Goal: Task Accomplishment & Management: Manage account settings

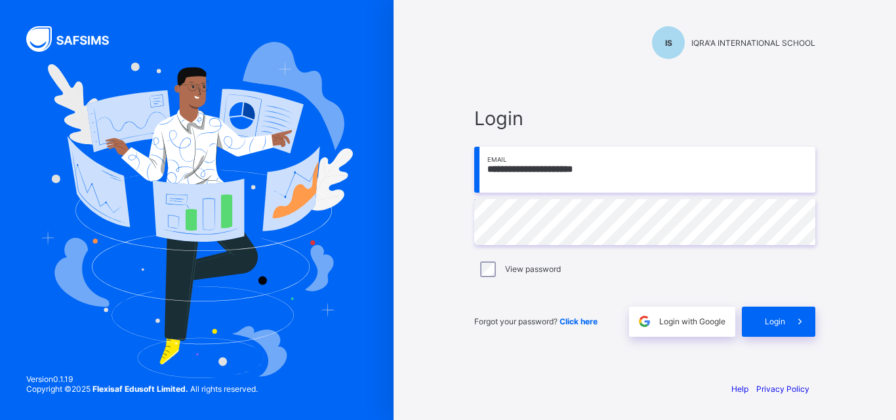
click at [781, 314] on div "Login" at bounding box center [778, 322] width 73 height 30
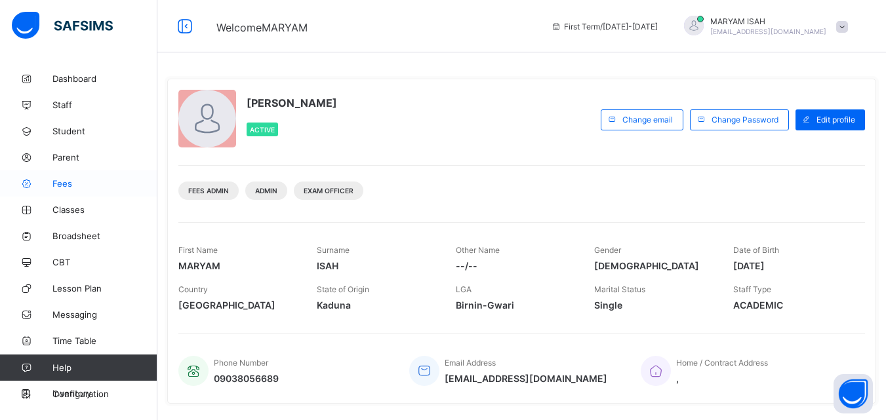
click at [65, 183] on span "Fees" at bounding box center [104, 183] width 105 height 10
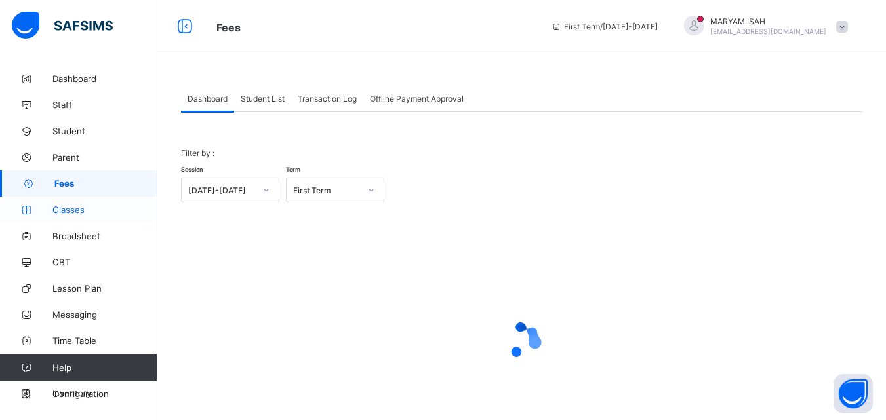
click at [66, 205] on span "Classes" at bounding box center [104, 210] width 105 height 10
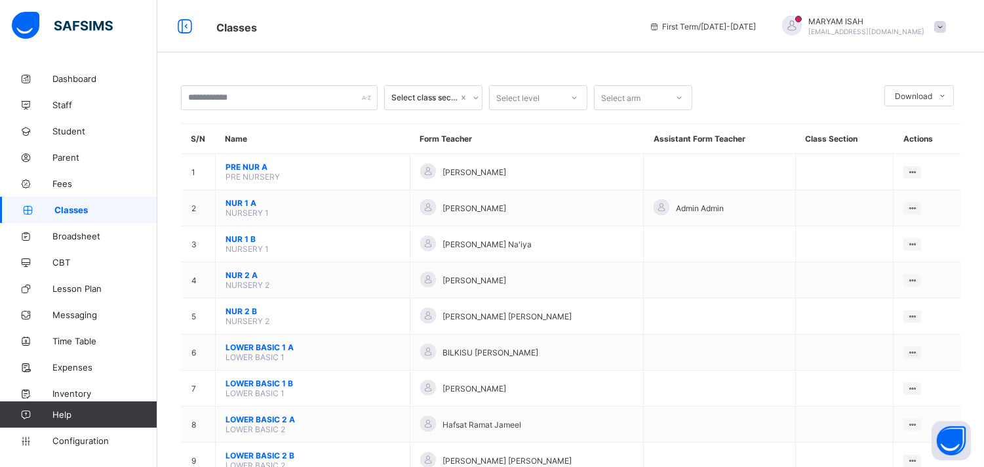
drag, startPoint x: 315, startPoint y: 139, endPoint x: 496, endPoint y: 28, distance: 212.2
click at [496, 28] on span "Classes" at bounding box center [422, 26] width 413 height 17
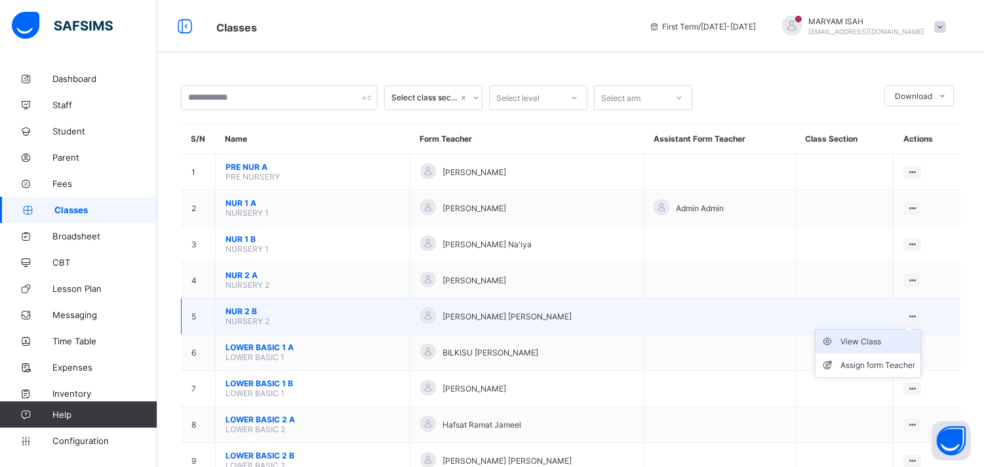
click at [857, 337] on div "View Class" at bounding box center [878, 341] width 75 height 13
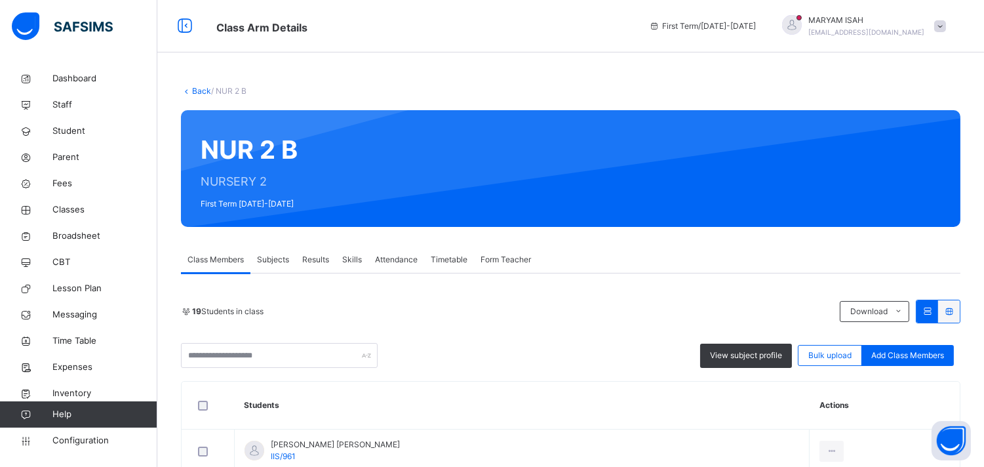
click at [279, 258] on span "Subjects" at bounding box center [273, 260] width 32 height 12
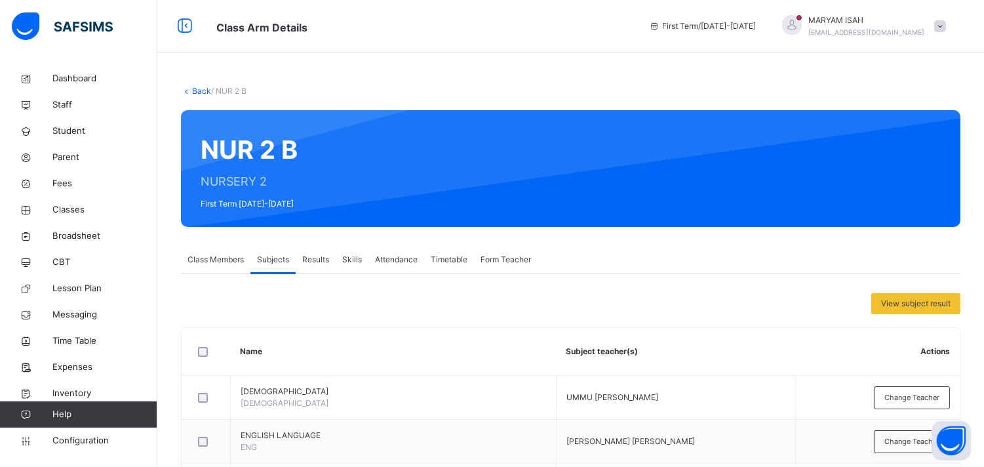
click at [279, 258] on span "Subjects" at bounding box center [273, 260] width 32 height 12
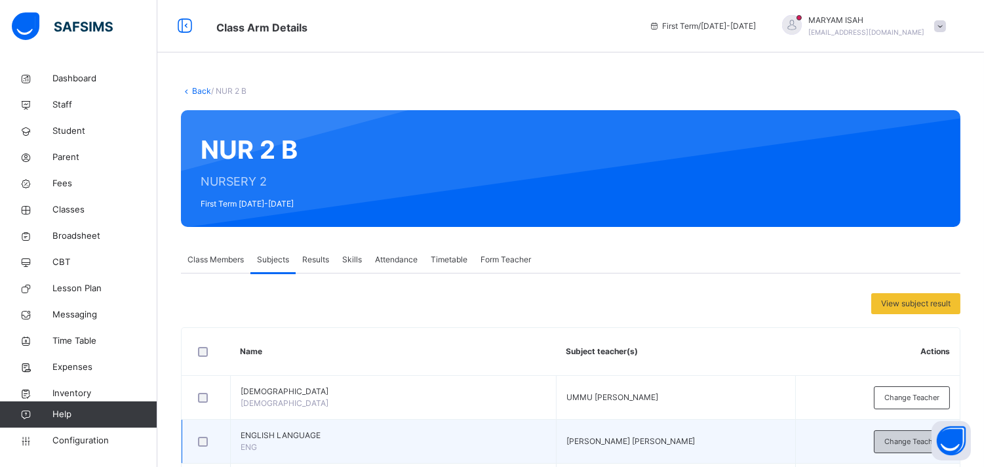
scroll to position [164, 0]
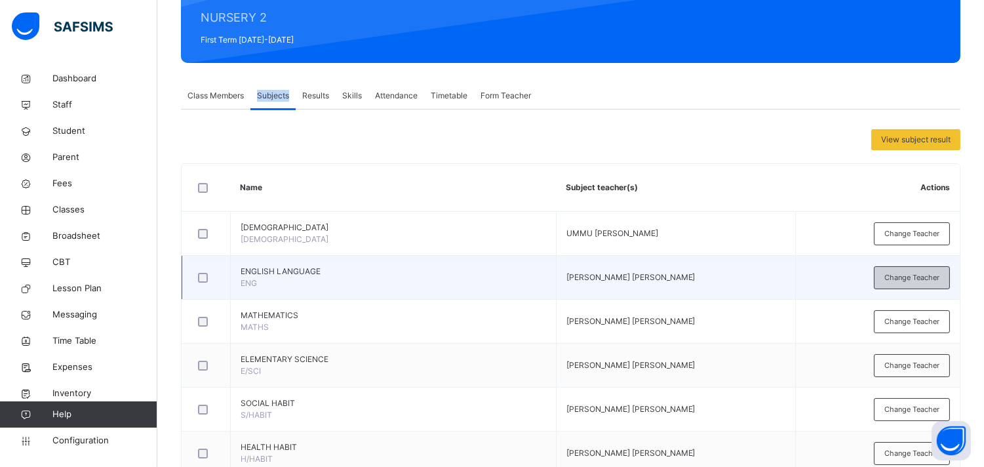
click at [895, 283] on span "Change Teacher" at bounding box center [912, 277] width 55 height 11
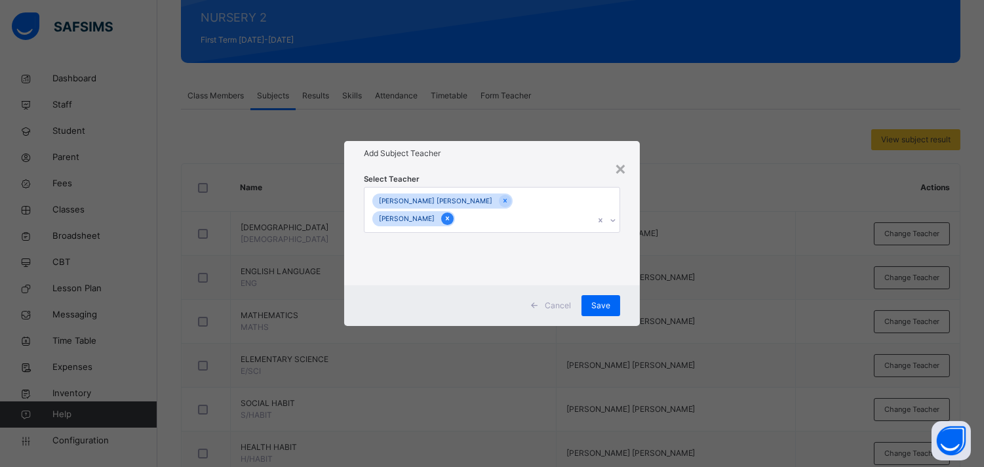
click at [449, 217] on icon at bounding box center [447, 219] width 3 height 4
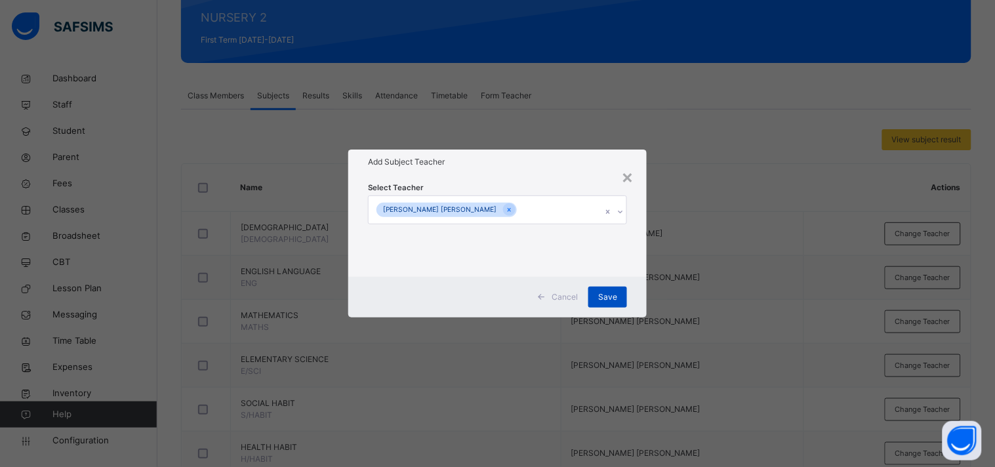
click at [608, 297] on span "Save" at bounding box center [607, 297] width 19 height 12
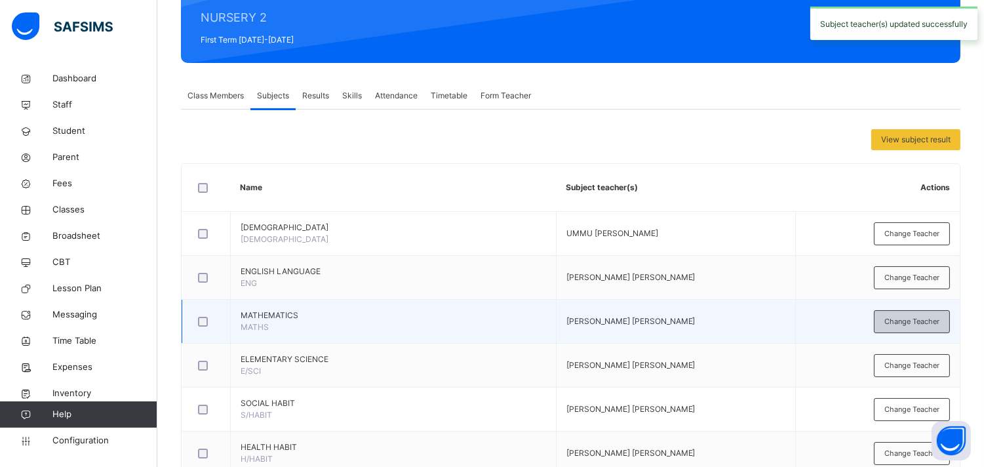
click at [894, 319] on span "Change Teacher" at bounding box center [912, 321] width 55 height 11
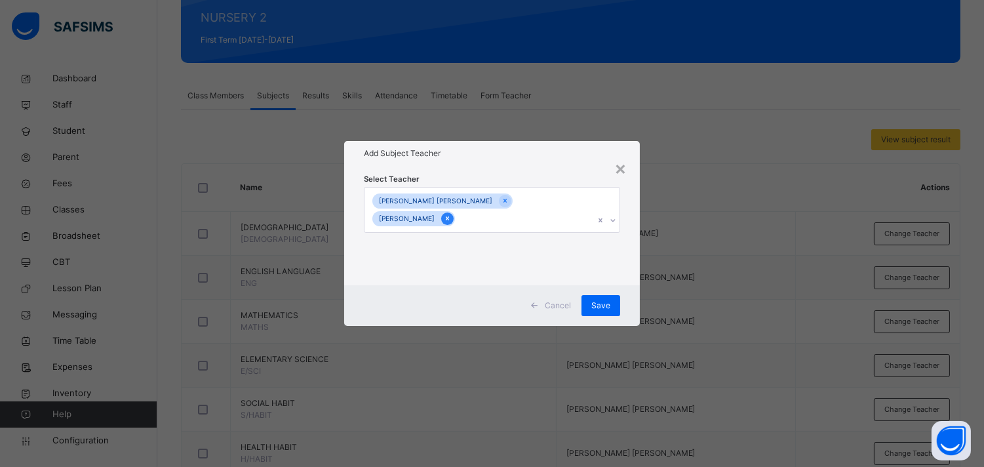
click at [454, 212] on div at bounding box center [447, 218] width 12 height 12
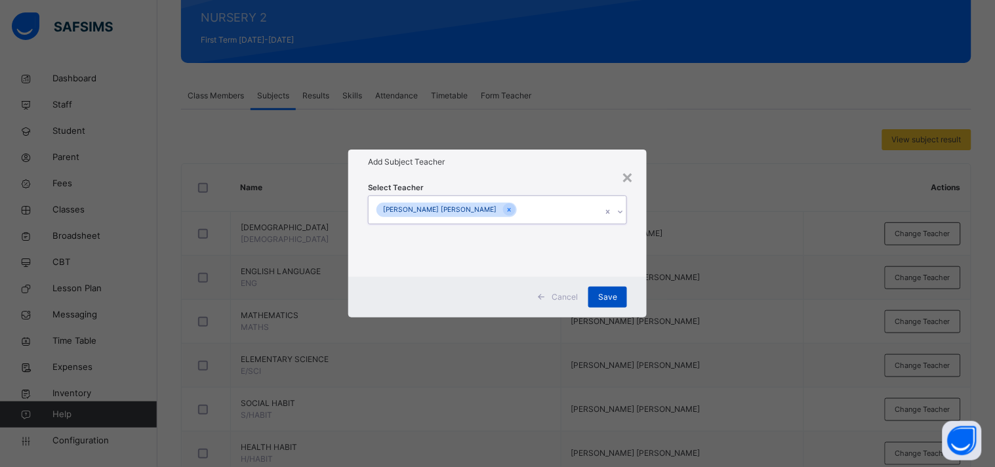
click at [608, 288] on div "Save" at bounding box center [607, 297] width 39 height 21
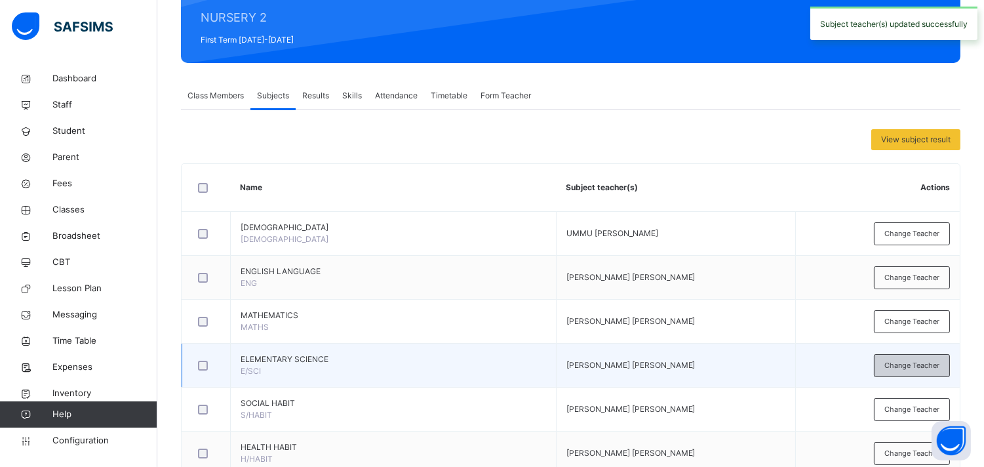
click at [895, 363] on span "Change Teacher" at bounding box center [912, 365] width 55 height 11
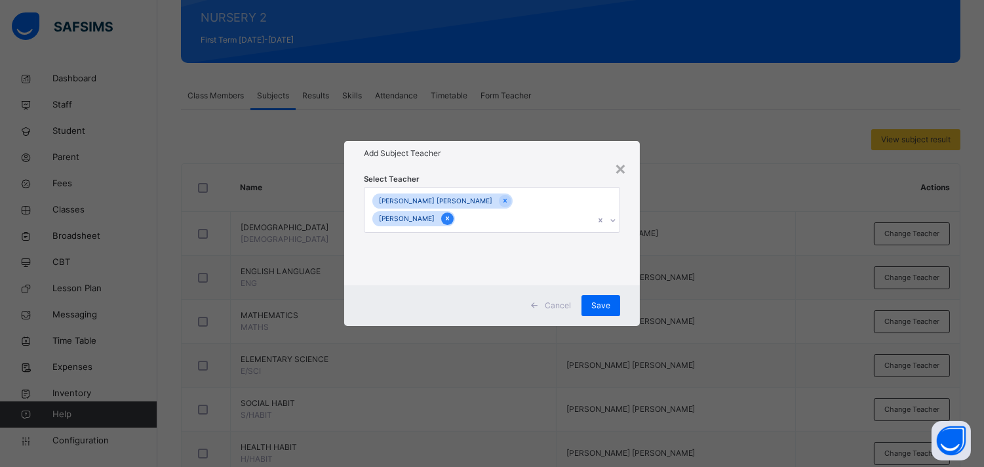
click at [449, 217] on icon at bounding box center [447, 219] width 3 height 4
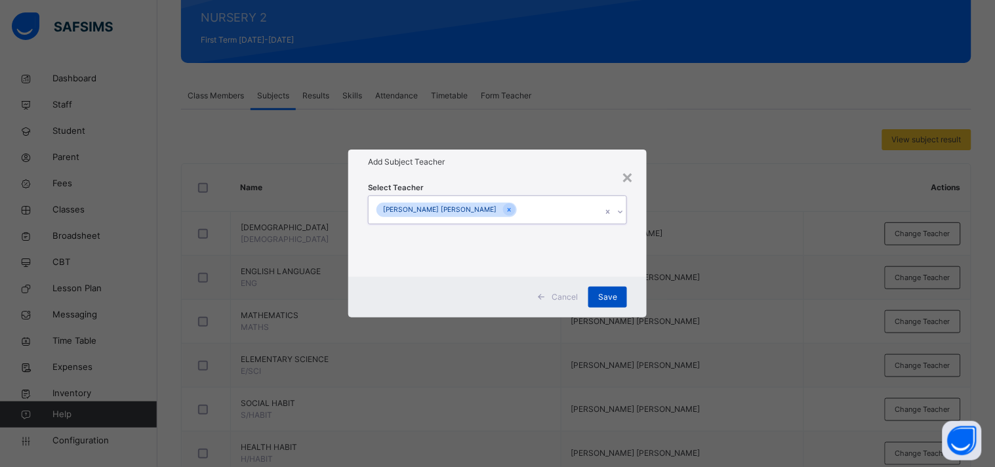
click at [620, 298] on div "Save" at bounding box center [607, 297] width 39 height 21
click at [607, 296] on div "Save" at bounding box center [607, 297] width 39 height 21
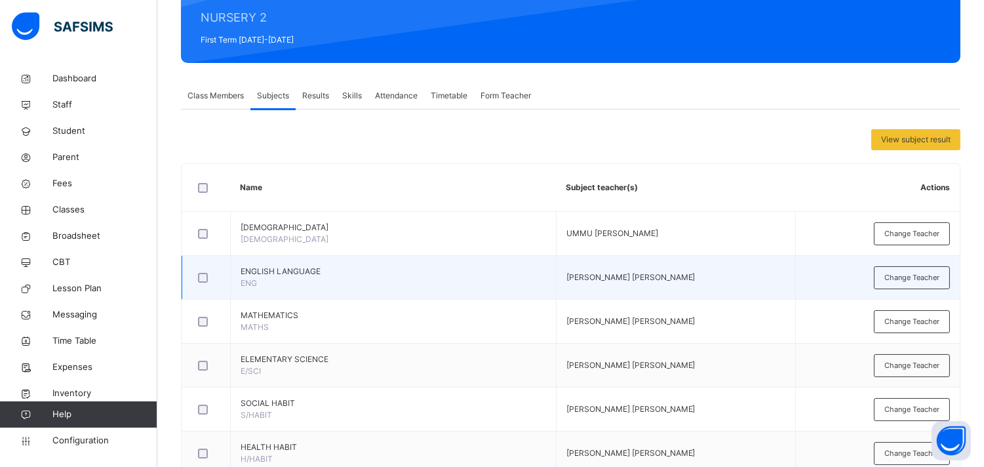
click at [335, 293] on td "ENGLISH LANGUAGE ENG" at bounding box center [394, 278] width 326 height 44
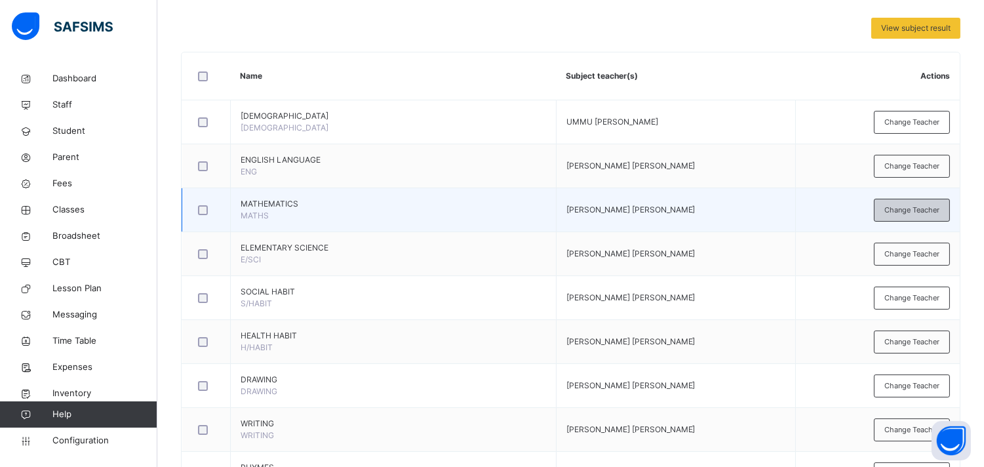
scroll to position [285, 0]
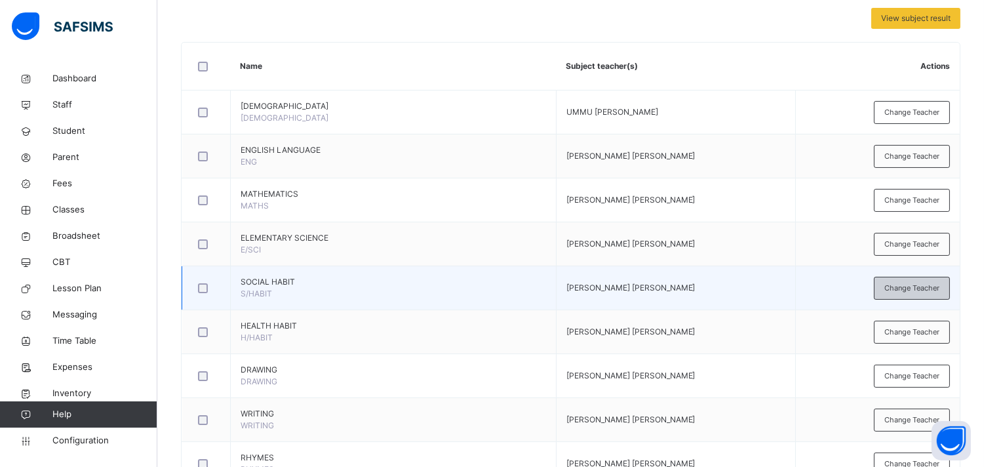
click at [895, 287] on span "Change Teacher" at bounding box center [912, 288] width 55 height 11
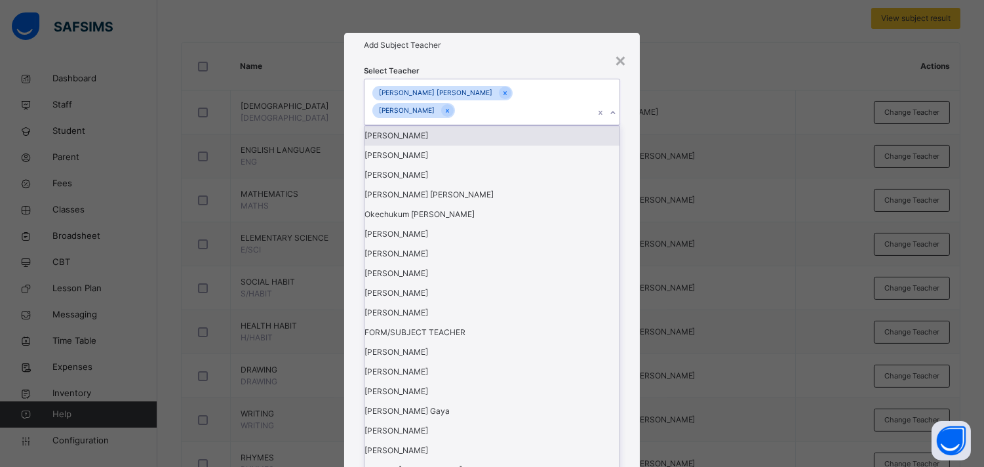
click at [455, 118] on div "[PERSON_NAME]" at bounding box center [413, 110] width 83 height 15
click at [451, 115] on icon at bounding box center [447, 110] width 7 height 9
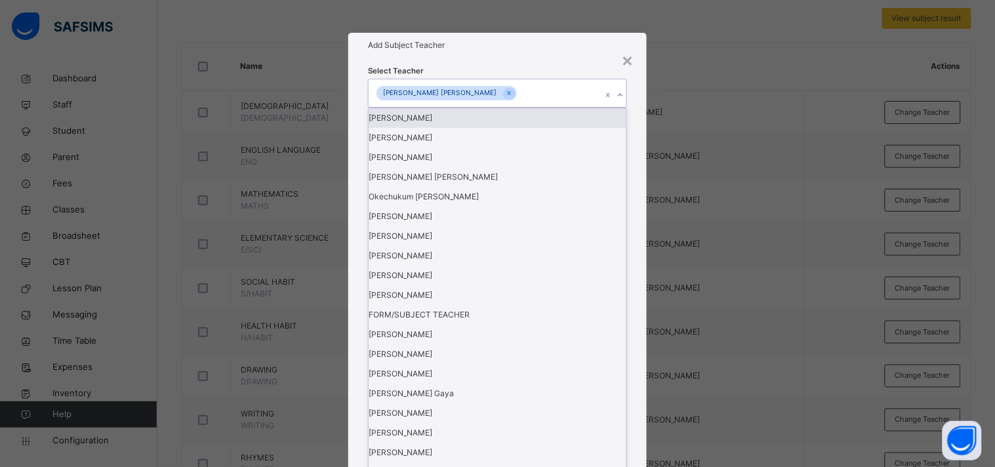
click at [605, 58] on div "Add Subject Teacher" at bounding box center [497, 45] width 298 height 25
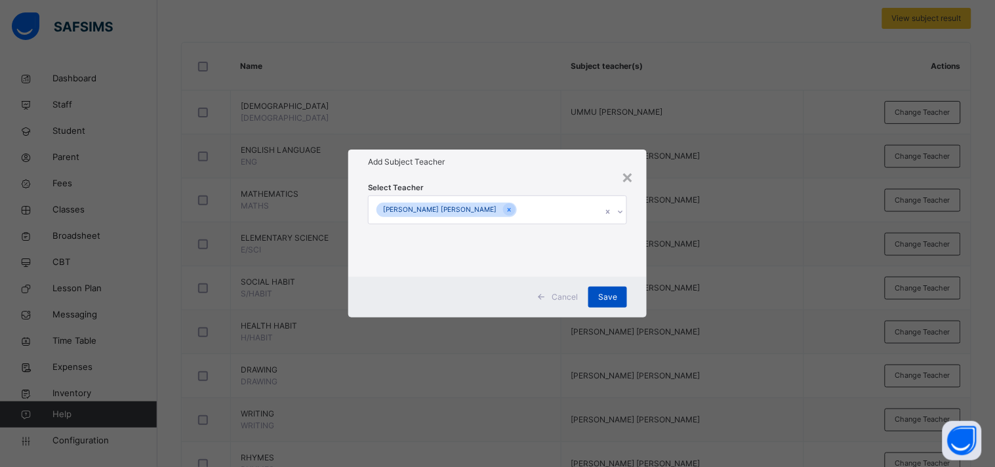
click at [613, 298] on span "Save" at bounding box center [607, 297] width 19 height 12
click at [613, 298] on div "Save" at bounding box center [607, 297] width 39 height 21
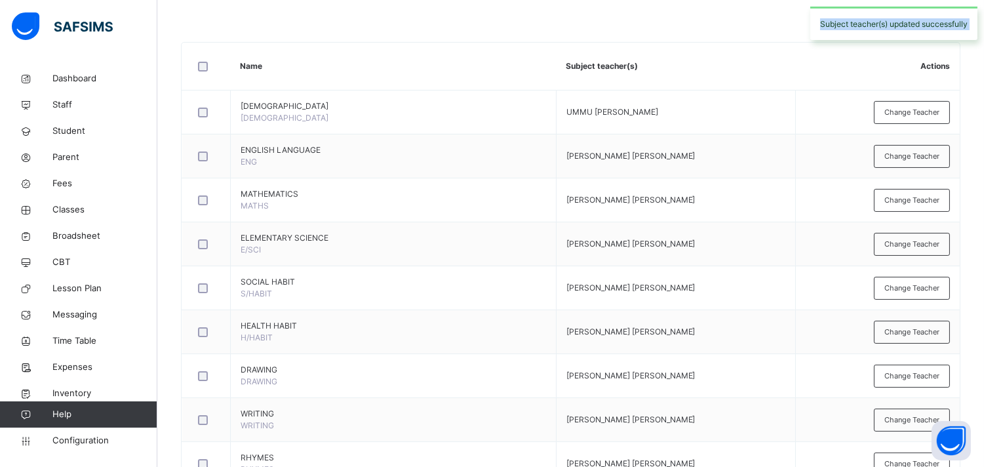
click at [613, 298] on td "[PERSON_NAME] [PERSON_NAME]" at bounding box center [675, 288] width 239 height 44
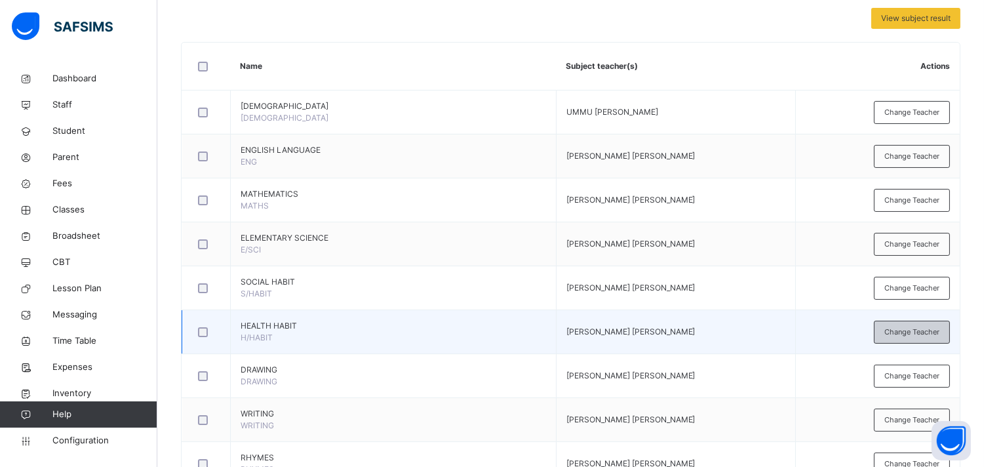
click at [895, 329] on span "Change Teacher" at bounding box center [912, 332] width 55 height 11
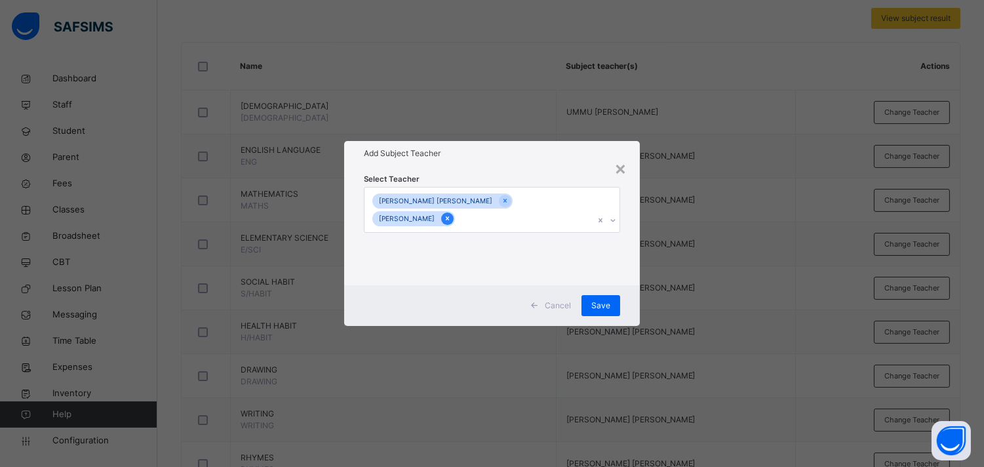
click at [451, 214] on icon at bounding box center [447, 218] width 7 height 9
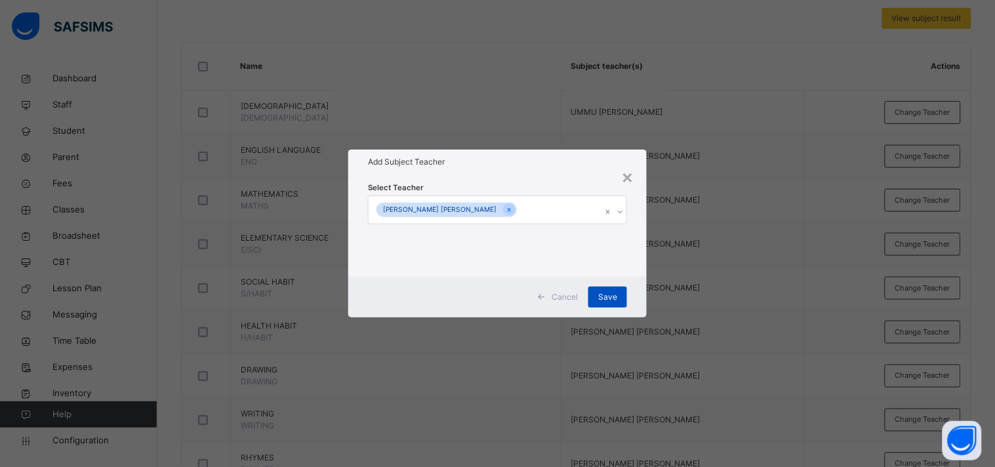
click at [607, 298] on span "Save" at bounding box center [607, 297] width 19 height 12
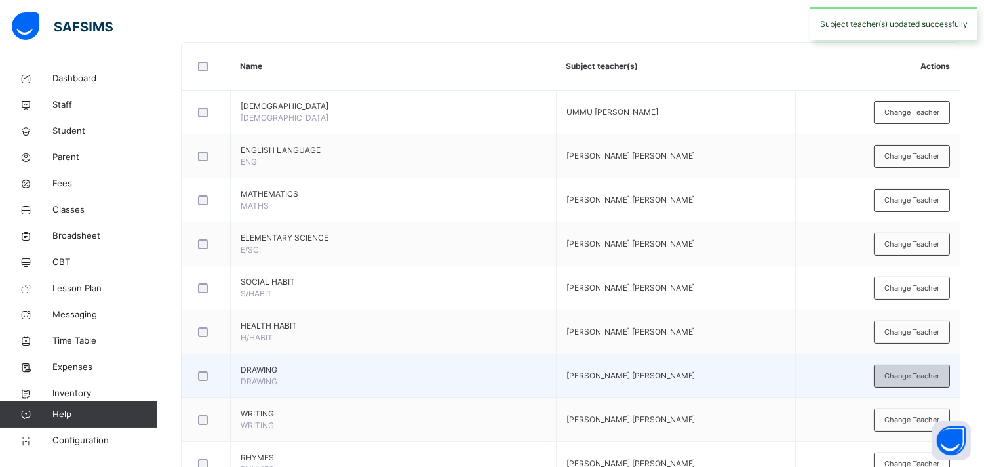
click at [895, 382] on div "Change Teacher" at bounding box center [912, 376] width 76 height 23
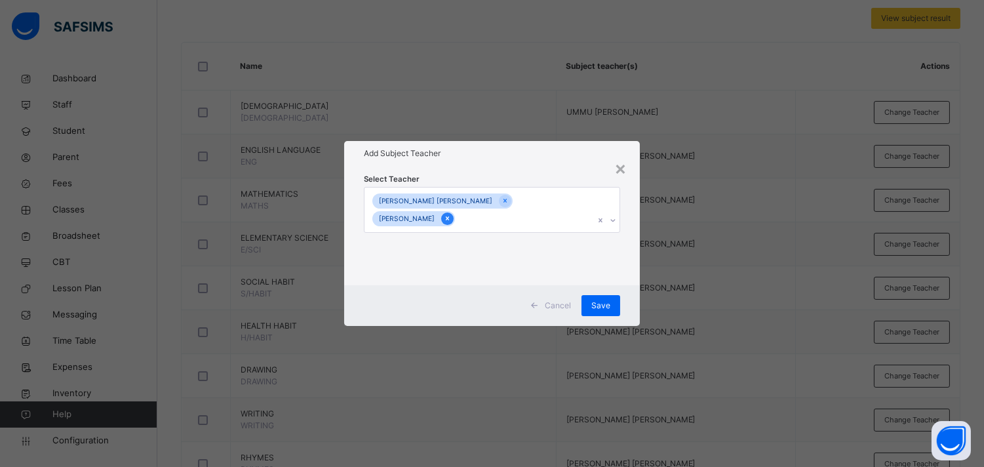
click at [451, 214] on icon at bounding box center [447, 218] width 7 height 9
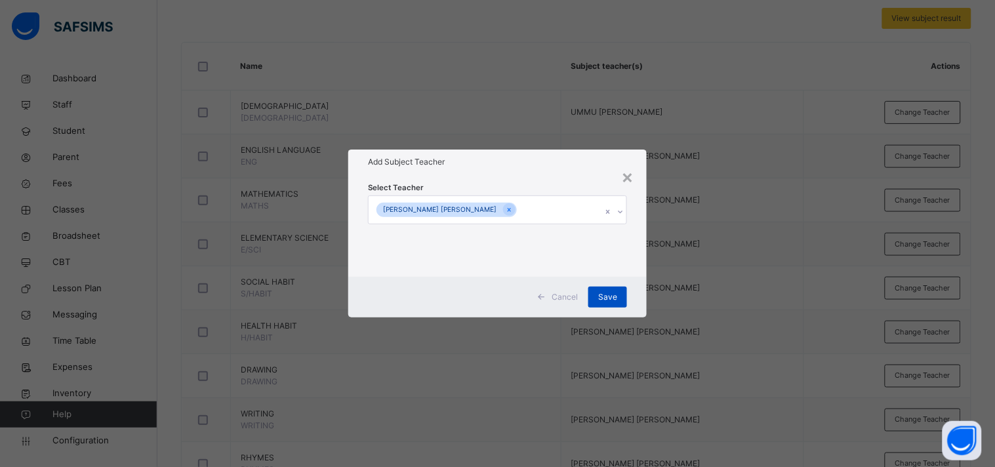
click at [620, 302] on div "Save" at bounding box center [607, 297] width 39 height 21
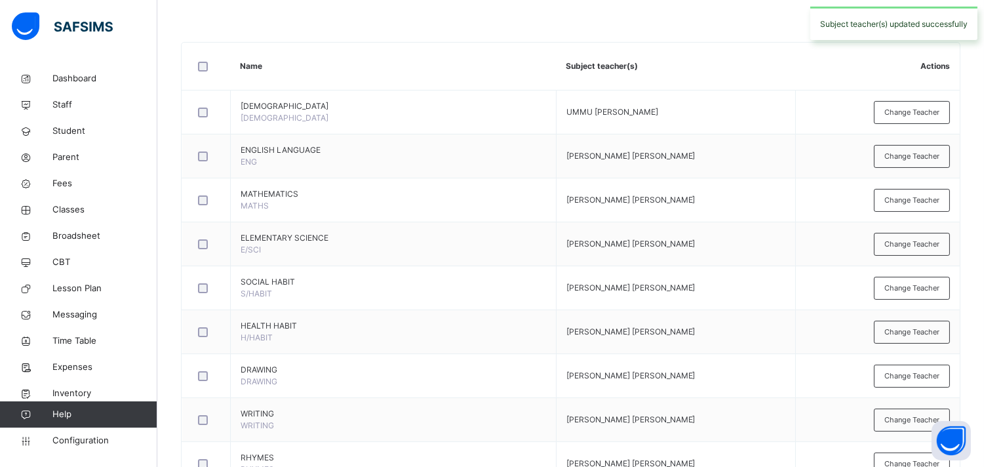
click at [620, 302] on td "[PERSON_NAME] [PERSON_NAME]" at bounding box center [675, 288] width 239 height 44
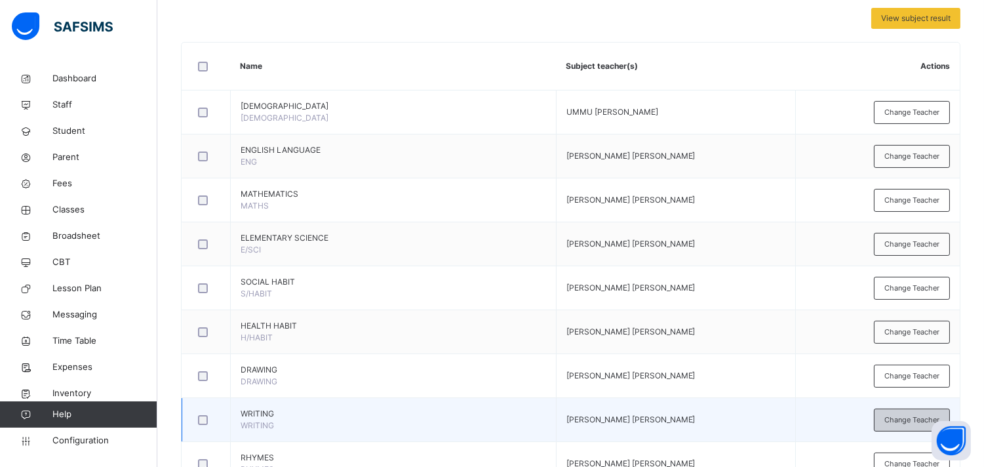
click at [895, 420] on span "Change Teacher" at bounding box center [912, 419] width 55 height 11
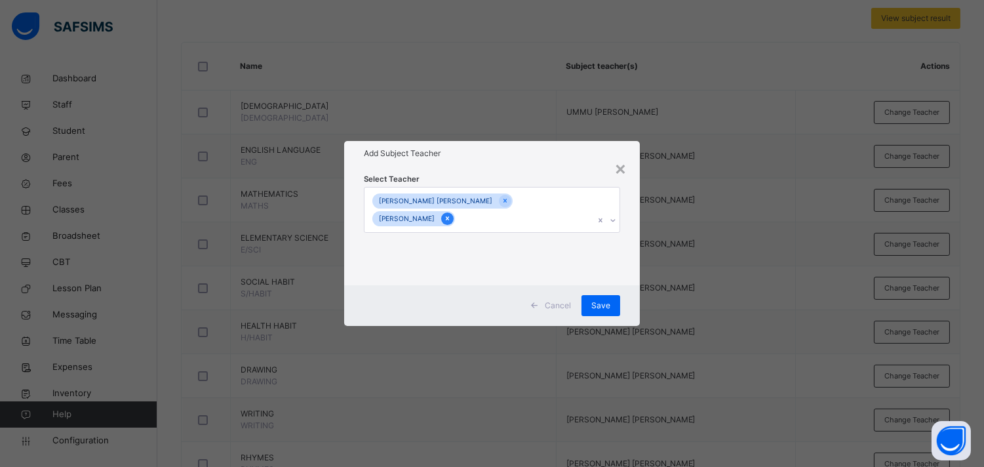
click at [451, 214] on icon at bounding box center [447, 218] width 7 height 9
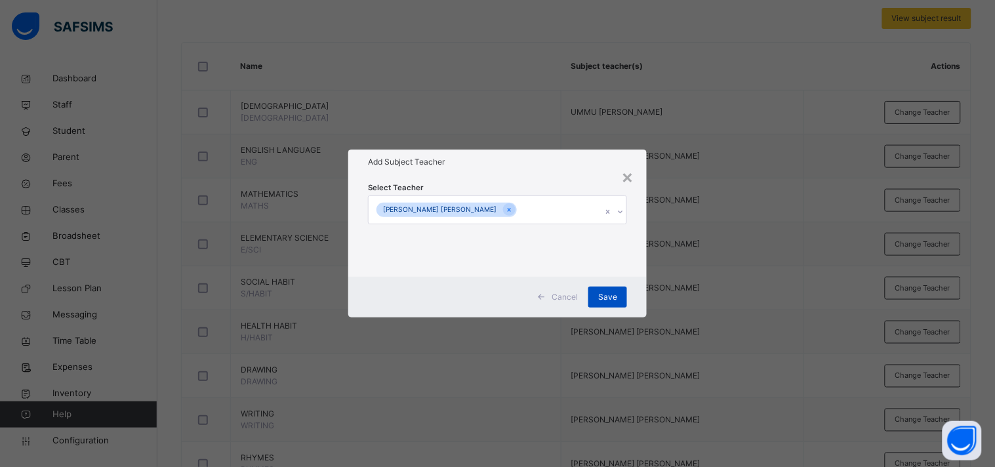
click at [613, 292] on span "Save" at bounding box center [607, 297] width 19 height 12
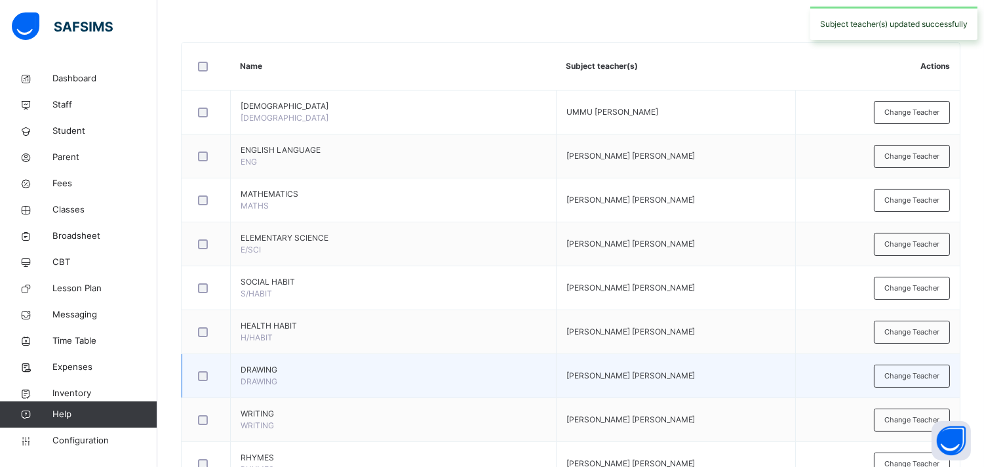
scroll to position [450, 0]
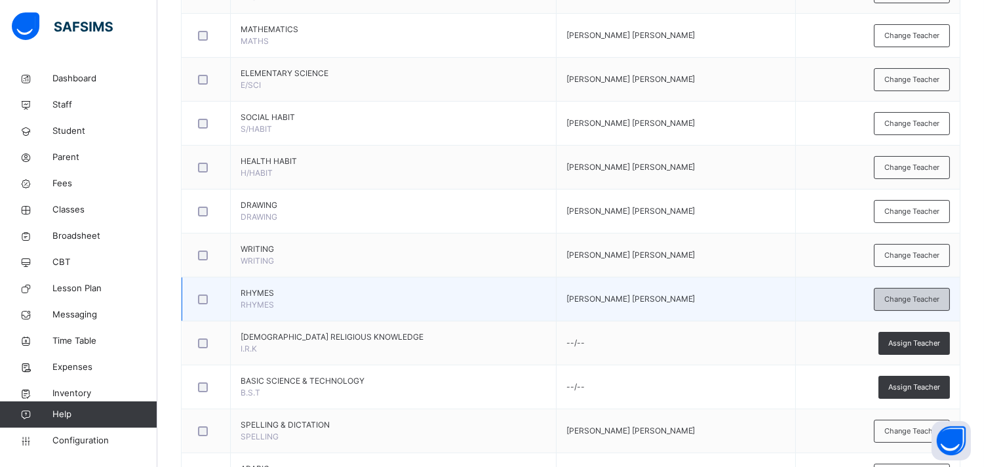
click at [895, 299] on span "Change Teacher" at bounding box center [912, 299] width 55 height 11
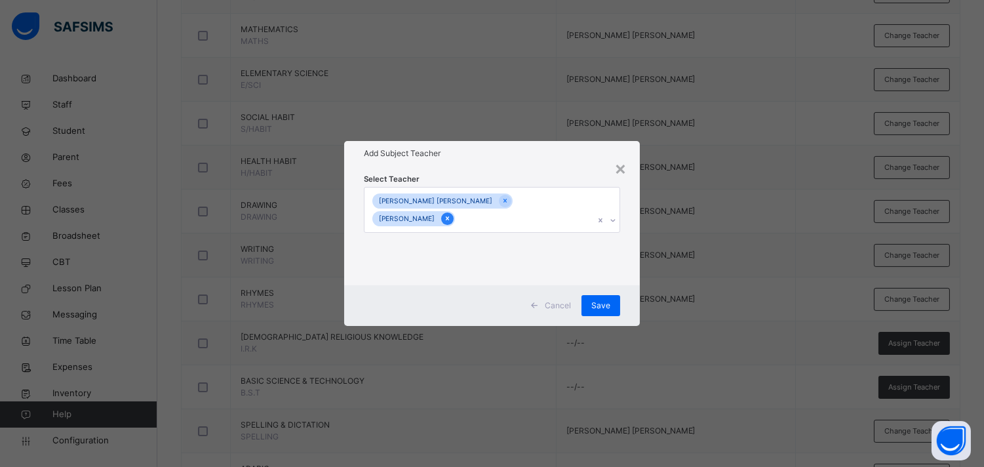
click at [451, 214] on icon at bounding box center [447, 218] width 7 height 9
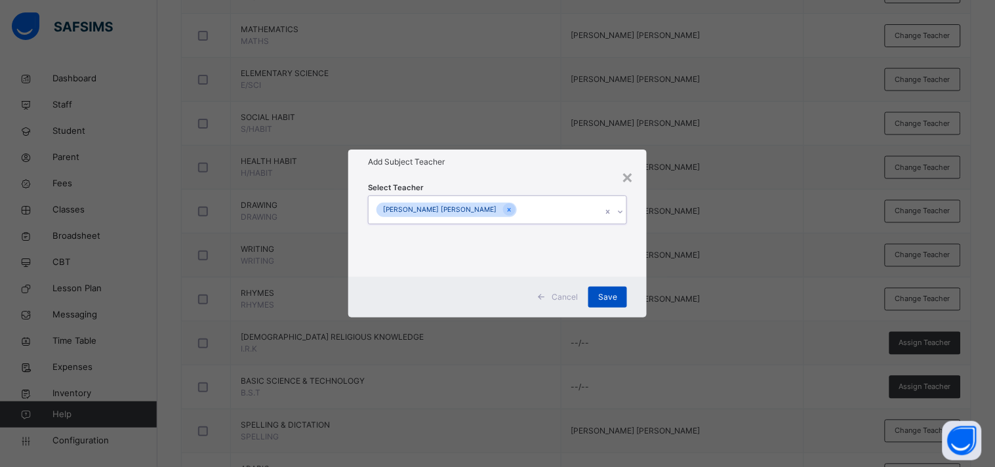
click at [606, 297] on span "Save" at bounding box center [607, 297] width 19 height 12
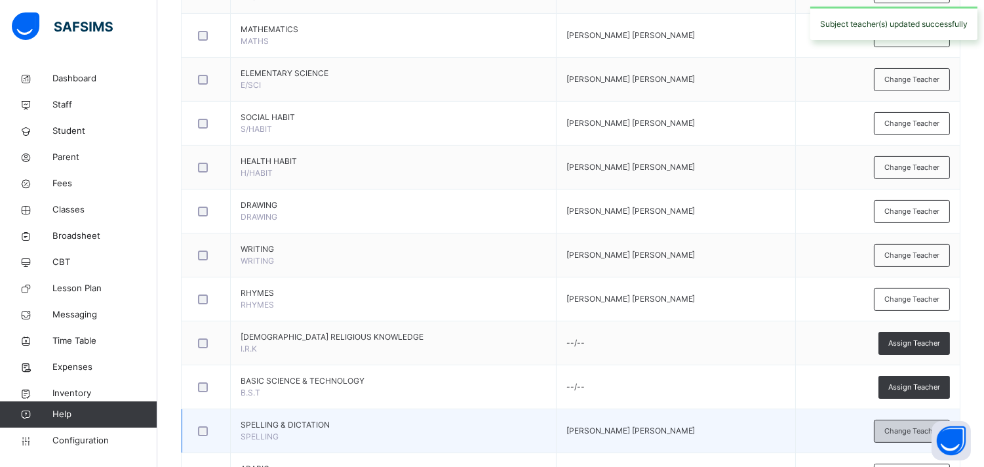
scroll to position [601, 0]
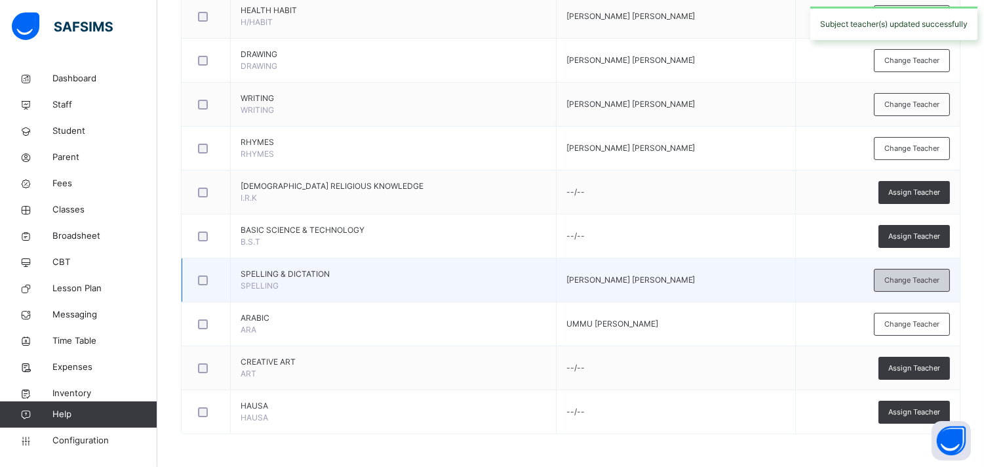
click at [895, 284] on span "Change Teacher" at bounding box center [912, 280] width 55 height 11
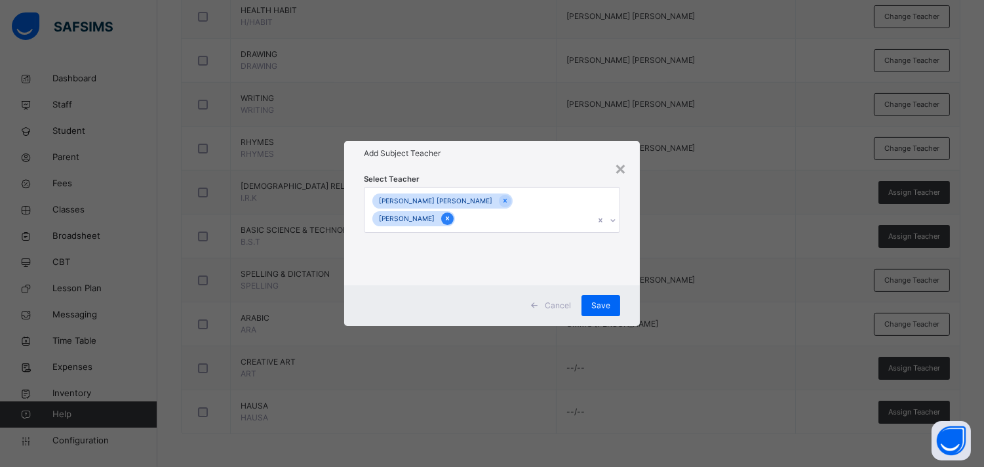
click at [451, 214] on icon at bounding box center [447, 218] width 7 height 9
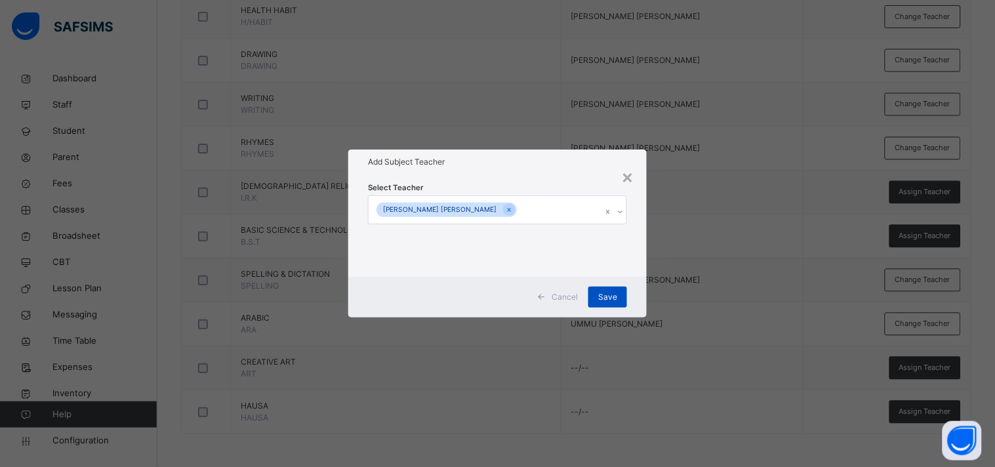
click at [610, 298] on span "Save" at bounding box center [607, 297] width 19 height 12
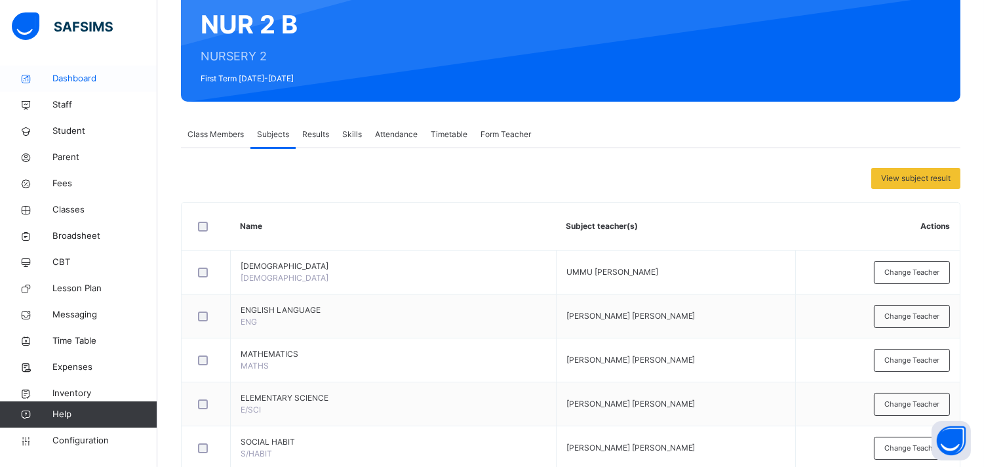
scroll to position [0, 0]
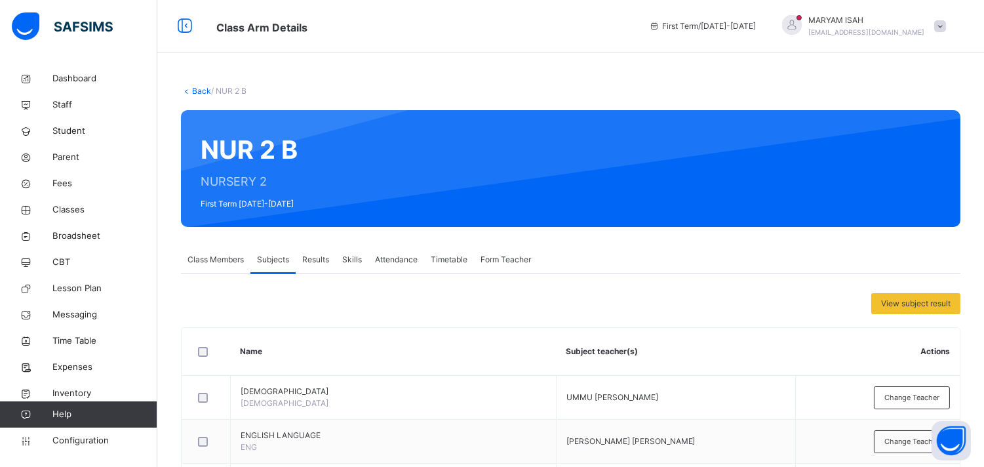
click at [193, 92] on link "Back" at bounding box center [201, 91] width 19 height 10
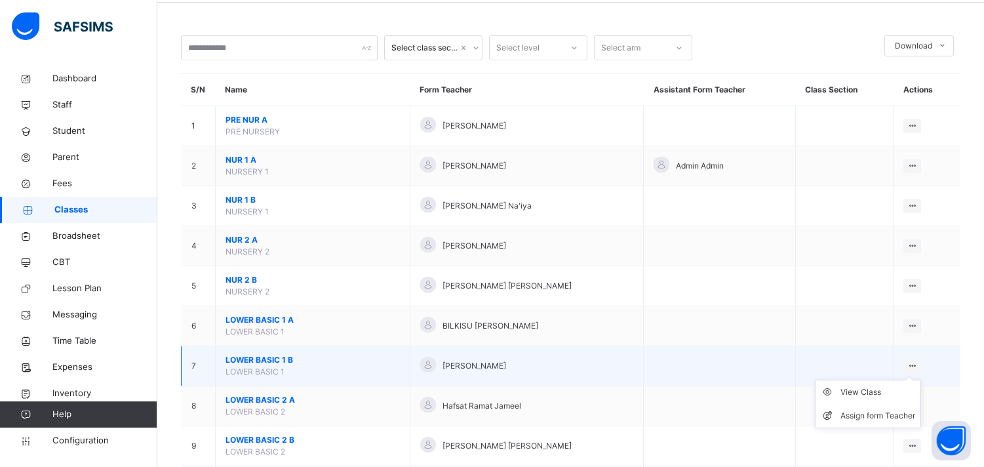
scroll to position [62, 0]
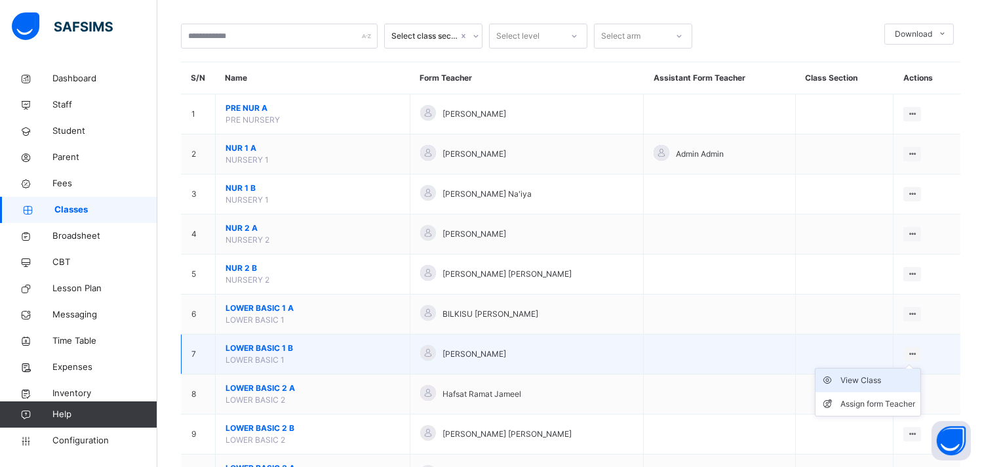
click at [860, 382] on div "View Class" at bounding box center [878, 380] width 75 height 13
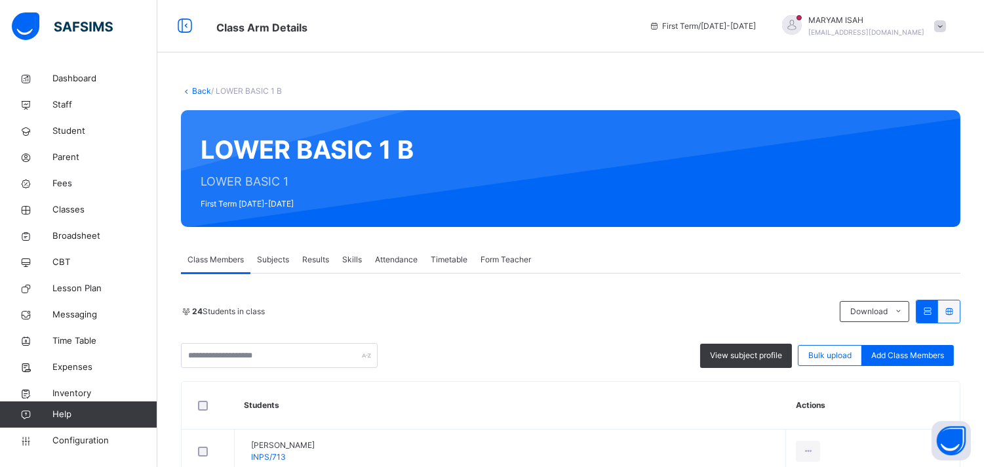
click at [268, 258] on span "Subjects" at bounding box center [273, 260] width 32 height 12
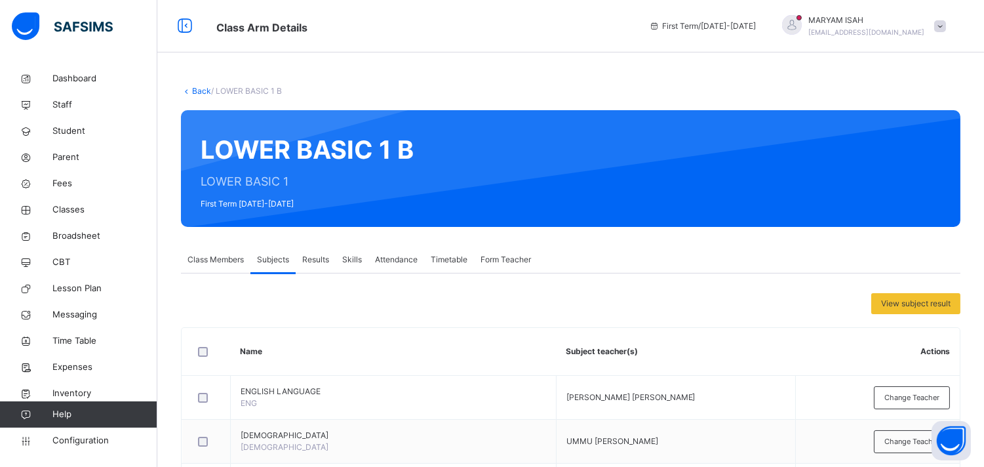
click at [895, 392] on span "Change Teacher" at bounding box center [912, 397] width 55 height 11
click at [0, 0] on div "× Add Subject Teacher Select Teacher Select subject teacher's name Cancel Save" at bounding box center [0, 0] width 0 height 0
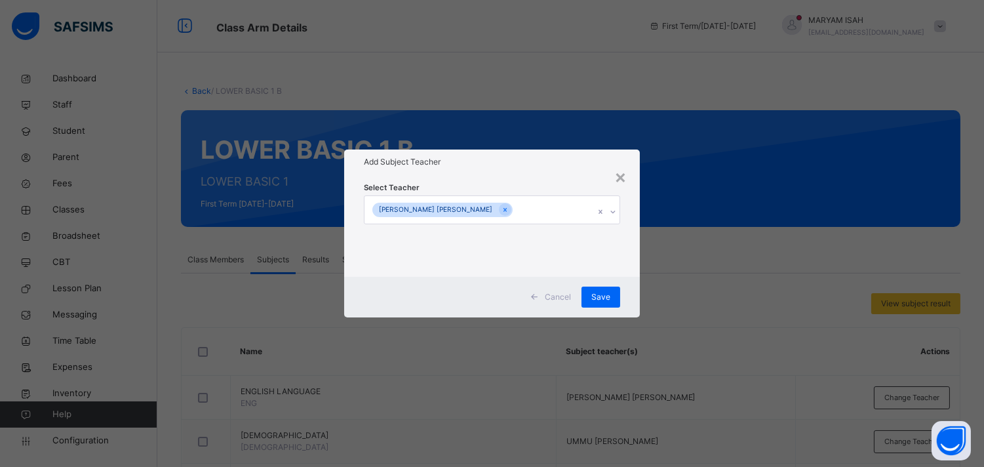
scroll to position [252, 0]
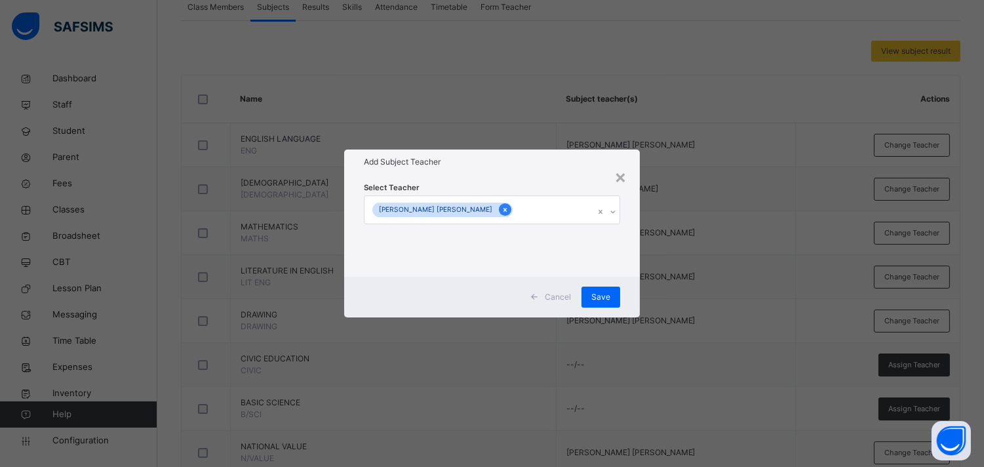
click at [502, 211] on icon at bounding box center [505, 209] width 7 height 9
click at [479, 210] on div "Select subject teacher's name" at bounding box center [427, 209] width 111 height 25
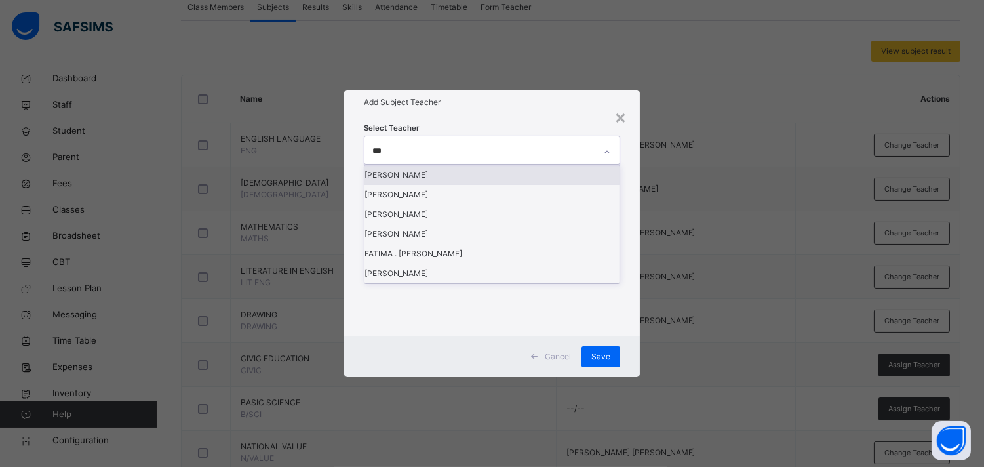
type input "****"
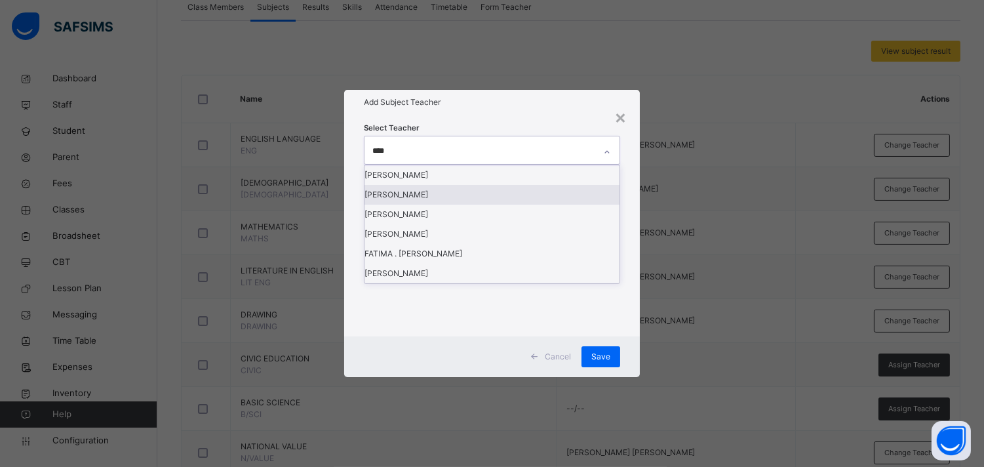
click at [420, 205] on div "[PERSON_NAME]" at bounding box center [492, 195] width 254 height 20
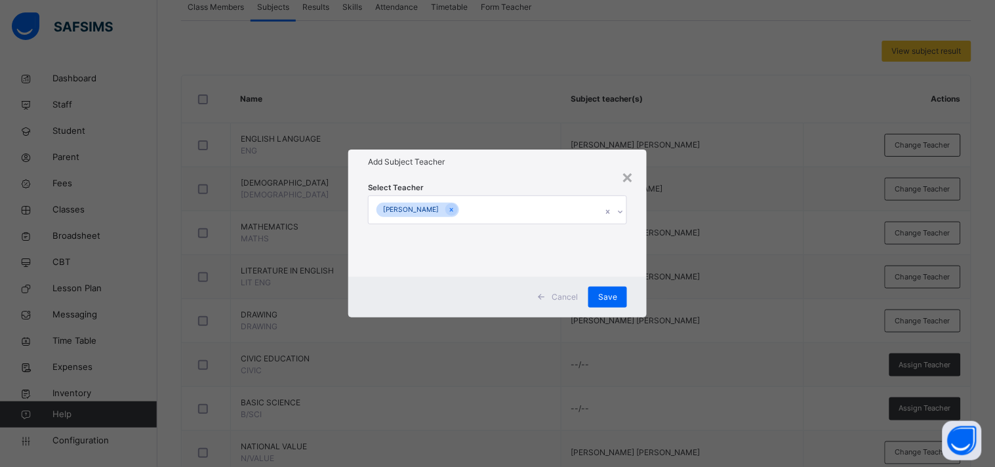
drag, startPoint x: 568, startPoint y: 177, endPoint x: 492, endPoint y: 233, distance: 95.2
click at [492, 233] on div "Select Teacher [PERSON_NAME]" at bounding box center [497, 225] width 259 height 89
click at [610, 296] on span "Save" at bounding box center [607, 297] width 19 height 12
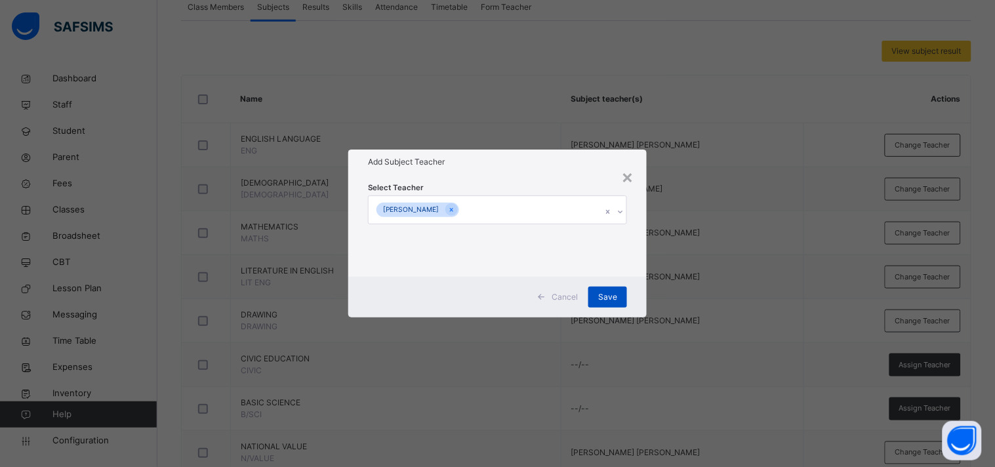
click at [610, 296] on div "Save" at bounding box center [607, 297] width 39 height 21
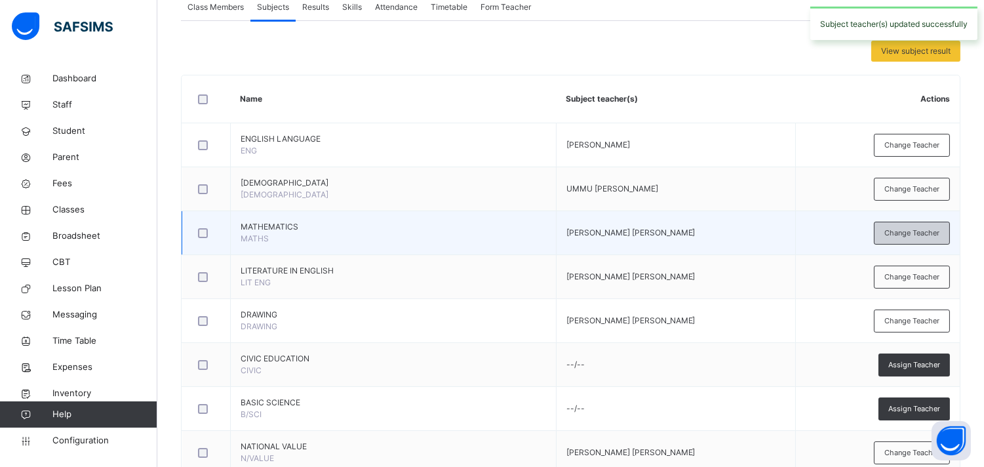
click at [895, 231] on span "Change Teacher" at bounding box center [912, 233] width 55 height 11
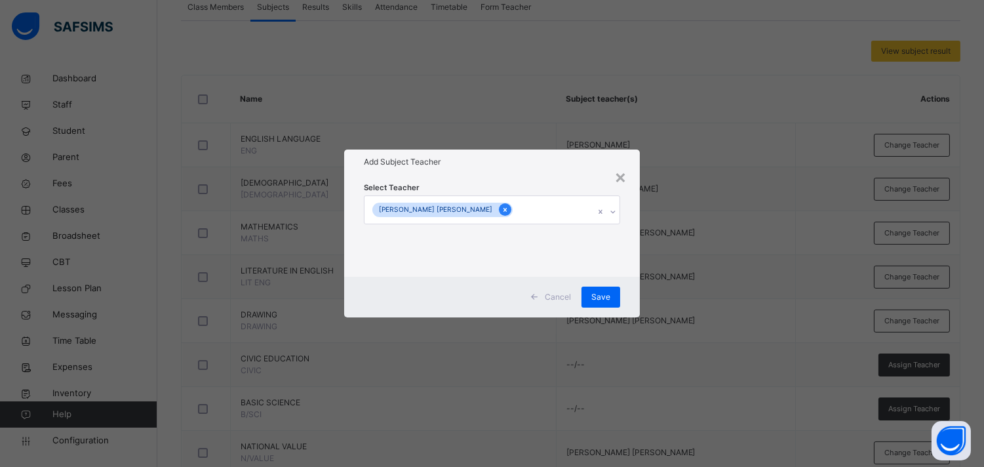
click at [502, 212] on icon at bounding box center [505, 209] width 7 height 9
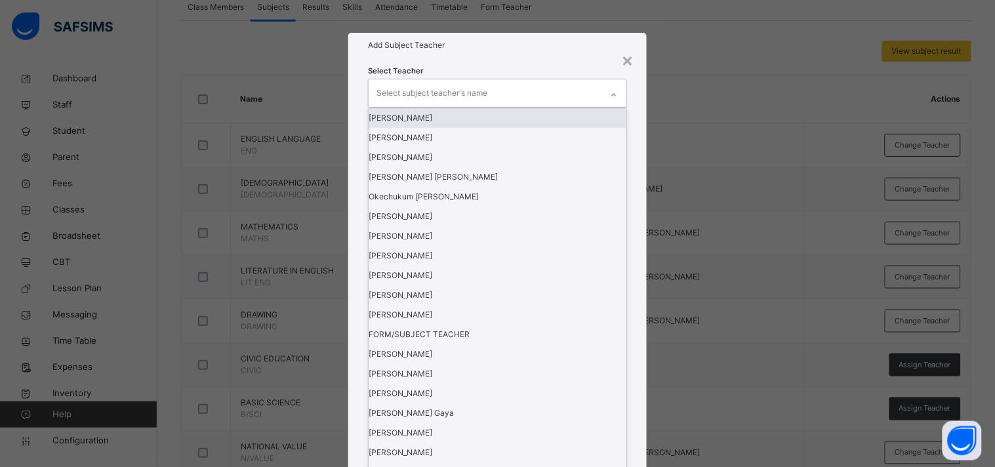
click at [469, 106] on div "Select subject teacher's name" at bounding box center [431, 93] width 111 height 25
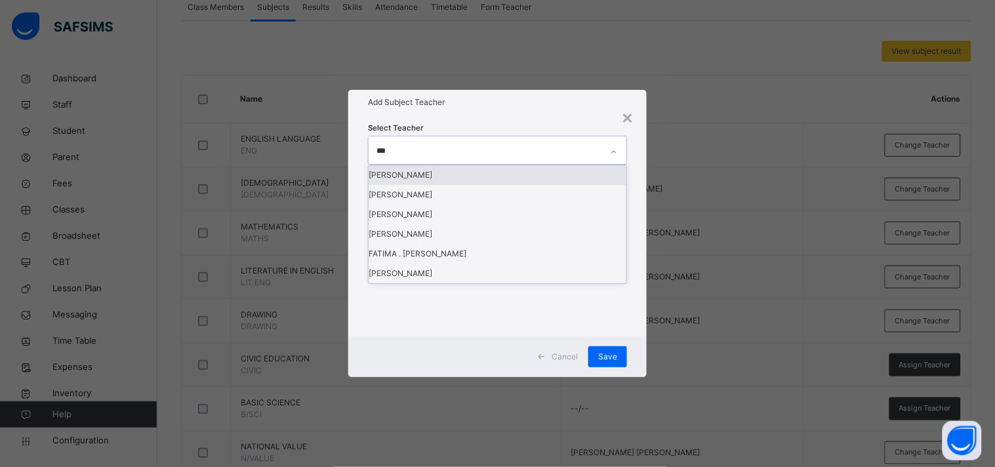
type input "****"
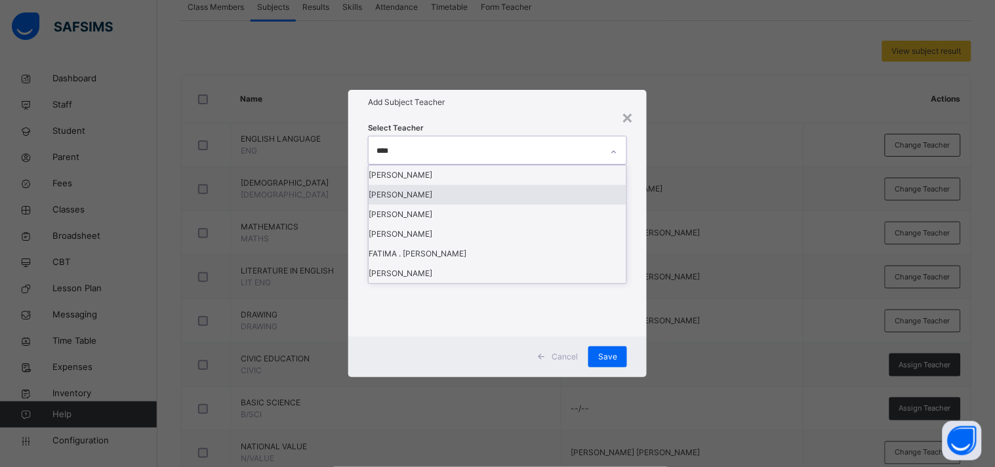
click at [410, 205] on div "[PERSON_NAME]" at bounding box center [497, 195] width 258 height 20
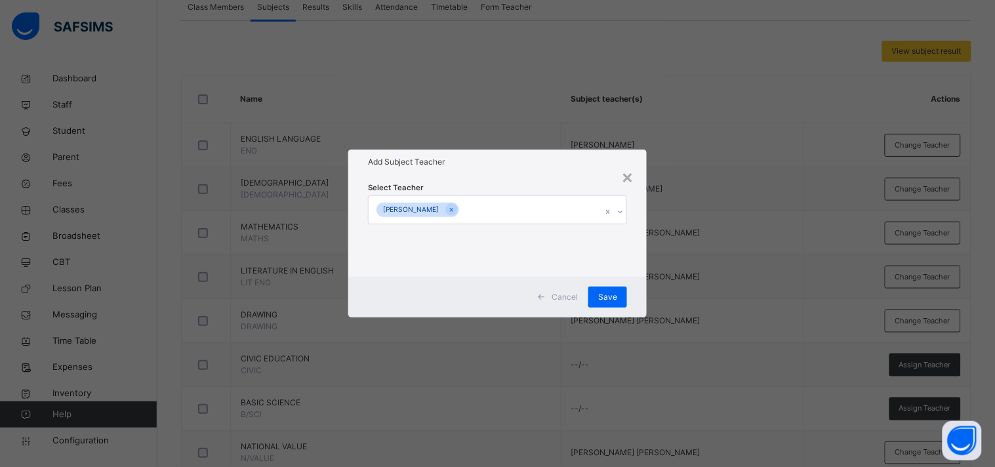
click at [502, 165] on h1 "Add Subject Teacher" at bounding box center [497, 162] width 259 height 12
click at [605, 295] on span "Save" at bounding box center [607, 297] width 19 height 12
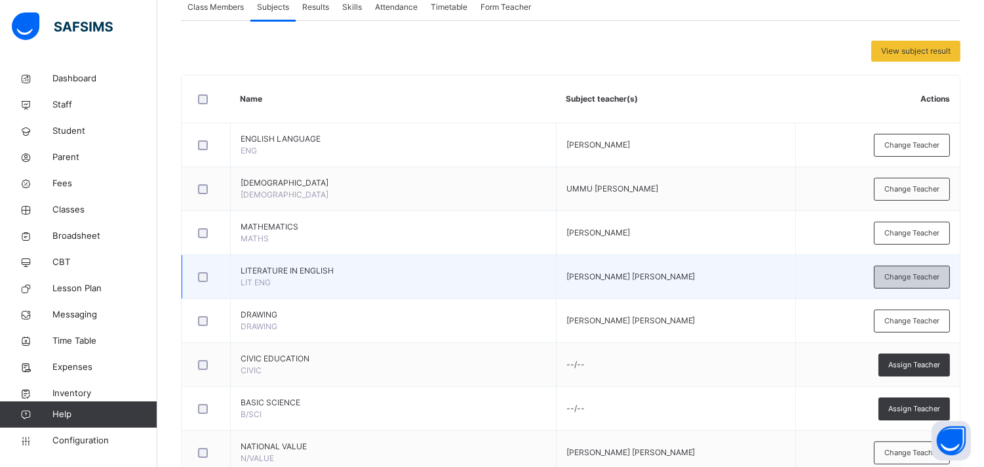
click at [895, 278] on span "Change Teacher" at bounding box center [912, 276] width 55 height 11
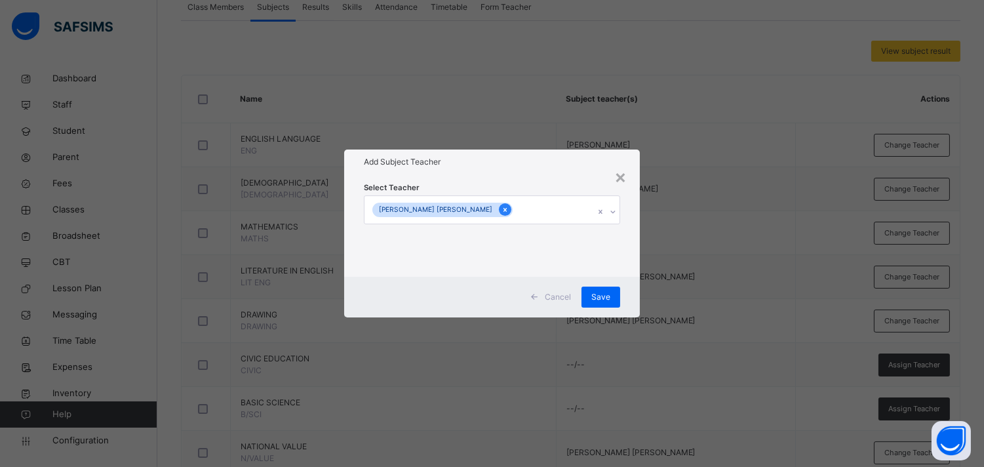
click at [499, 210] on div at bounding box center [505, 209] width 12 height 12
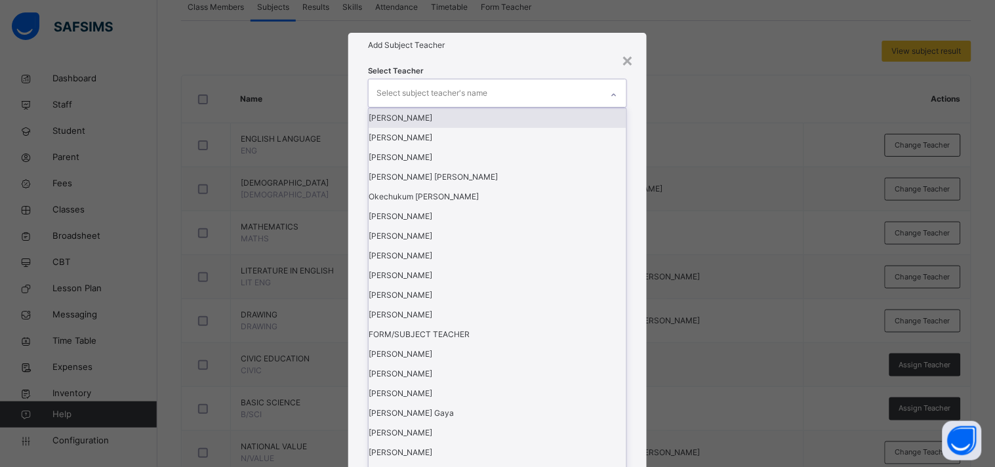
click at [412, 106] on div "Select subject teacher's name" at bounding box center [431, 93] width 111 height 25
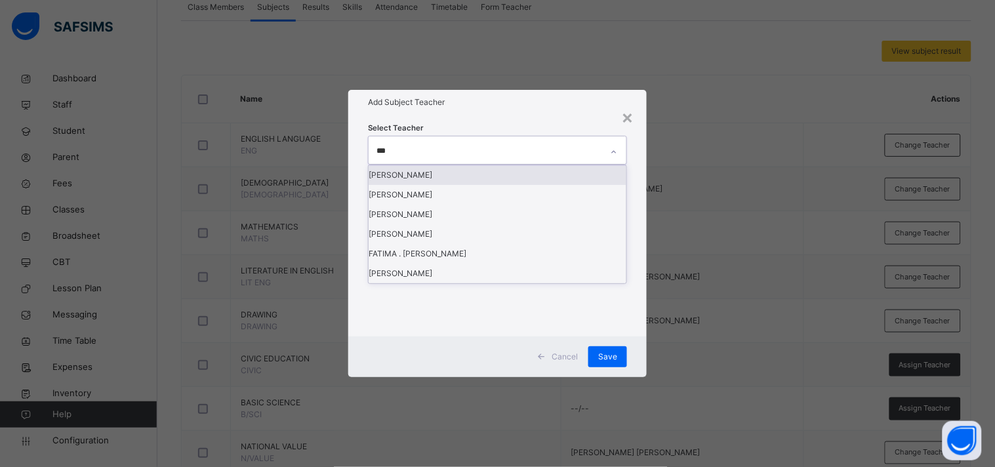
type input "****"
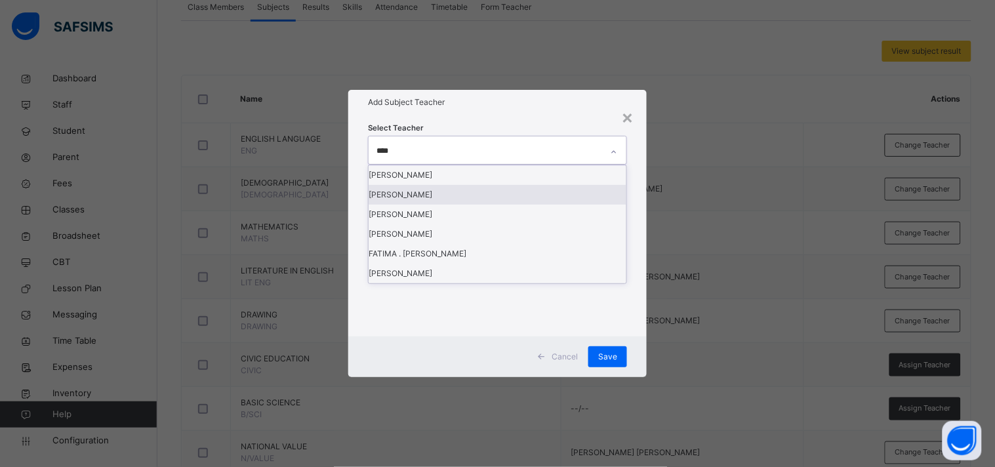
click at [428, 205] on div "[PERSON_NAME]" at bounding box center [497, 195] width 258 height 20
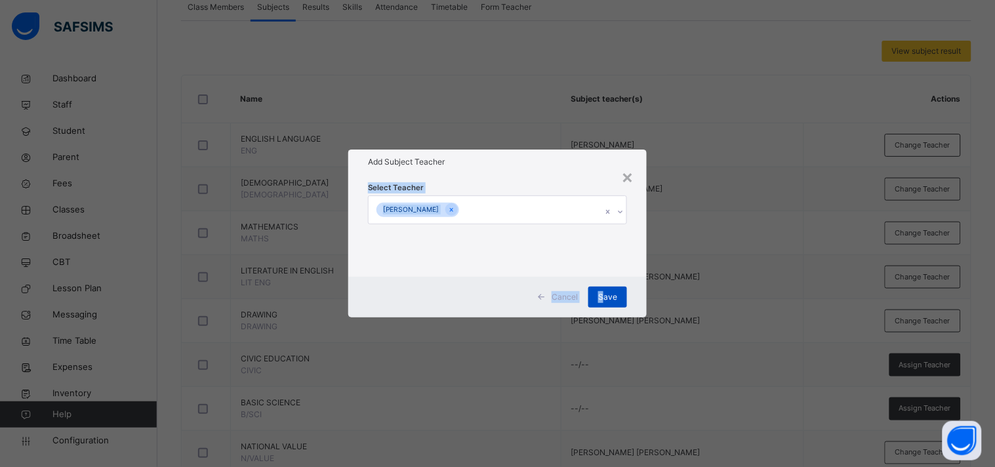
drag, startPoint x: 518, startPoint y: 162, endPoint x: 605, endPoint y: 288, distance: 153.7
click at [605, 288] on div "× Add Subject Teacher Select Teacher [PERSON_NAME] Cancel Save" at bounding box center [497, 233] width 298 height 168
click at [605, 288] on div "Save" at bounding box center [607, 297] width 39 height 21
click at [601, 293] on span "Save" at bounding box center [607, 297] width 19 height 12
click at [561, 260] on div "Select Teacher [PERSON_NAME]" at bounding box center [497, 225] width 259 height 89
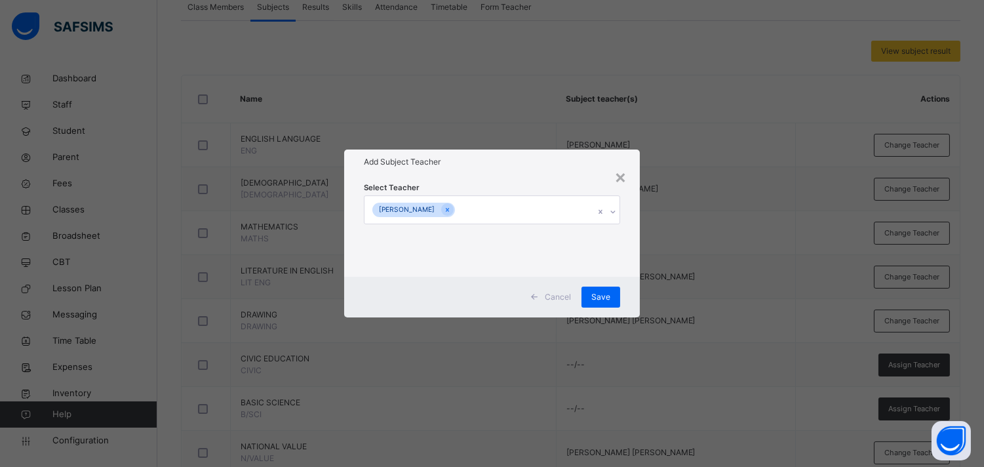
click at [487, 175] on div "Select Teacher [PERSON_NAME]" at bounding box center [491, 225] width 295 height 102
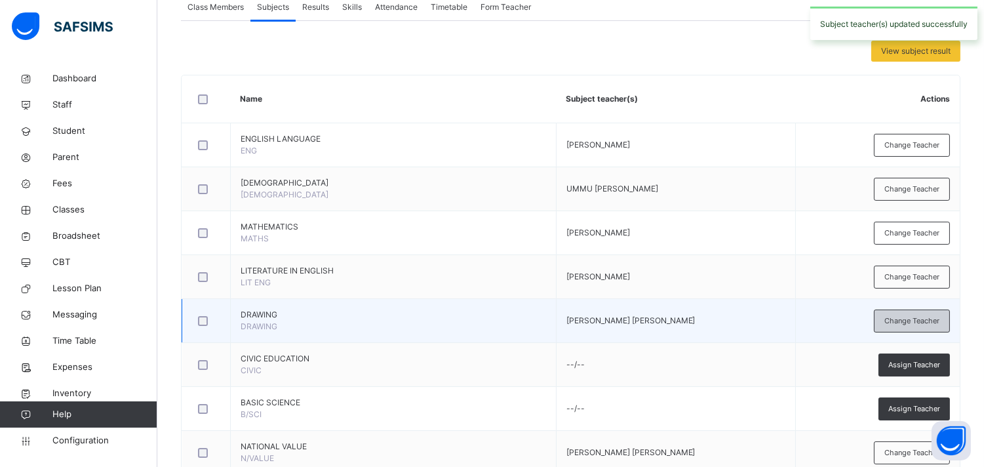
click at [895, 318] on span "Change Teacher" at bounding box center [912, 320] width 55 height 11
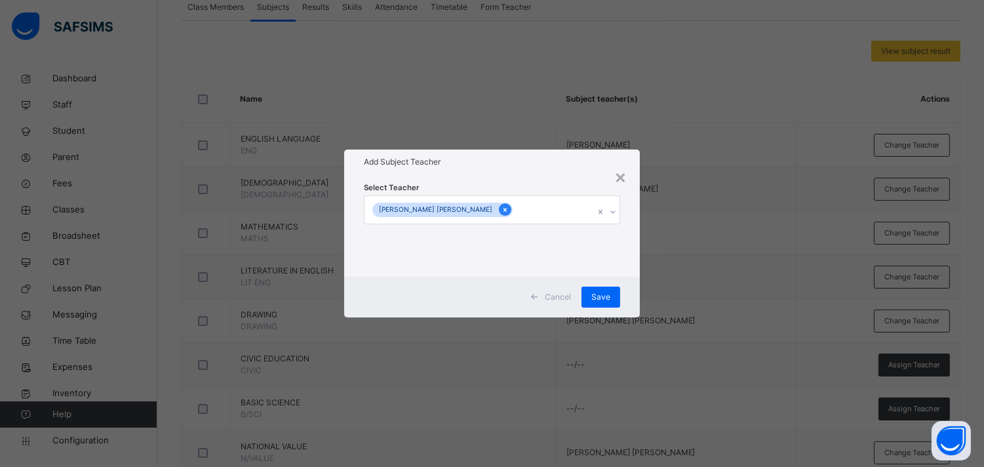
click at [502, 213] on icon at bounding box center [505, 209] width 7 height 9
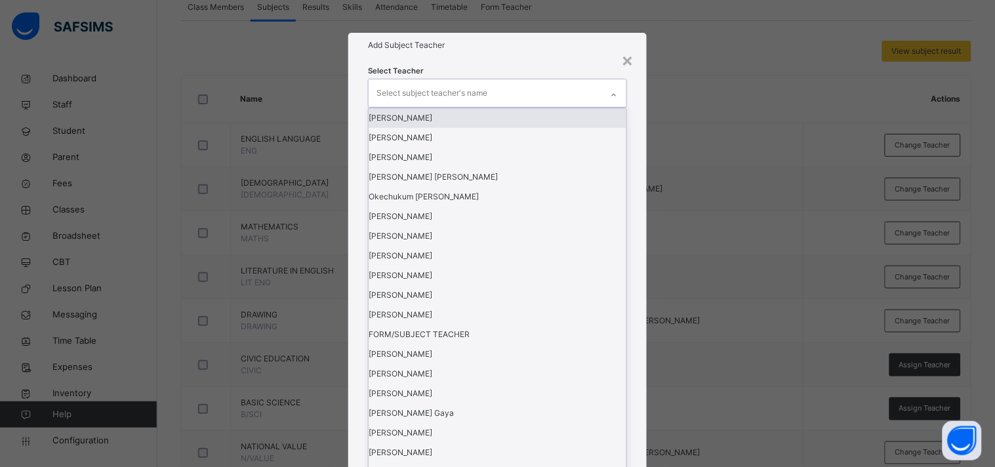
click at [437, 106] on div "Select subject teacher's name" at bounding box center [431, 93] width 111 height 25
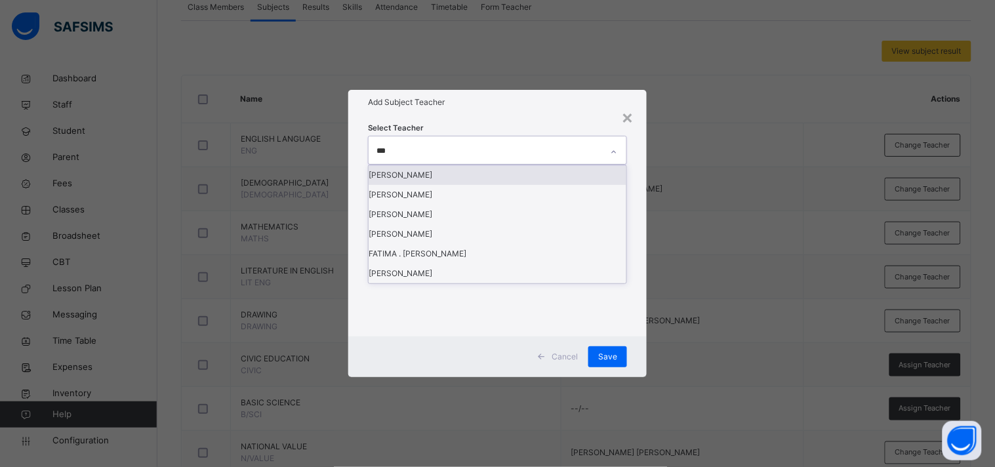
type input "****"
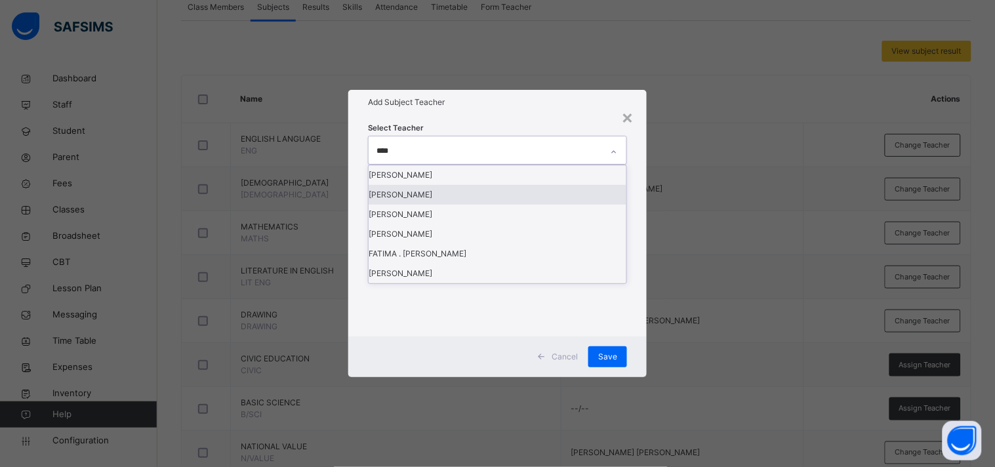
click at [420, 205] on div "[PERSON_NAME]" at bounding box center [497, 195] width 258 height 20
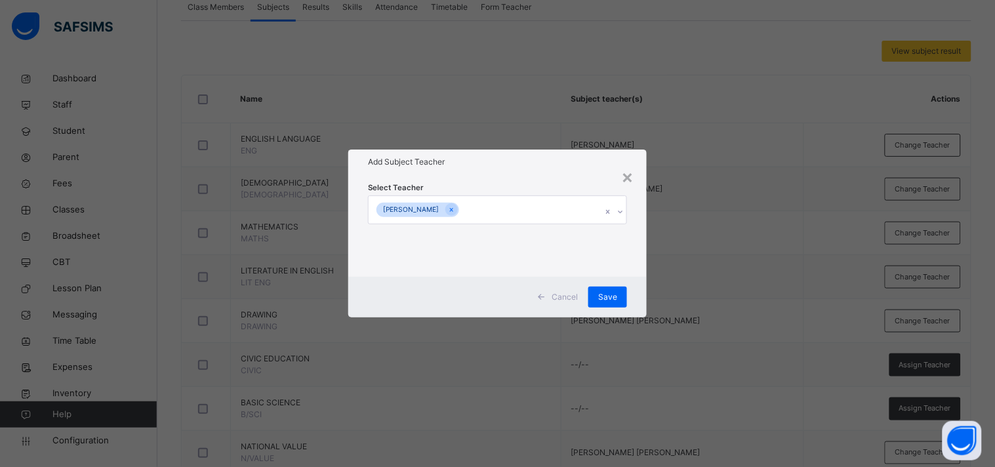
click at [493, 163] on h1 "Add Subject Teacher" at bounding box center [497, 162] width 259 height 12
click at [605, 291] on span "Save" at bounding box center [607, 297] width 19 height 12
click at [605, 290] on div "Save" at bounding box center [607, 297] width 39 height 21
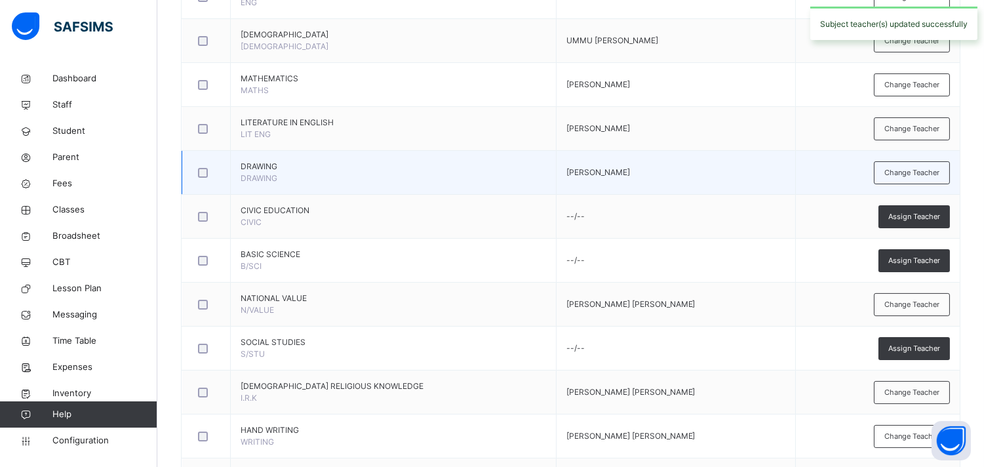
scroll to position [431, 0]
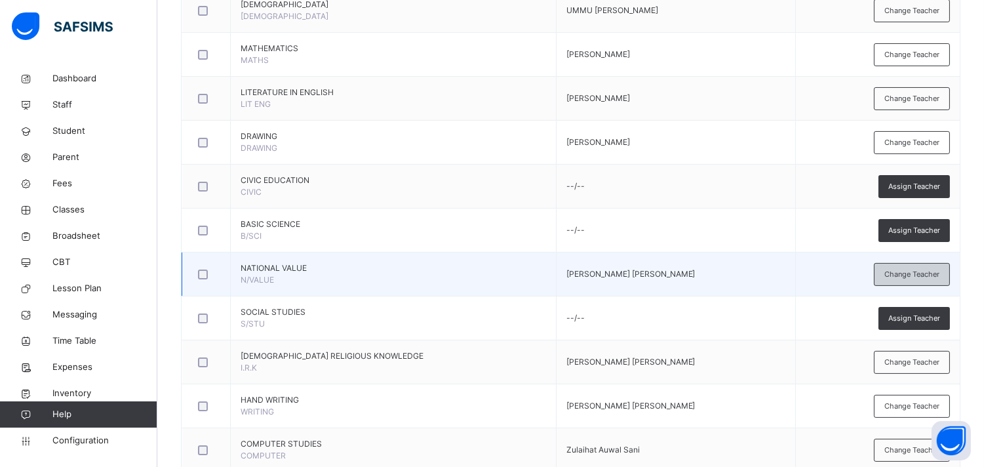
click at [895, 277] on span "Change Teacher" at bounding box center [912, 274] width 55 height 11
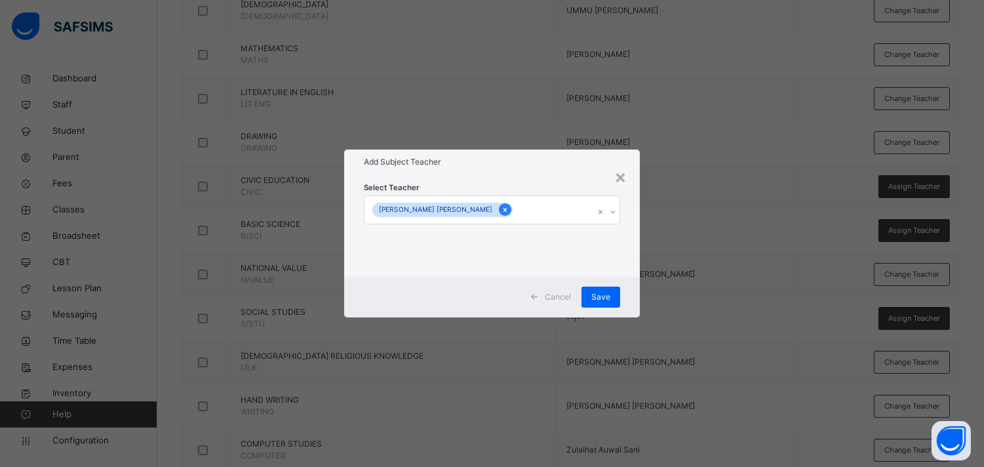
click at [502, 208] on icon at bounding box center [505, 209] width 7 height 9
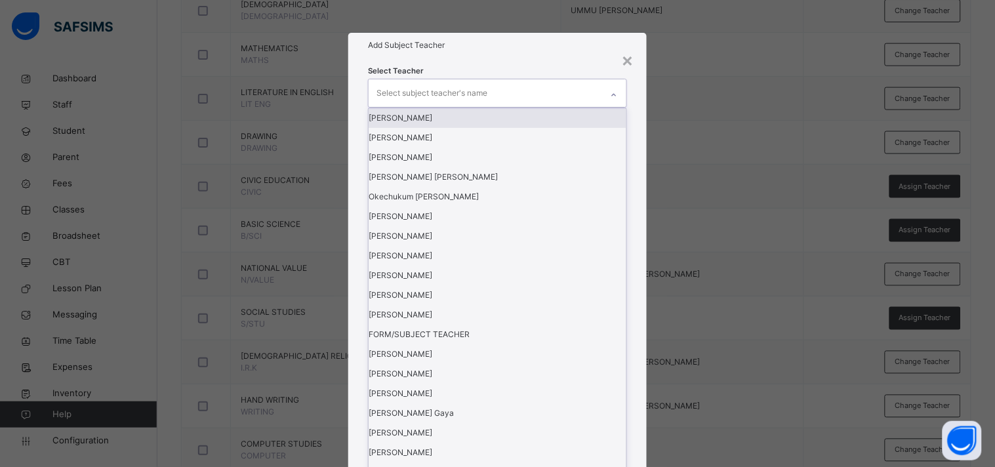
click at [443, 106] on div "Select subject teacher's name" at bounding box center [431, 93] width 111 height 25
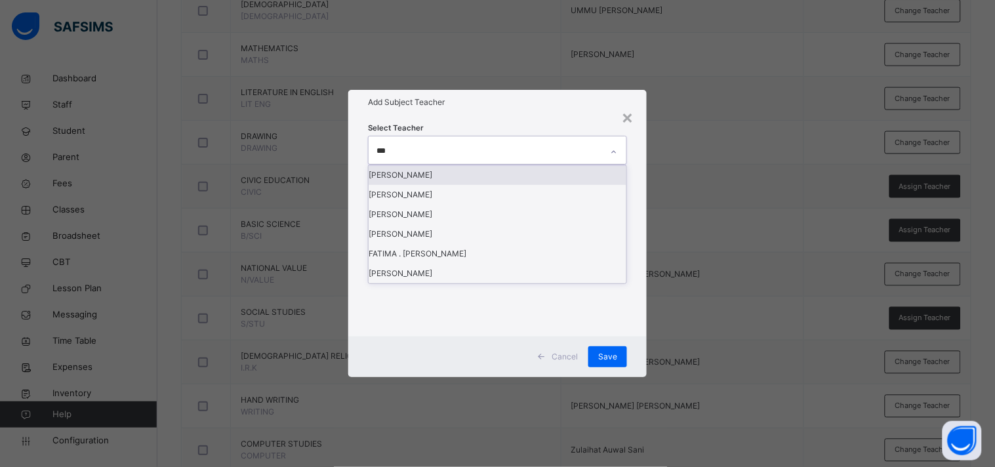
type input "****"
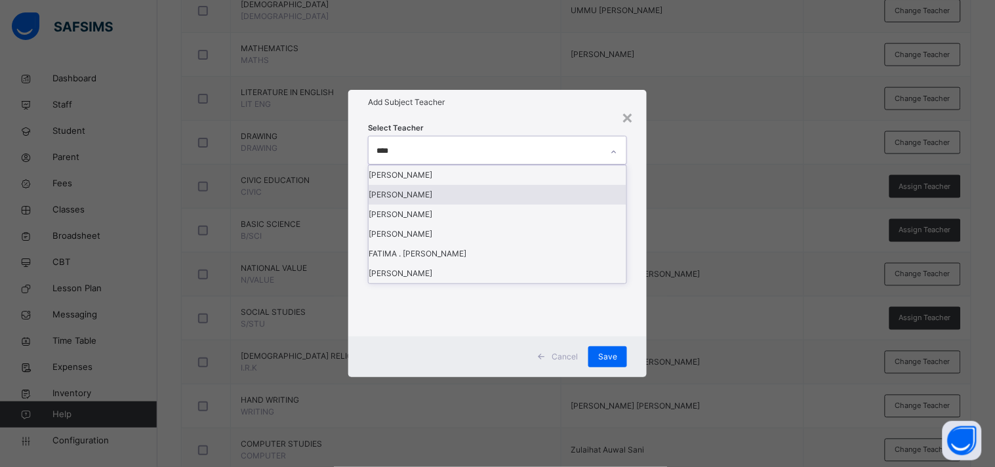
click at [423, 205] on div "[PERSON_NAME]" at bounding box center [497, 195] width 258 height 20
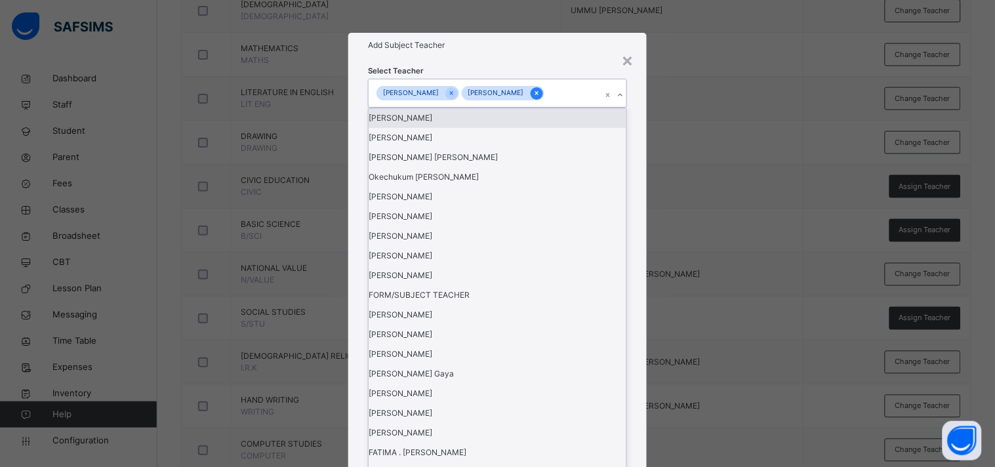
click at [535, 95] on icon at bounding box center [536, 93] width 3 height 4
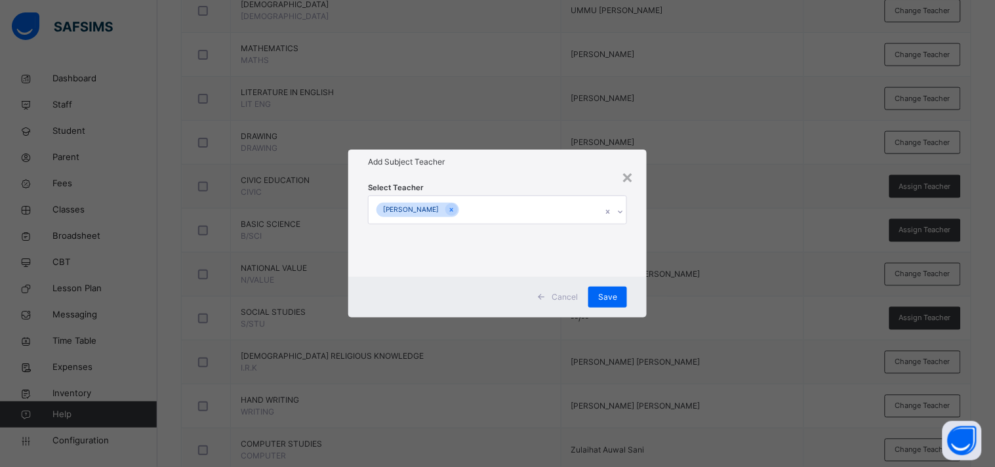
click at [513, 159] on h1 "Add Subject Teacher" at bounding box center [497, 162] width 259 height 12
click at [612, 291] on span "Save" at bounding box center [607, 297] width 19 height 12
click at [612, 291] on div "Save" at bounding box center [607, 297] width 39 height 21
drag, startPoint x: 612, startPoint y: 291, endPoint x: 604, endPoint y: 298, distance: 11.2
click at [612, 291] on div "Save" at bounding box center [607, 297] width 39 height 21
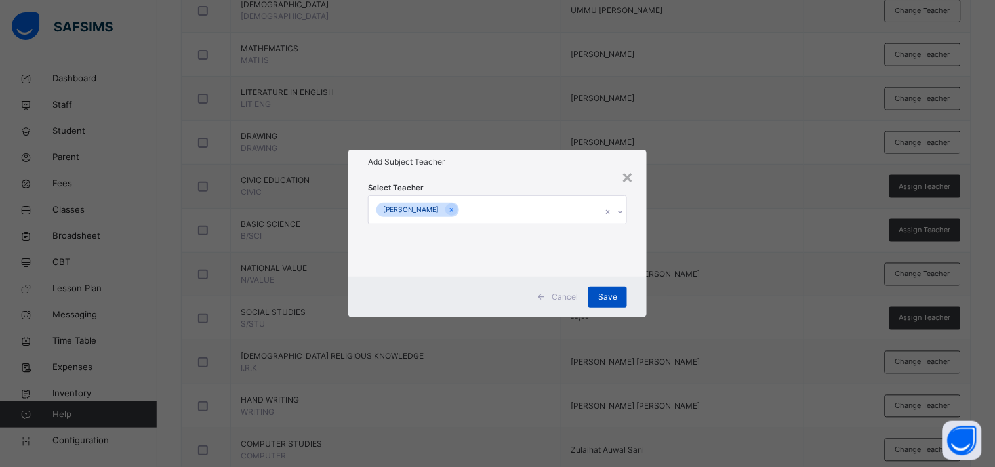
click at [604, 298] on div "Save" at bounding box center [607, 297] width 39 height 21
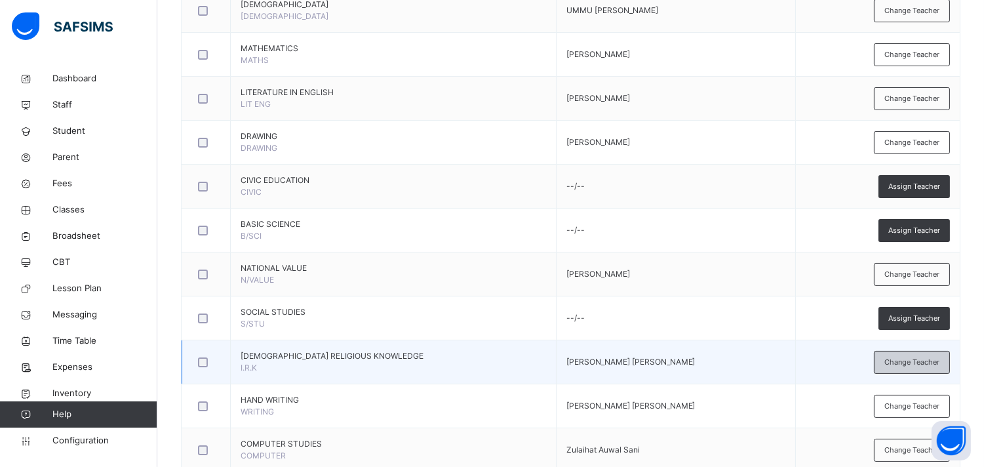
click at [895, 359] on span "Change Teacher" at bounding box center [912, 362] width 55 height 11
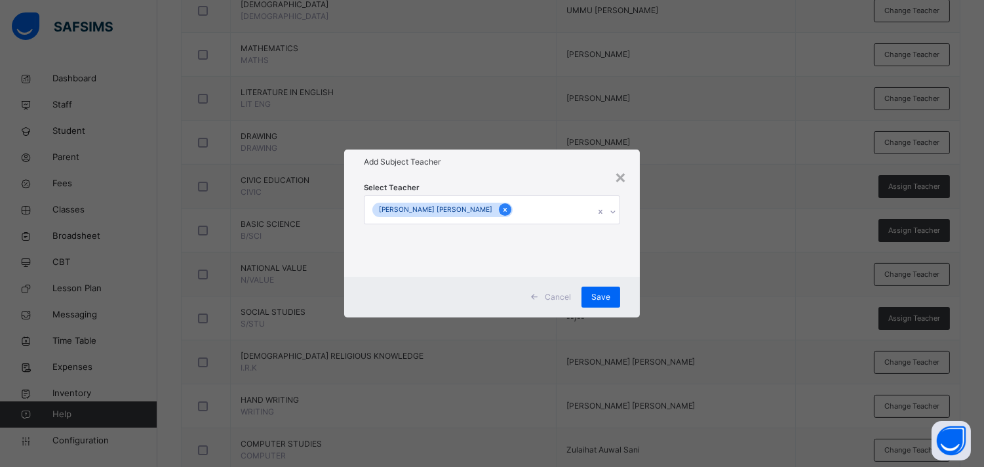
click at [502, 213] on icon at bounding box center [505, 209] width 7 height 9
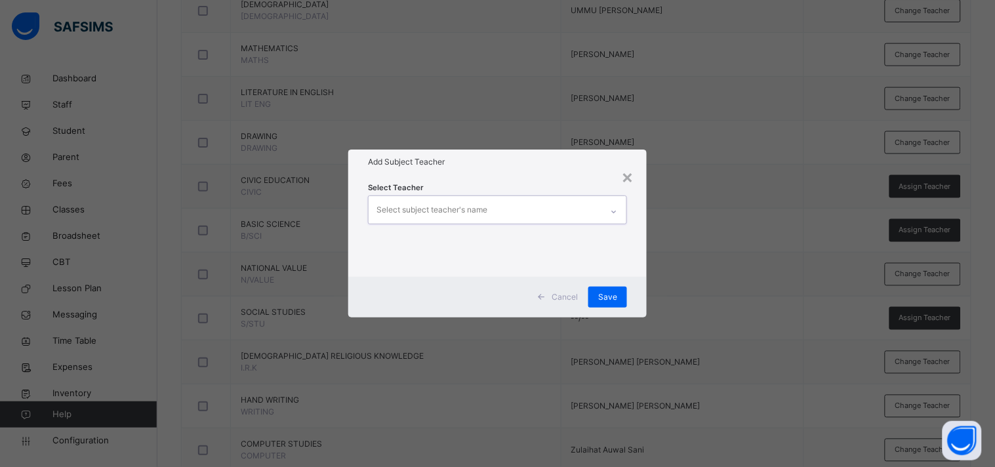
click at [384, 204] on div "Select subject teacher's name" at bounding box center [431, 209] width 111 height 25
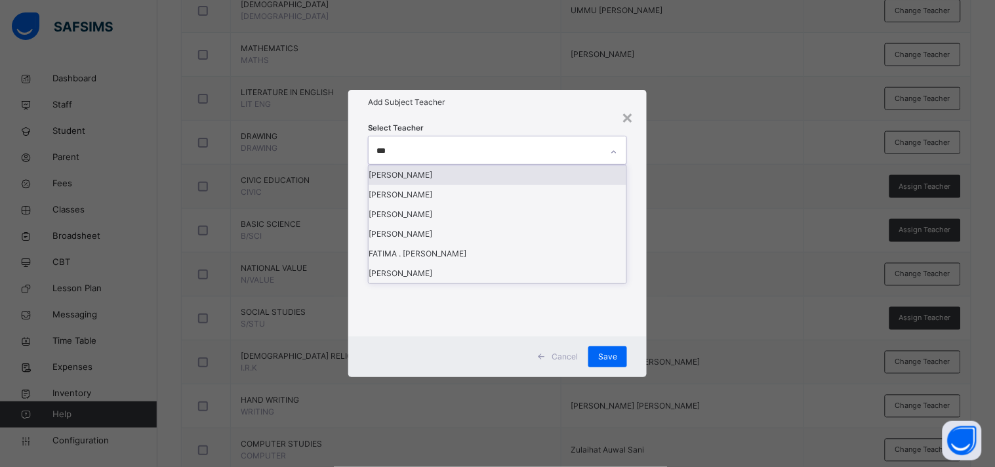
type input "****"
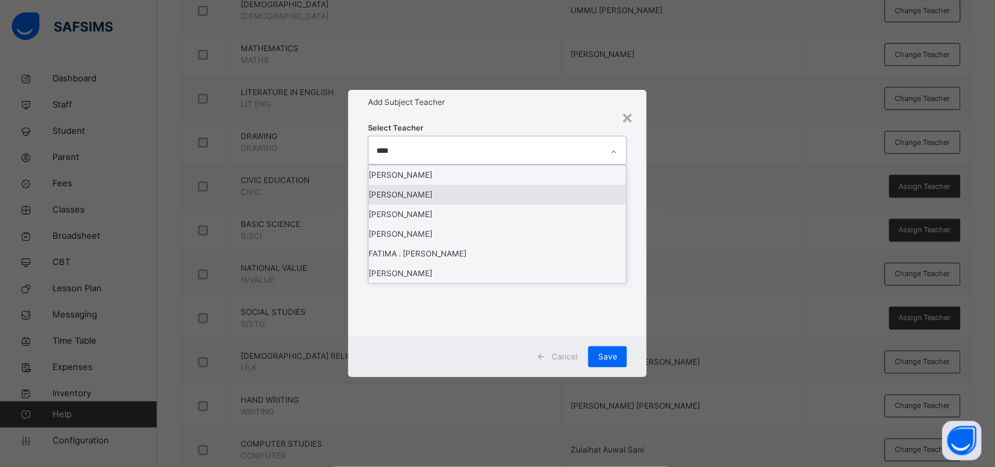
click at [397, 205] on div "[PERSON_NAME]" at bounding box center [497, 195] width 258 height 20
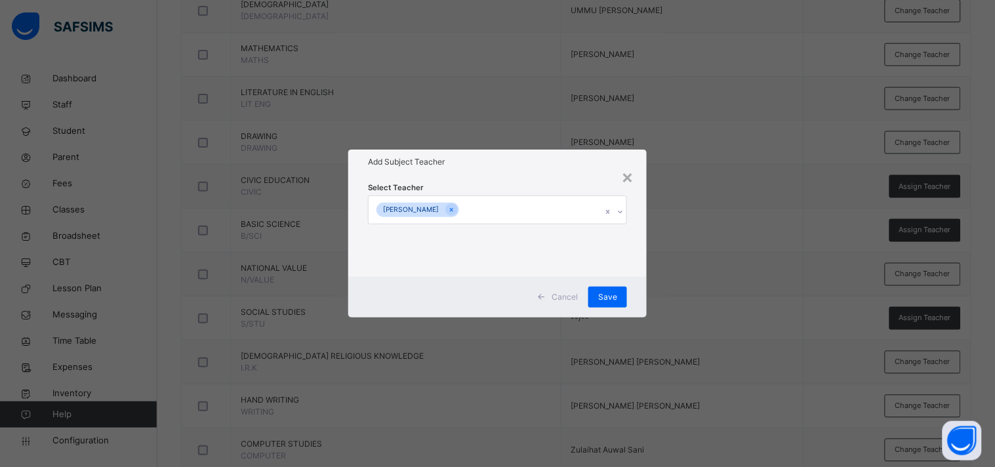
click at [523, 181] on div "Select Teacher [PERSON_NAME]" at bounding box center [497, 225] width 259 height 89
click at [607, 291] on span "Save" at bounding box center [607, 297] width 19 height 12
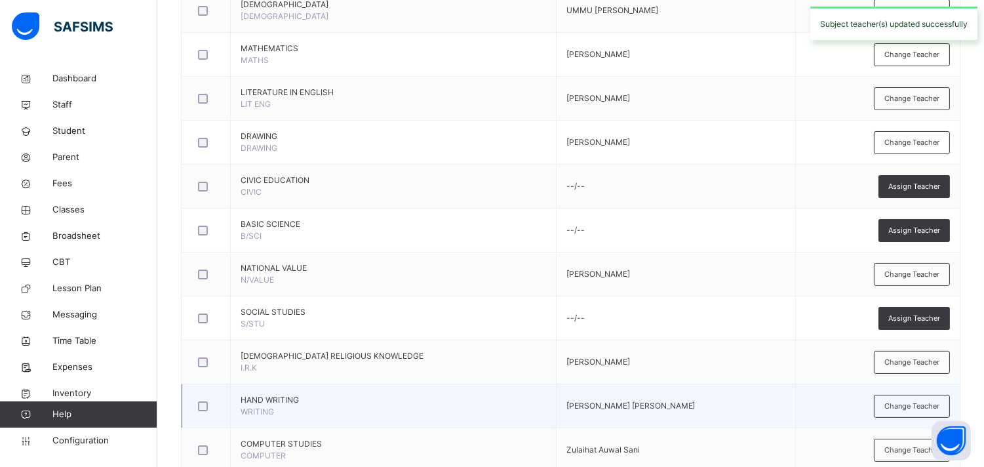
scroll to position [530, 0]
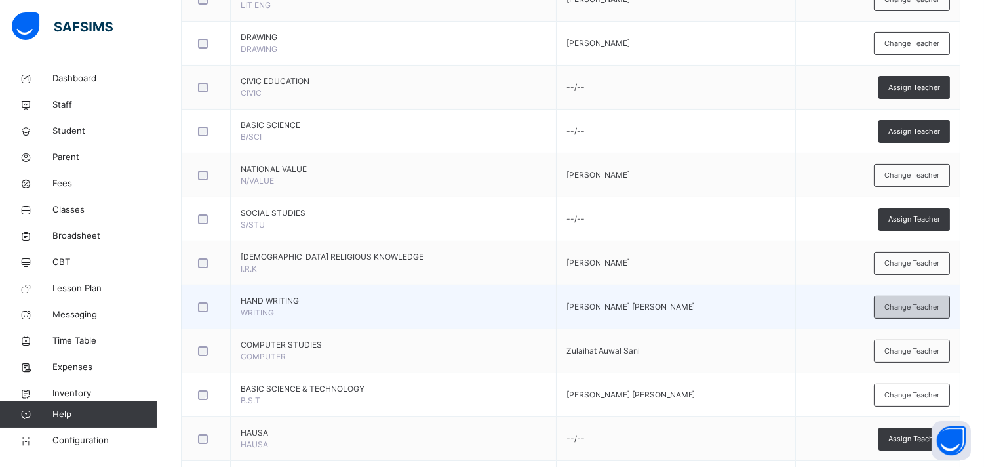
click at [895, 306] on span "Change Teacher" at bounding box center [912, 307] width 55 height 11
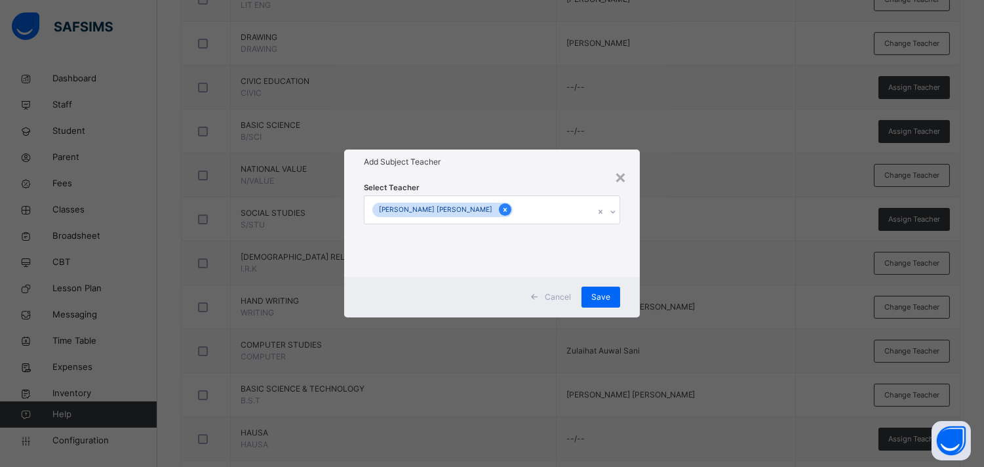
click at [504, 209] on icon at bounding box center [505, 210] width 3 height 4
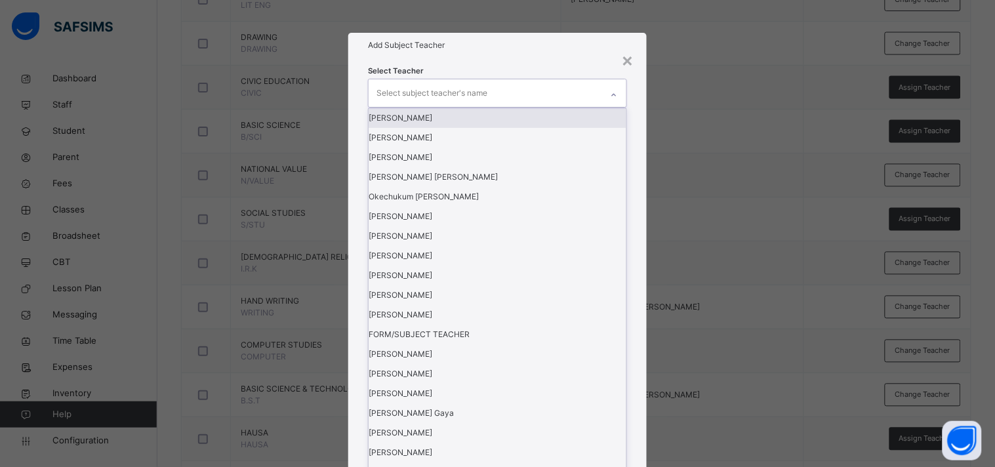
click at [453, 106] on div "Select subject teacher's name" at bounding box center [431, 93] width 111 height 25
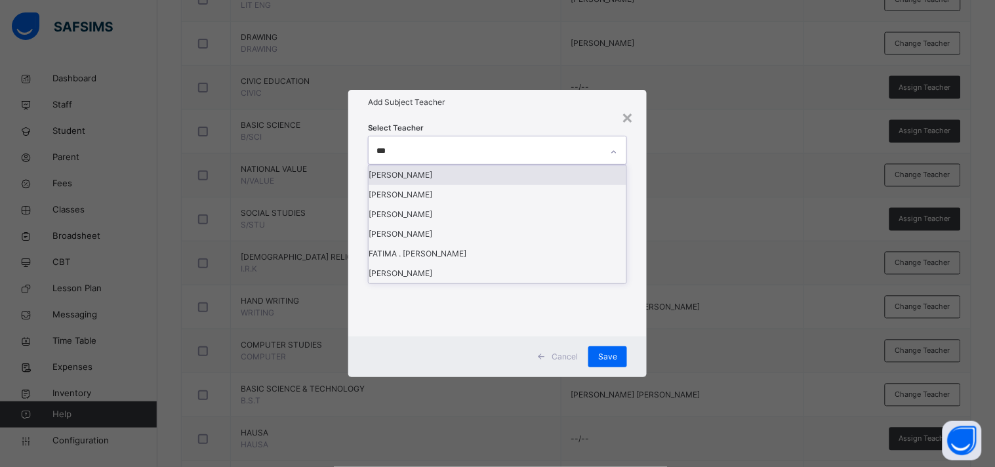
type input "****"
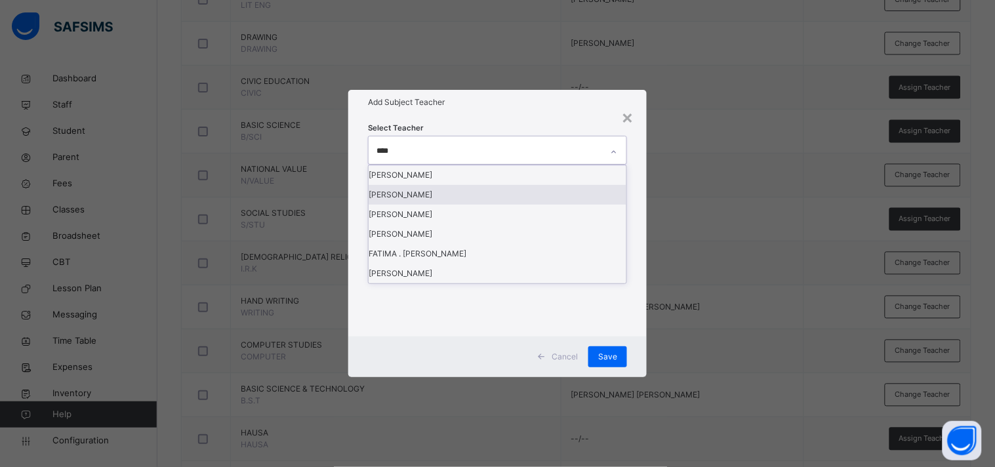
click at [411, 205] on div "[PERSON_NAME]" at bounding box center [497, 195] width 258 height 20
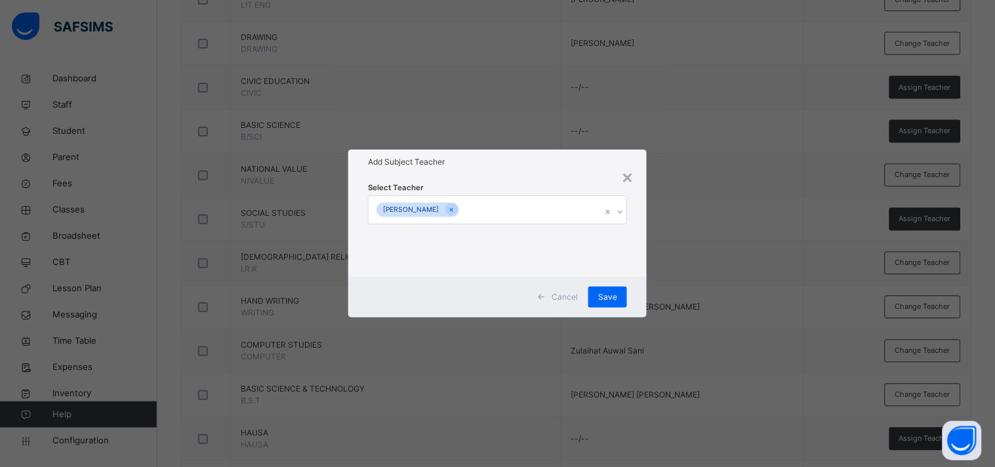
click at [538, 176] on div "Select Teacher [PERSON_NAME]" at bounding box center [497, 225] width 298 height 102
click at [601, 291] on span "Save" at bounding box center [607, 297] width 19 height 12
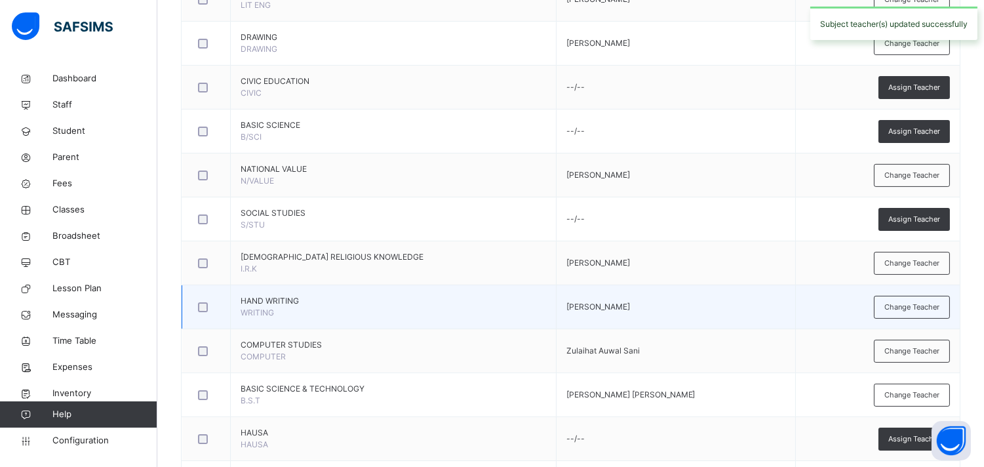
scroll to position [645, 0]
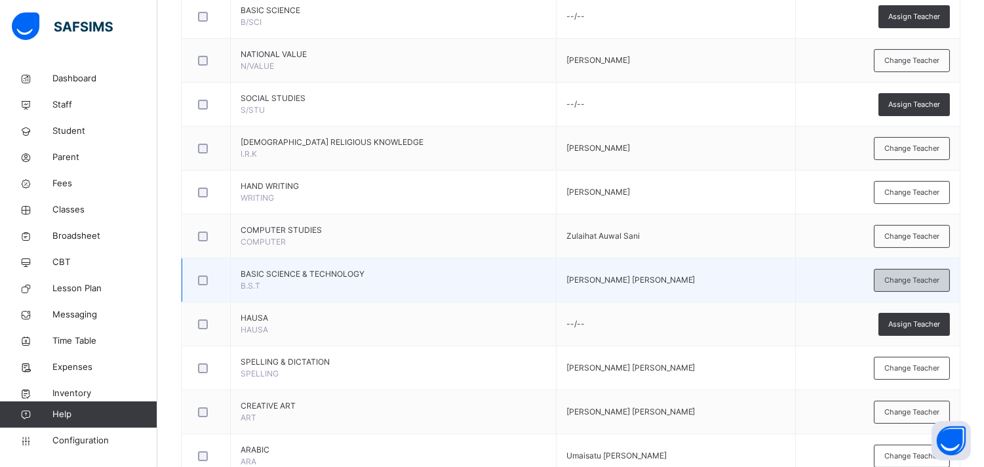
click at [895, 277] on span "Change Teacher" at bounding box center [912, 280] width 55 height 11
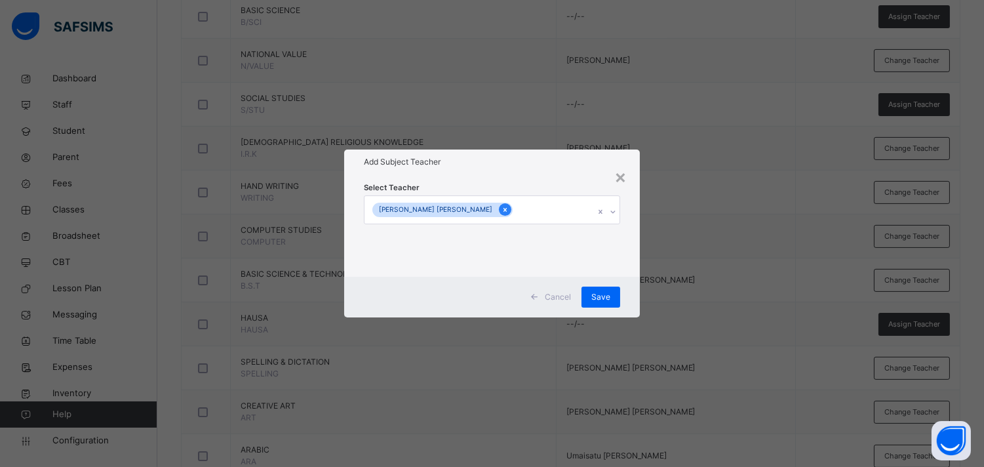
click at [504, 210] on icon at bounding box center [505, 210] width 3 height 4
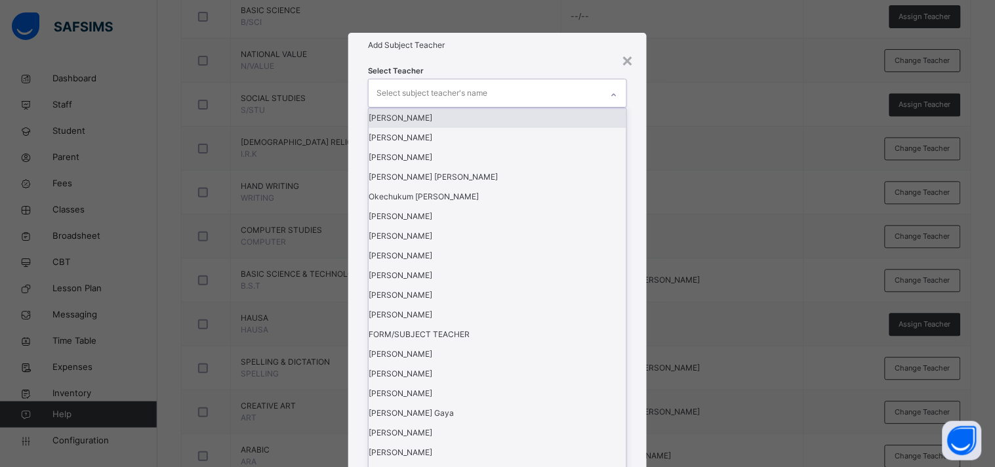
click at [473, 106] on div "Select subject teacher's name" at bounding box center [431, 93] width 111 height 25
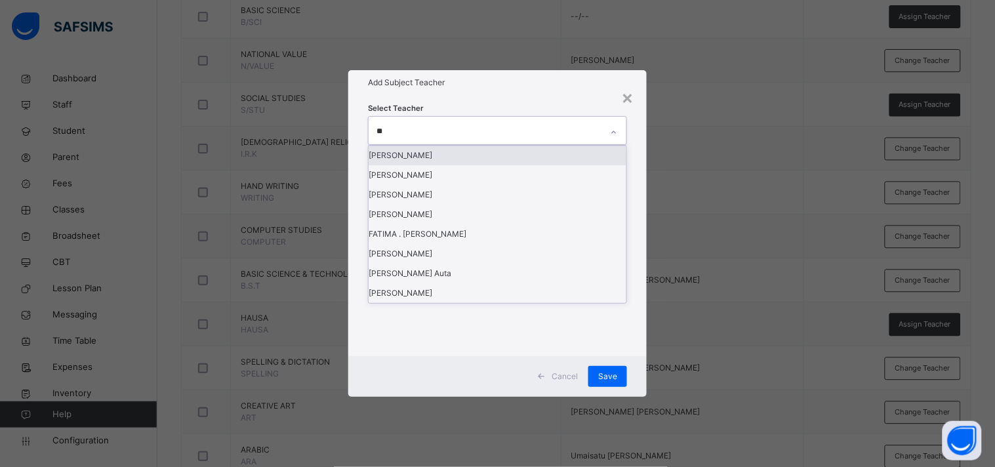
type input "***"
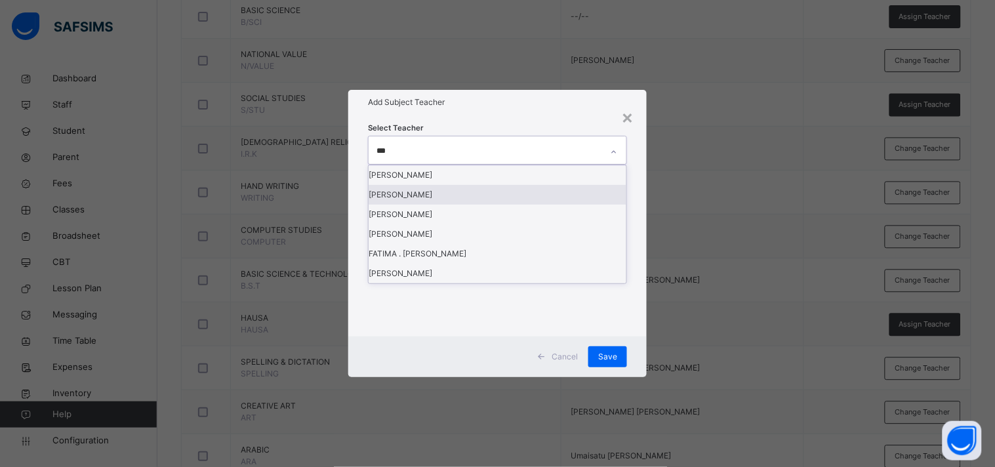
click at [424, 205] on div "[PERSON_NAME]" at bounding box center [497, 195] width 258 height 20
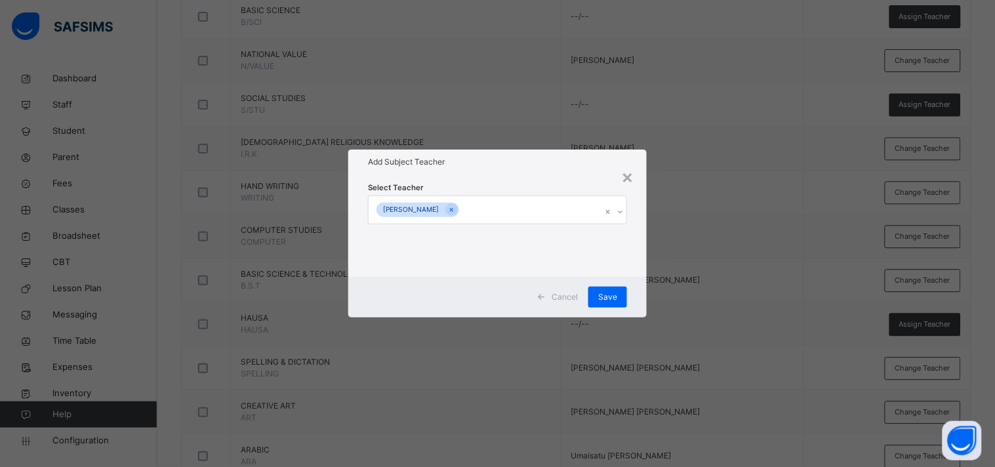
click at [477, 162] on h1 "Add Subject Teacher" at bounding box center [497, 162] width 259 height 12
click at [618, 292] on div "Save" at bounding box center [607, 297] width 39 height 21
click at [608, 302] on span "Save" at bounding box center [607, 297] width 19 height 12
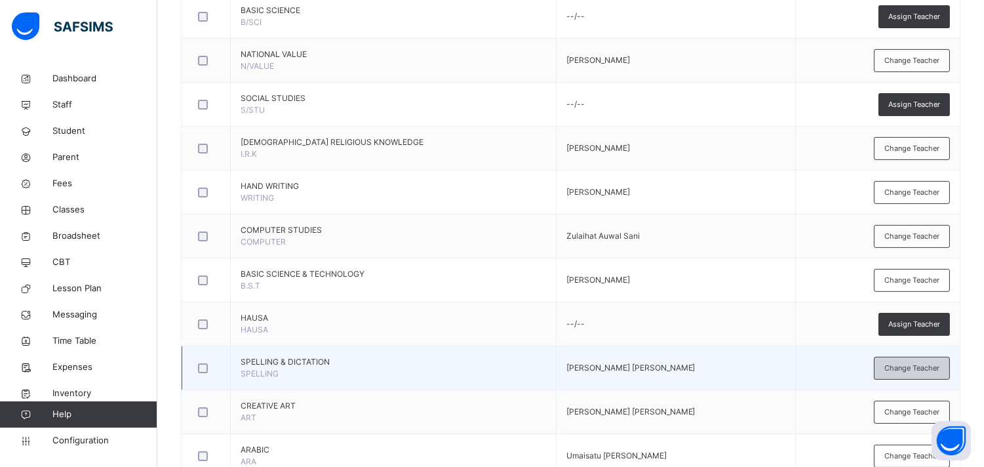
click at [895, 361] on div "Change Teacher" at bounding box center [912, 368] width 76 height 23
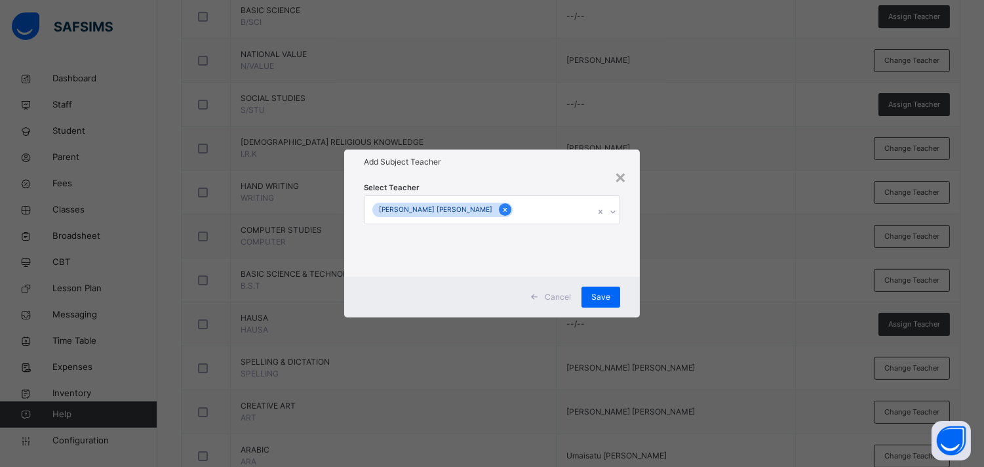
click at [504, 210] on icon at bounding box center [505, 210] width 3 height 4
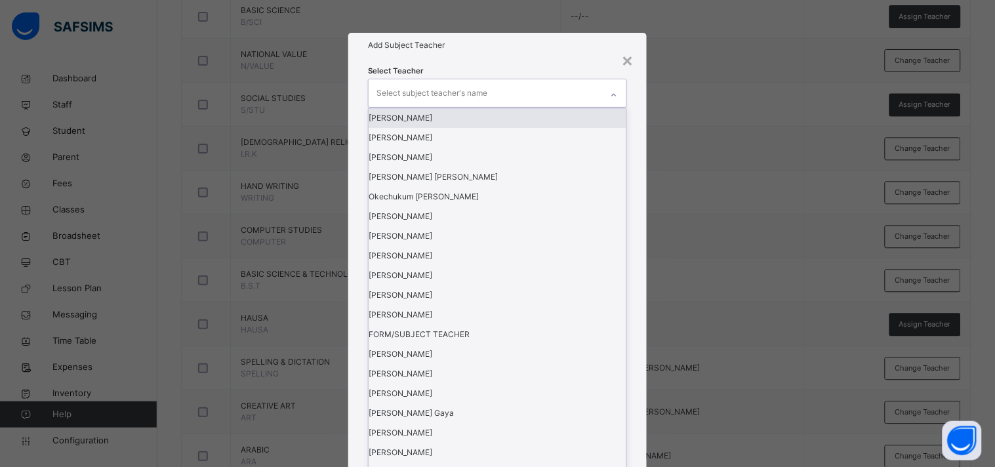
click at [439, 106] on div "Select subject teacher's name" at bounding box center [431, 93] width 111 height 25
type input "**"
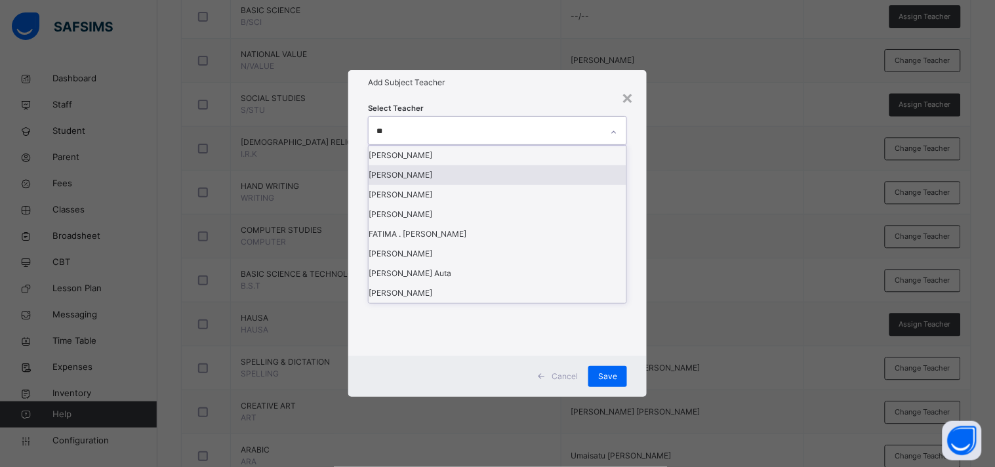
click at [420, 185] on div "[PERSON_NAME]" at bounding box center [497, 175] width 258 height 20
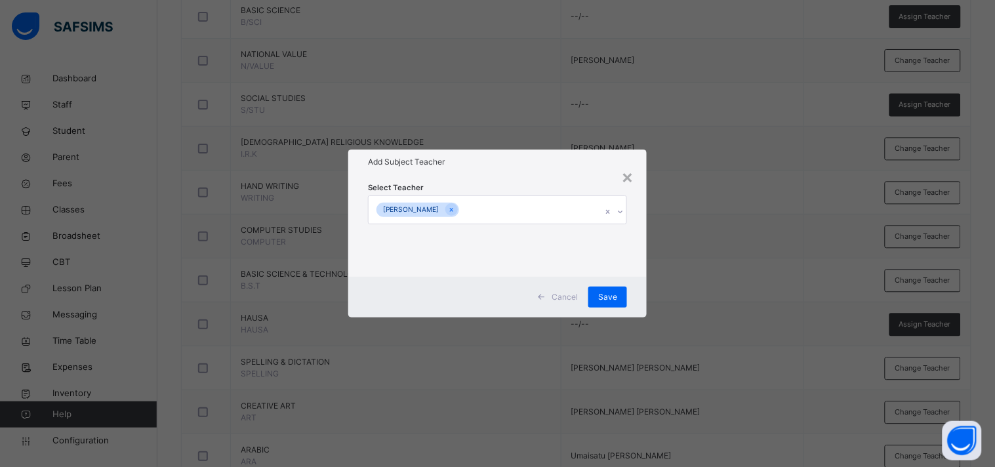
click at [477, 166] on h1 "Add Subject Teacher" at bounding box center [497, 162] width 259 height 12
click at [604, 287] on div "Save" at bounding box center [607, 297] width 39 height 21
click at [604, 296] on span "Save" at bounding box center [607, 297] width 19 height 12
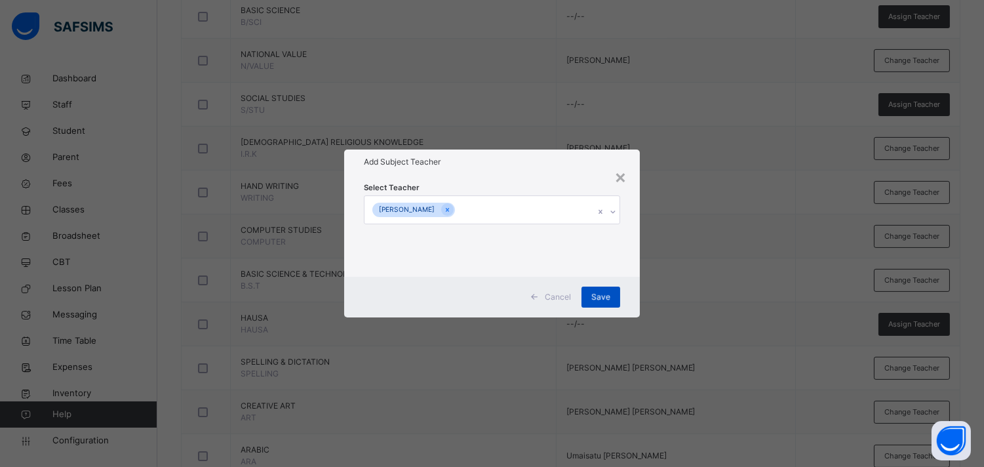
click at [604, 296] on td "[PERSON_NAME]" at bounding box center [675, 280] width 239 height 44
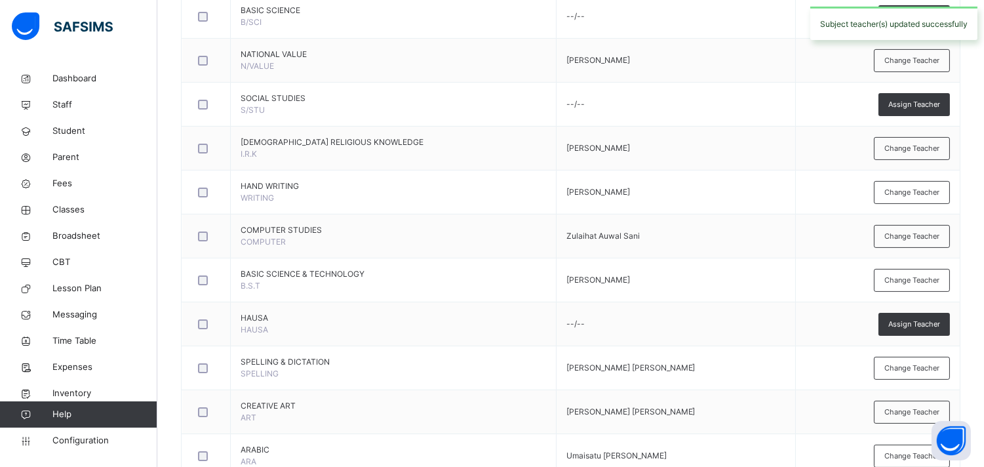
scroll to position [690, 0]
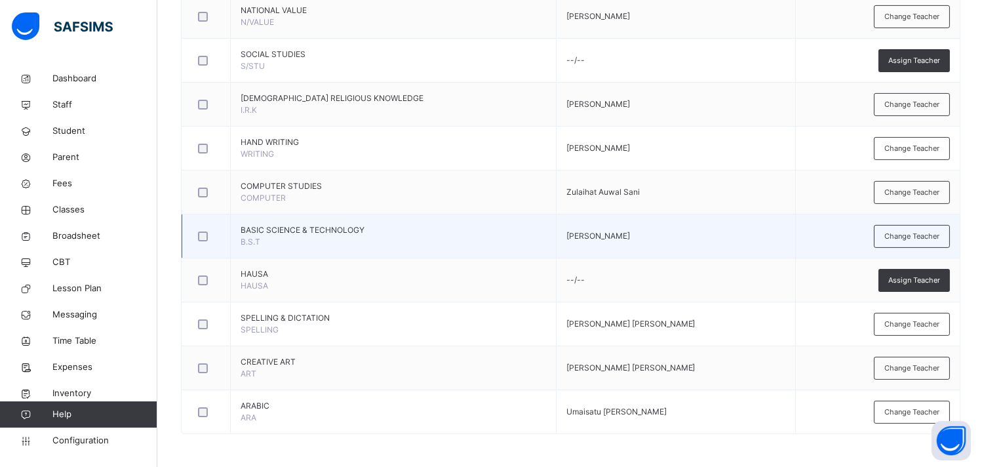
drag, startPoint x: 923, startPoint y: 370, endPoint x: 723, endPoint y: 254, distance: 231.5
click at [723, 254] on tbody "ENGLISH LANGUAGE ENG Fatima Sunusi Change Teacher [DEMOGRAPHIC_DATA] [DEMOGRAPH…" at bounding box center [571, 60] width 778 height 747
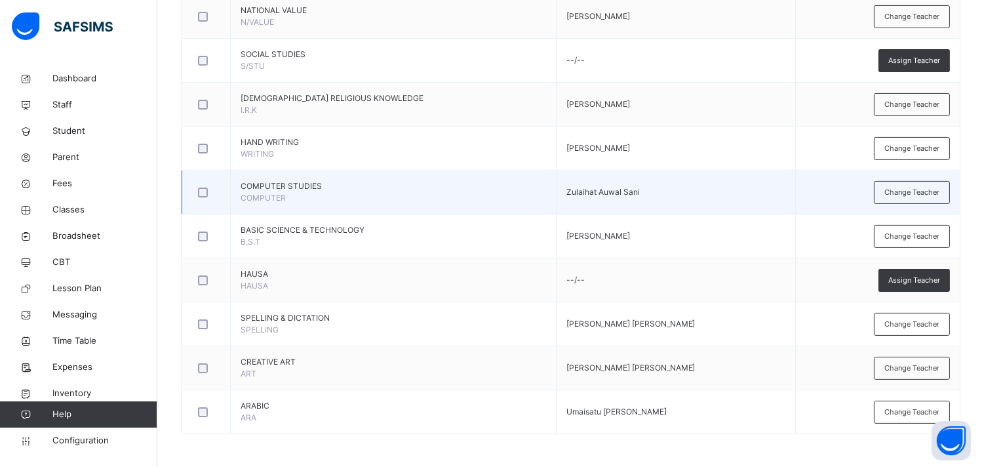
click at [715, 175] on td "Zulaihat Auwal Sani" at bounding box center [675, 192] width 239 height 44
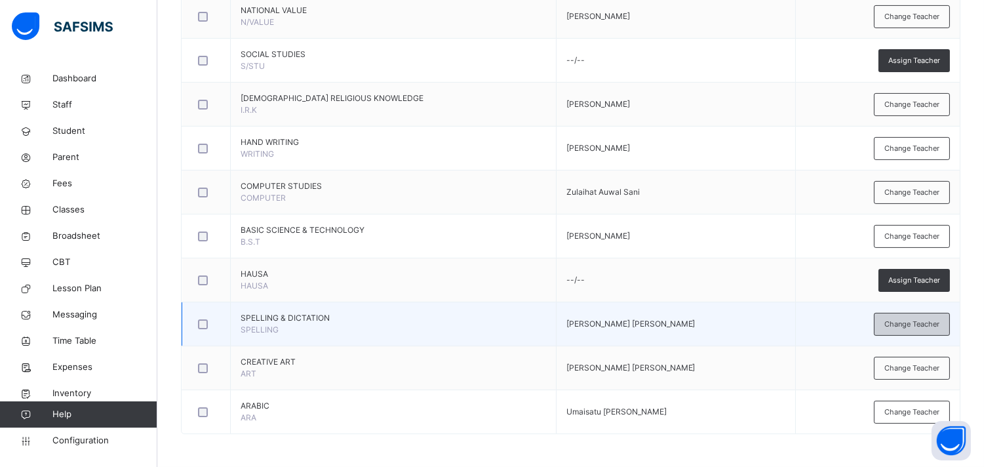
click at [895, 321] on span "Change Teacher" at bounding box center [912, 324] width 55 height 11
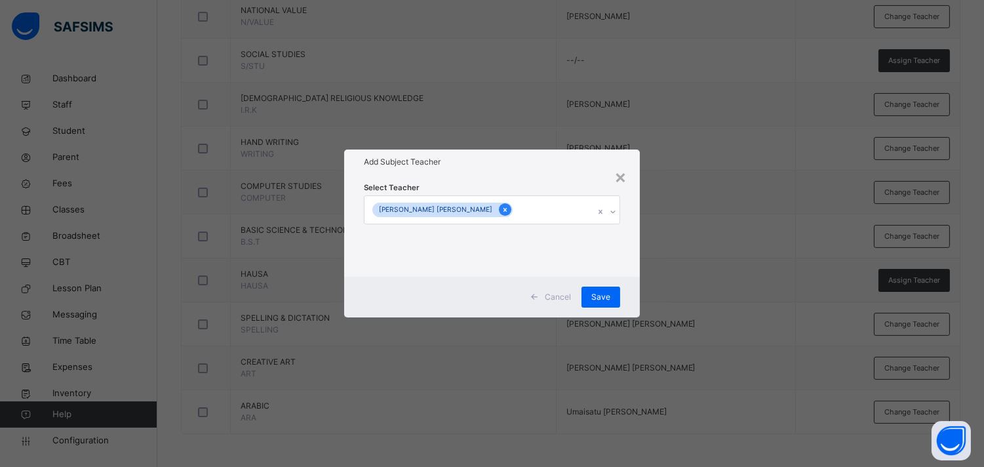
click at [499, 211] on div at bounding box center [505, 209] width 12 height 12
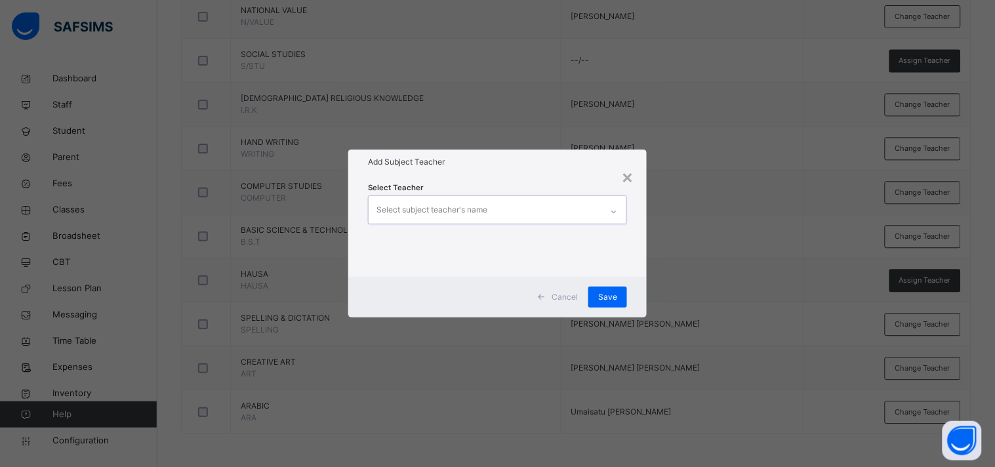
click at [464, 208] on div "Select subject teacher's name" at bounding box center [431, 209] width 111 height 25
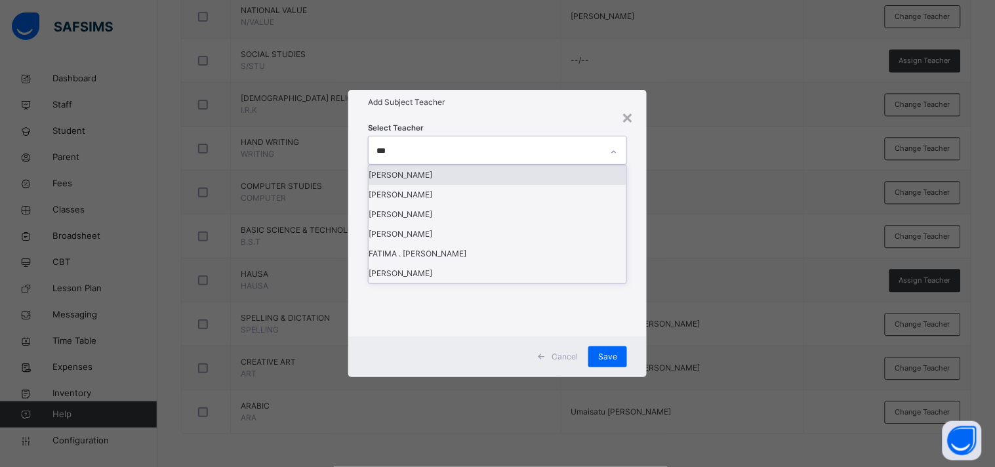
type input "****"
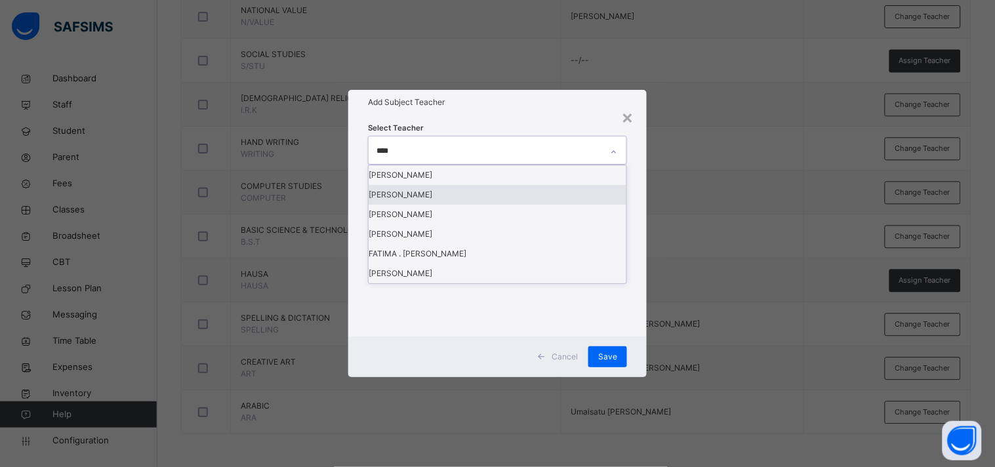
click at [410, 205] on div "[PERSON_NAME]" at bounding box center [497, 195] width 258 height 20
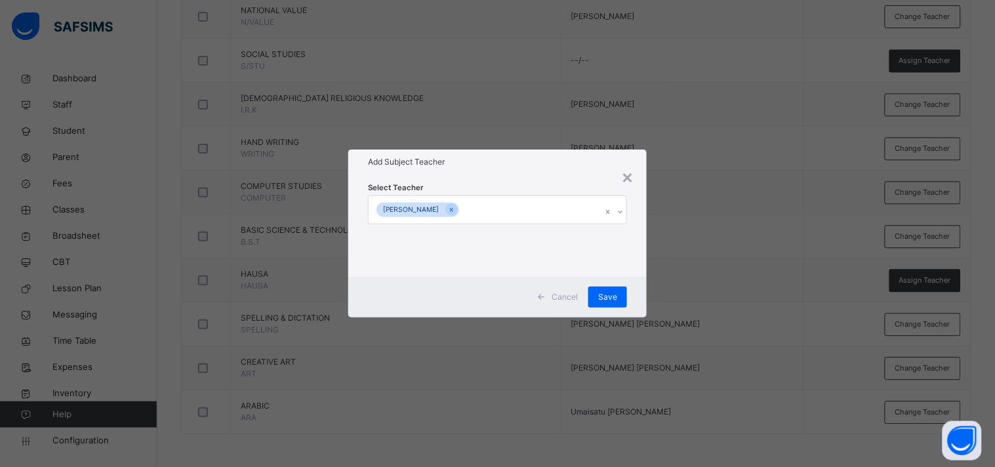
click at [501, 171] on div "Add Subject Teacher" at bounding box center [497, 161] width 298 height 25
click at [601, 289] on div "Save" at bounding box center [607, 297] width 39 height 21
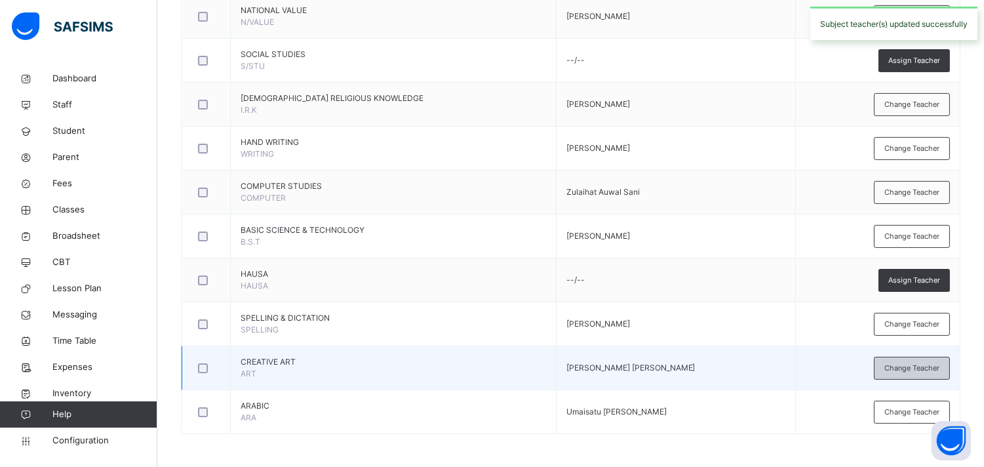
click at [895, 368] on span "Change Teacher" at bounding box center [912, 368] width 55 height 11
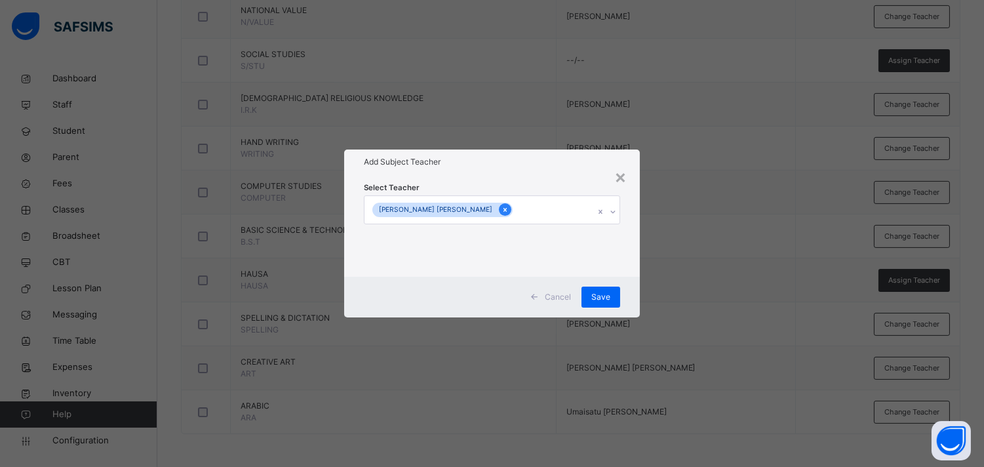
click at [502, 210] on icon at bounding box center [505, 209] width 7 height 9
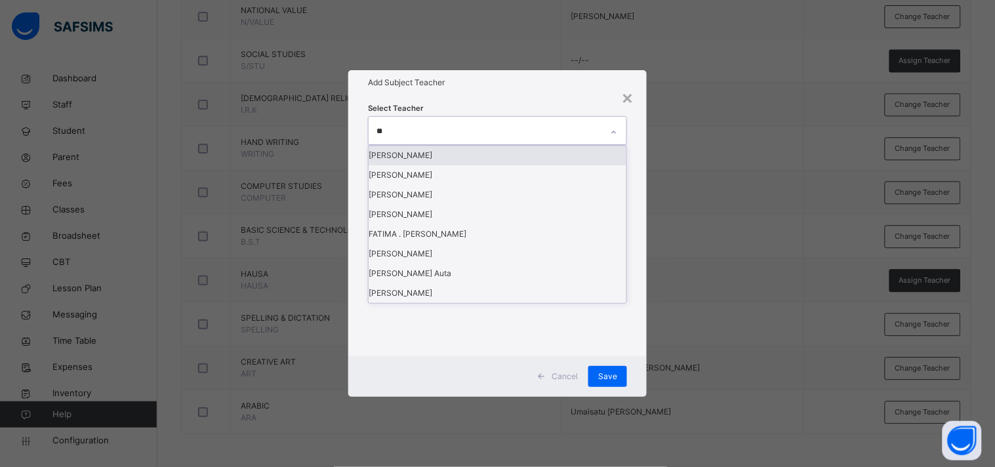
type input "***"
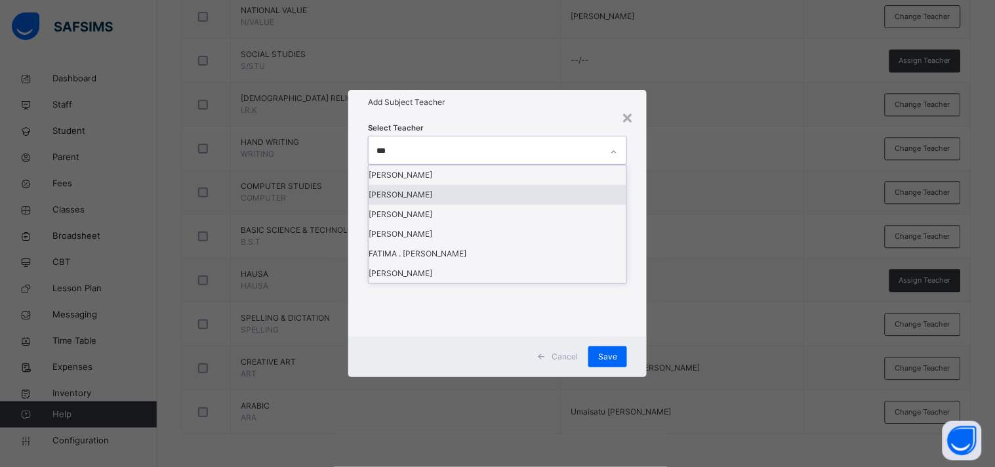
click at [404, 205] on div "[PERSON_NAME]" at bounding box center [497, 195] width 258 height 20
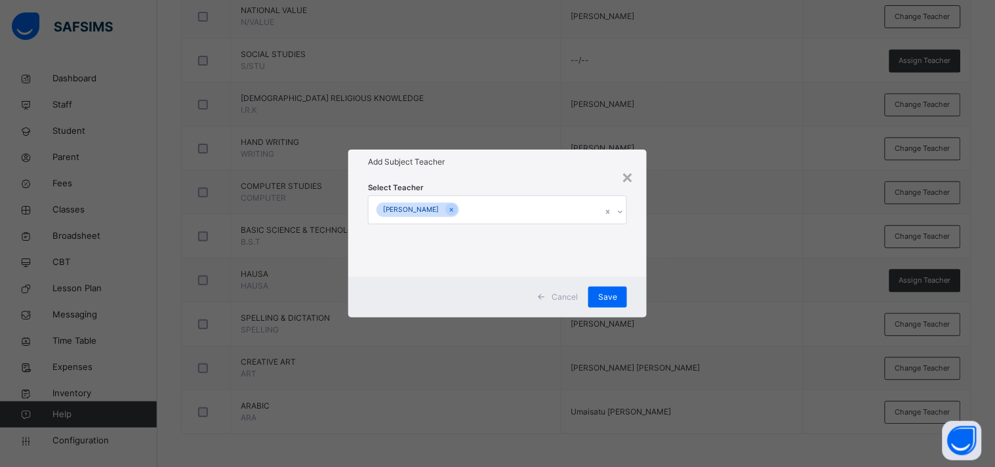
click at [553, 167] on h1 "Add Subject Teacher" at bounding box center [497, 162] width 259 height 12
click at [608, 300] on span "Save" at bounding box center [607, 297] width 19 height 12
click at [605, 292] on span "Save" at bounding box center [607, 297] width 19 height 12
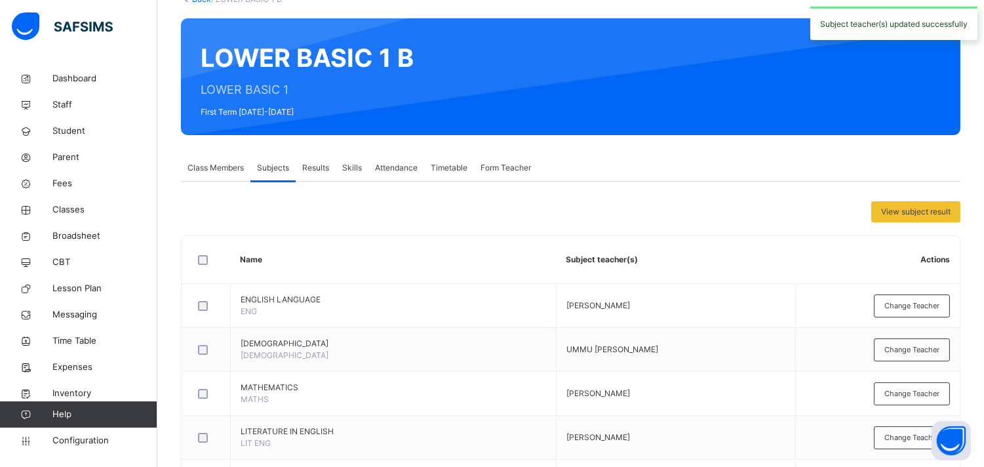
scroll to position [0, 0]
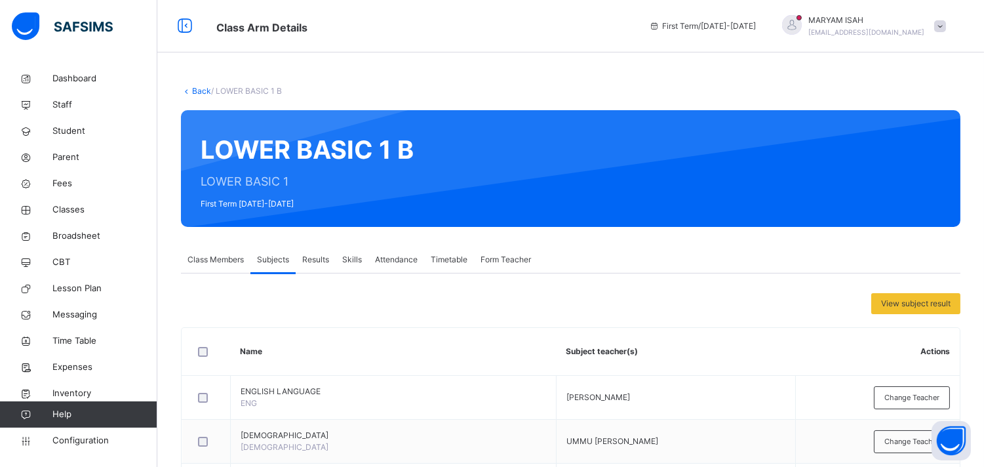
click at [197, 90] on link "Back" at bounding box center [201, 91] width 19 height 10
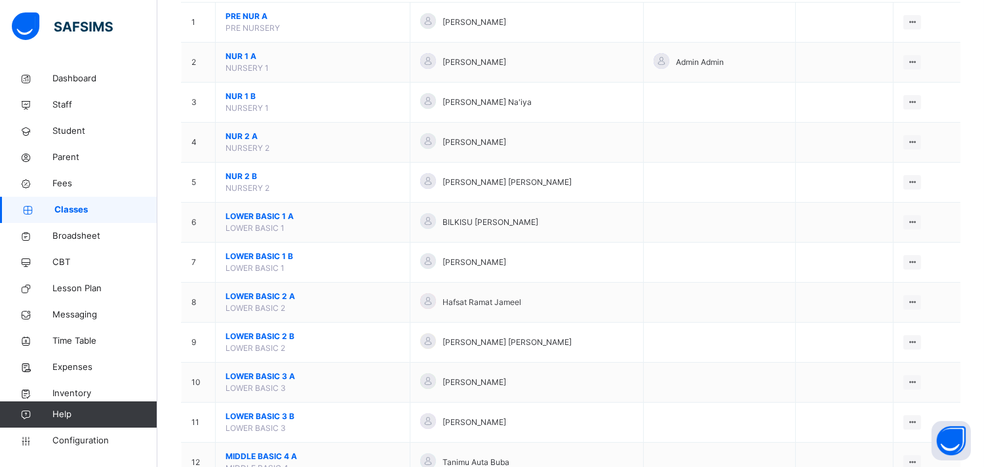
scroll to position [159, 0]
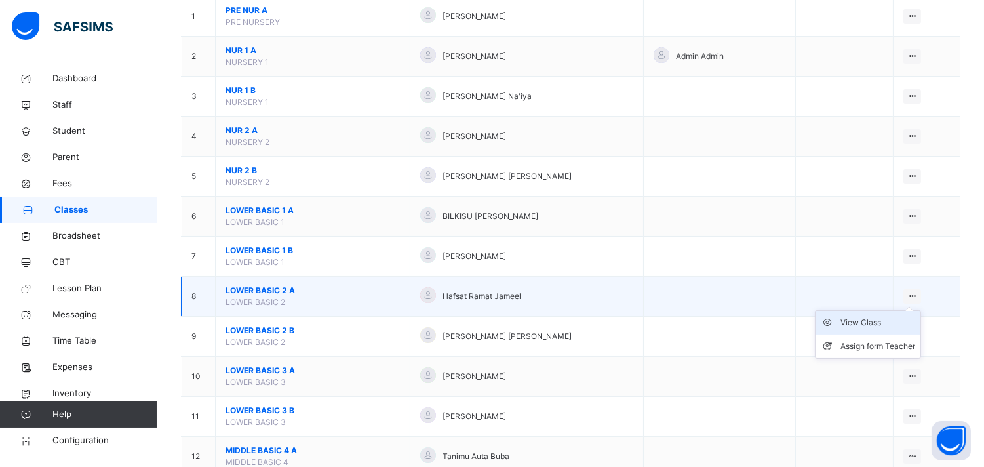
click at [870, 320] on div "View Class" at bounding box center [878, 322] width 75 height 13
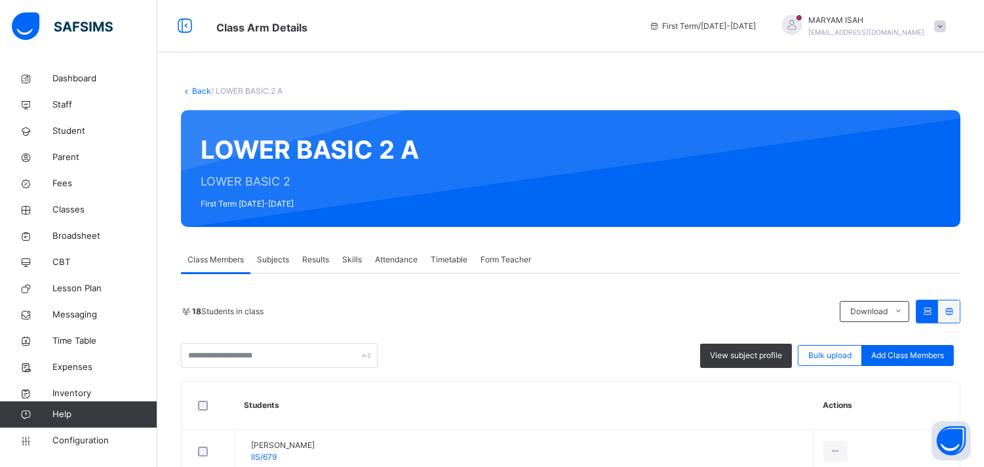
click at [269, 258] on span "Subjects" at bounding box center [273, 260] width 32 height 12
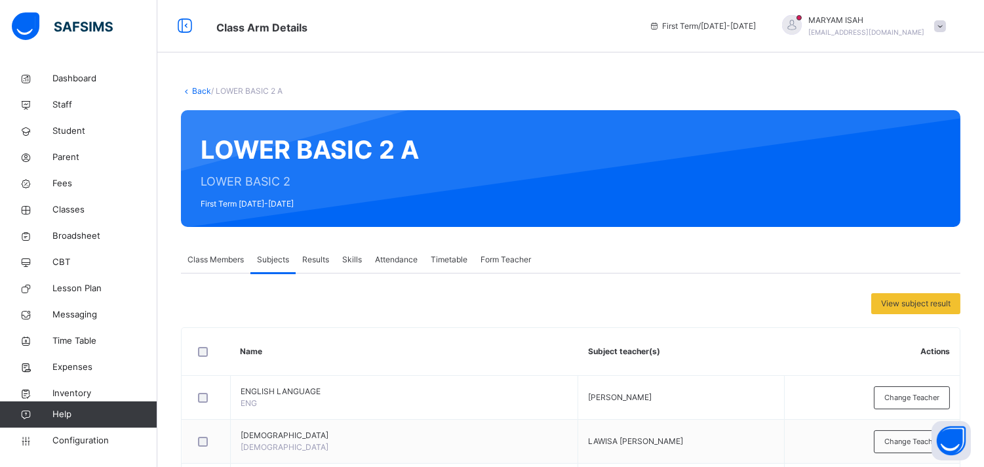
click at [894, 392] on span "Change Teacher" at bounding box center [912, 397] width 55 height 11
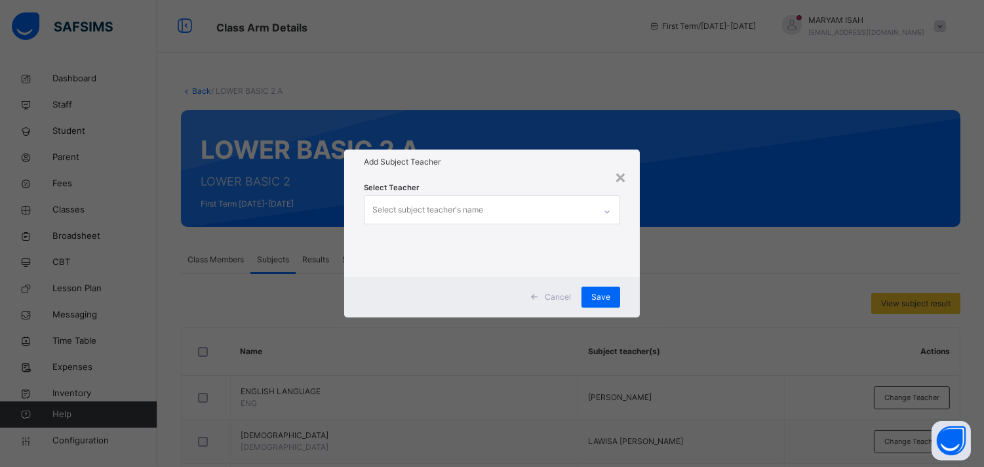
scroll to position [213, 0]
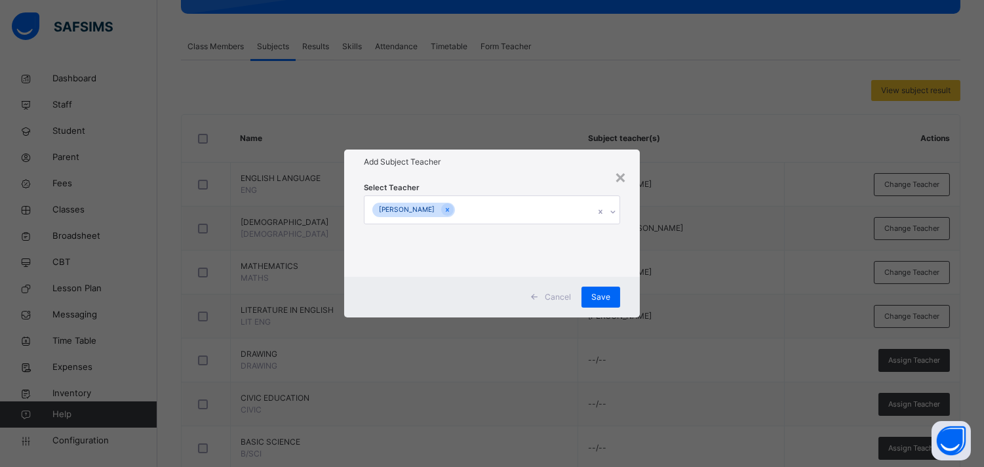
click at [451, 211] on icon at bounding box center [447, 209] width 7 height 9
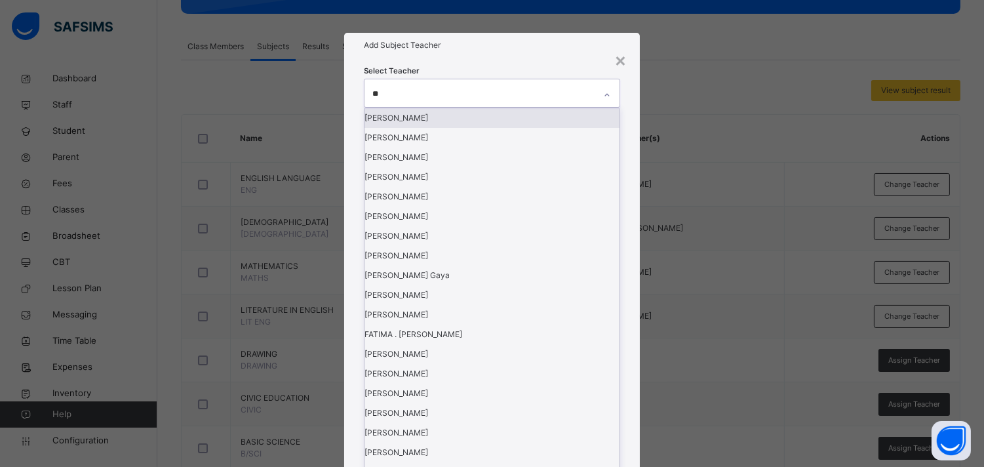
type input "***"
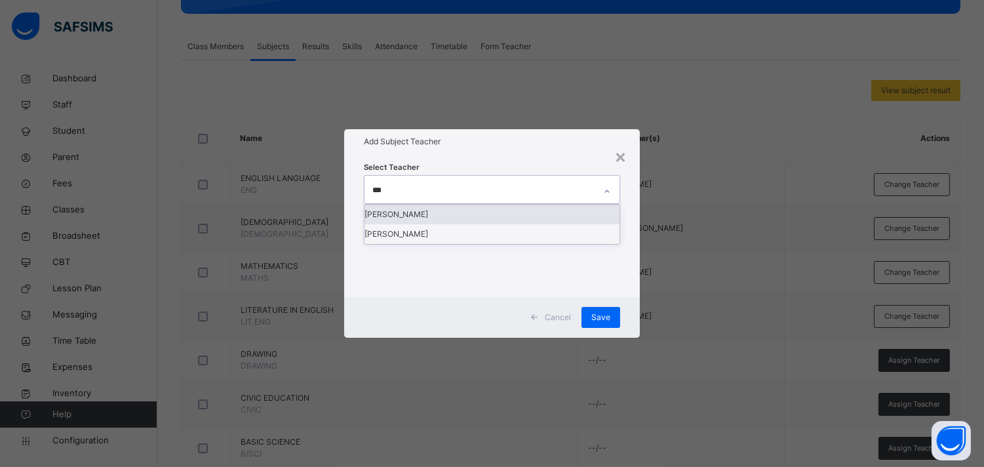
click at [455, 224] on div "[PERSON_NAME]" at bounding box center [492, 215] width 254 height 20
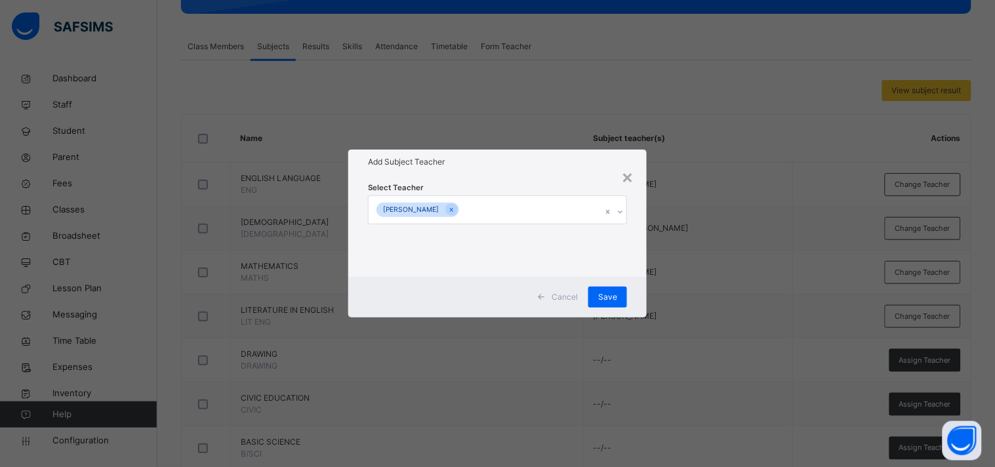
click at [519, 160] on h1 "Add Subject Teacher" at bounding box center [497, 162] width 259 height 12
click at [608, 296] on span "Save" at bounding box center [607, 297] width 19 height 12
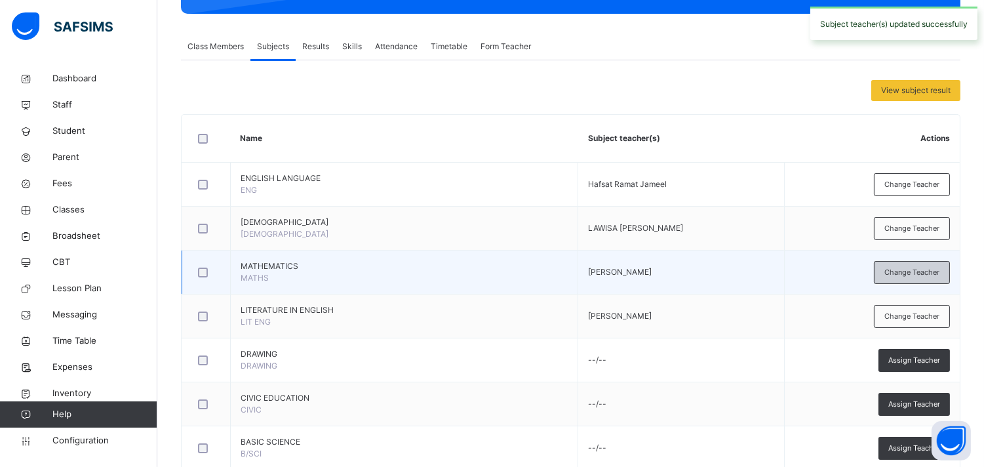
click at [895, 269] on span "Change Teacher" at bounding box center [912, 272] width 55 height 11
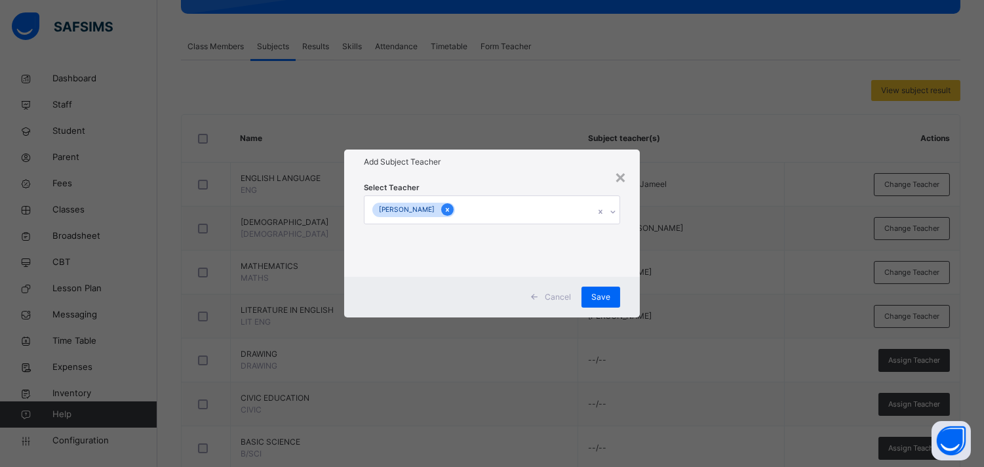
click at [454, 210] on div at bounding box center [447, 209] width 12 height 12
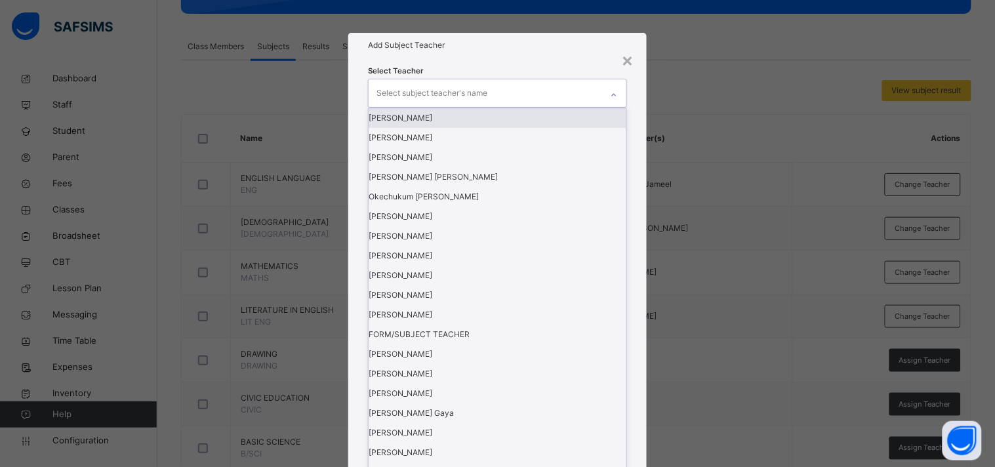
click at [466, 106] on div "Select subject teacher's name" at bounding box center [431, 93] width 111 height 25
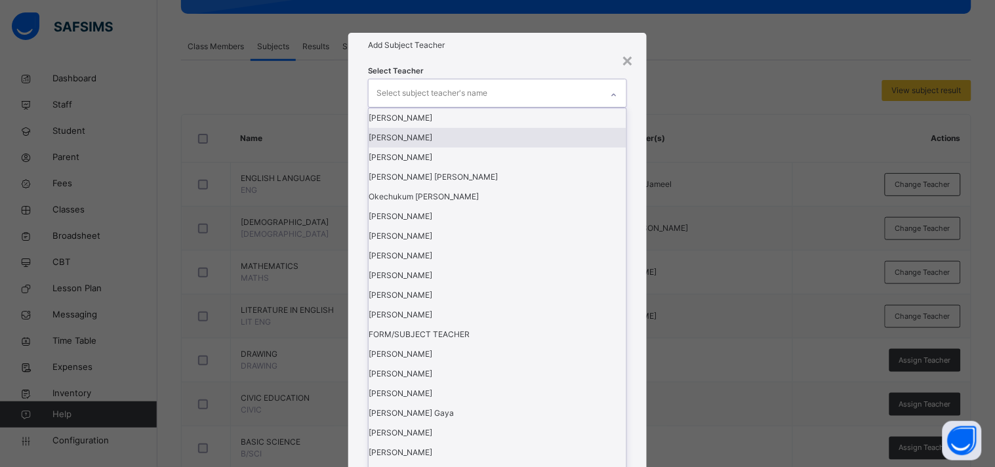
click at [422, 148] on div "[PERSON_NAME]" at bounding box center [497, 138] width 258 height 20
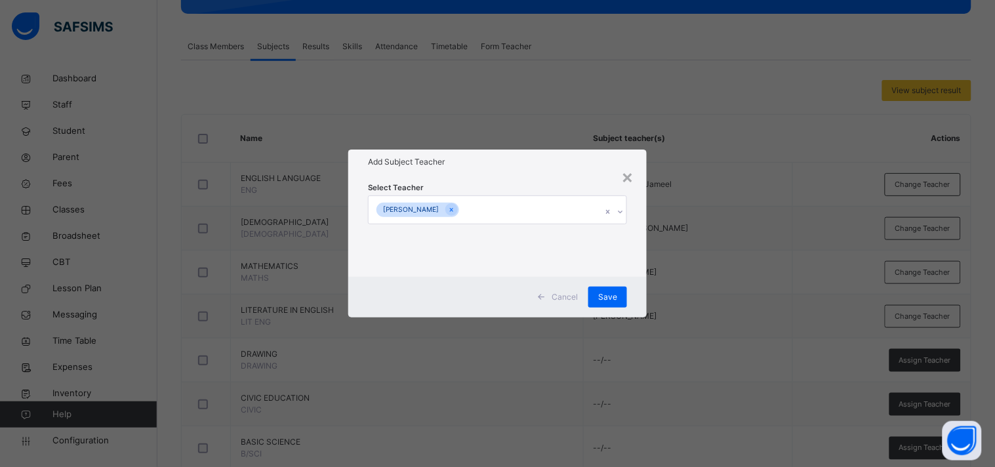
click at [492, 167] on h1 "Add Subject Teacher" at bounding box center [497, 162] width 259 height 12
click at [611, 296] on span "Save" at bounding box center [607, 297] width 19 height 12
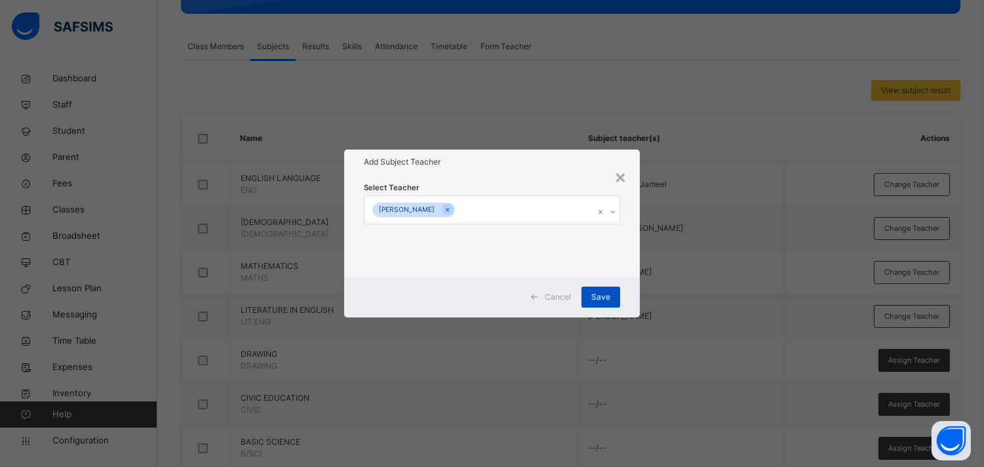
click at [610, 296] on span "Save" at bounding box center [600, 297] width 19 height 12
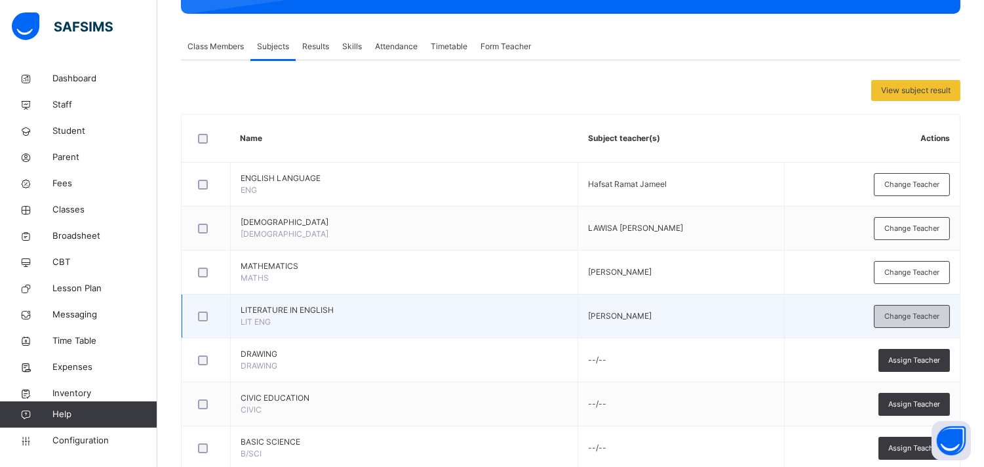
click at [888, 315] on div "Change Teacher" at bounding box center [912, 316] width 76 height 23
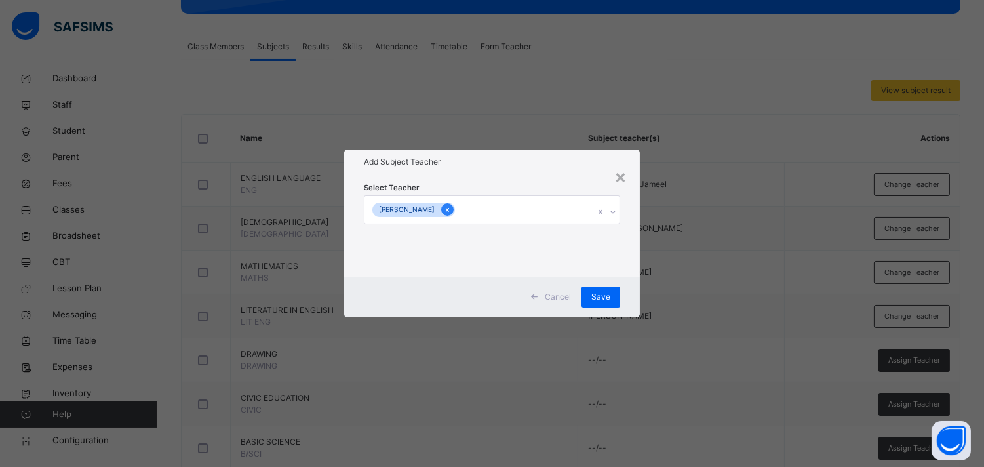
click at [451, 210] on icon at bounding box center [447, 209] width 7 height 9
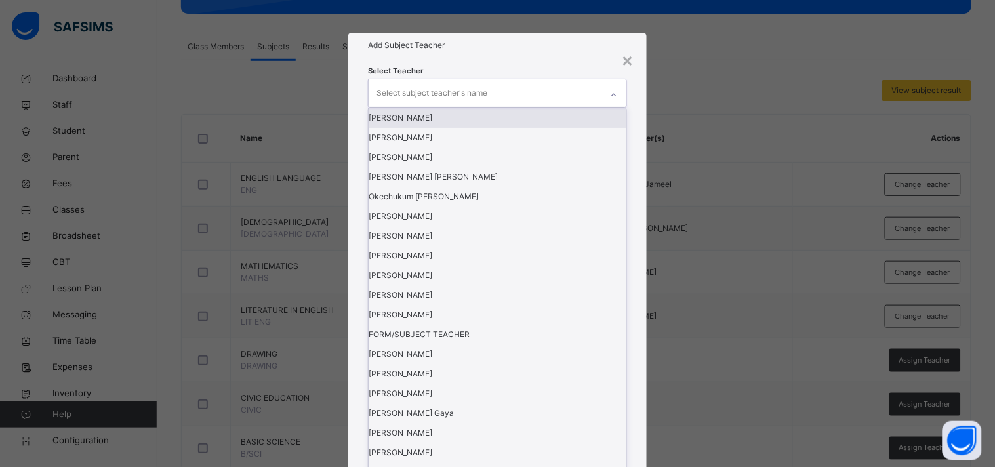
click at [439, 106] on div "Select subject teacher's name" at bounding box center [431, 93] width 111 height 25
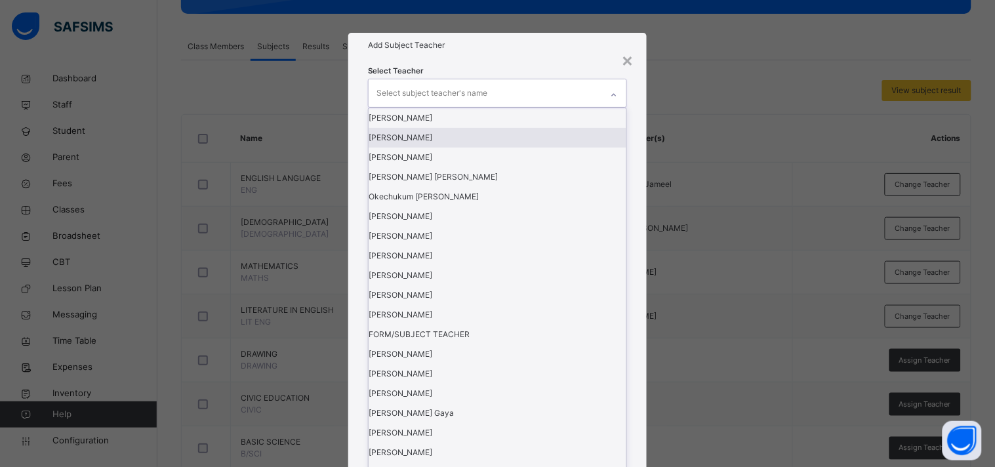
click at [431, 148] on div "[PERSON_NAME]" at bounding box center [497, 138] width 258 height 20
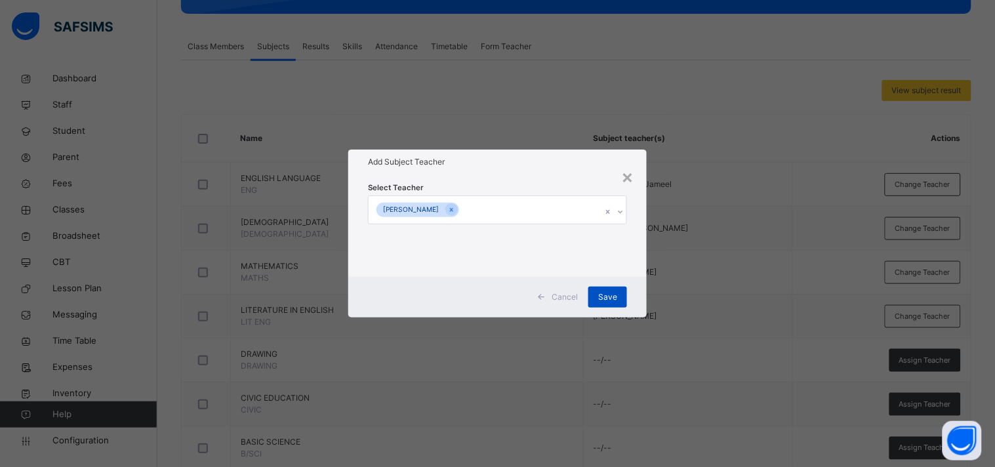
click at [605, 292] on span "Save" at bounding box center [607, 297] width 19 height 12
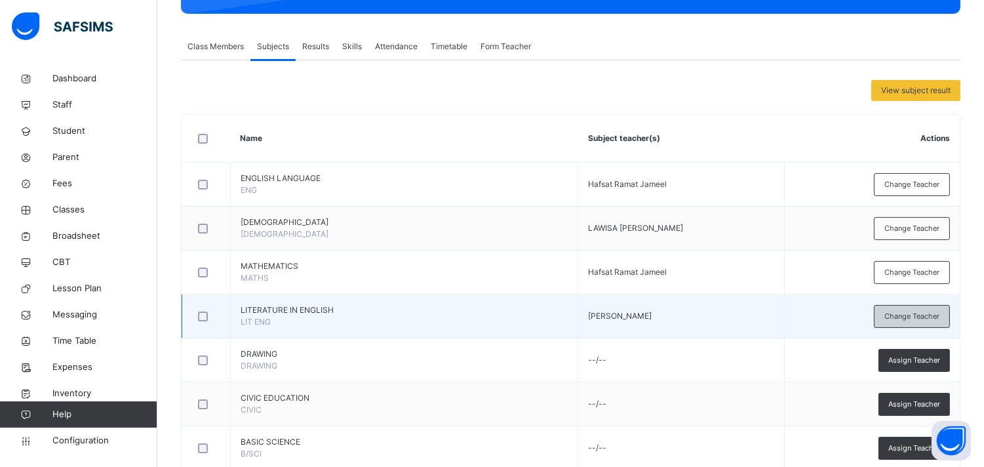
click at [895, 315] on span "Change Teacher" at bounding box center [912, 316] width 55 height 11
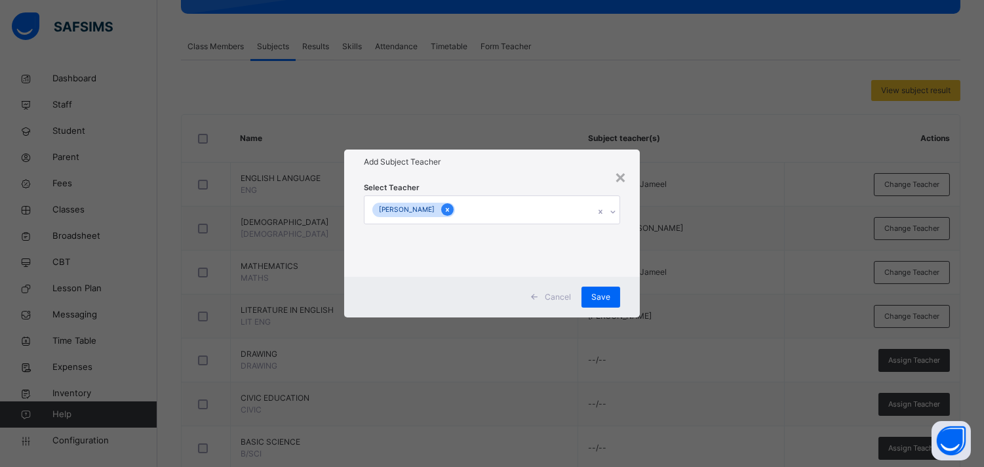
click at [451, 206] on icon at bounding box center [447, 209] width 7 height 9
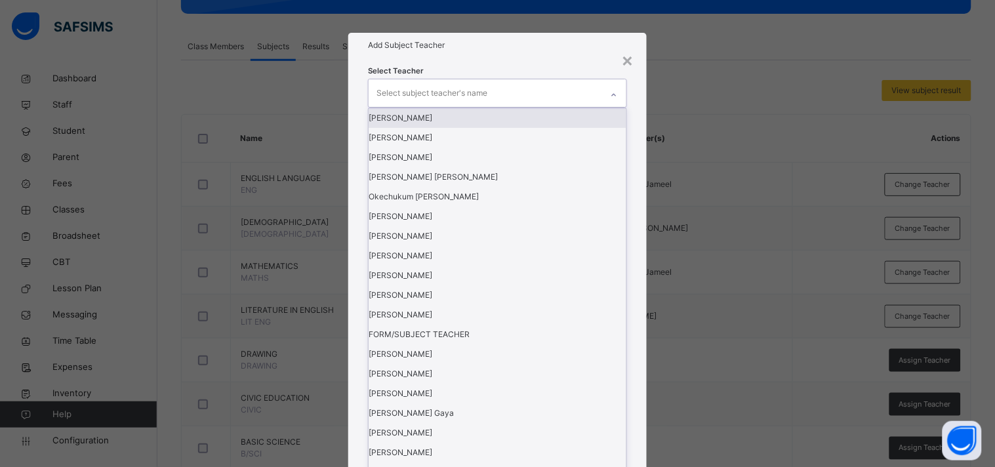
click at [441, 106] on div "Select subject teacher's name" at bounding box center [431, 93] width 111 height 25
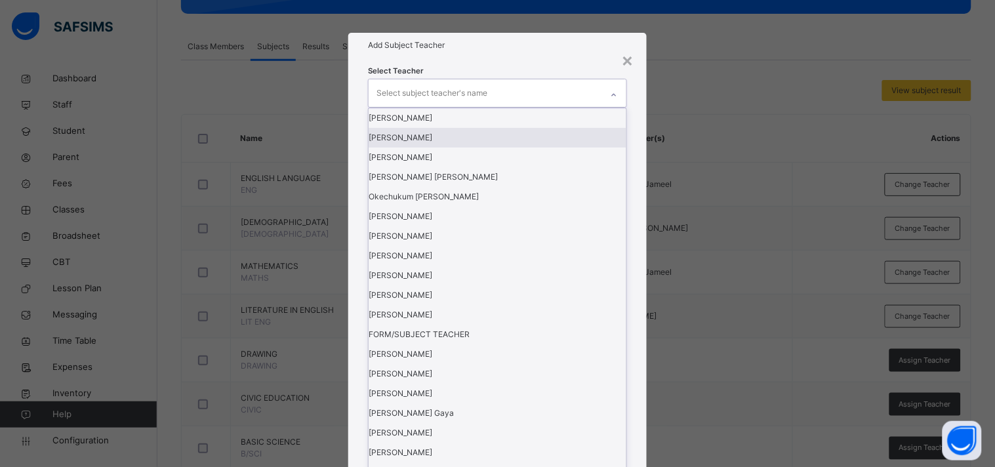
click at [435, 148] on div "[PERSON_NAME]" at bounding box center [497, 138] width 258 height 20
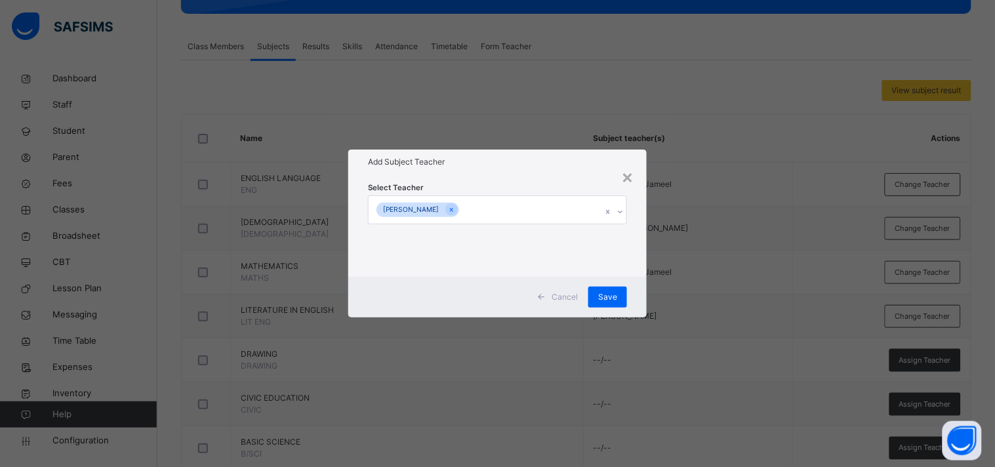
click at [506, 180] on div "Select Teacher [PERSON_NAME]" at bounding box center [497, 225] width 298 height 102
click at [601, 292] on span "Save" at bounding box center [607, 297] width 19 height 12
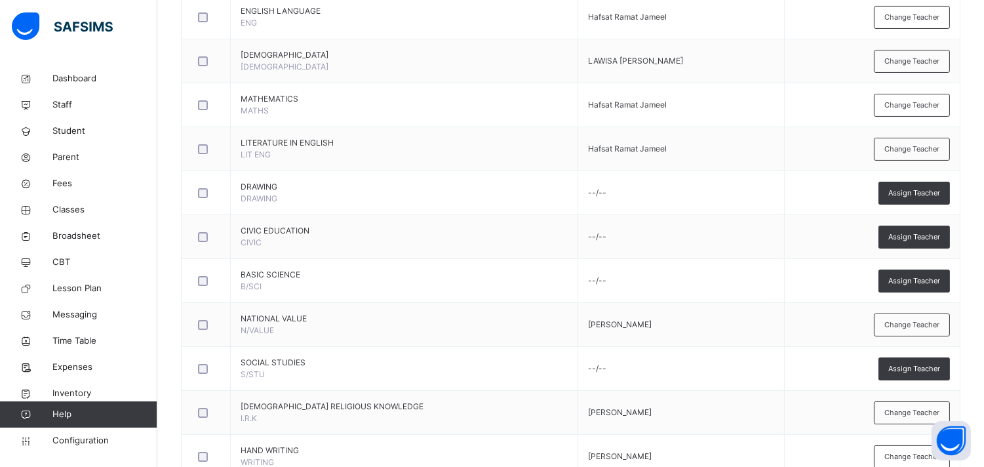
scroll to position [386, 0]
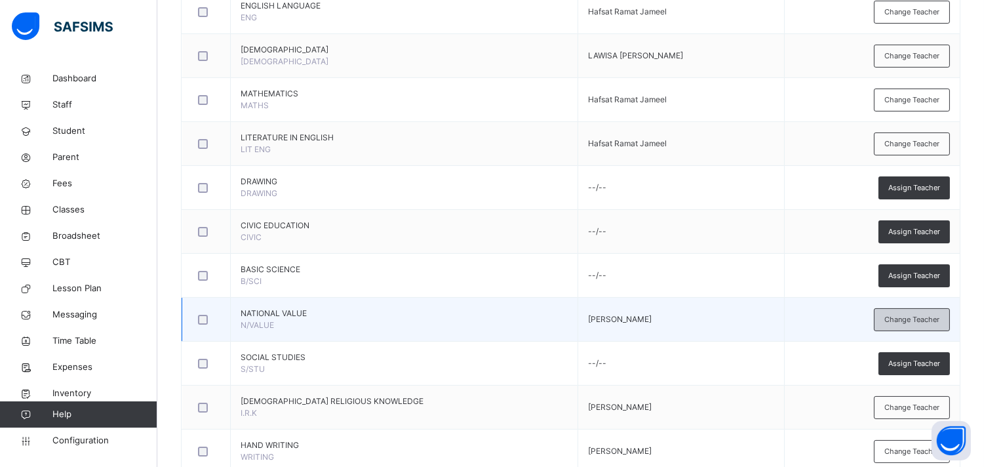
click at [895, 319] on span "Change Teacher" at bounding box center [912, 319] width 55 height 11
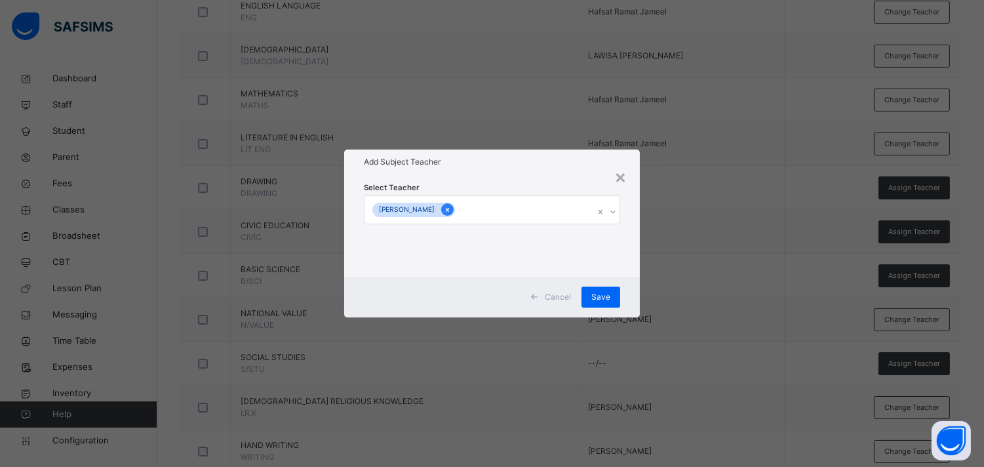
click at [451, 210] on icon at bounding box center [447, 209] width 7 height 9
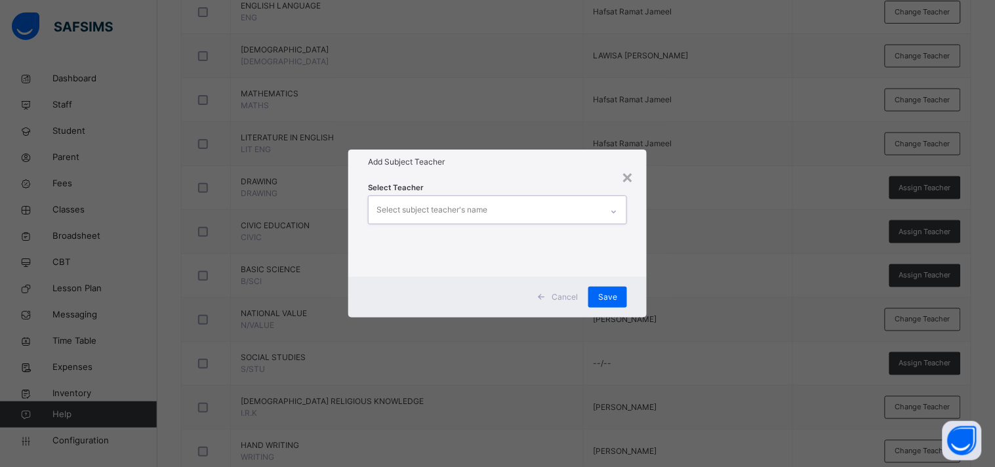
click at [467, 210] on div "Select subject teacher's name" at bounding box center [431, 209] width 111 height 25
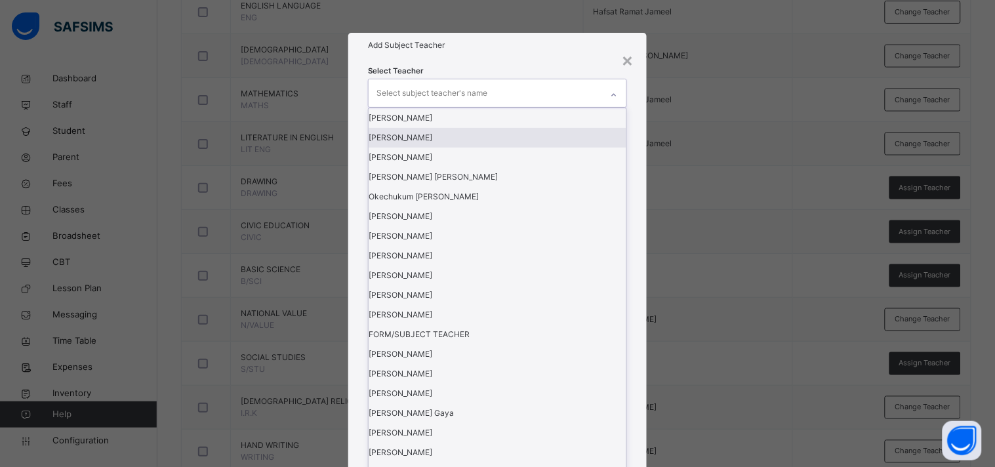
click at [469, 148] on div "[PERSON_NAME]" at bounding box center [497, 138] width 258 height 20
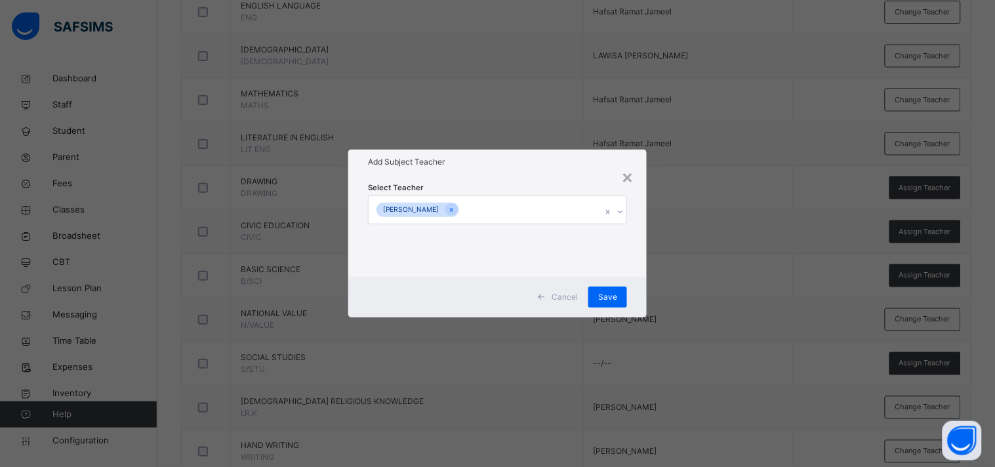
click at [485, 180] on div "Select Teacher [PERSON_NAME]" at bounding box center [497, 225] width 298 height 102
click at [610, 296] on span "Save" at bounding box center [607, 297] width 19 height 12
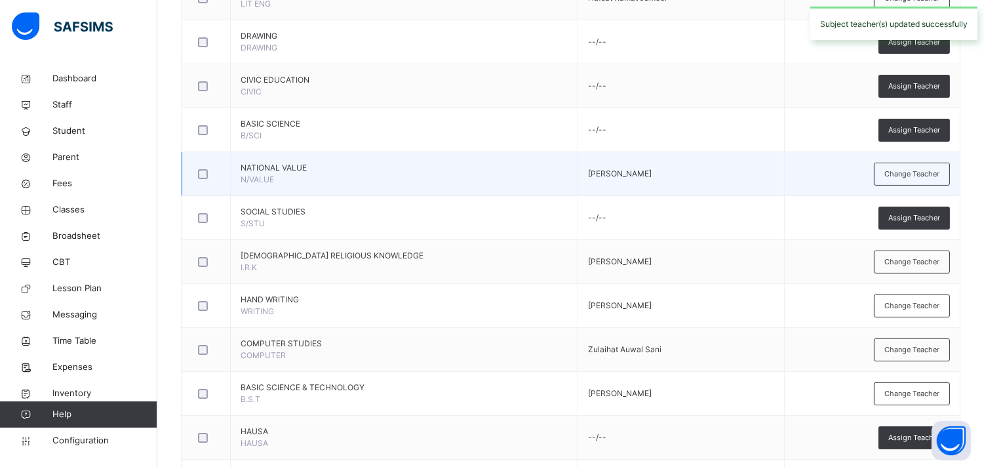
scroll to position [579, 0]
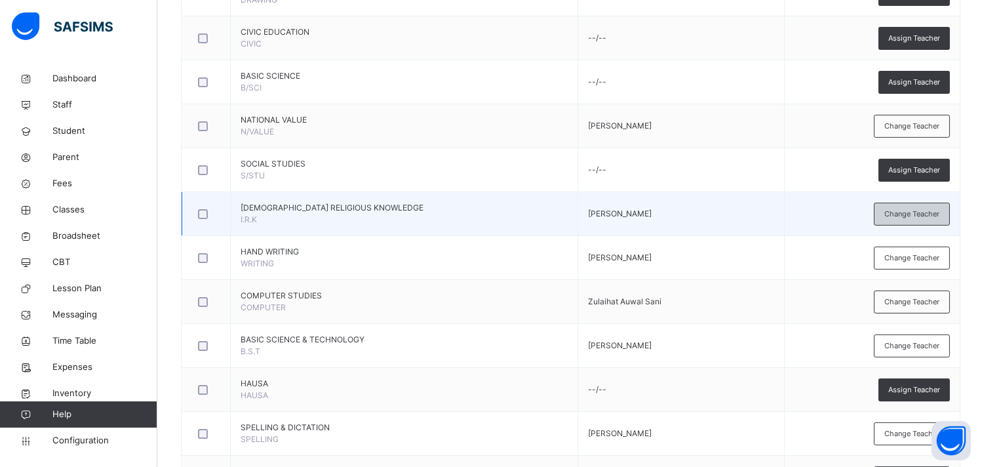
click at [895, 213] on span "Change Teacher" at bounding box center [912, 214] width 55 height 11
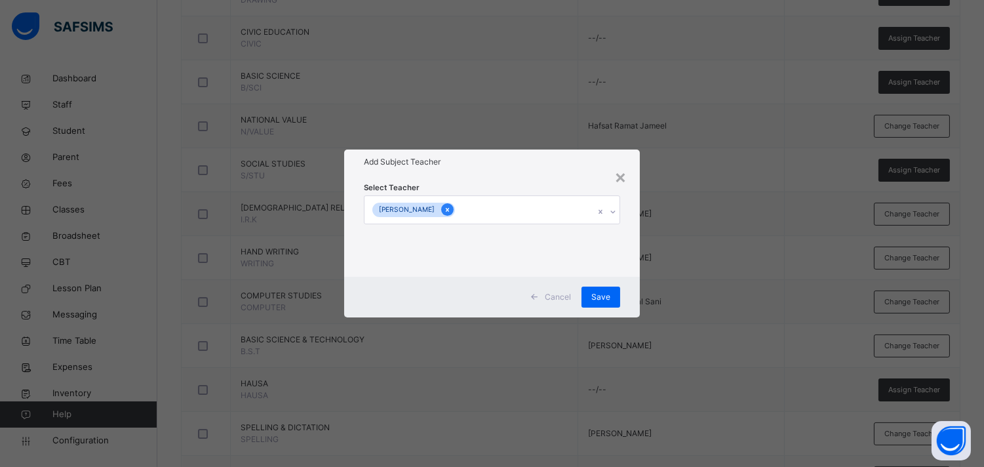
click at [451, 211] on icon at bounding box center [447, 209] width 7 height 9
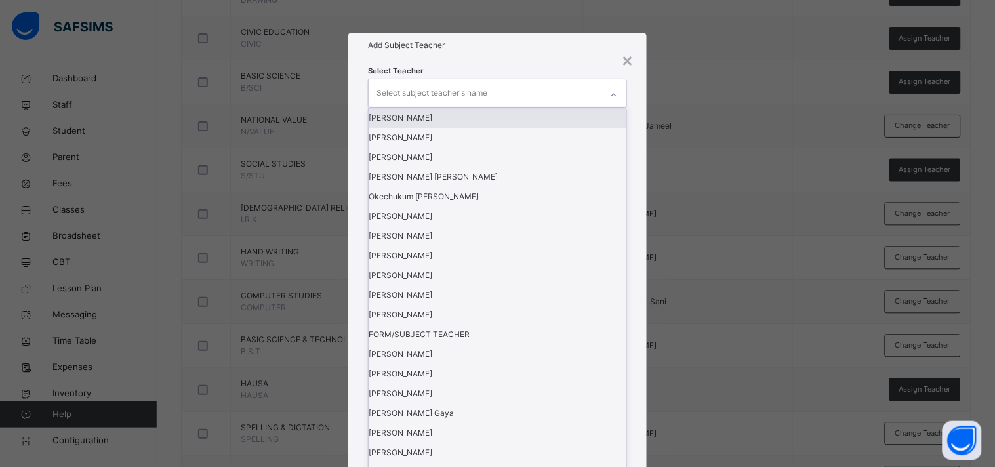
click at [400, 106] on div "Select subject teacher's name" at bounding box center [431, 93] width 111 height 25
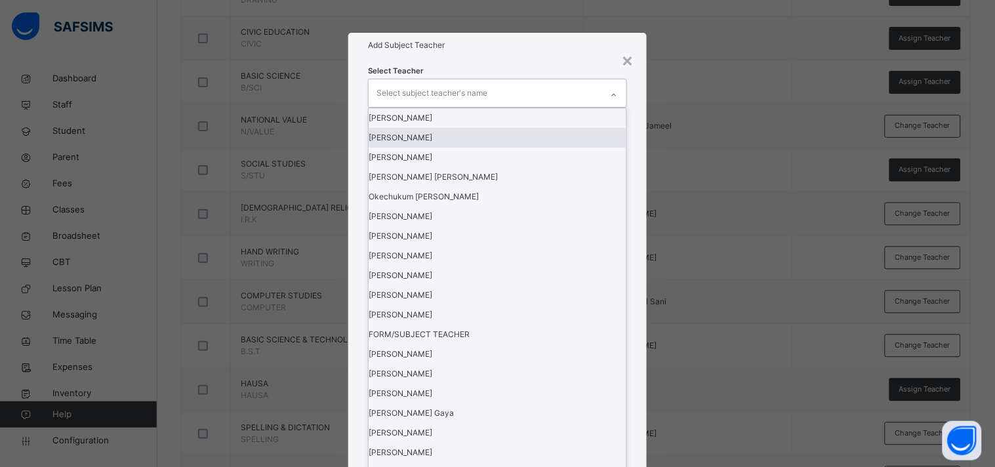
click at [397, 148] on div "[PERSON_NAME]" at bounding box center [497, 138] width 258 height 20
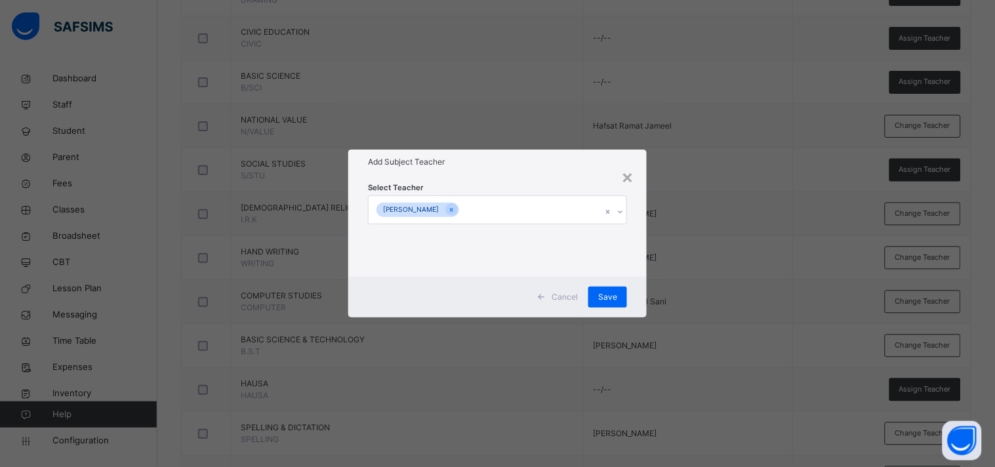
click at [479, 167] on h1 "Add Subject Teacher" at bounding box center [497, 162] width 259 height 12
click at [617, 294] on span "Save" at bounding box center [607, 297] width 19 height 12
click at [617, 294] on div "Save" at bounding box center [607, 297] width 39 height 21
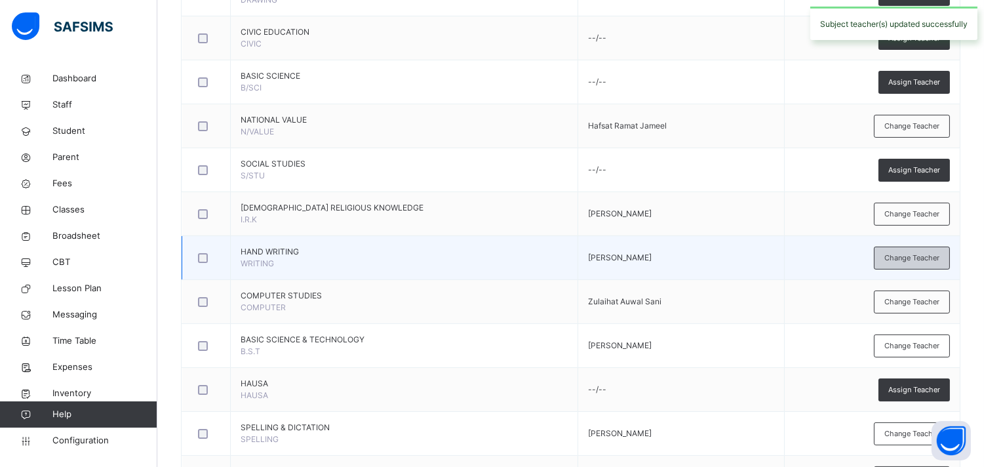
click at [895, 253] on span "Change Teacher" at bounding box center [912, 257] width 55 height 11
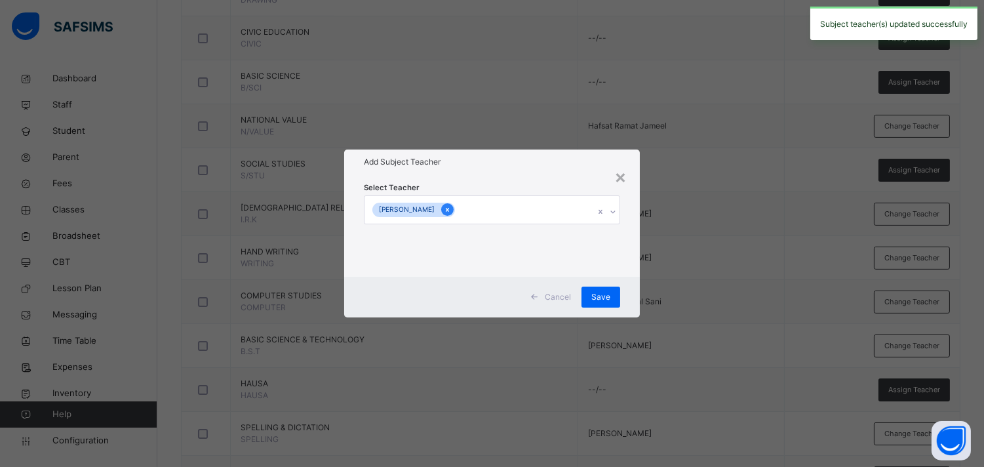
click at [451, 208] on icon at bounding box center [447, 209] width 7 height 9
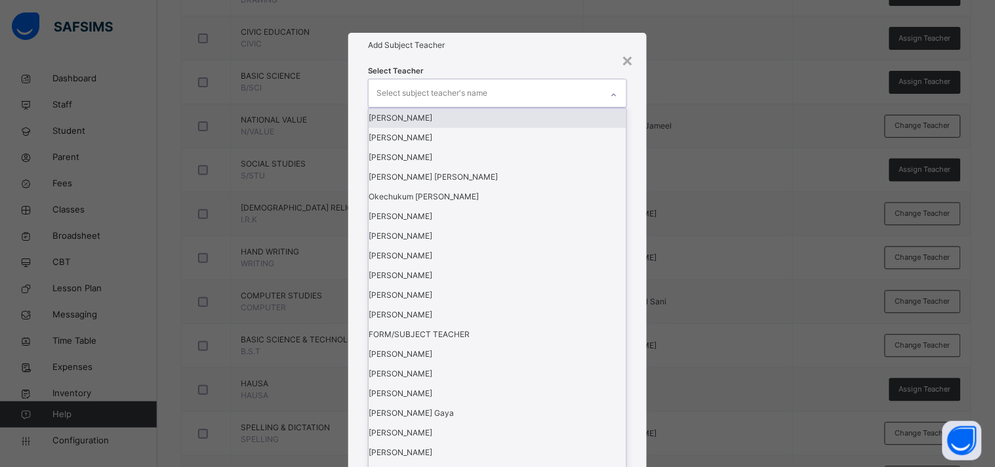
click at [437, 106] on div "Select subject teacher's name" at bounding box center [431, 93] width 111 height 25
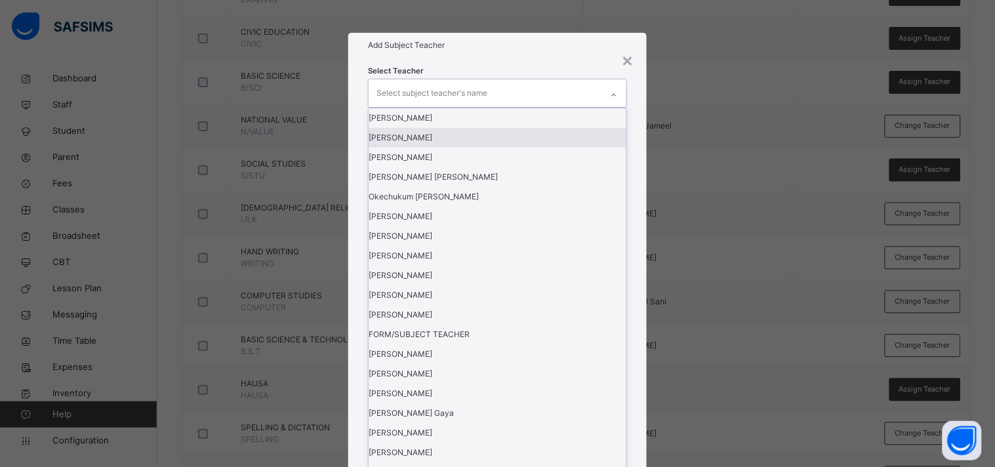
click at [409, 148] on div "[PERSON_NAME]" at bounding box center [497, 138] width 258 height 20
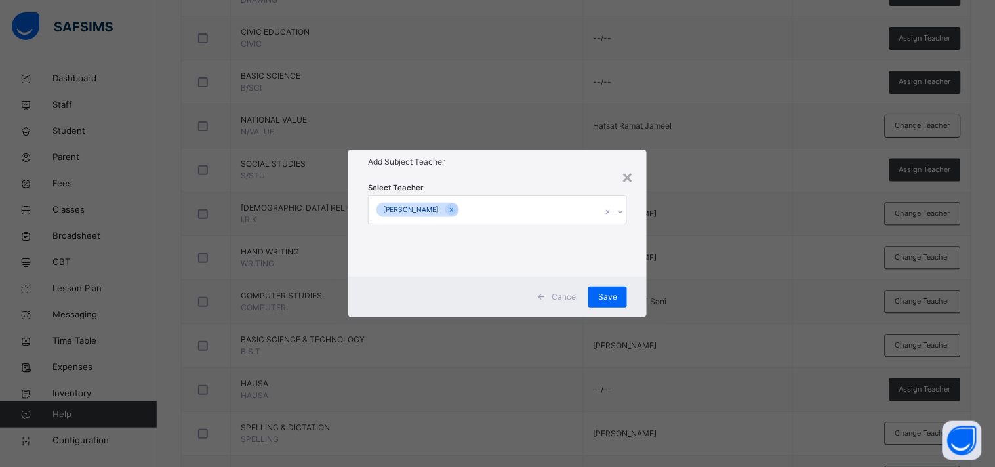
click at [496, 174] on div "Select Teacher [PERSON_NAME]" at bounding box center [497, 225] width 298 height 102
click at [605, 292] on span "Save" at bounding box center [607, 297] width 19 height 12
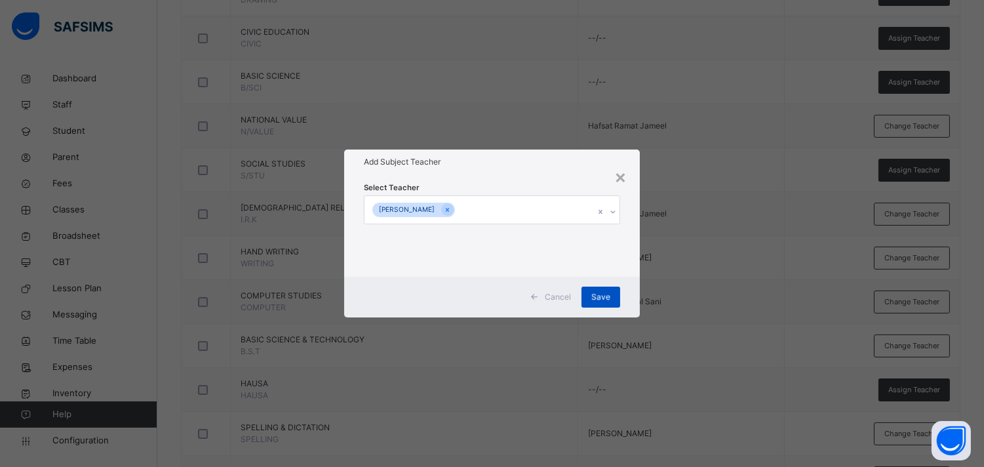
click at [605, 292] on div "Save" at bounding box center [601, 297] width 39 height 21
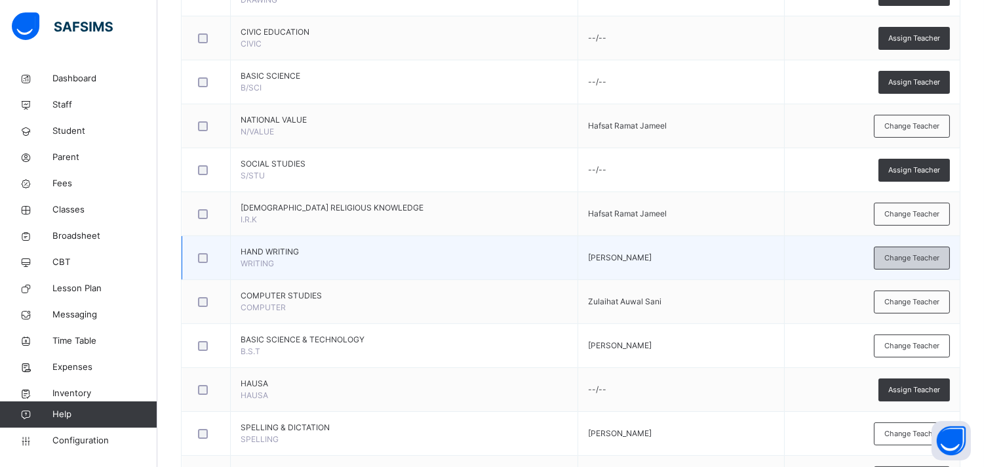
click at [895, 250] on div "Change Teacher" at bounding box center [912, 258] width 76 height 23
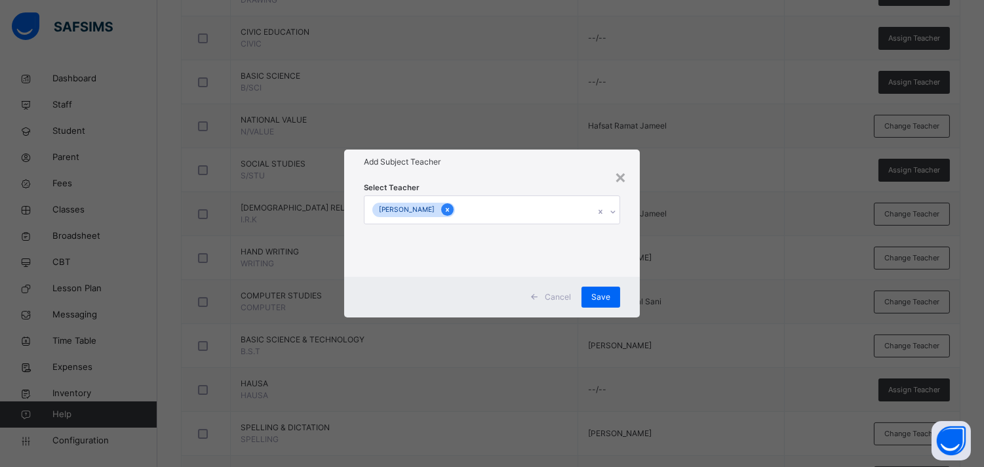
click at [449, 209] on icon at bounding box center [447, 210] width 3 height 4
click at [470, 209] on div "Select subject teacher's name" at bounding box center [427, 209] width 111 height 25
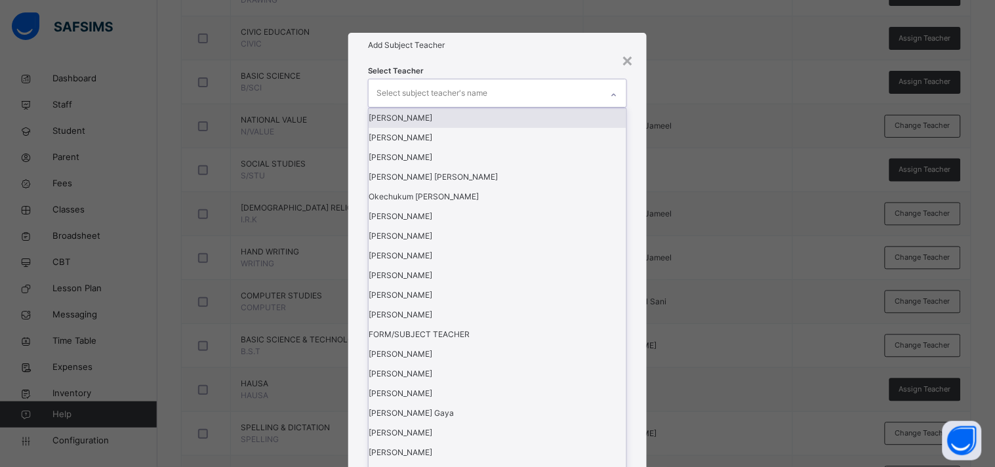
click at [470, 106] on div "Select subject teacher's name" at bounding box center [431, 93] width 111 height 25
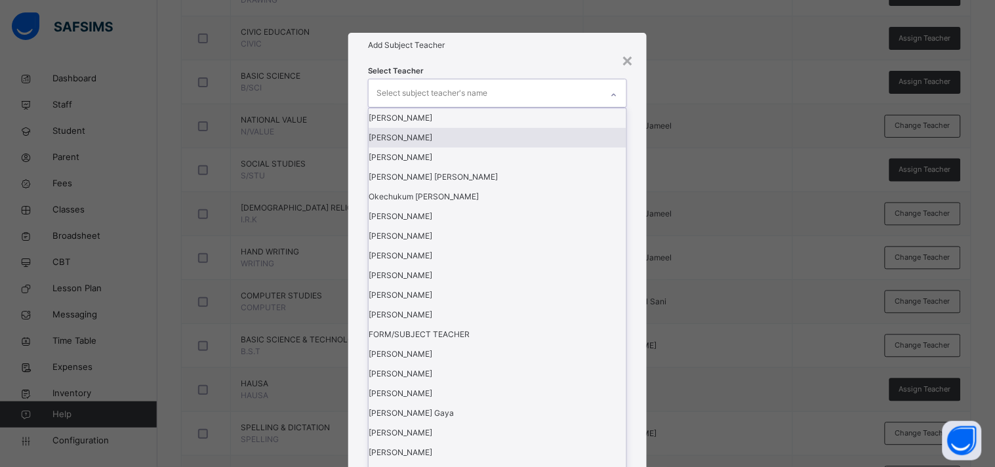
click at [425, 148] on div "[PERSON_NAME]" at bounding box center [497, 138] width 258 height 20
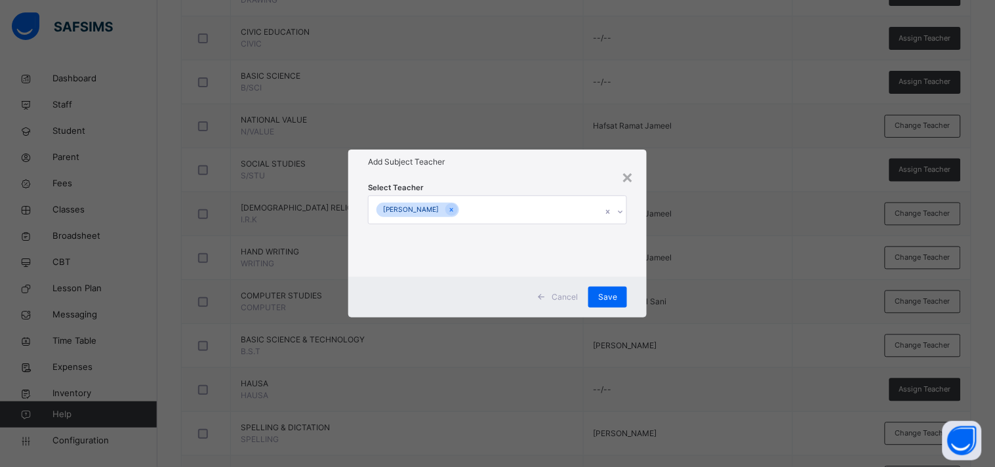
drag, startPoint x: 494, startPoint y: 166, endPoint x: 578, endPoint y: 191, distance: 88.4
click at [578, 191] on div "× Add Subject Teacher Select Teacher [PERSON_NAME] Ramat Cancel Save" at bounding box center [497, 233] width 298 height 168
click at [607, 291] on span "Save" at bounding box center [607, 297] width 19 height 12
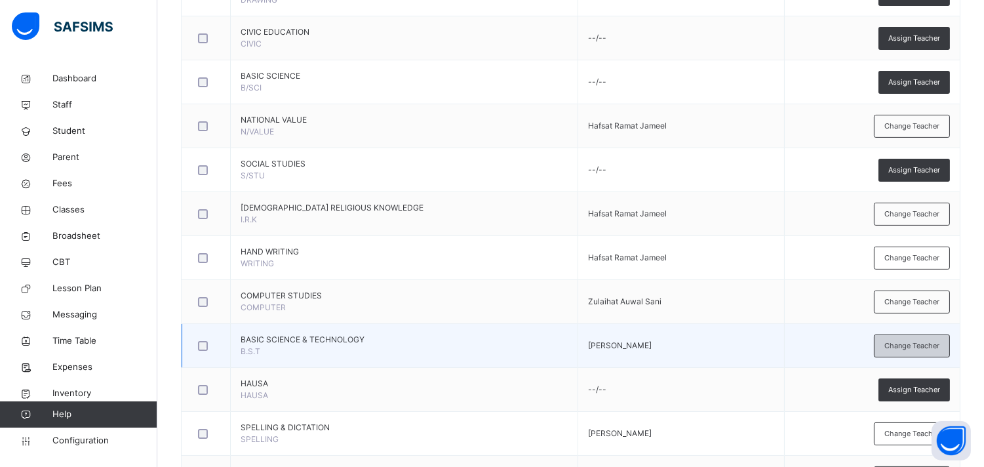
click at [895, 346] on span "Change Teacher" at bounding box center [912, 345] width 55 height 11
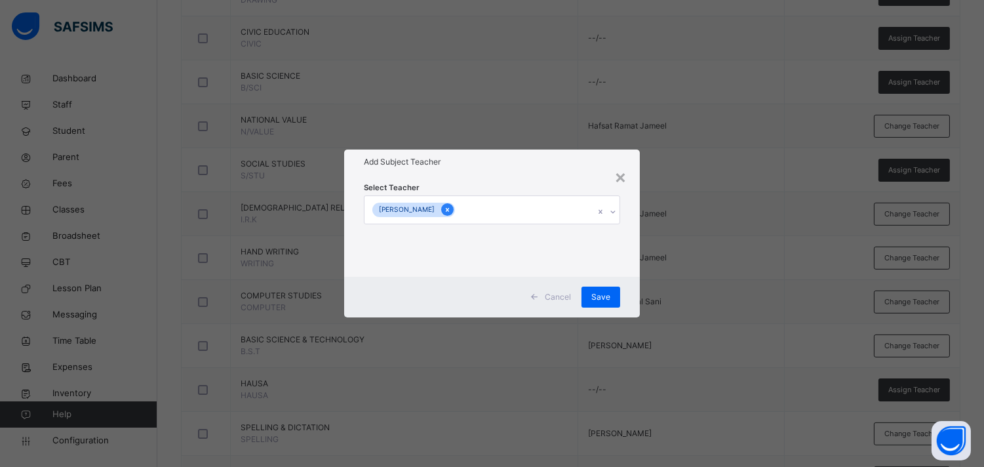
click at [454, 214] on div at bounding box center [447, 209] width 12 height 12
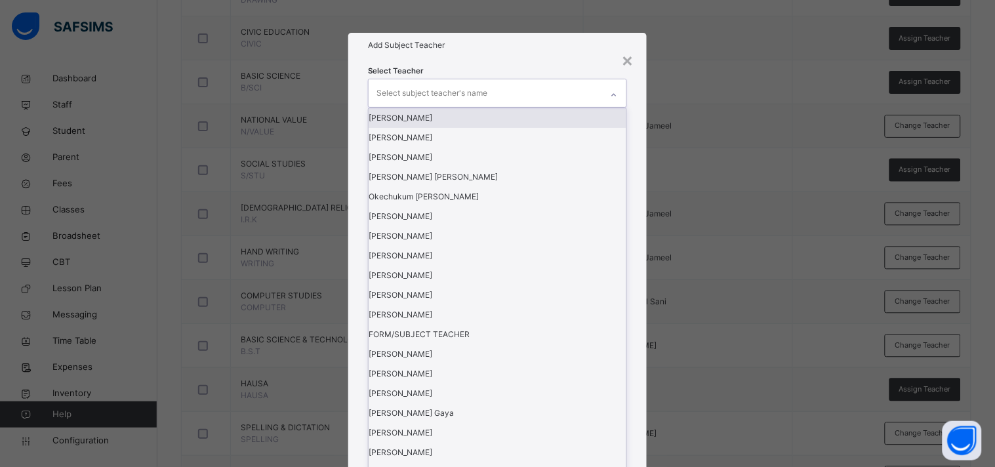
click at [441, 106] on div "Select subject teacher's name" at bounding box center [431, 93] width 111 height 25
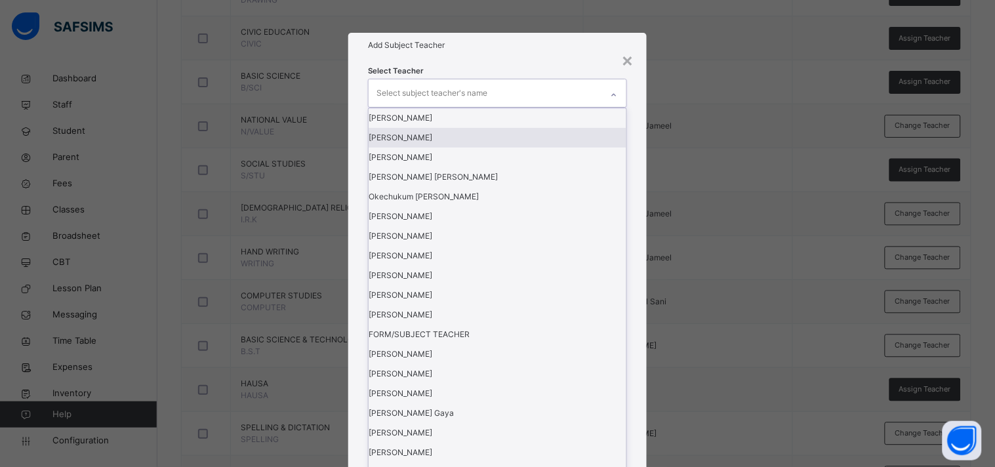
click at [440, 148] on div "[PERSON_NAME]" at bounding box center [497, 138] width 258 height 20
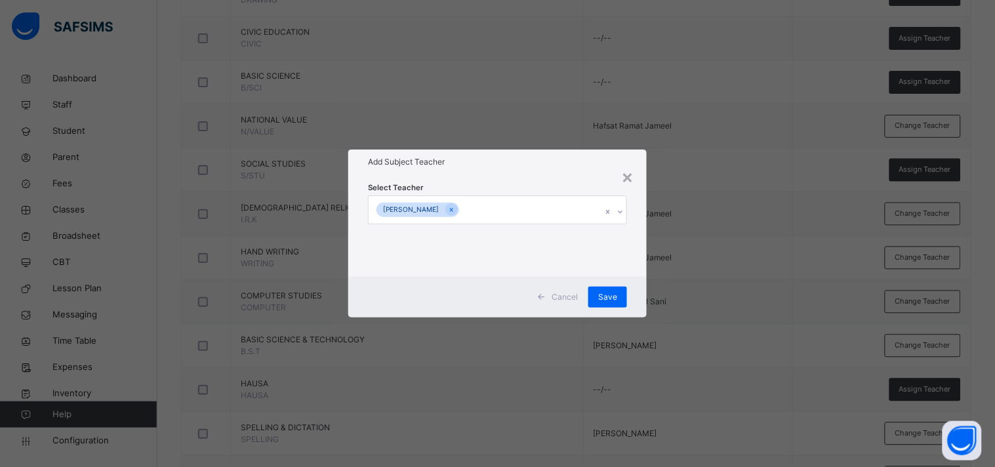
click at [471, 178] on div "Select Teacher [PERSON_NAME]" at bounding box center [497, 225] width 298 height 102
click at [601, 292] on span "Save" at bounding box center [607, 297] width 19 height 12
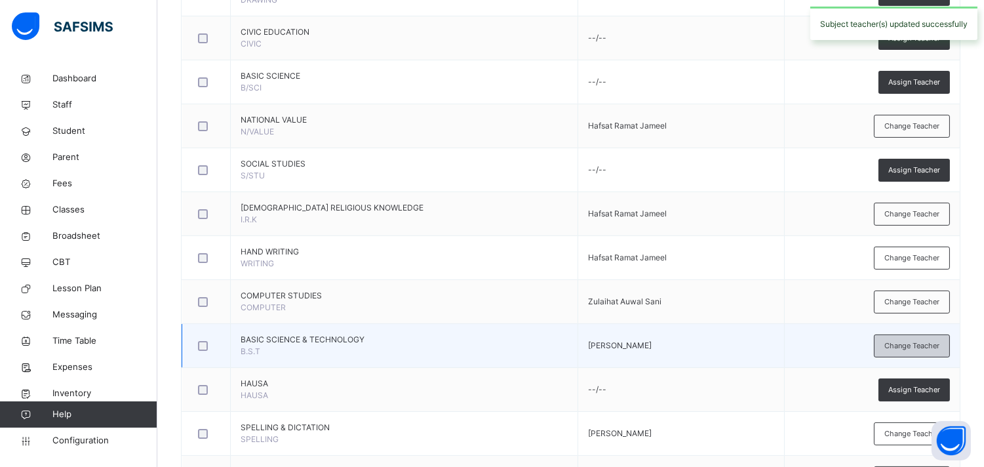
click at [895, 348] on span "Change Teacher" at bounding box center [912, 345] width 55 height 11
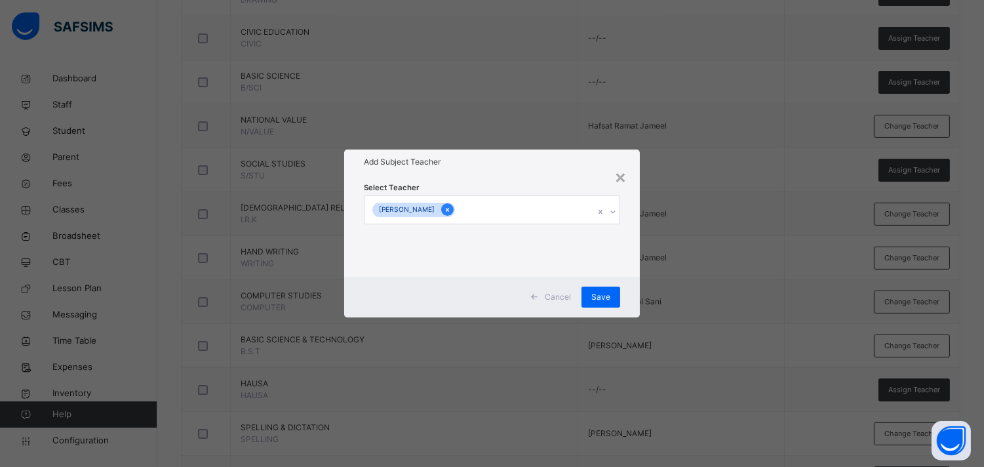
click at [451, 212] on icon at bounding box center [447, 209] width 7 height 9
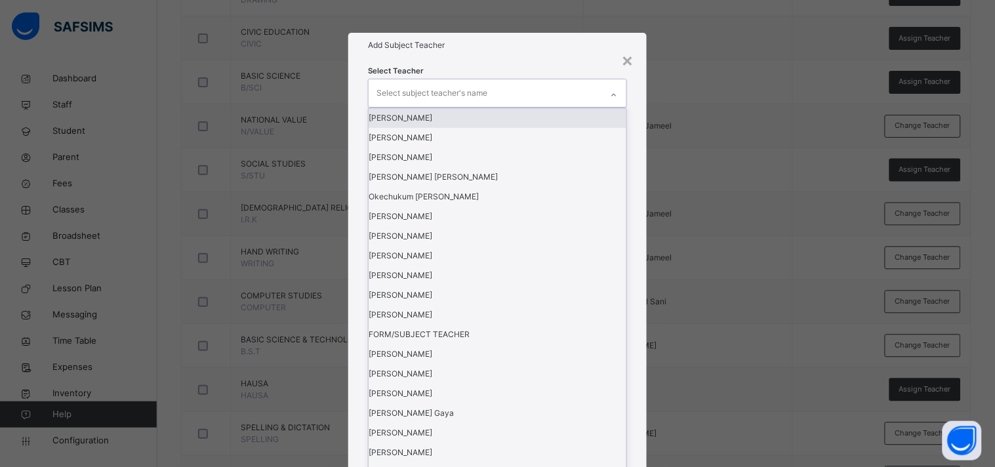
click at [400, 106] on div "Select subject teacher's name" at bounding box center [431, 93] width 111 height 25
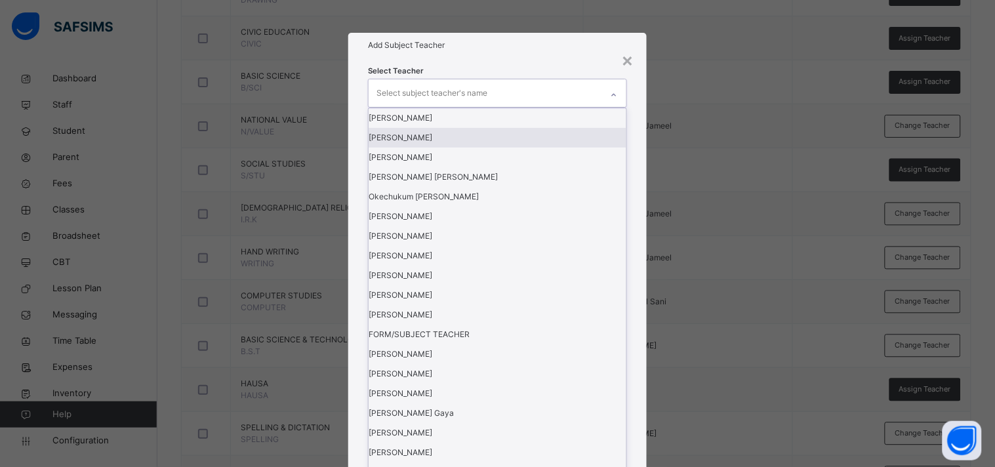
click at [397, 148] on div "[PERSON_NAME]" at bounding box center [497, 138] width 258 height 20
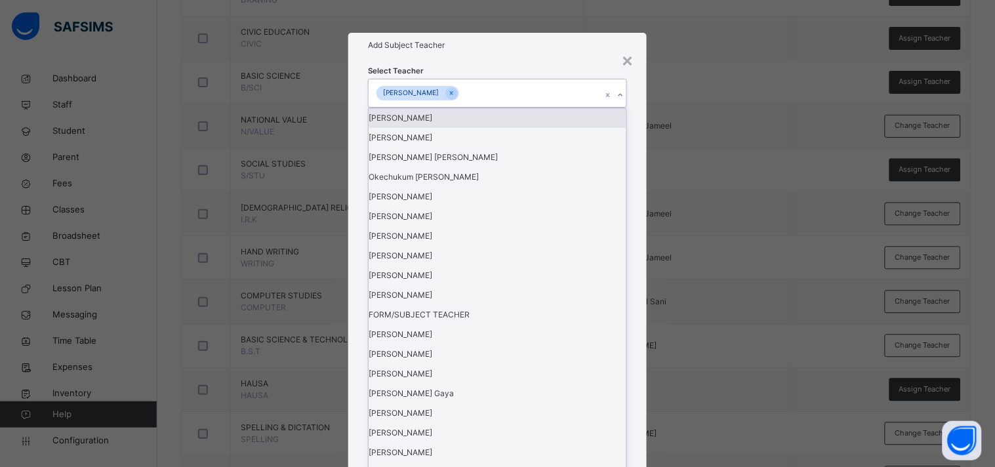
click at [501, 58] on div "Add Subject Teacher" at bounding box center [497, 45] width 298 height 25
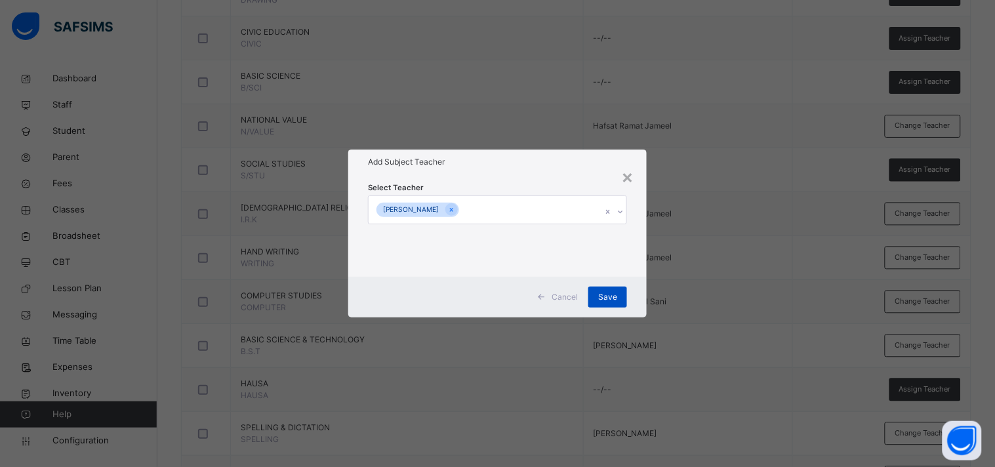
click at [605, 291] on span "Save" at bounding box center [607, 297] width 19 height 12
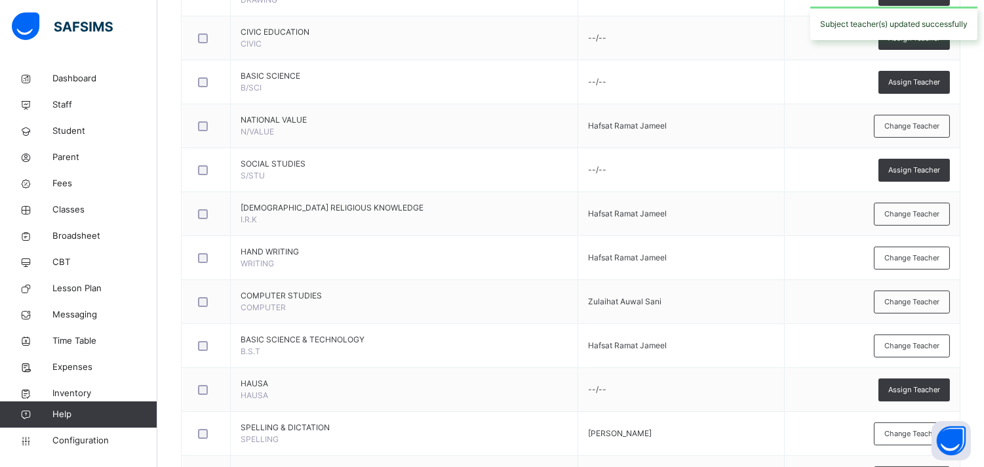
scroll to position [690, 0]
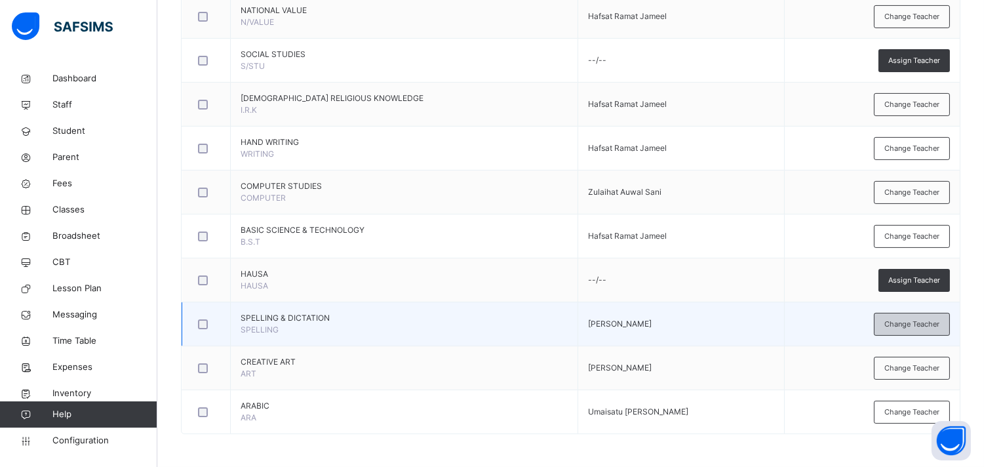
click at [895, 325] on span "Change Teacher" at bounding box center [912, 324] width 55 height 11
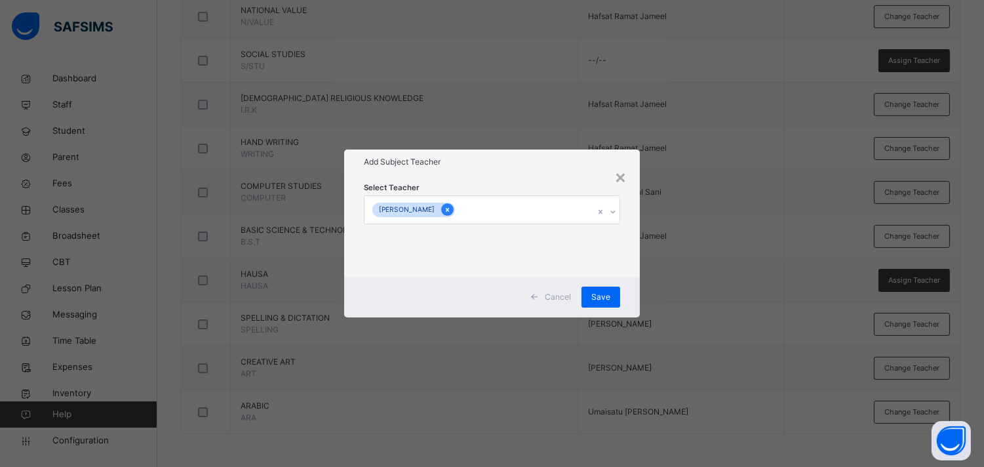
click at [451, 210] on icon at bounding box center [447, 209] width 7 height 9
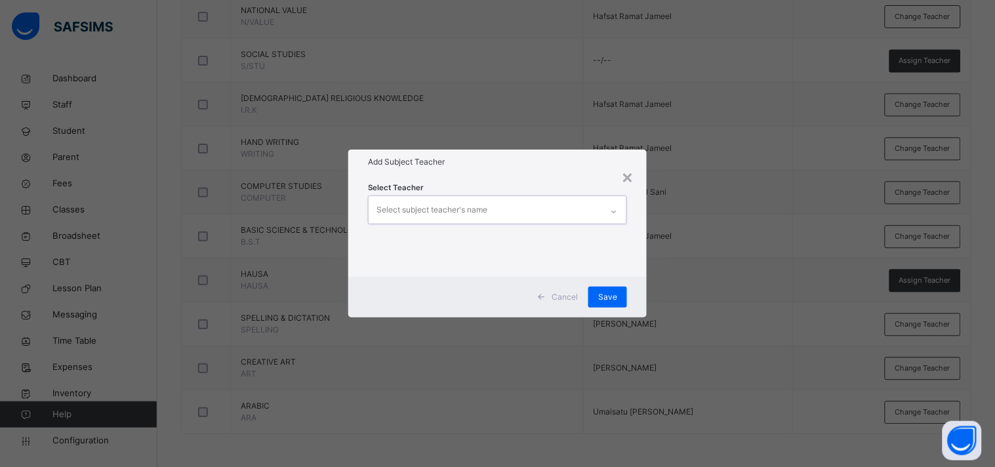
click at [469, 210] on div "Select subject teacher's name" at bounding box center [431, 209] width 111 height 25
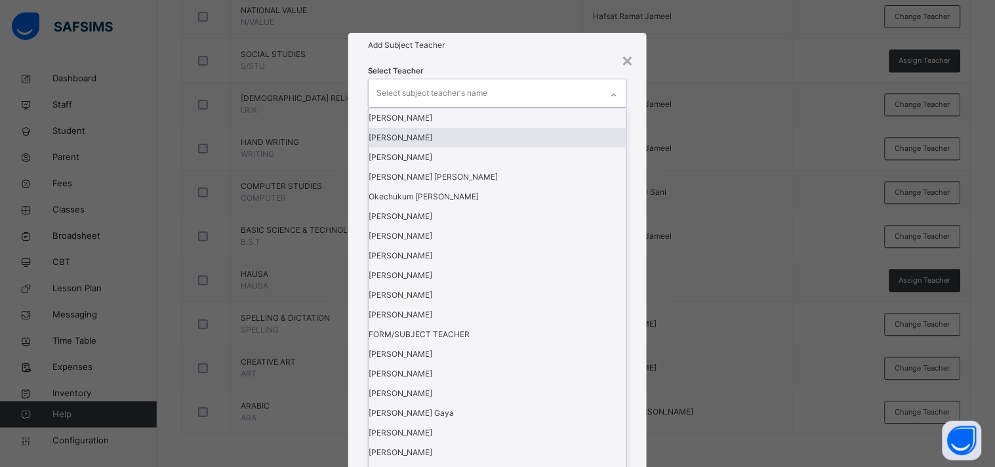
click at [444, 148] on div "[PERSON_NAME]" at bounding box center [497, 138] width 258 height 20
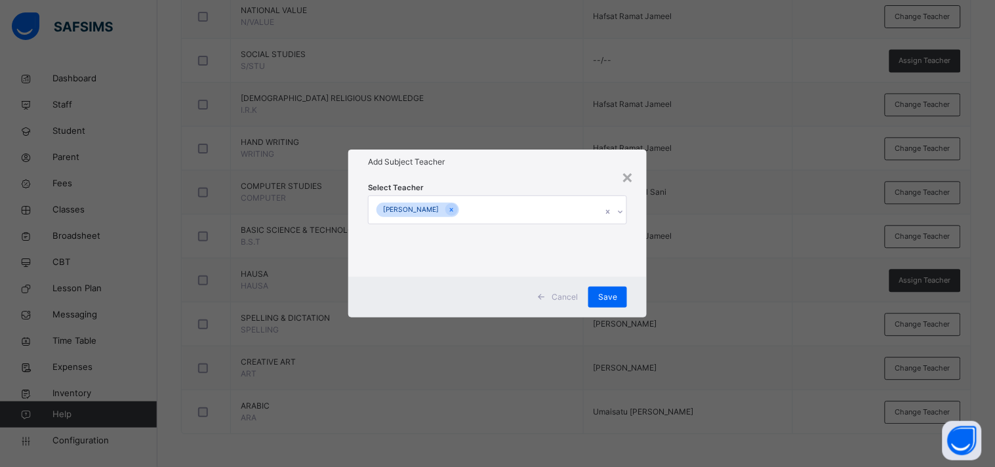
click at [500, 160] on h1 "Add Subject Teacher" at bounding box center [497, 162] width 259 height 12
click at [607, 294] on span "Save" at bounding box center [607, 297] width 19 height 12
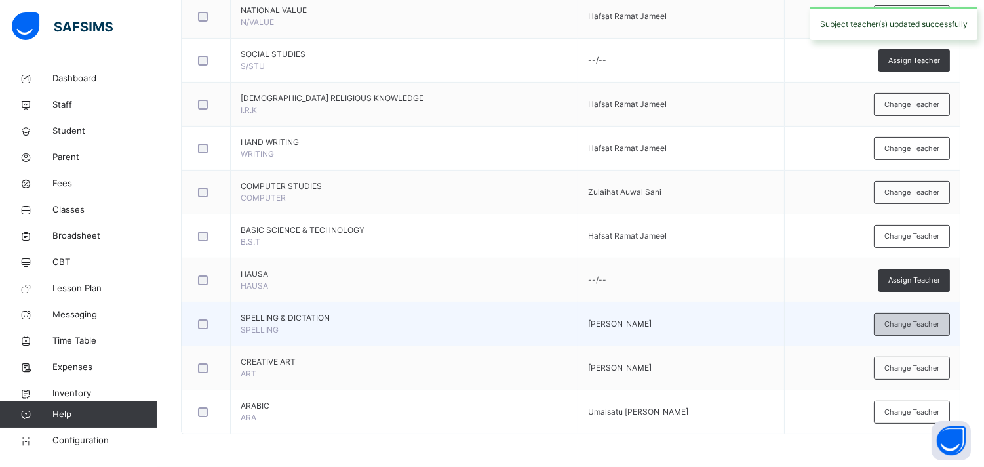
click at [895, 323] on span "Change Teacher" at bounding box center [912, 324] width 55 height 11
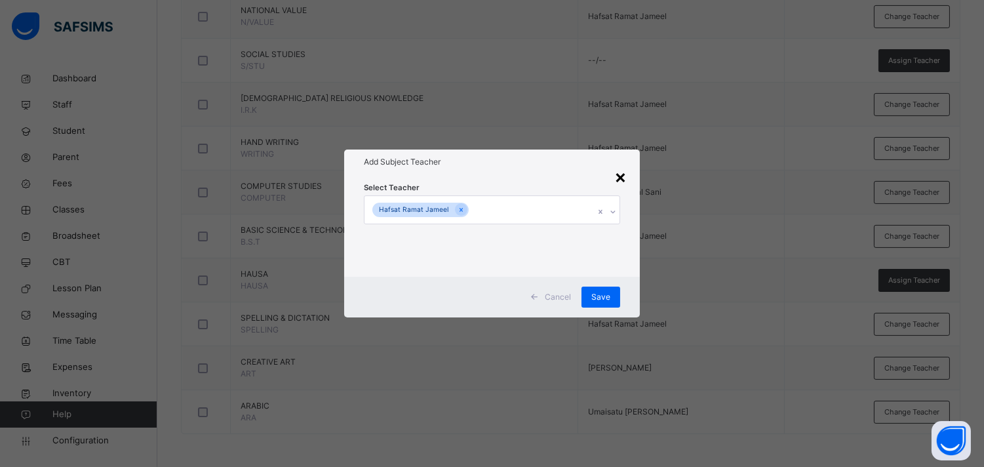
click at [619, 175] on div "×" at bounding box center [620, 177] width 12 height 28
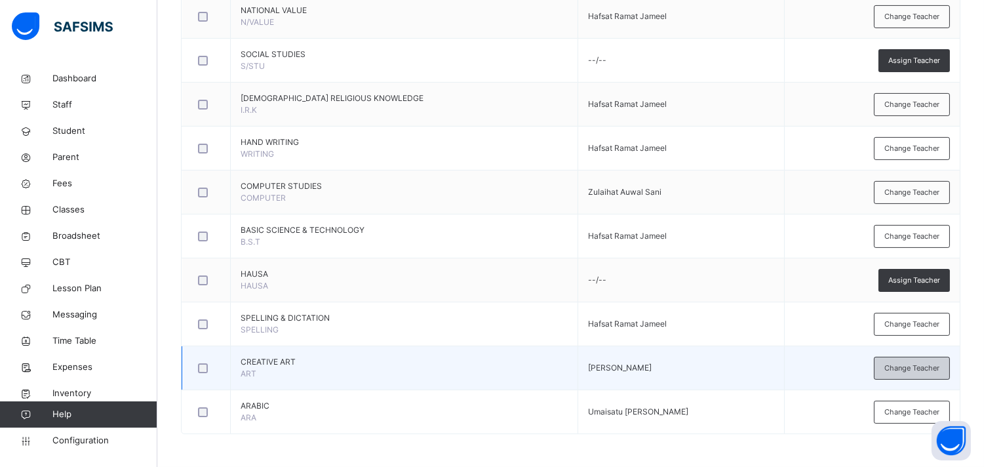
click at [895, 363] on span "Change Teacher" at bounding box center [912, 368] width 55 height 11
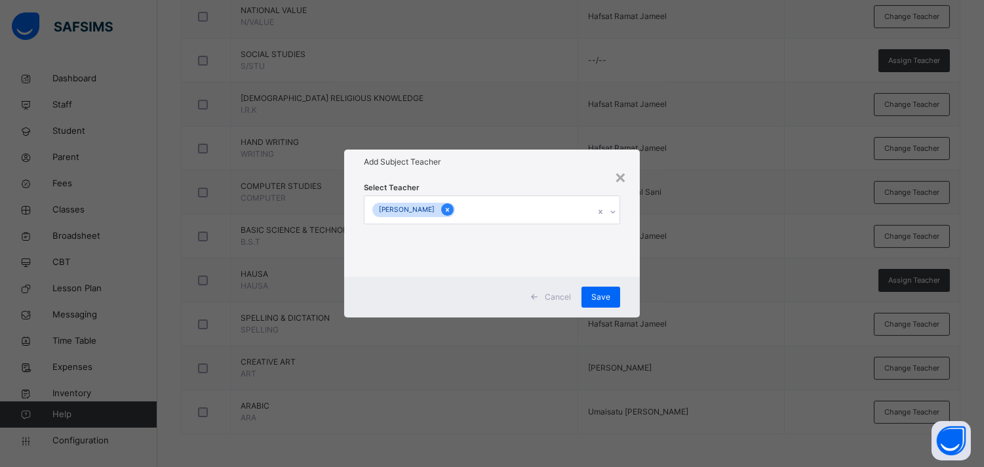
click at [451, 210] on icon at bounding box center [447, 209] width 7 height 9
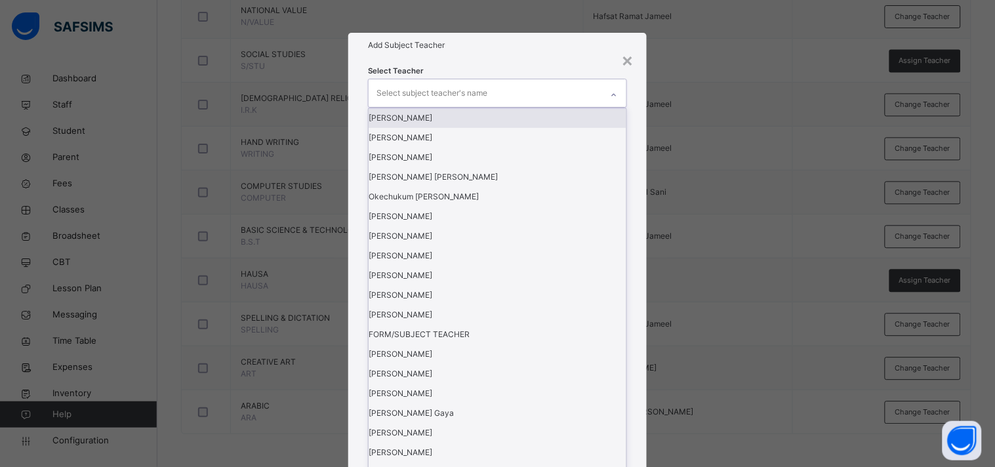
click at [469, 106] on div "Select subject teacher's name" at bounding box center [431, 93] width 111 height 25
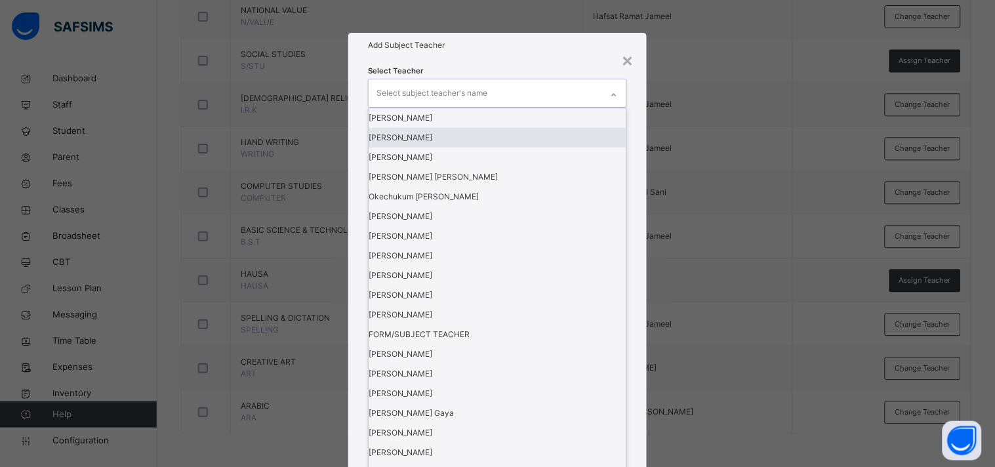
click at [456, 148] on div "[PERSON_NAME]" at bounding box center [497, 138] width 258 height 20
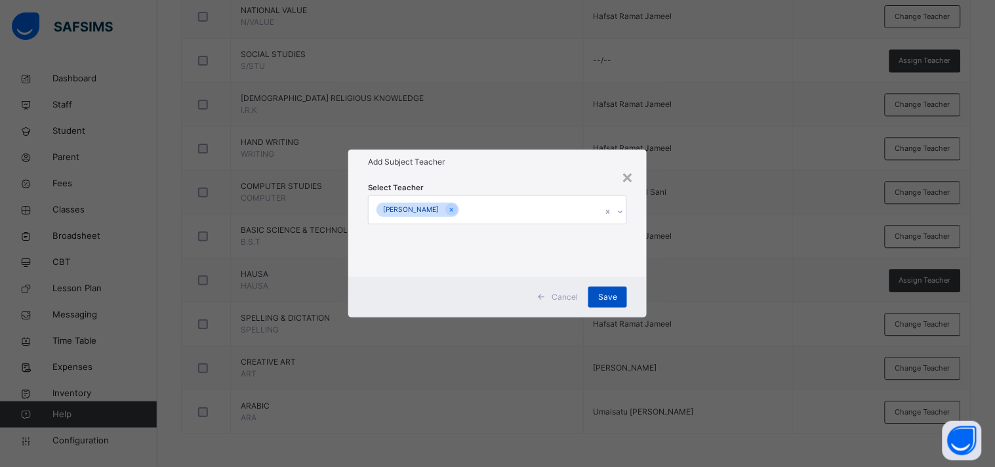
click at [601, 292] on span "Save" at bounding box center [607, 297] width 19 height 12
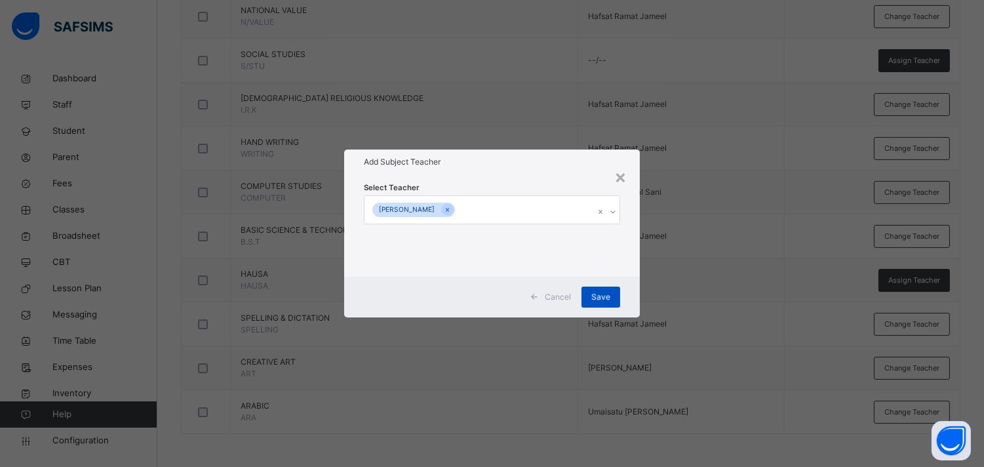
click at [601, 292] on span "Save" at bounding box center [600, 297] width 19 height 12
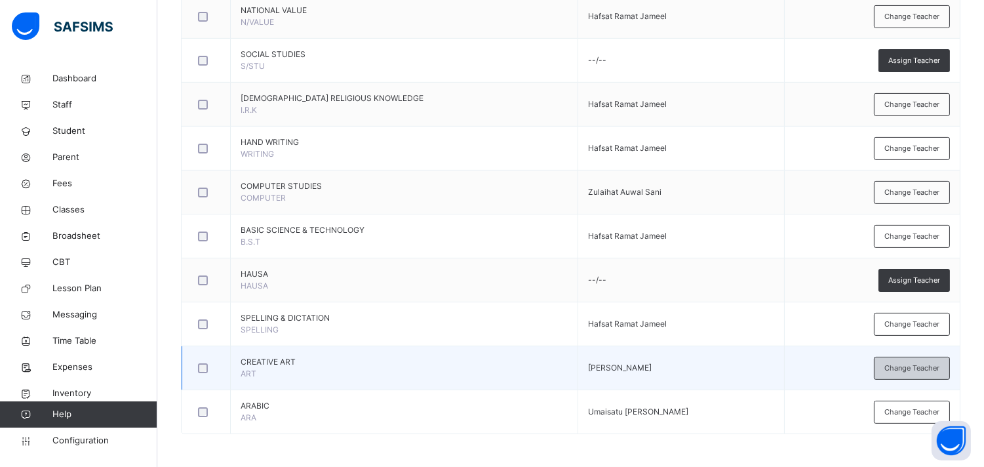
click at [895, 368] on span "Change Teacher" at bounding box center [912, 368] width 55 height 11
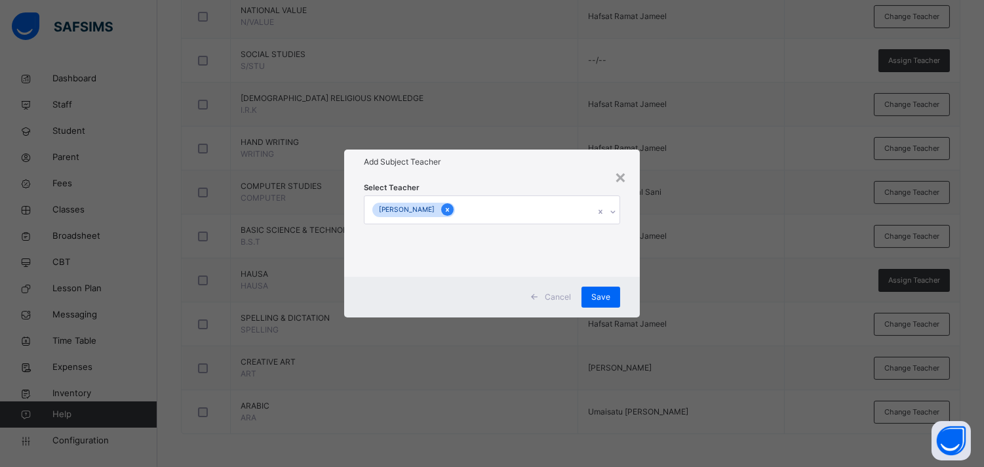
click at [451, 207] on icon at bounding box center [447, 209] width 7 height 9
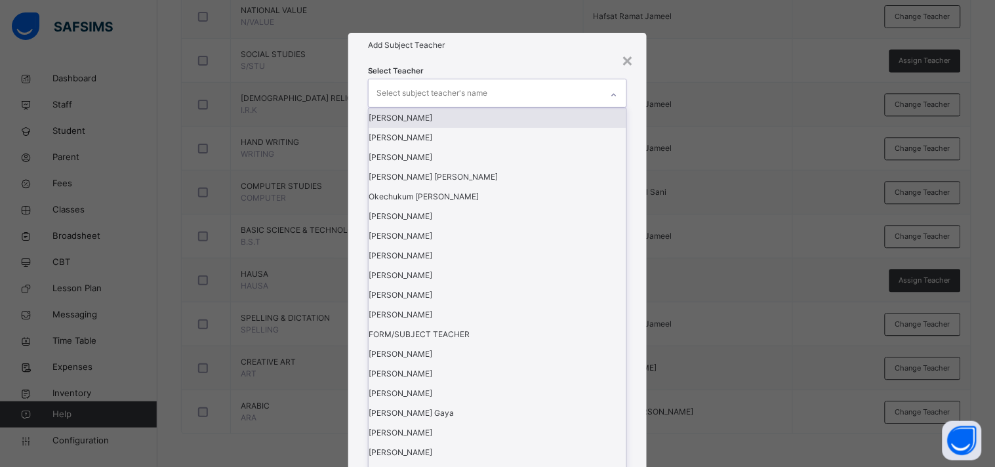
click at [467, 106] on div "Select subject teacher's name" at bounding box center [431, 93] width 111 height 25
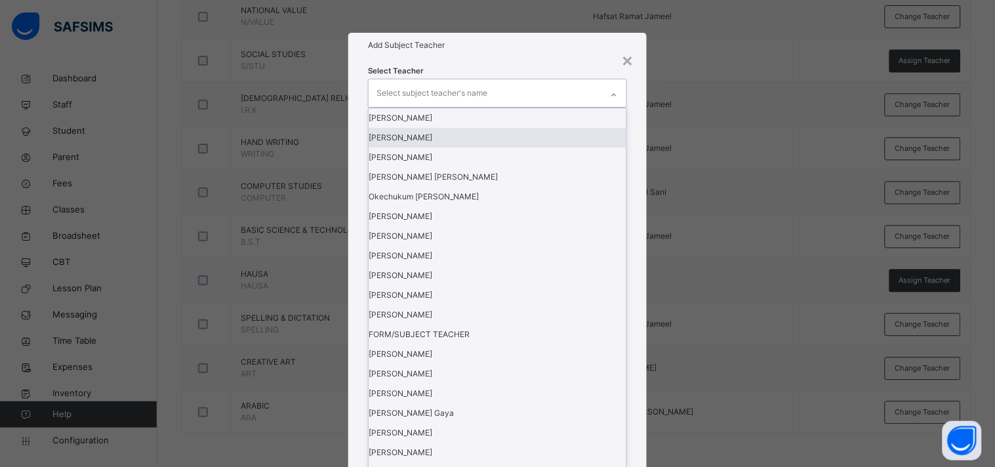
click at [438, 148] on div "[PERSON_NAME]" at bounding box center [497, 138] width 258 height 20
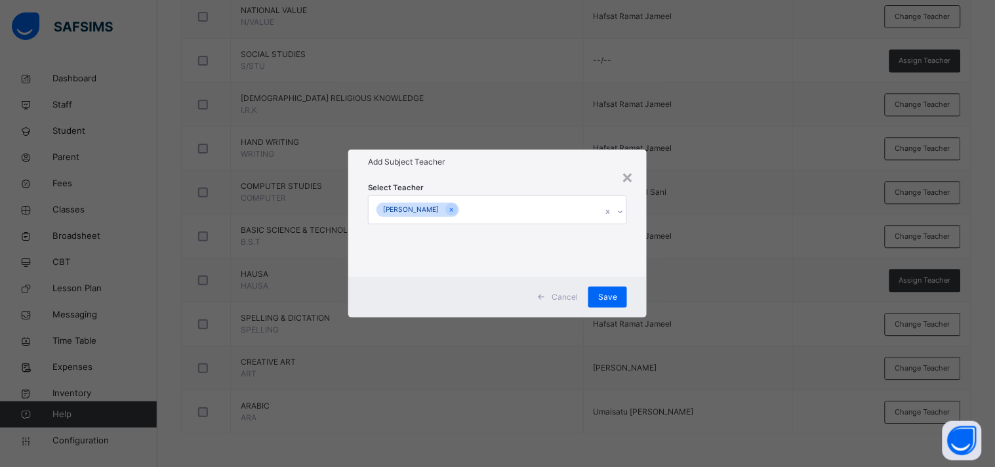
click at [548, 165] on h1 "Add Subject Teacher" at bounding box center [497, 162] width 259 height 12
click at [605, 288] on div "Save" at bounding box center [607, 297] width 39 height 21
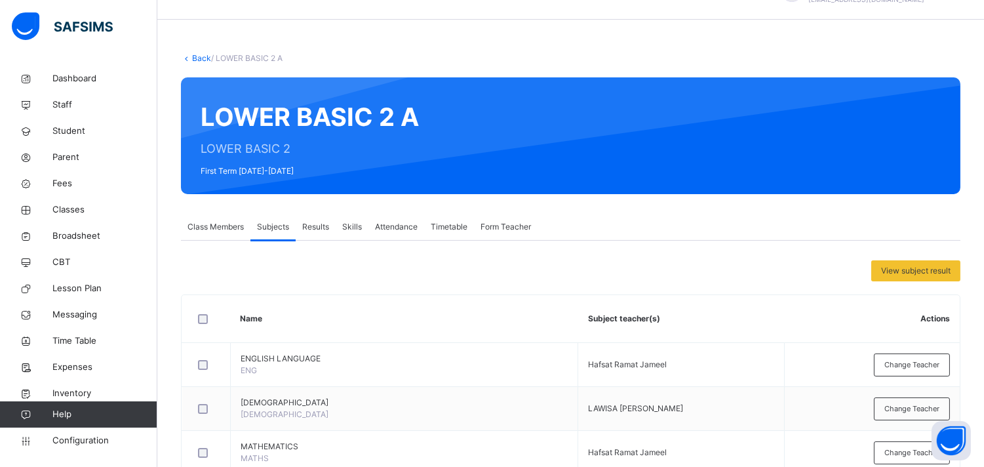
scroll to position [0, 0]
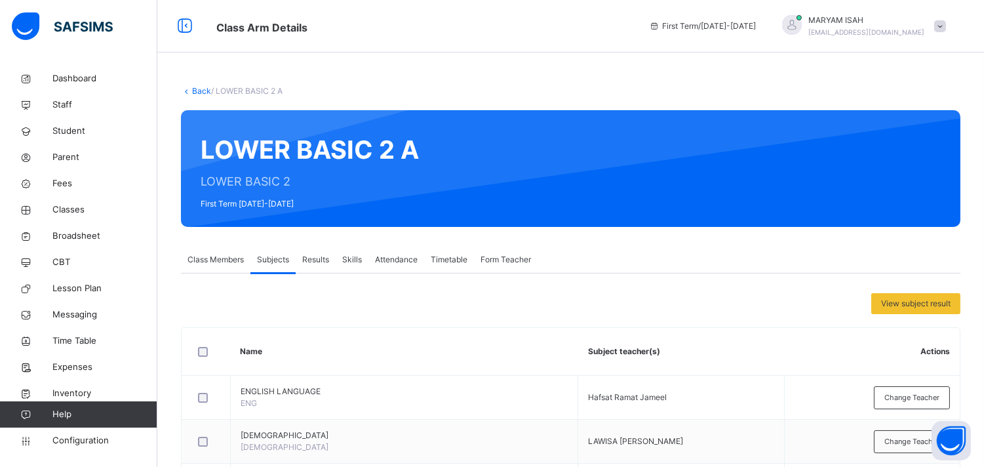
click at [195, 90] on link "Back" at bounding box center [201, 91] width 19 height 10
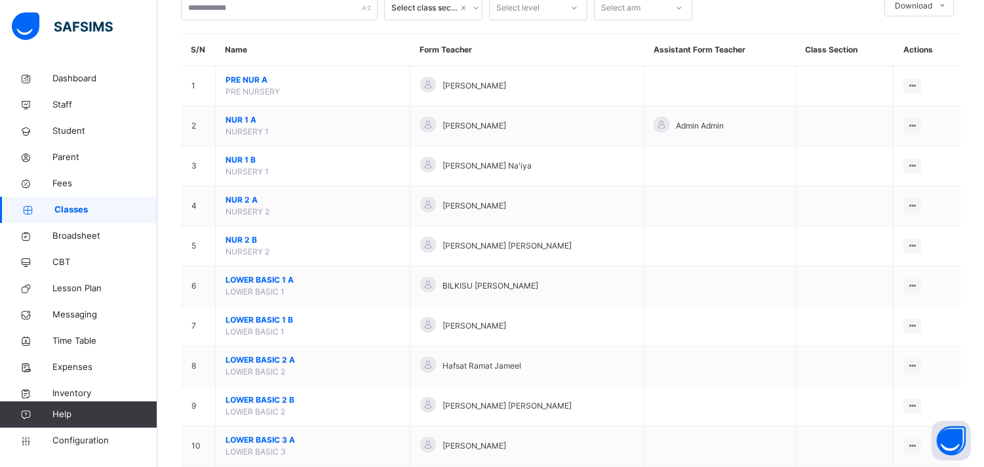
scroll to position [95, 0]
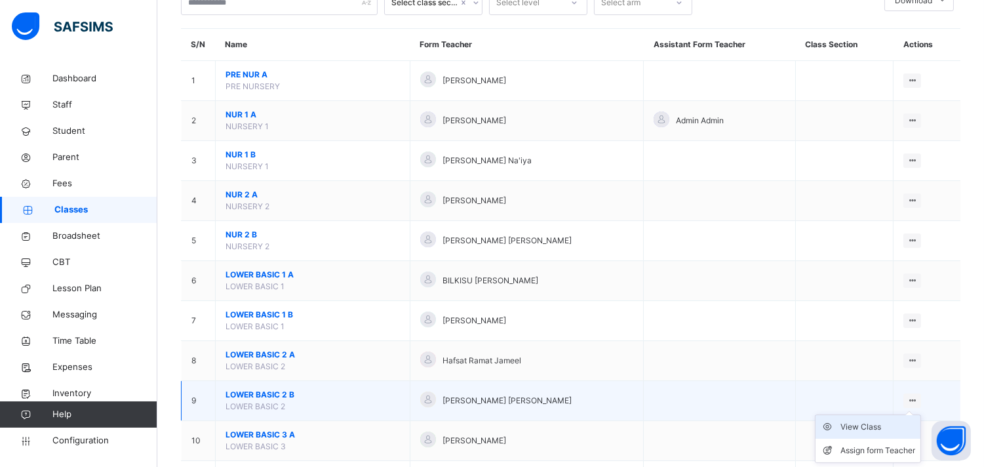
click at [890, 420] on div "View Class" at bounding box center [878, 426] width 75 height 13
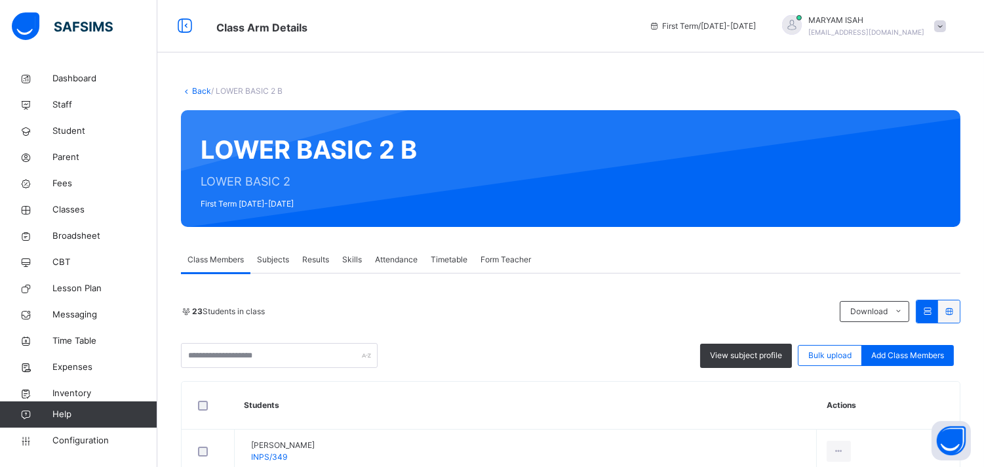
click at [269, 256] on span "Subjects" at bounding box center [273, 260] width 32 height 12
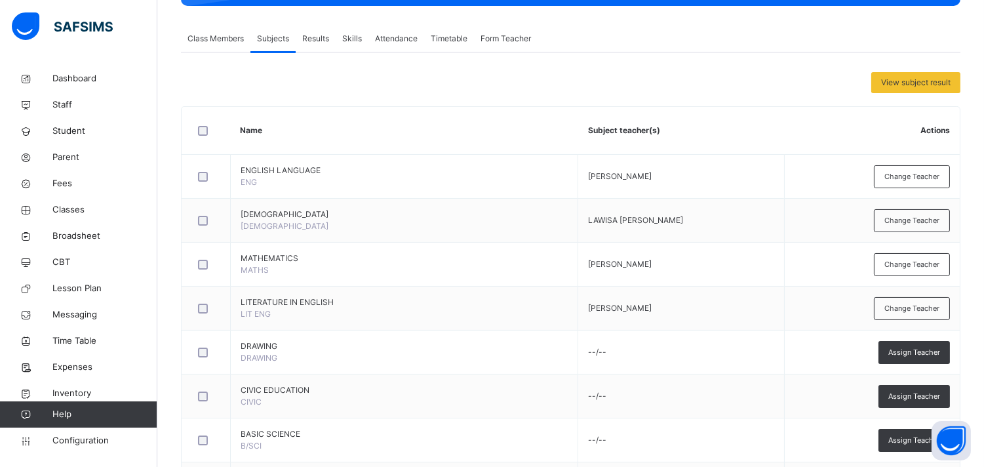
scroll to position [223, 0]
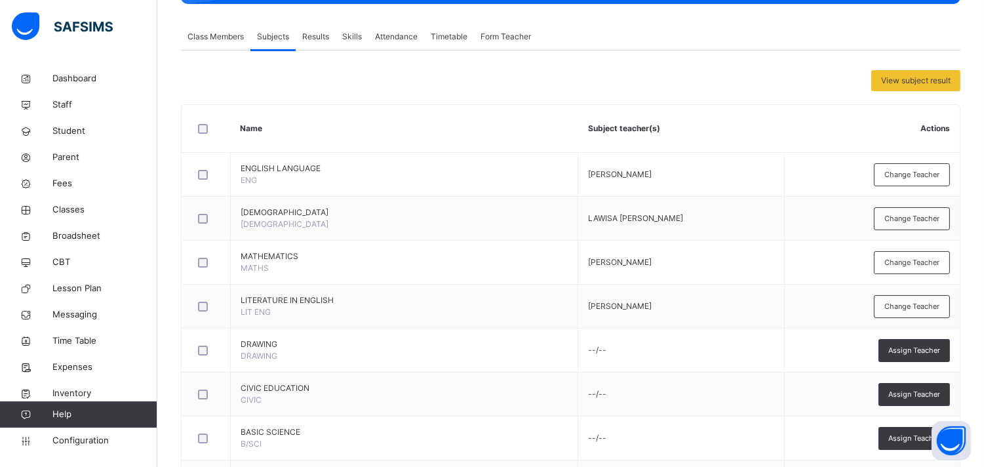
click at [895, 178] on span "Change Teacher" at bounding box center [912, 174] width 55 height 11
click at [0, 0] on div "× Add Subject Teacher Select Teacher Select subject teacher's name Cancel Save" at bounding box center [0, 0] width 0 height 0
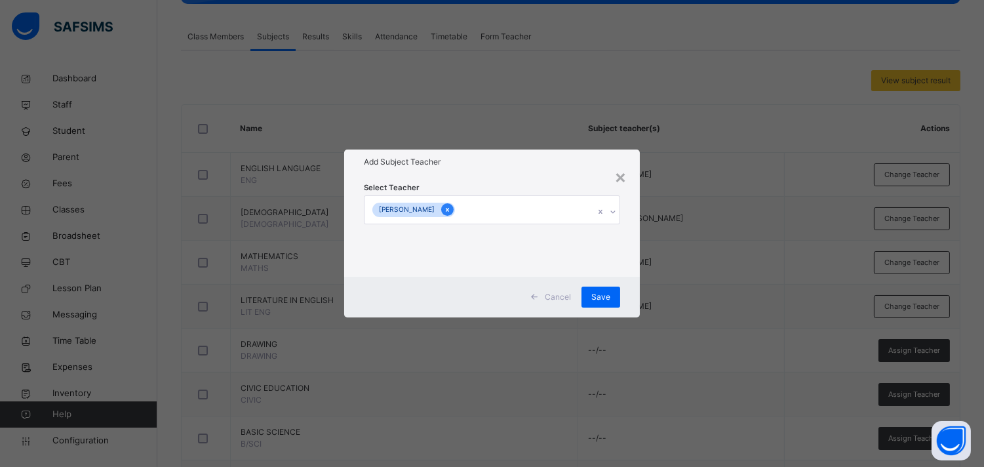
click at [451, 212] on icon at bounding box center [447, 209] width 7 height 9
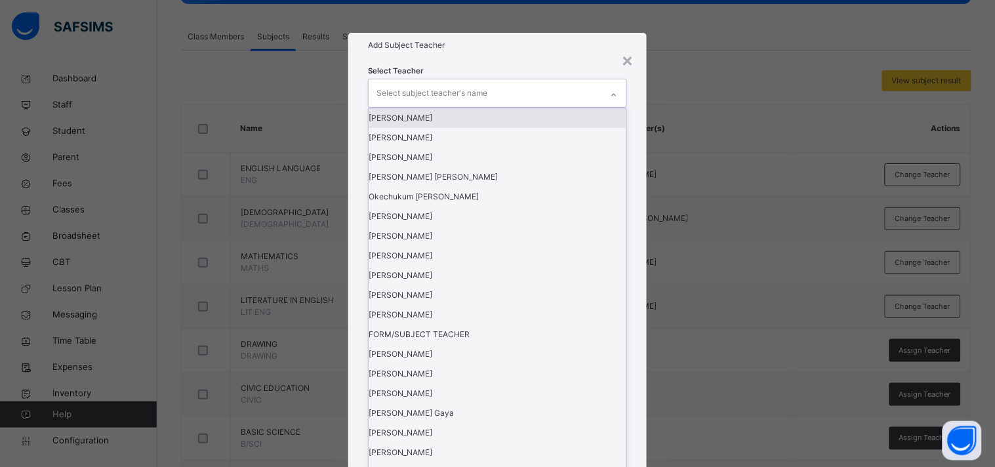
click at [382, 106] on div "Select subject teacher's name" at bounding box center [431, 93] width 111 height 25
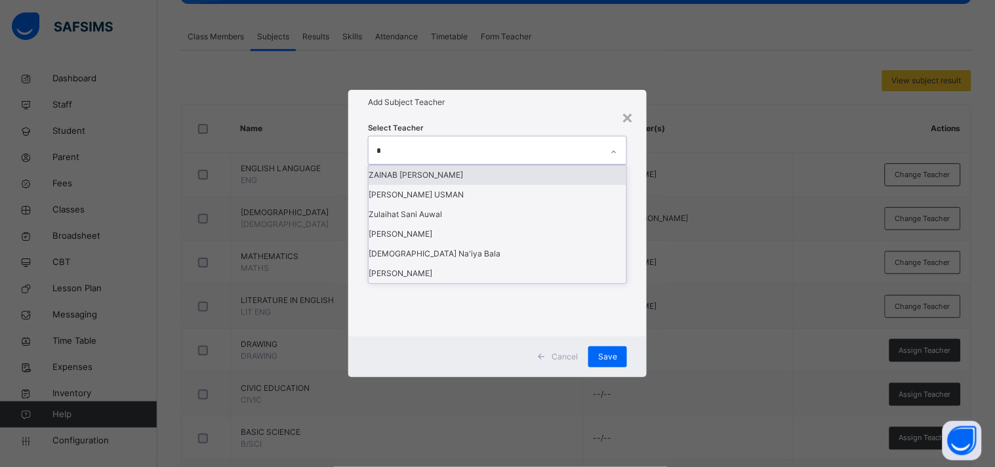
type input "**"
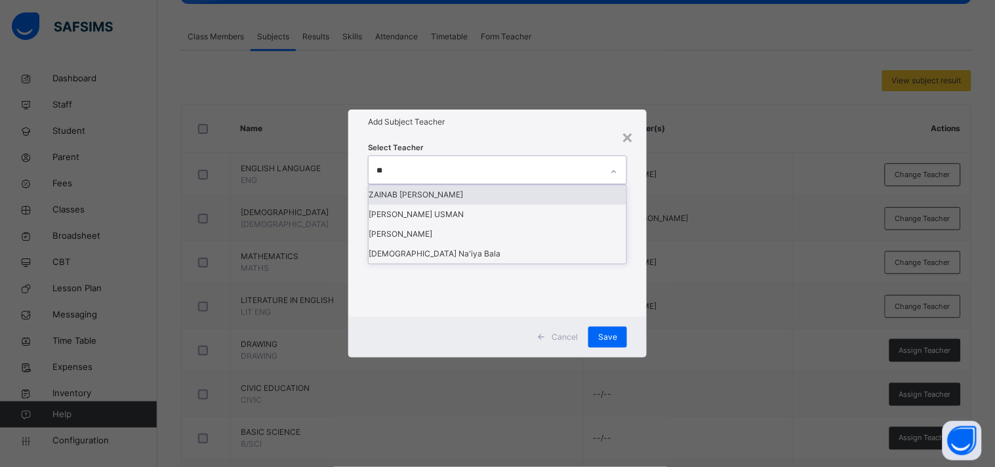
click at [445, 205] on div "ZAINAB [PERSON_NAME]" at bounding box center [497, 195] width 258 height 20
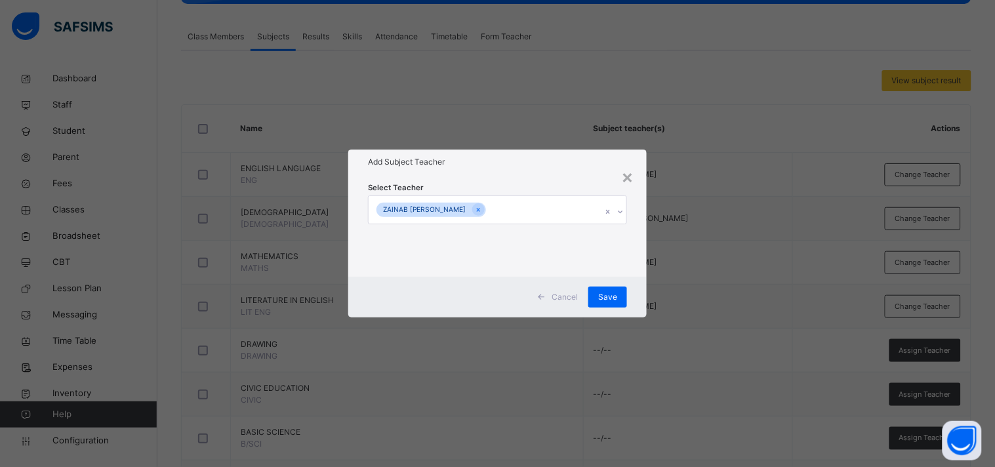
click at [504, 172] on div "Add Subject Teacher" at bounding box center [497, 161] width 298 height 25
click at [606, 296] on span "Save" at bounding box center [607, 297] width 19 height 12
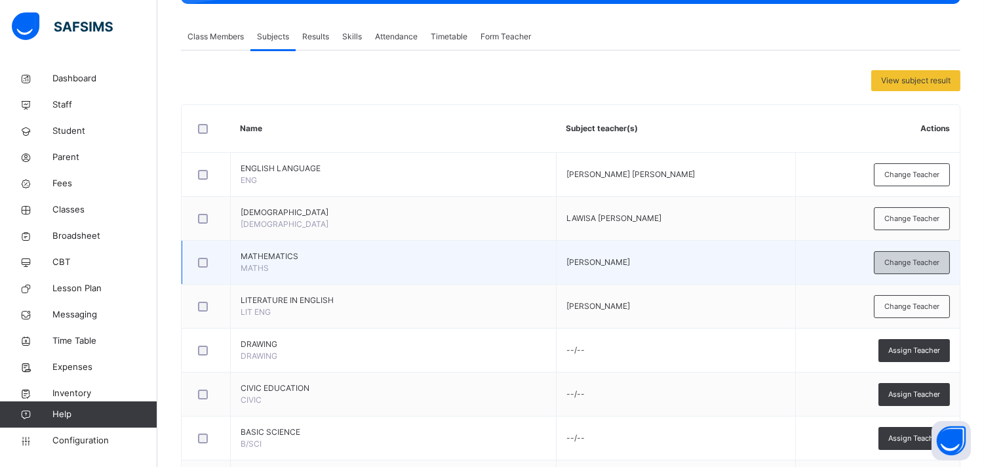
click at [895, 264] on span "Change Teacher" at bounding box center [912, 262] width 55 height 11
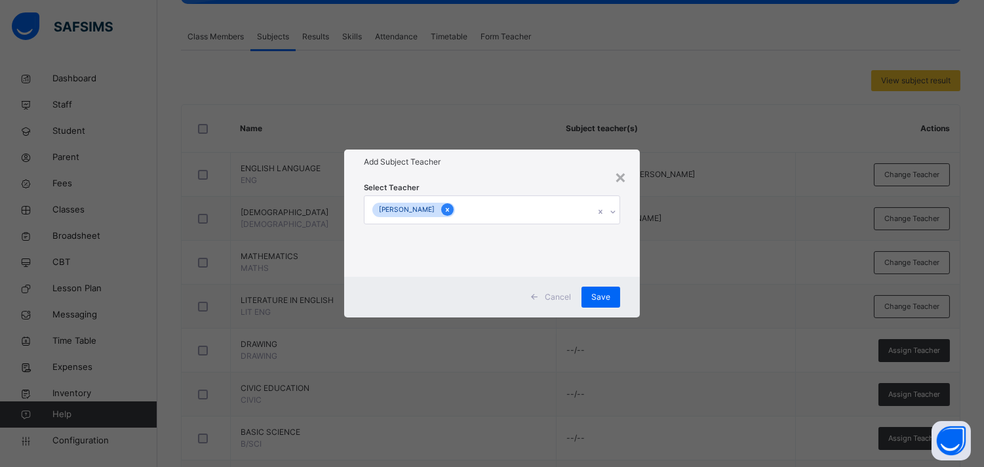
click at [449, 210] on icon at bounding box center [447, 210] width 3 height 4
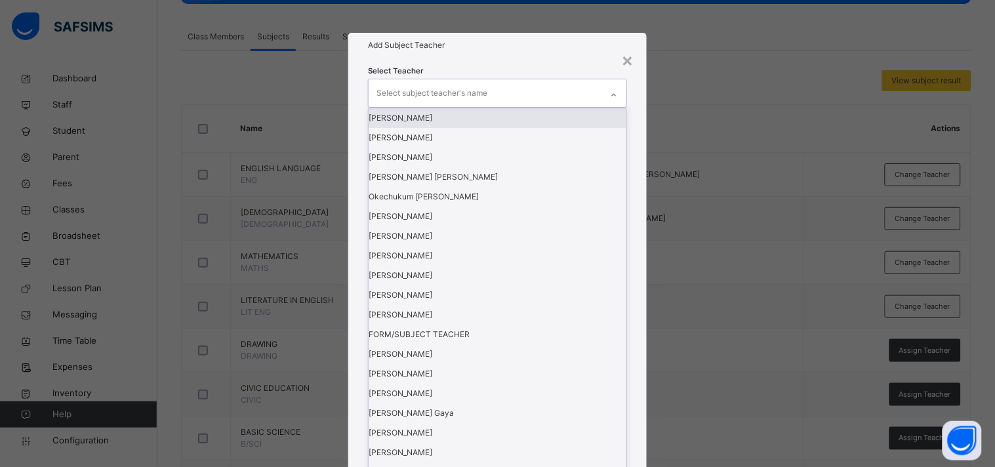
click at [456, 106] on div "Select subject teacher's name" at bounding box center [431, 93] width 111 height 25
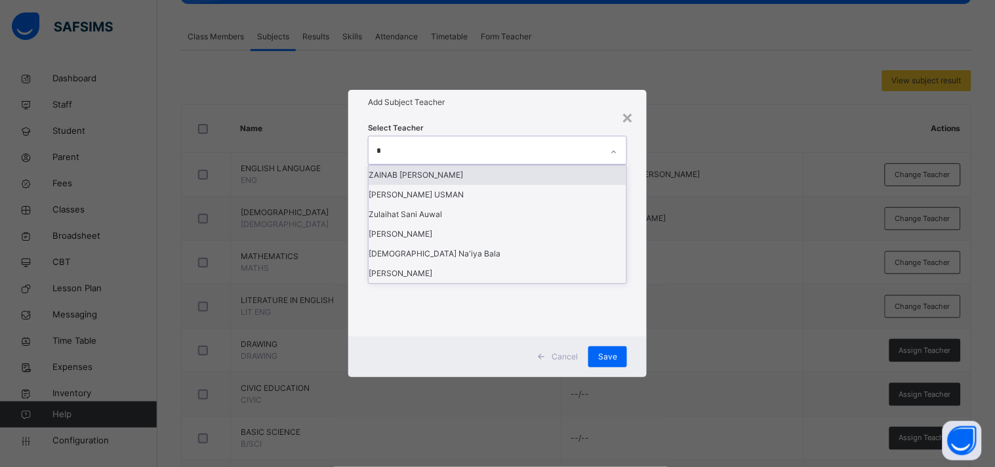
type input "**"
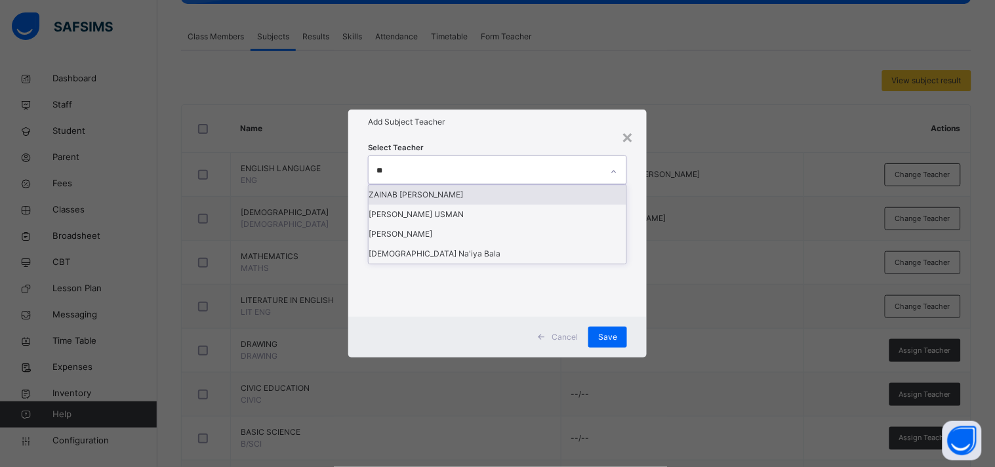
click at [448, 205] on div "ZAINAB [PERSON_NAME]" at bounding box center [497, 195] width 258 height 20
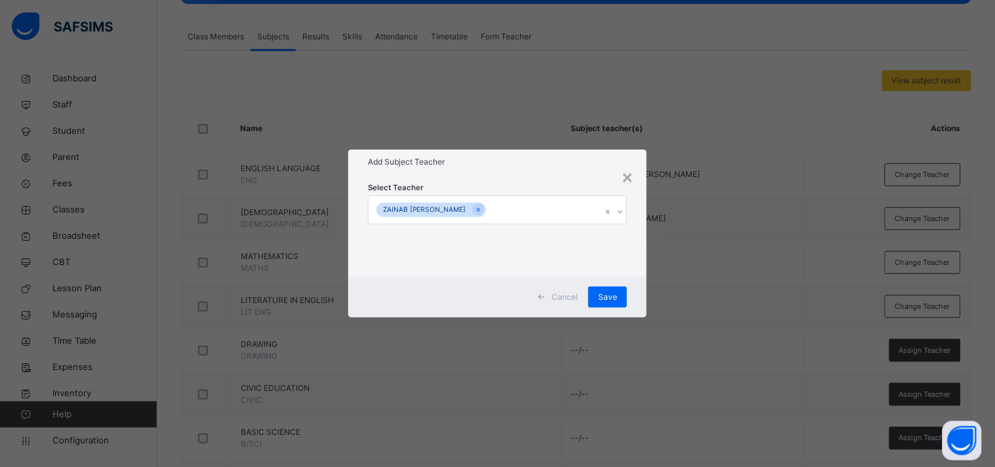
click at [476, 162] on h1 "Add Subject Teacher" at bounding box center [497, 162] width 259 height 12
click at [606, 300] on span "Save" at bounding box center [607, 297] width 19 height 12
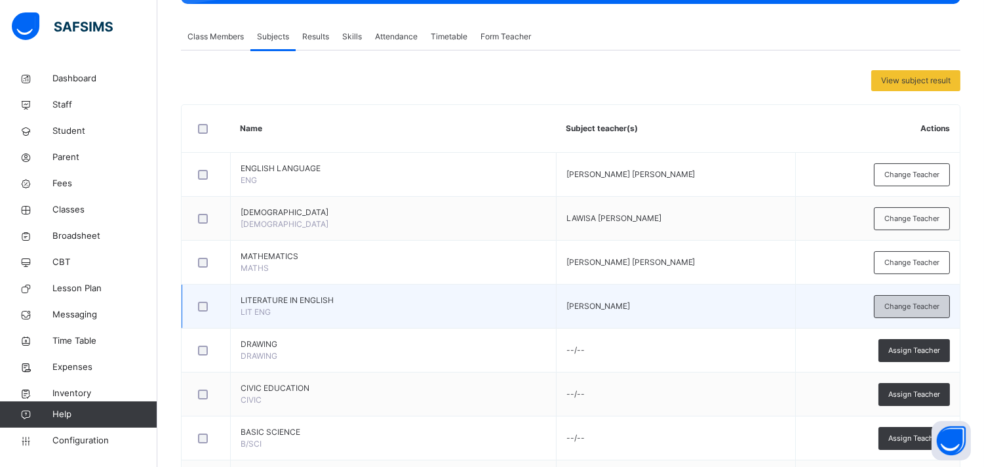
click at [895, 298] on div "Change Teacher" at bounding box center [912, 306] width 76 height 23
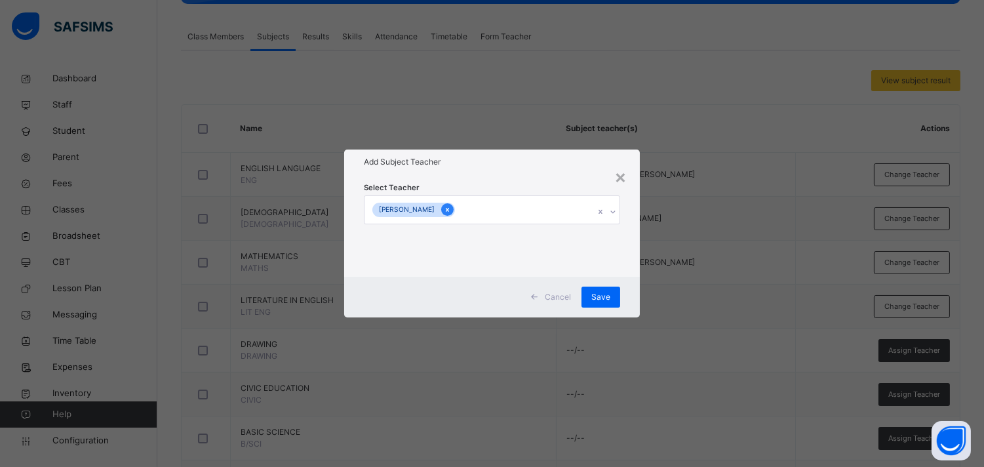
click at [452, 211] on div at bounding box center [447, 209] width 12 height 12
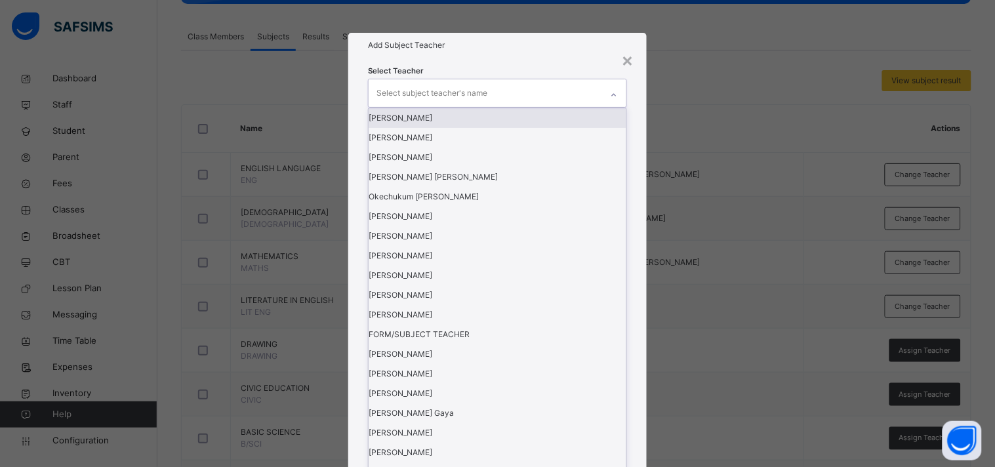
click at [427, 106] on div "Select subject teacher's name" at bounding box center [431, 93] width 111 height 25
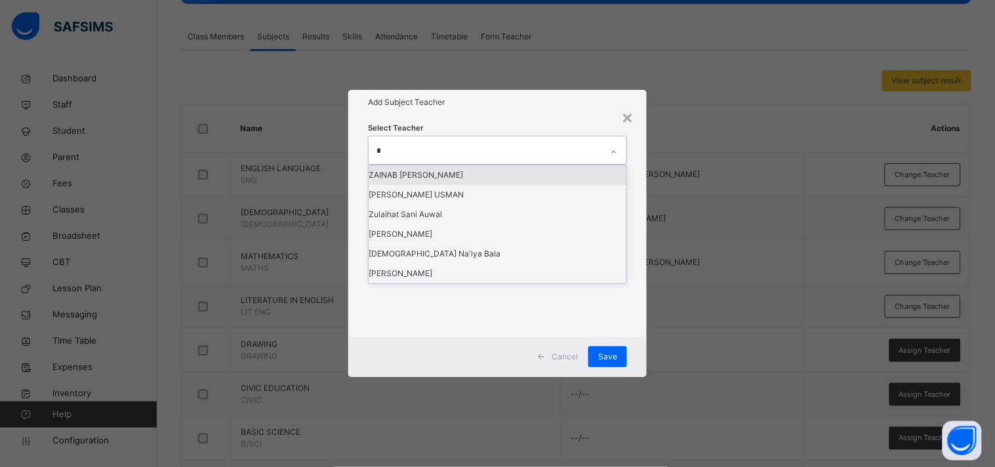
type input "**"
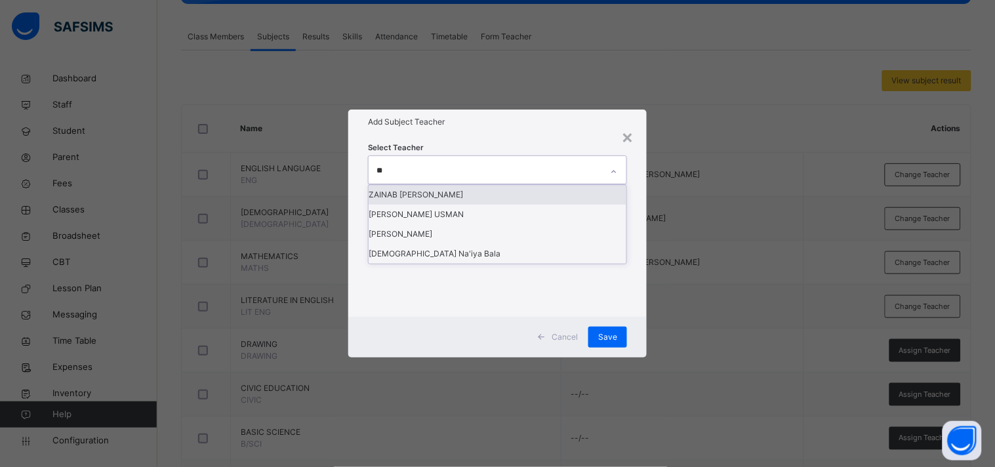
click at [421, 205] on div "ZAINAB [PERSON_NAME]" at bounding box center [497, 195] width 258 height 20
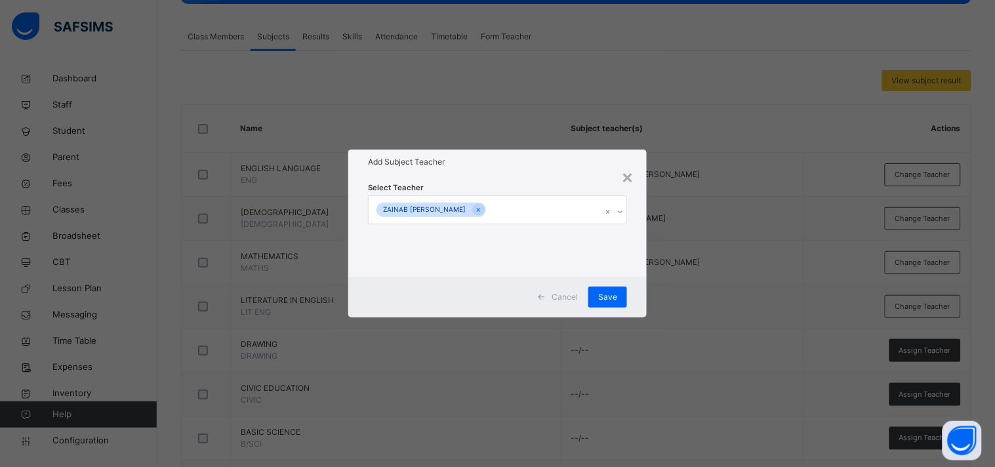
click at [496, 163] on h1 "Add Subject Teacher" at bounding box center [497, 162] width 259 height 12
click at [610, 296] on span "Save" at bounding box center [607, 297] width 19 height 12
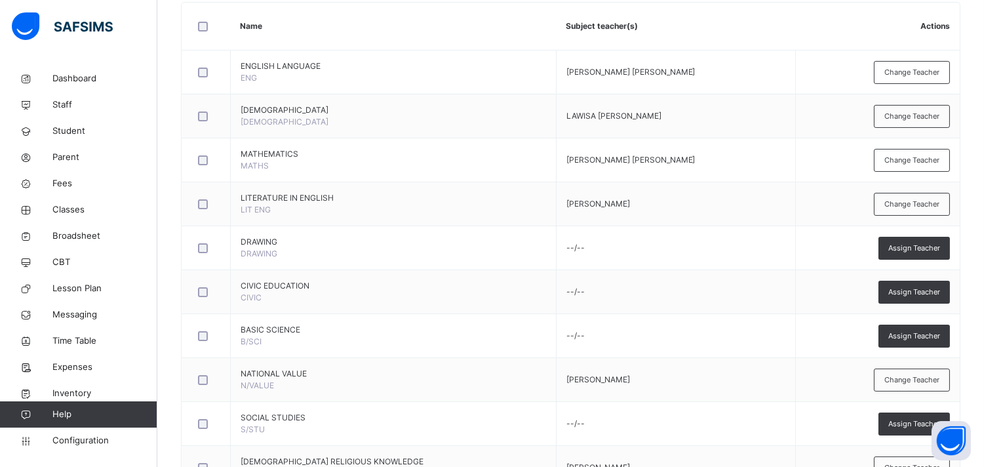
scroll to position [329, 0]
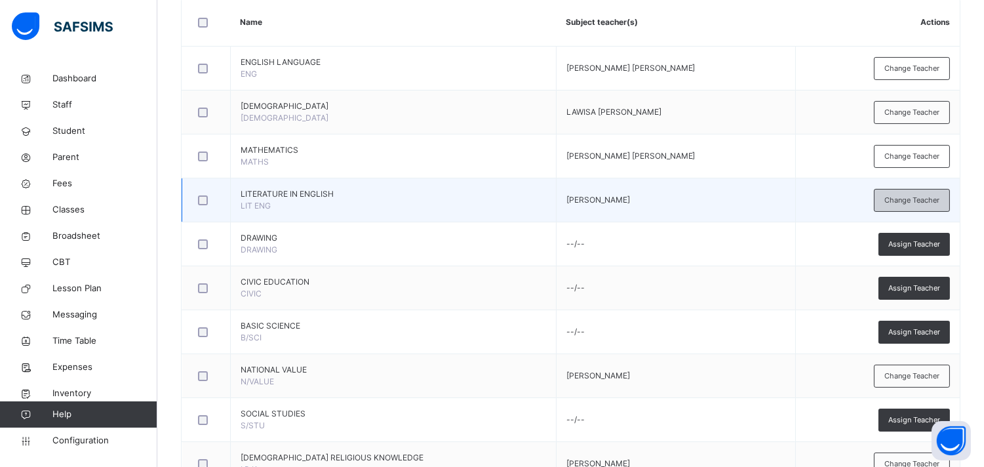
click at [895, 206] on div "Change Teacher" at bounding box center [912, 200] width 76 height 23
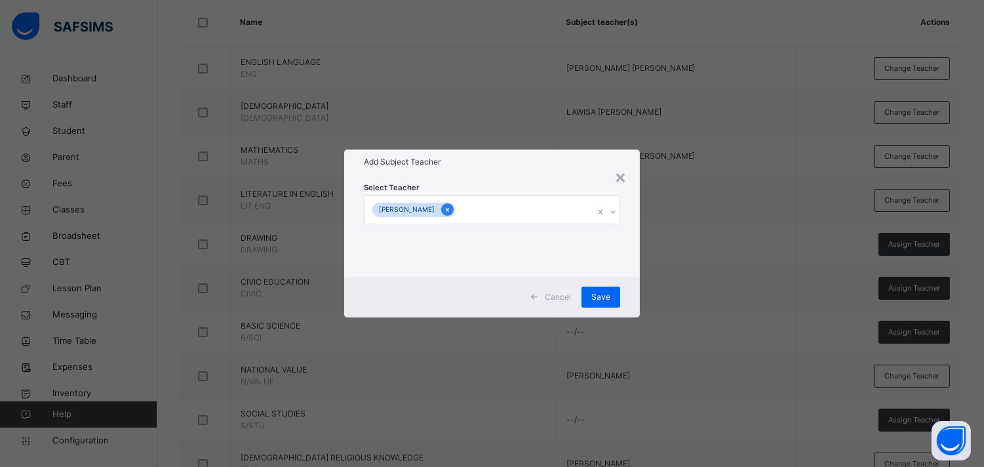
click at [451, 210] on icon at bounding box center [447, 209] width 7 height 9
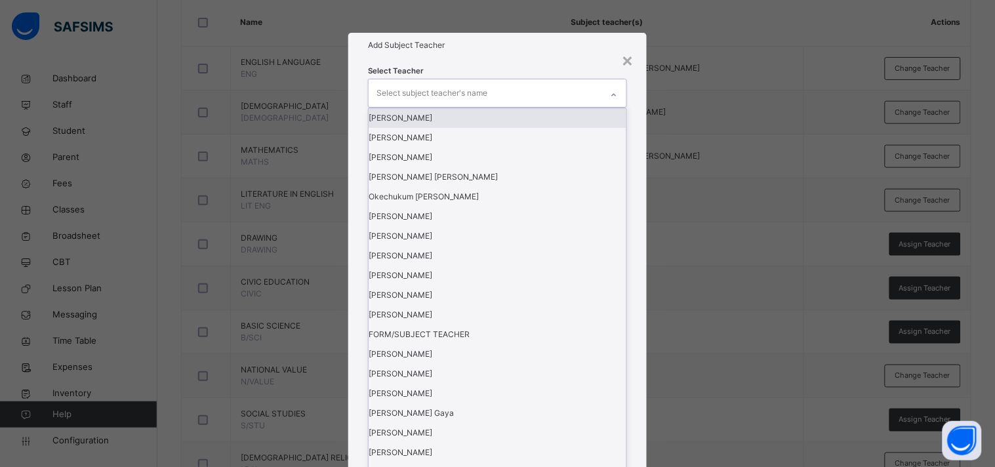
click at [433, 106] on div "Select subject teacher's name" at bounding box center [431, 93] width 111 height 25
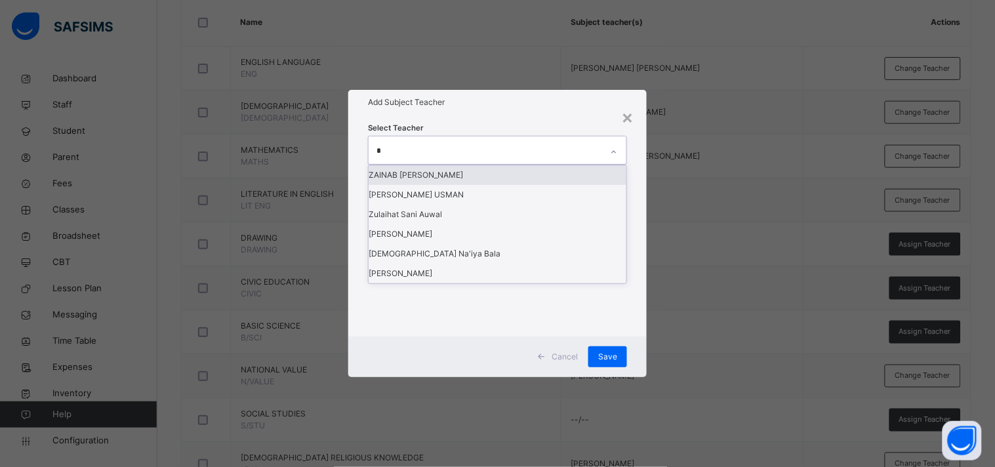
type input "**"
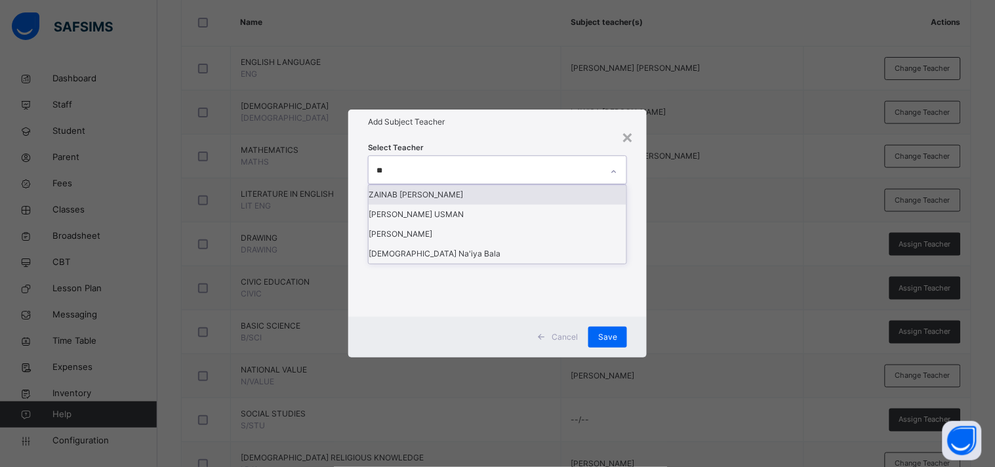
click at [441, 205] on div "ZAINAB [PERSON_NAME]" at bounding box center [497, 195] width 258 height 20
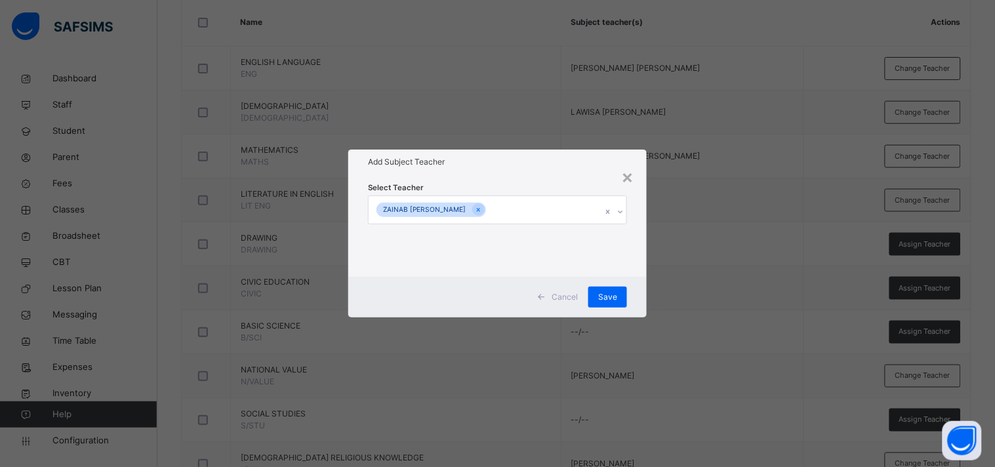
click at [493, 163] on h1 "Add Subject Teacher" at bounding box center [497, 162] width 259 height 12
click at [597, 291] on div "Save" at bounding box center [607, 297] width 39 height 21
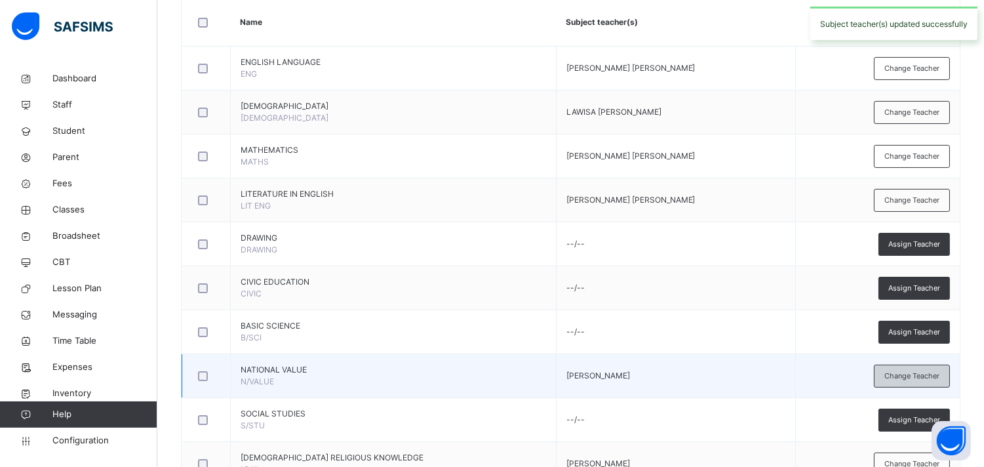
click at [895, 376] on span "Change Teacher" at bounding box center [912, 375] width 55 height 11
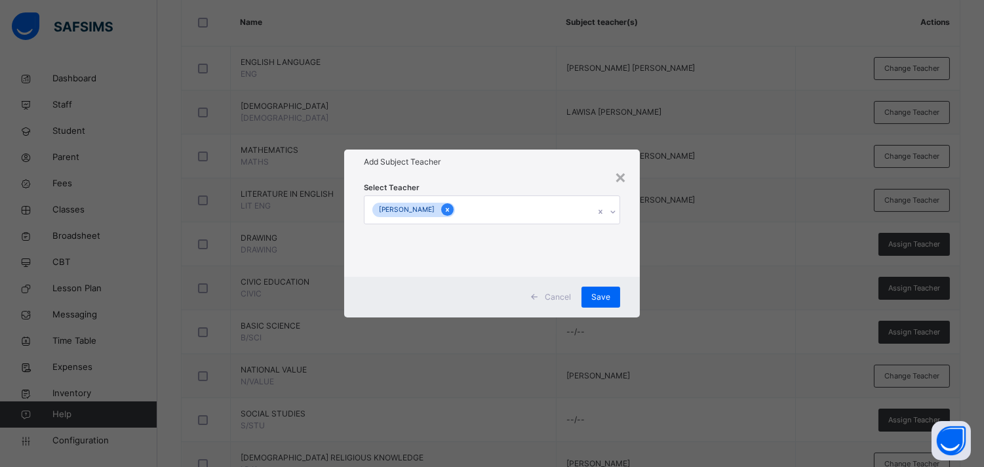
drag, startPoint x: 913, startPoint y: 376, endPoint x: 454, endPoint y: 213, distance: 486.9
click at [454, 213] on div "× Add Subject Teacher Select Teacher [PERSON_NAME] Cancel Save" at bounding box center [492, 233] width 984 height 467
click at [451, 213] on icon at bounding box center [447, 209] width 7 height 9
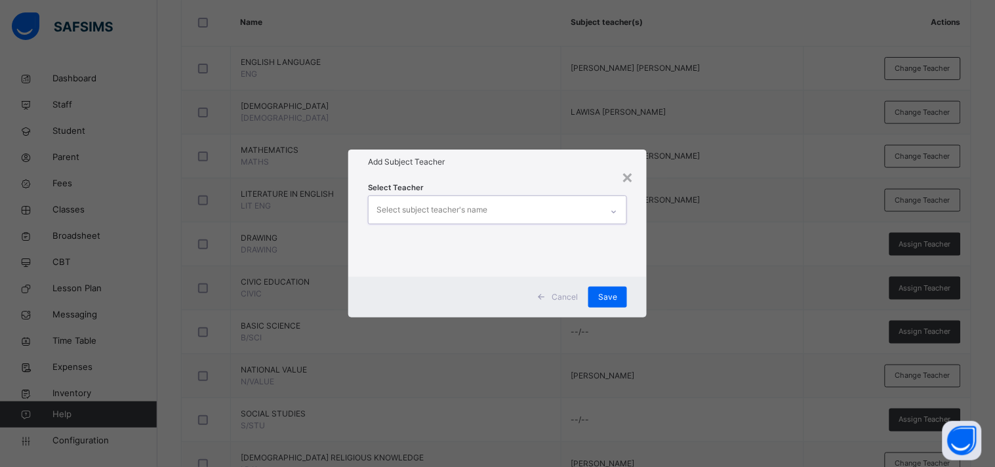
click at [396, 199] on div "Select subject teacher's name" at bounding box center [431, 209] width 111 height 25
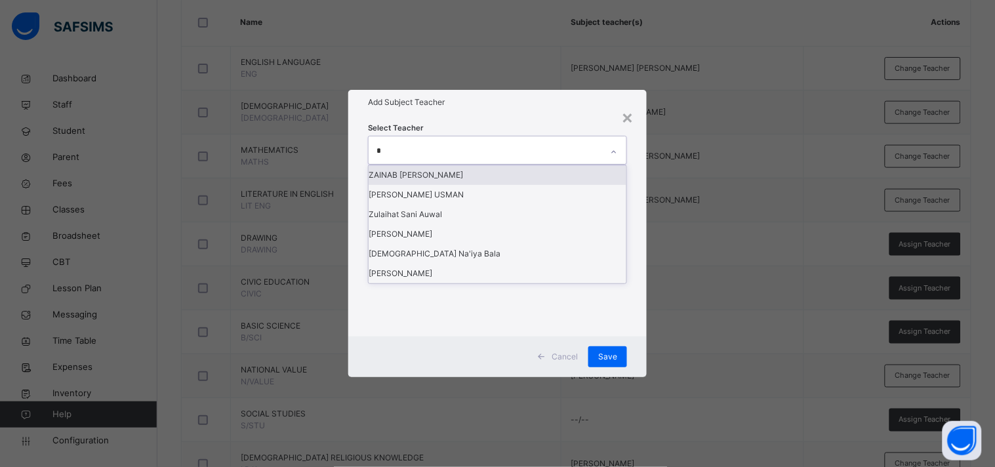
type input "**"
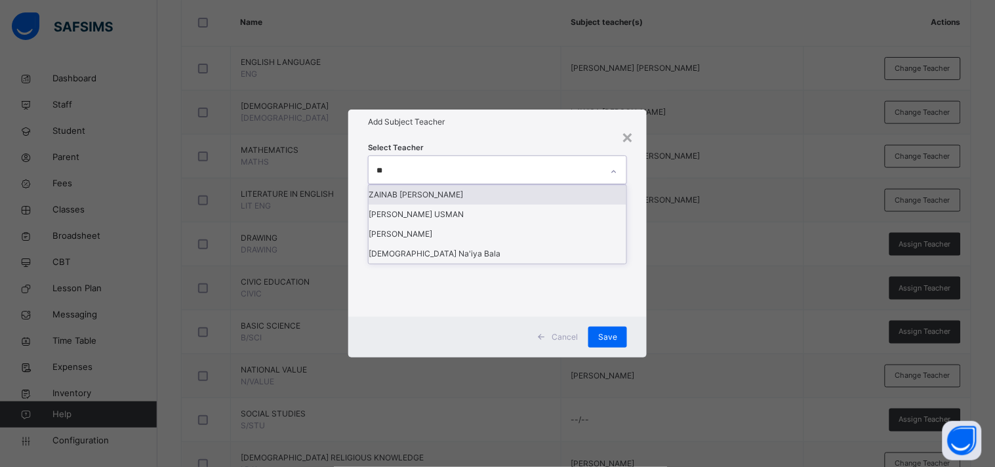
click at [447, 205] on div "ZAINAB [PERSON_NAME]" at bounding box center [497, 195] width 258 height 20
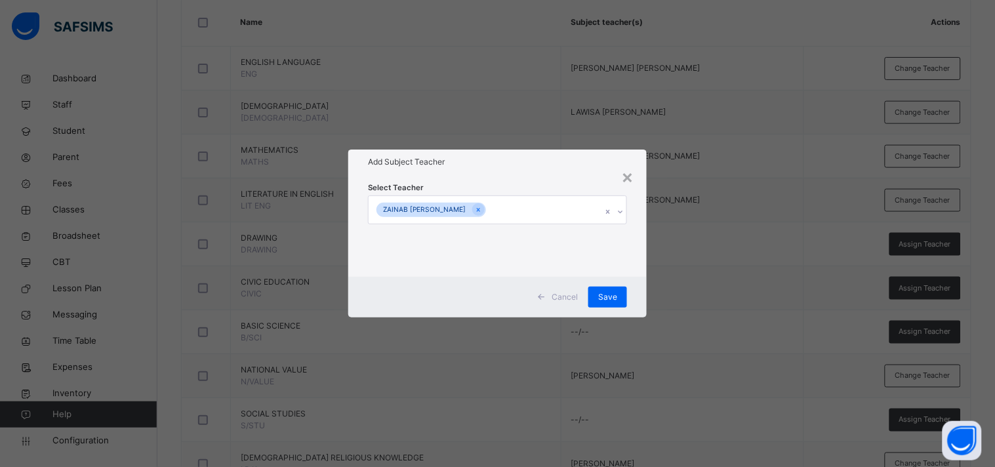
click at [531, 181] on div "Select Teacher [PERSON_NAME] [PERSON_NAME]" at bounding box center [497, 225] width 259 height 89
click at [600, 300] on span "Save" at bounding box center [607, 297] width 19 height 12
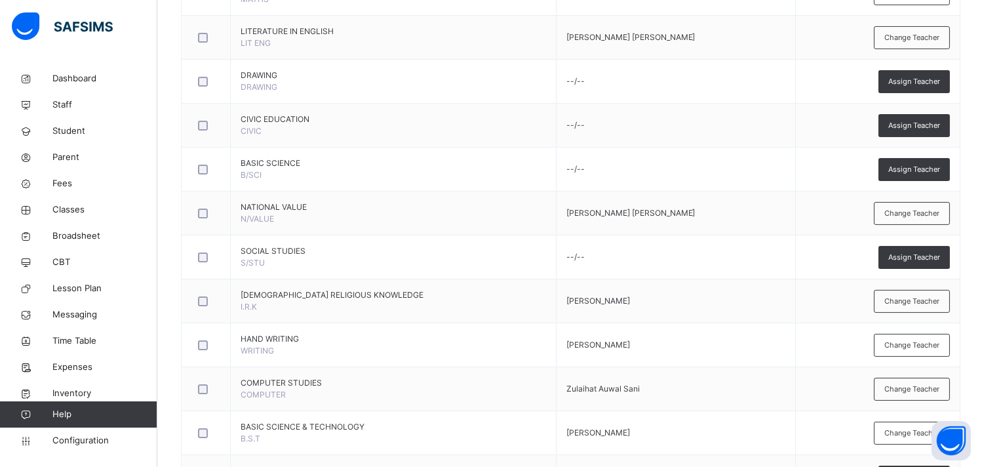
scroll to position [495, 0]
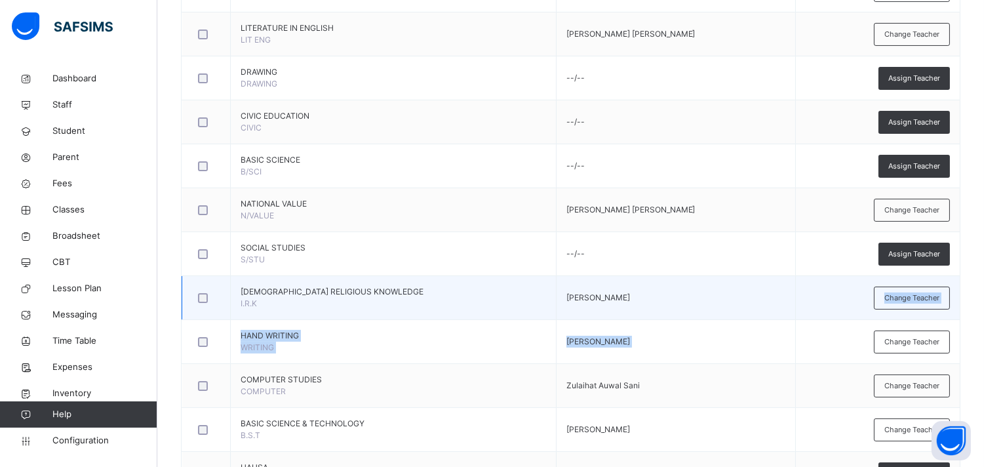
drag, startPoint x: 900, startPoint y: 302, endPoint x: 816, endPoint y: 292, distance: 84.4
click at [816, 292] on tbody "ENGLISH LANGUAGE ENG [PERSON_NAME] [PERSON_NAME] Change Teacher [DEMOGRAPHIC_DA…" at bounding box center [571, 254] width 778 height 747
click at [816, 292] on td "Change Teacher" at bounding box center [877, 298] width 165 height 44
click at [895, 290] on div "Change Teacher" at bounding box center [912, 298] width 76 height 23
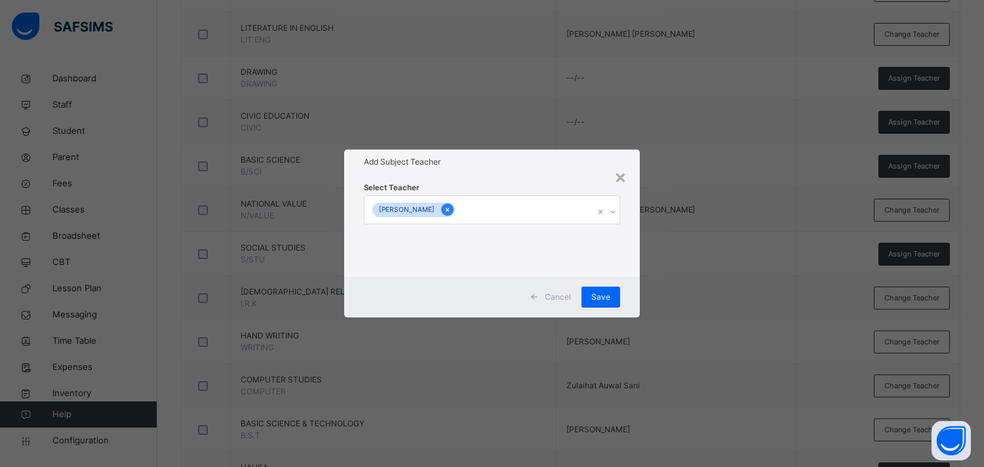
click at [451, 209] on icon at bounding box center [447, 209] width 7 height 9
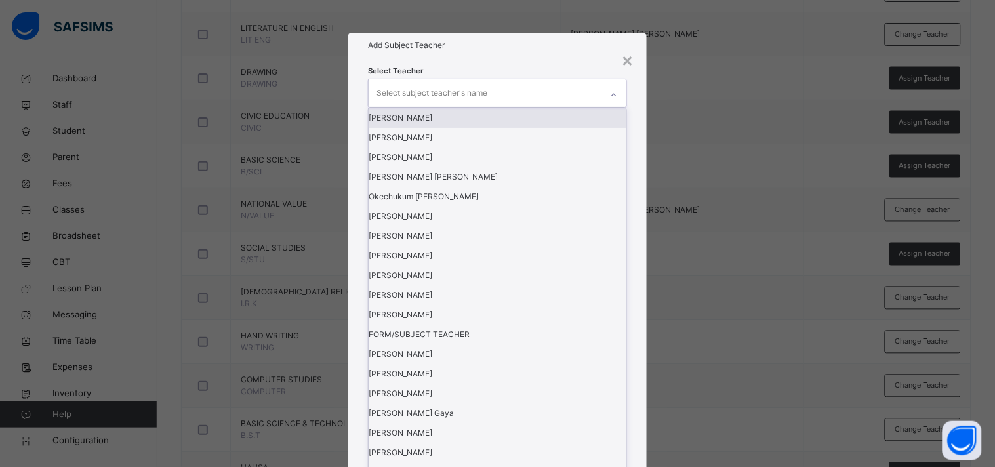
click at [455, 106] on div "Select subject teacher's name" at bounding box center [431, 93] width 111 height 25
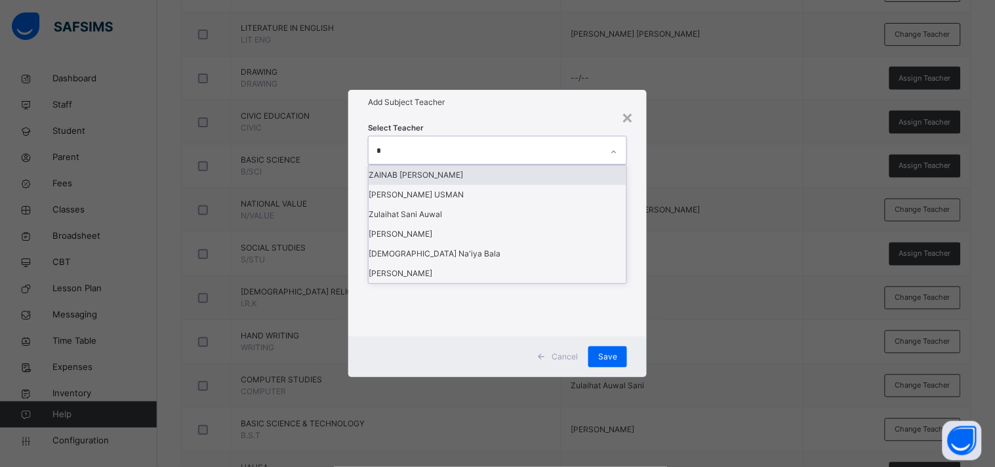
type input "**"
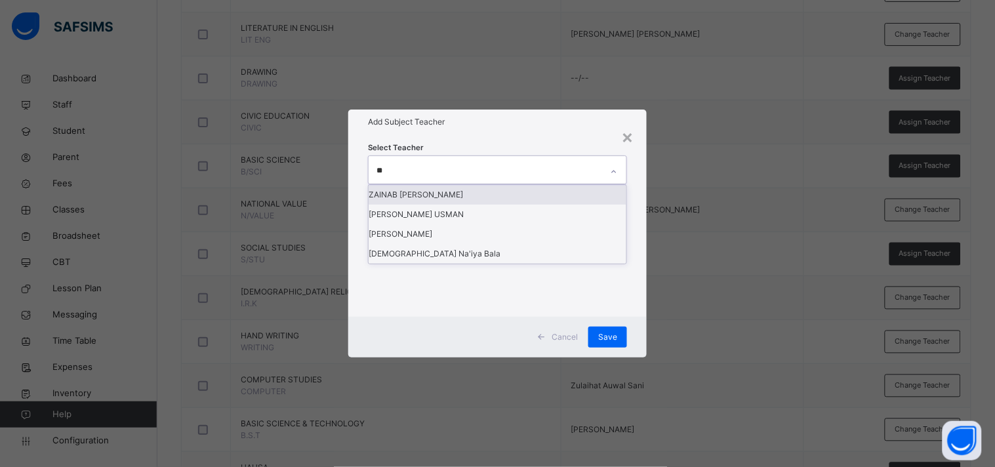
click at [445, 205] on div "ZAINAB [PERSON_NAME]" at bounding box center [497, 195] width 258 height 20
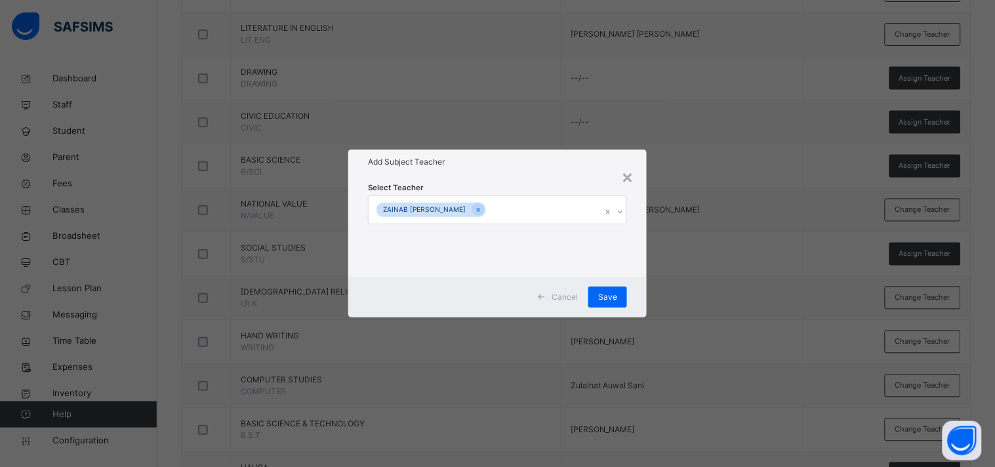
click at [506, 182] on div "Select Teacher [PERSON_NAME] [PERSON_NAME]" at bounding box center [497, 225] width 259 height 89
click at [624, 302] on div "Save" at bounding box center [607, 297] width 39 height 21
click at [600, 298] on span "Save" at bounding box center [607, 297] width 19 height 12
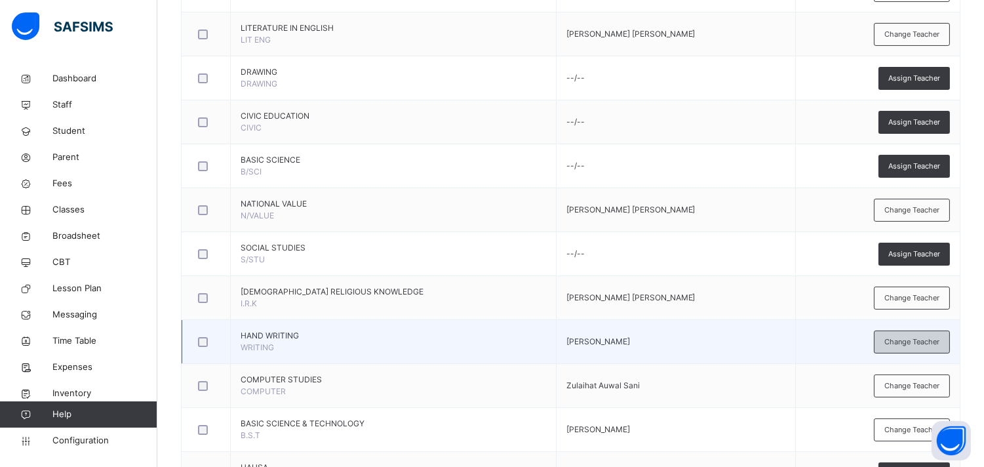
click at [895, 330] on div "Change Teacher" at bounding box center [912, 341] width 76 height 23
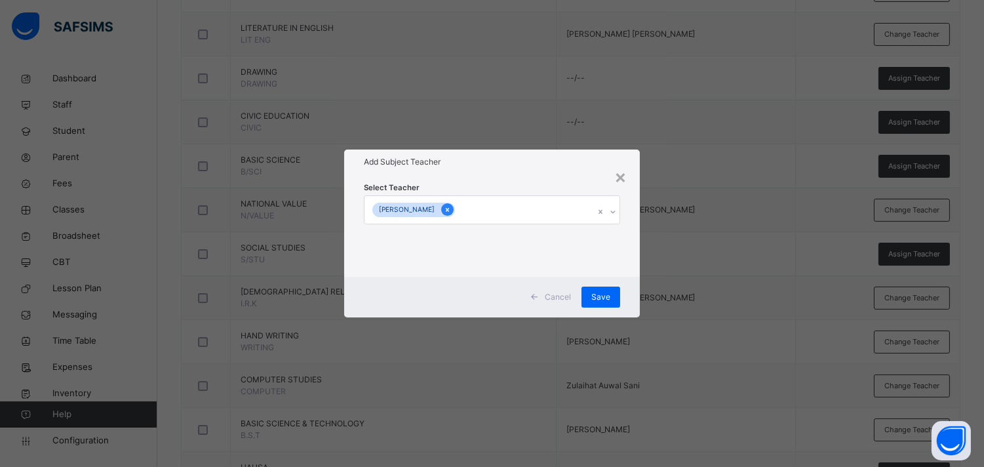
click at [451, 213] on icon at bounding box center [447, 209] width 7 height 9
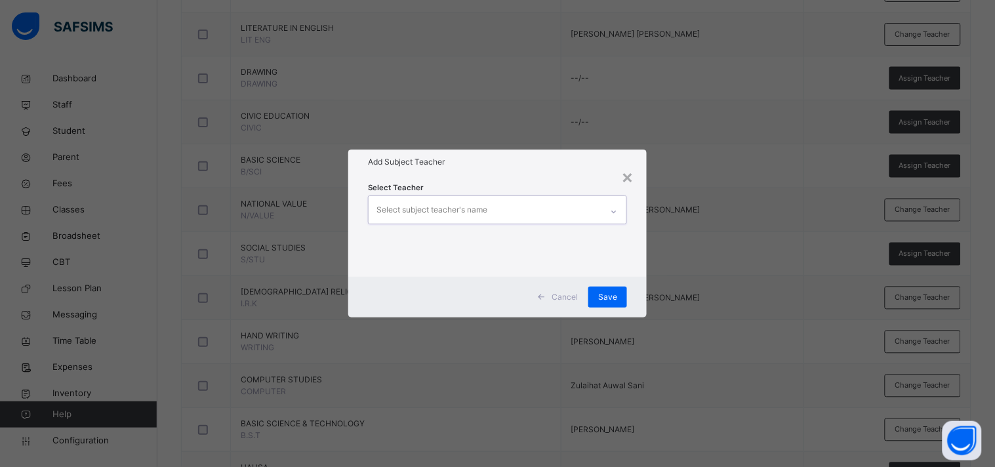
click at [428, 217] on div "Select subject teacher's name" at bounding box center [431, 209] width 111 height 25
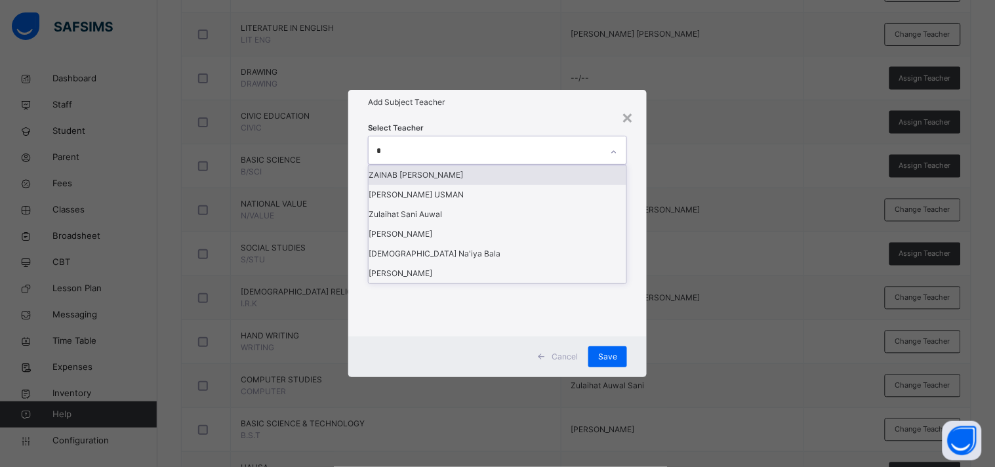
type input "**"
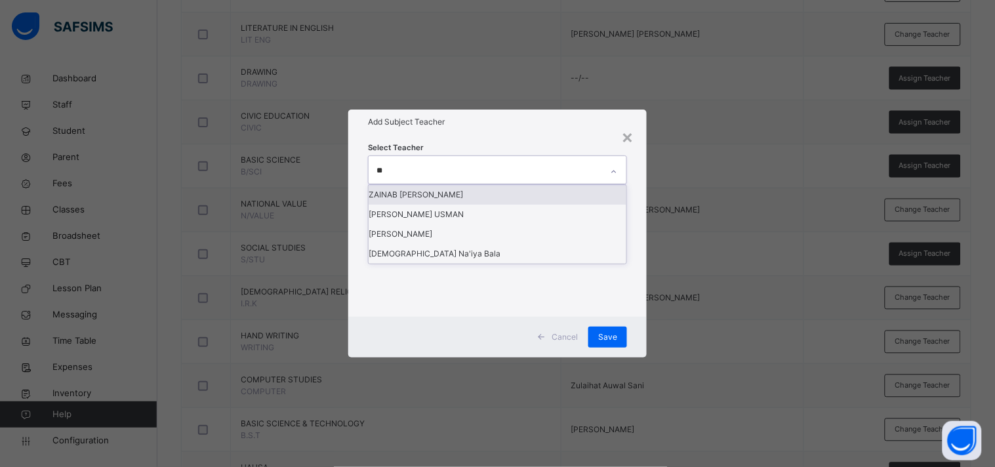
click at [427, 205] on div "ZAINAB [PERSON_NAME]" at bounding box center [497, 195] width 258 height 20
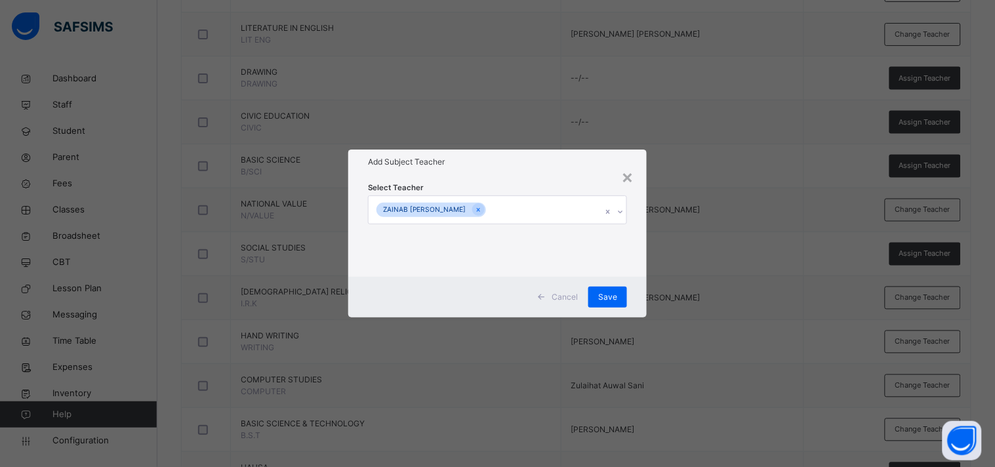
click at [517, 172] on div "Add Subject Teacher" at bounding box center [497, 161] width 298 height 25
click at [610, 293] on span "Save" at bounding box center [607, 297] width 19 height 12
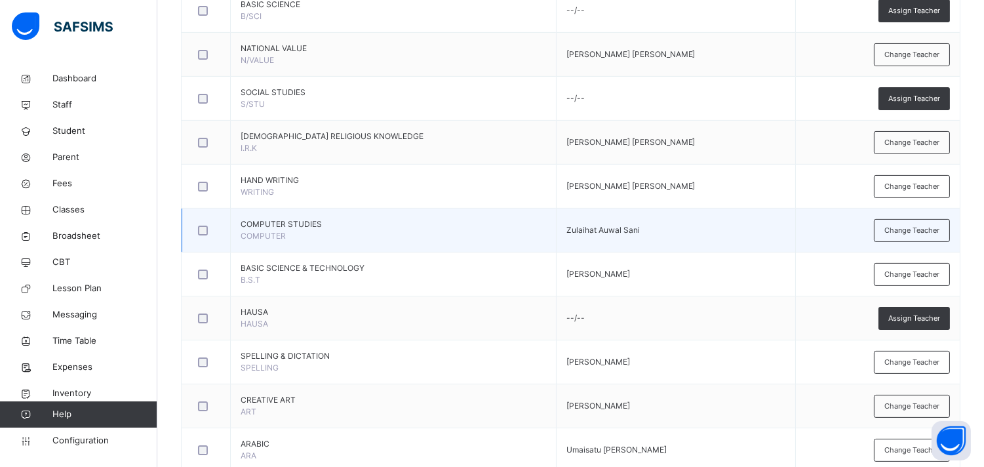
scroll to position [677, 0]
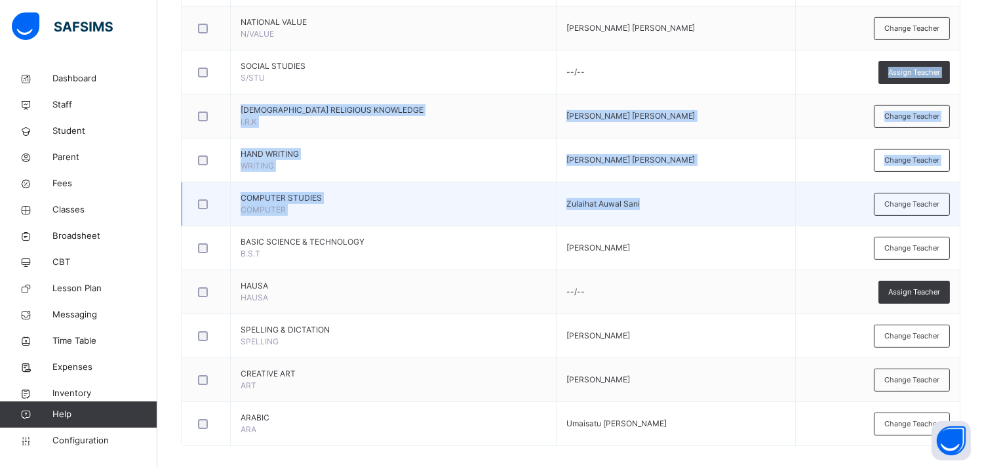
drag, startPoint x: 906, startPoint y: 247, endPoint x: 765, endPoint y: 217, distance: 144.8
click at [765, 217] on tbody "ENGLISH LANGUAGE ENG [PERSON_NAME] [PERSON_NAME] Change Teacher [DEMOGRAPHIC_DA…" at bounding box center [571, 72] width 778 height 747
click at [765, 217] on td "Zulaihat Auwal Sani" at bounding box center [675, 204] width 239 height 44
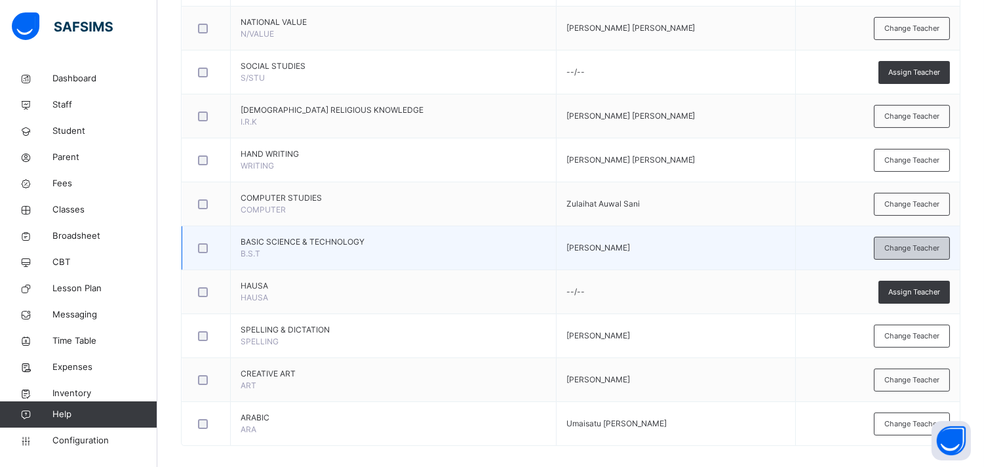
click at [895, 247] on span "Change Teacher" at bounding box center [912, 248] width 55 height 11
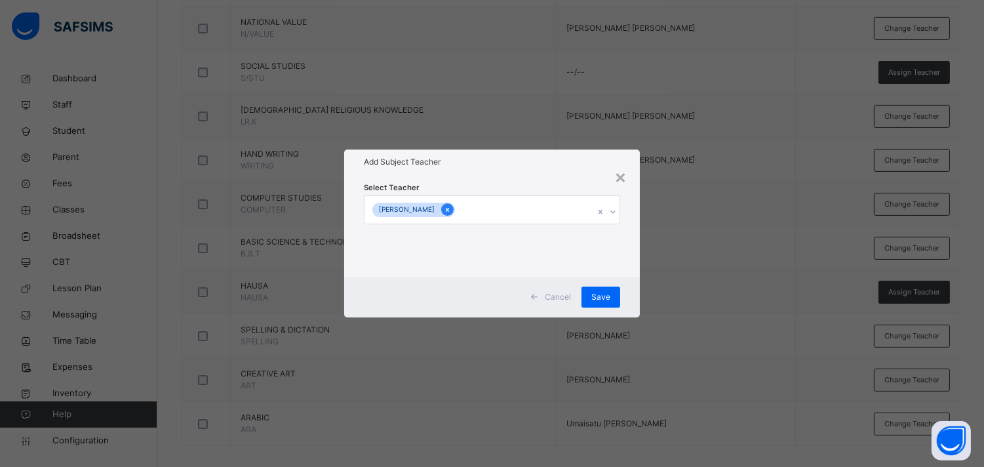
click at [451, 212] on icon at bounding box center [447, 209] width 7 height 9
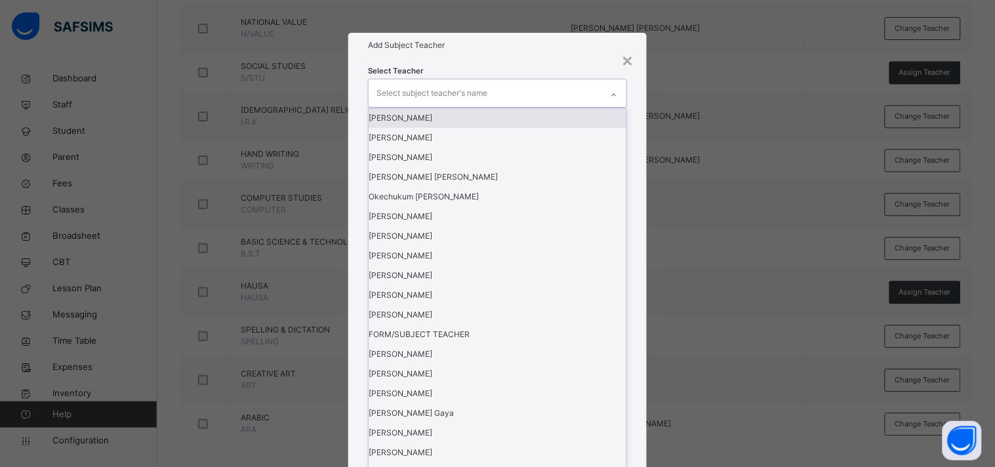
click at [437, 106] on div "Select subject teacher's name" at bounding box center [431, 93] width 111 height 25
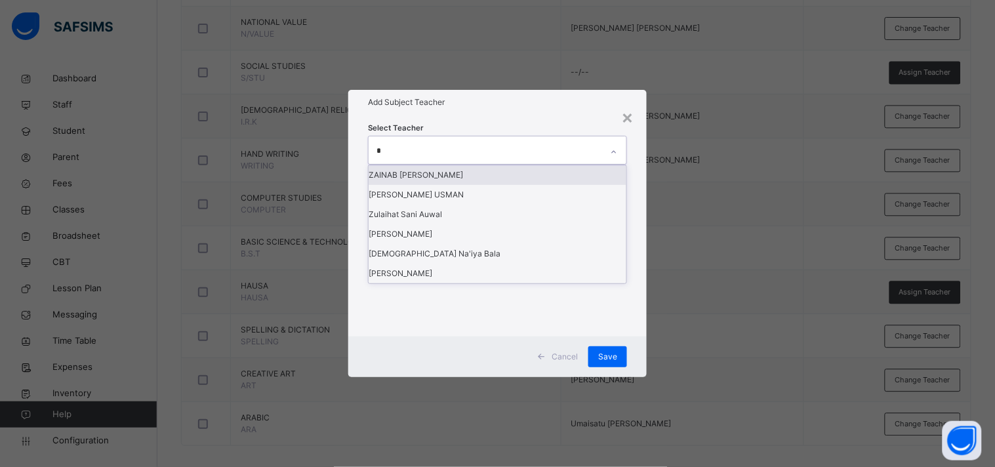
type input "**"
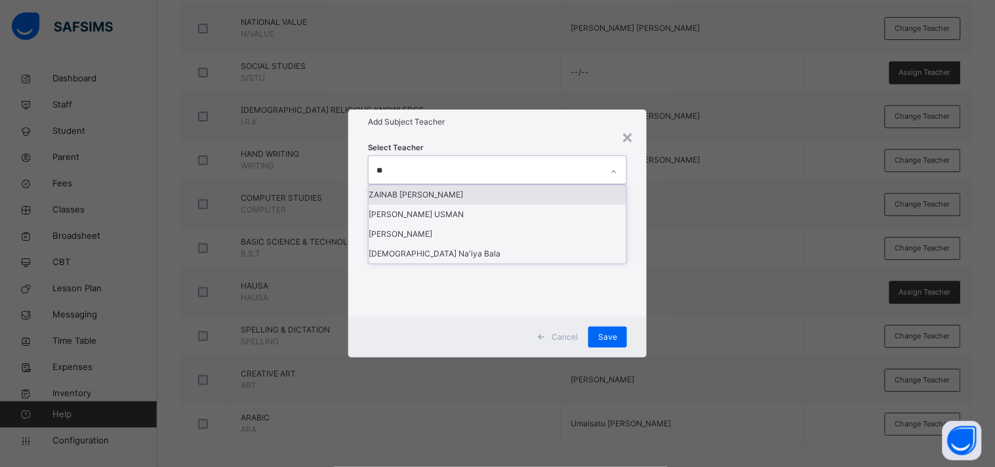
click at [440, 205] on div "ZAINAB [PERSON_NAME]" at bounding box center [497, 195] width 258 height 20
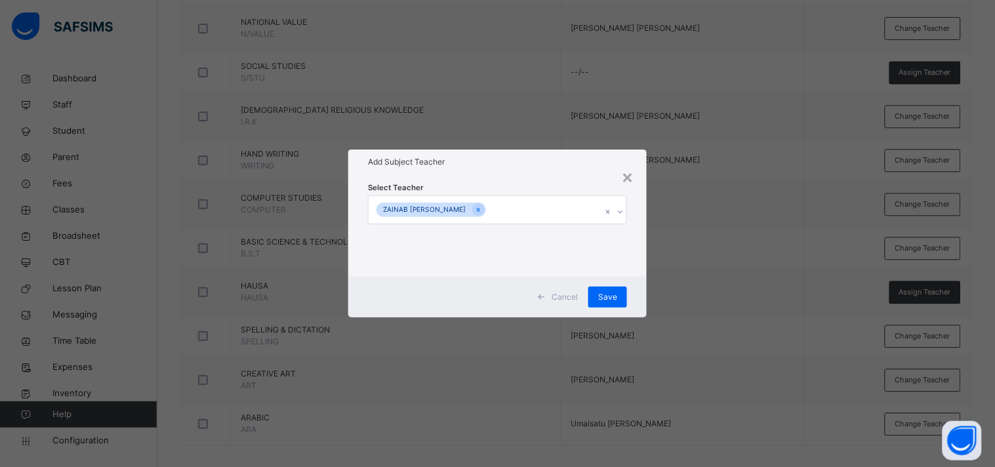
click at [506, 155] on div "Add Subject Teacher" at bounding box center [497, 161] width 298 height 25
click at [606, 297] on span "Save" at bounding box center [607, 297] width 19 height 12
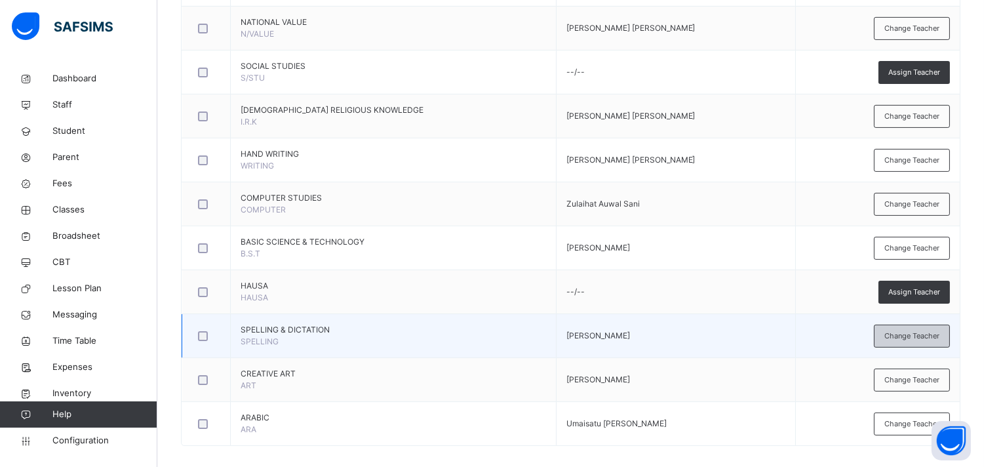
click at [895, 336] on span "Change Teacher" at bounding box center [912, 335] width 55 height 11
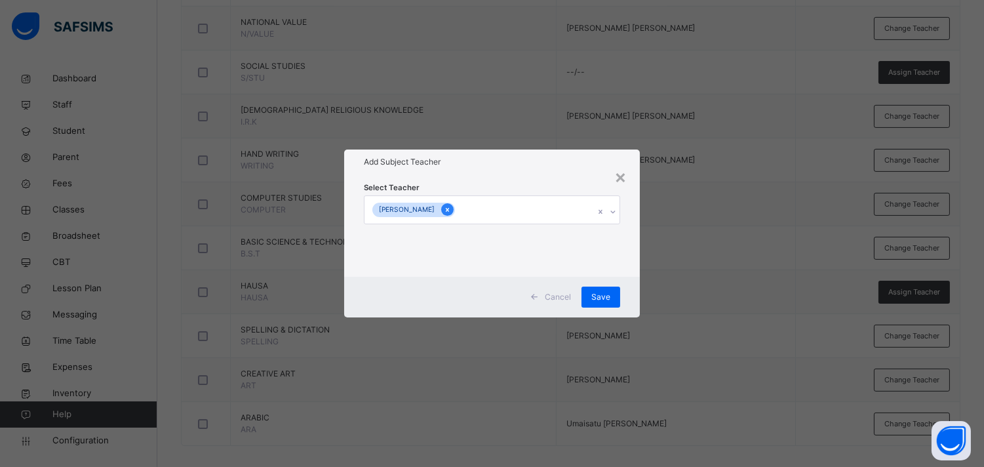
click at [451, 208] on div at bounding box center [447, 209] width 12 height 12
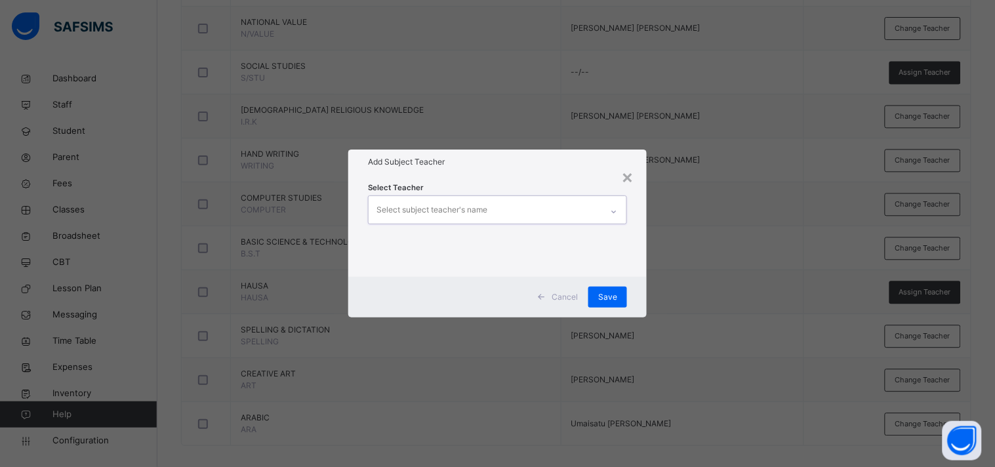
click at [451, 208] on div "Select subject teacher's name" at bounding box center [431, 209] width 111 height 25
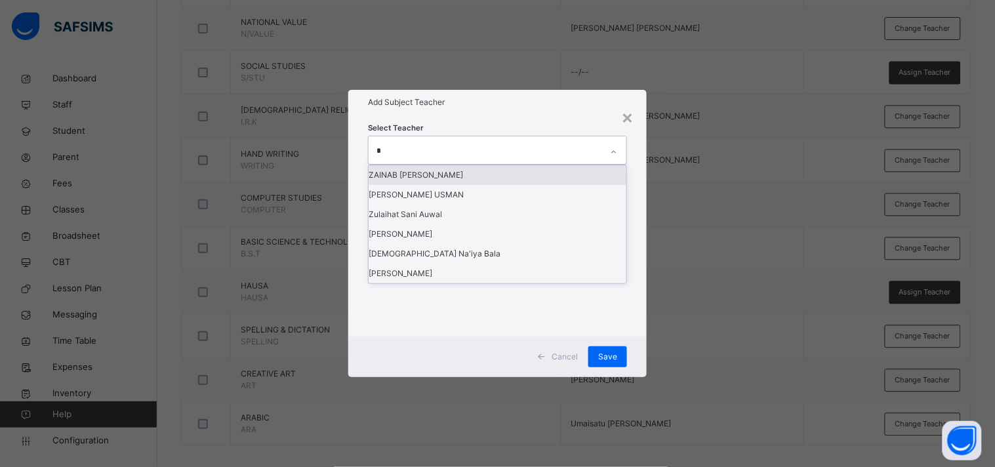
type input "**"
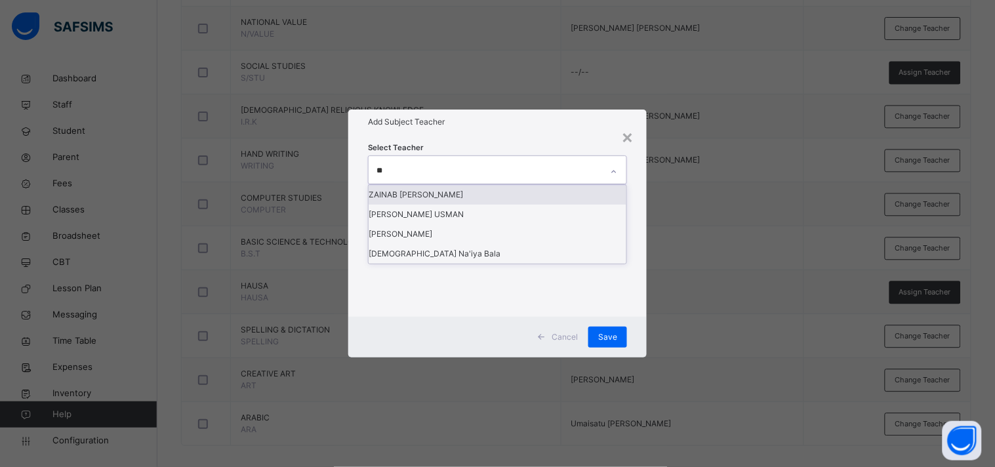
click at [446, 205] on div "ZAINAB [PERSON_NAME]" at bounding box center [497, 195] width 258 height 20
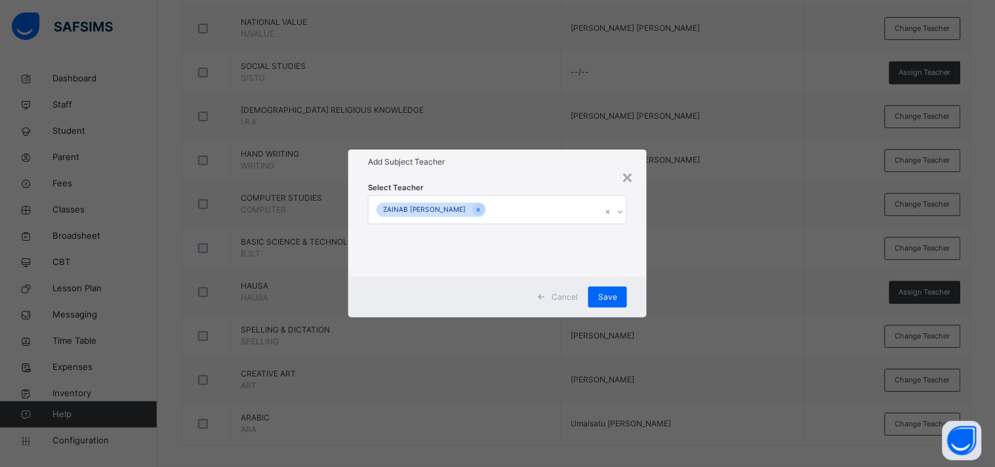
click at [499, 179] on div "Select Teacher [PERSON_NAME] [PERSON_NAME]" at bounding box center [497, 225] width 298 height 102
click at [605, 297] on span "Save" at bounding box center [607, 297] width 19 height 12
click at [605, 297] on div "Save" at bounding box center [607, 297] width 39 height 21
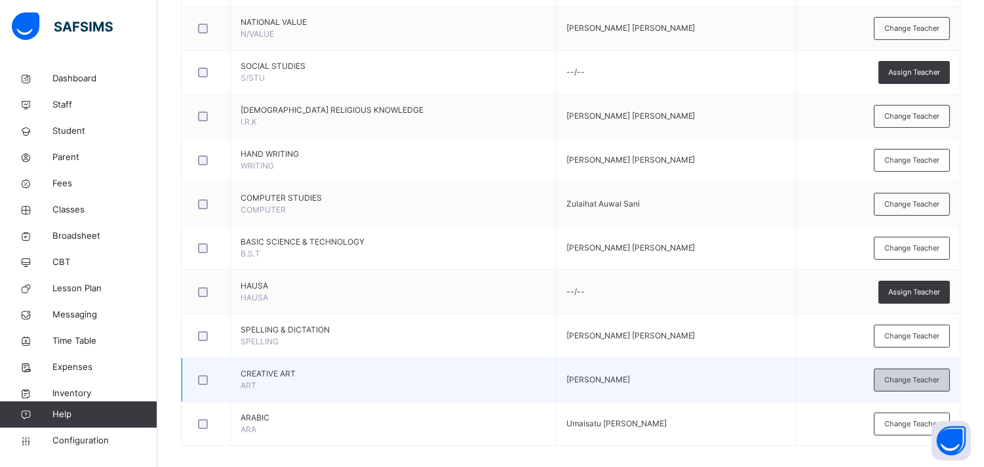
click at [895, 377] on span "Change Teacher" at bounding box center [912, 379] width 55 height 11
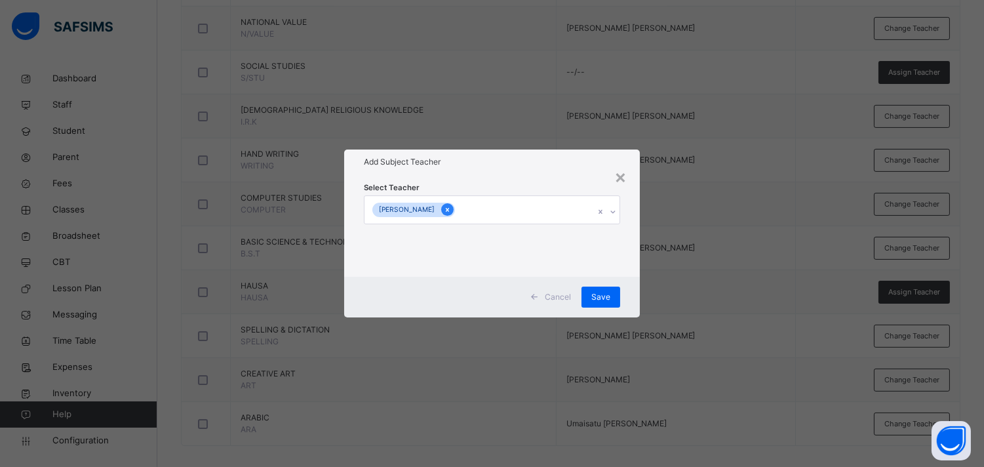
click at [451, 209] on icon at bounding box center [447, 209] width 7 height 9
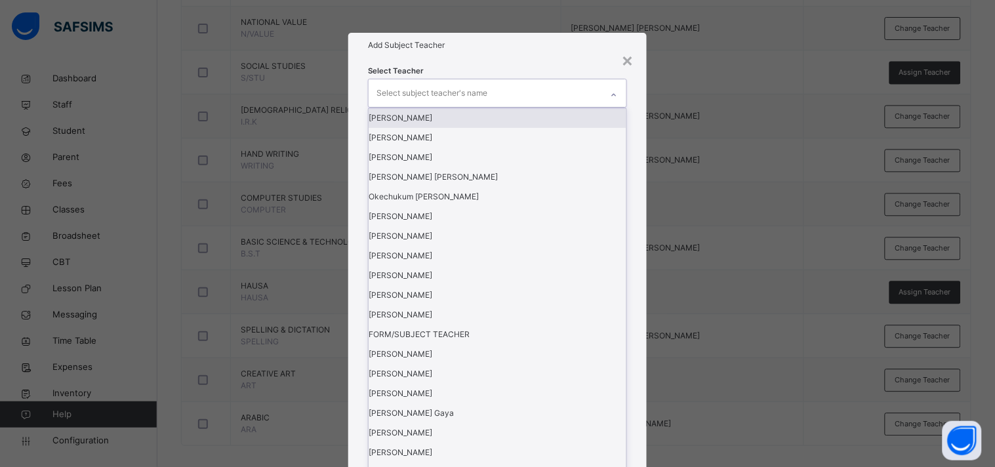
click at [454, 106] on div "Select subject teacher's name" at bounding box center [431, 93] width 111 height 25
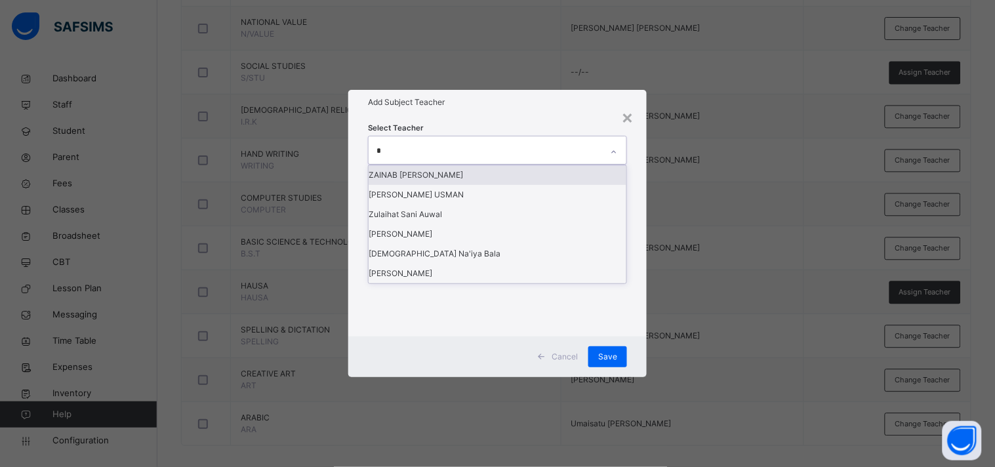
type input "**"
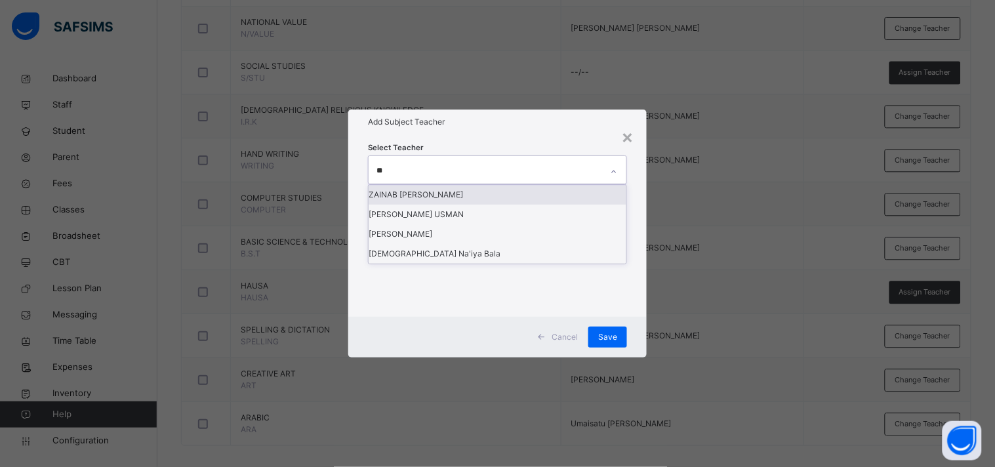
click at [452, 205] on div "ZAINAB [PERSON_NAME]" at bounding box center [497, 195] width 258 height 20
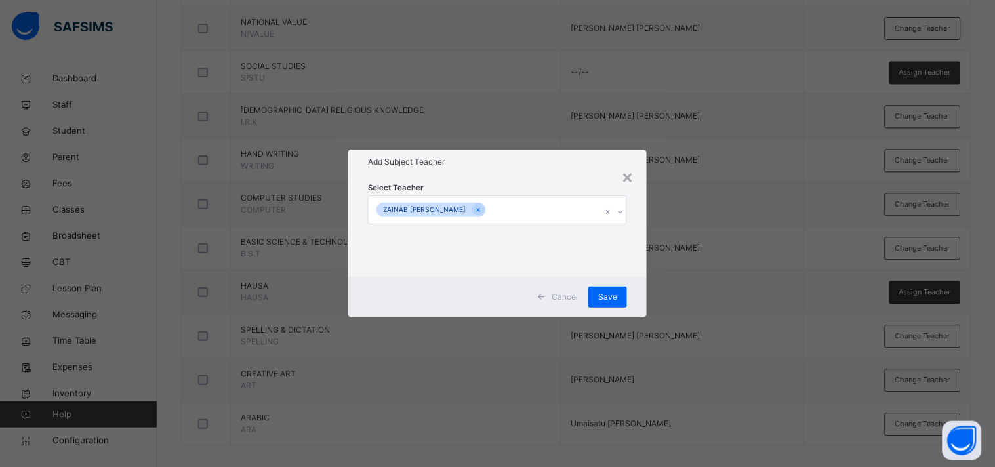
click at [461, 166] on h1 "Add Subject Teacher" at bounding box center [497, 162] width 259 height 12
click at [610, 292] on span "Save" at bounding box center [607, 297] width 19 height 12
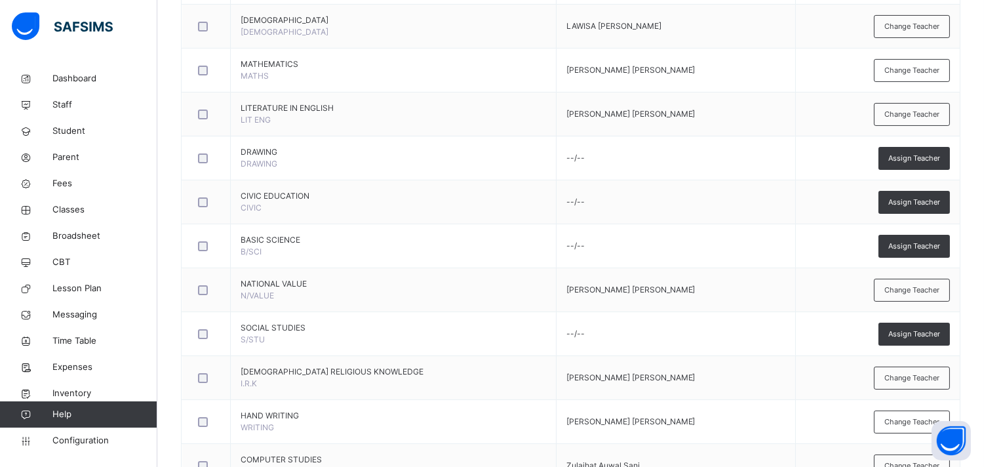
scroll to position [0, 0]
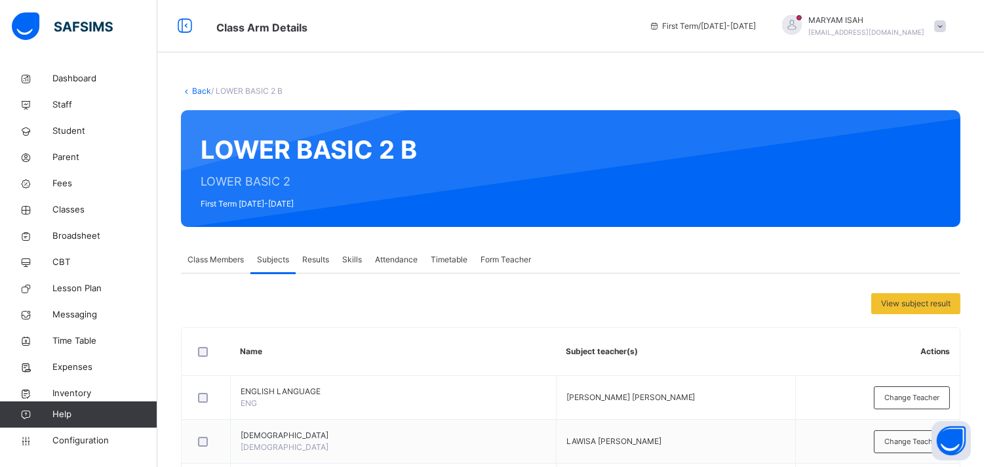
click at [193, 94] on link "Back" at bounding box center [201, 91] width 19 height 10
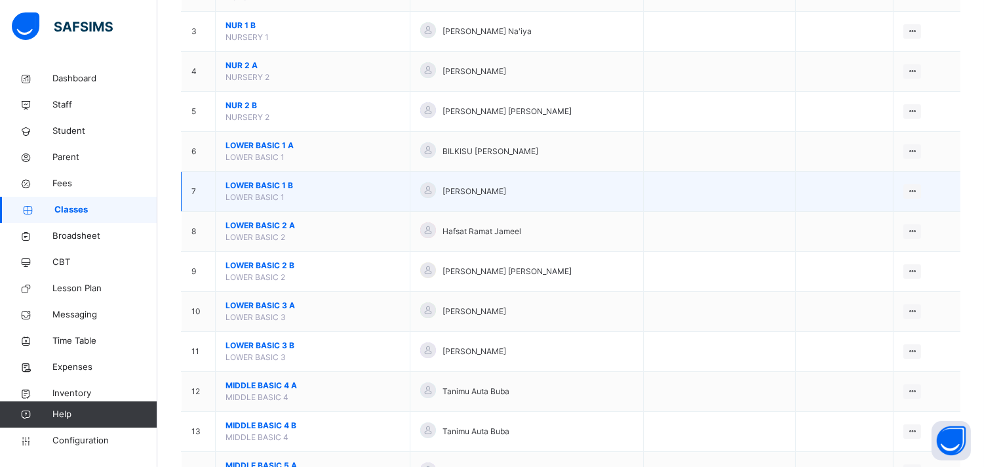
scroll to position [225, 0]
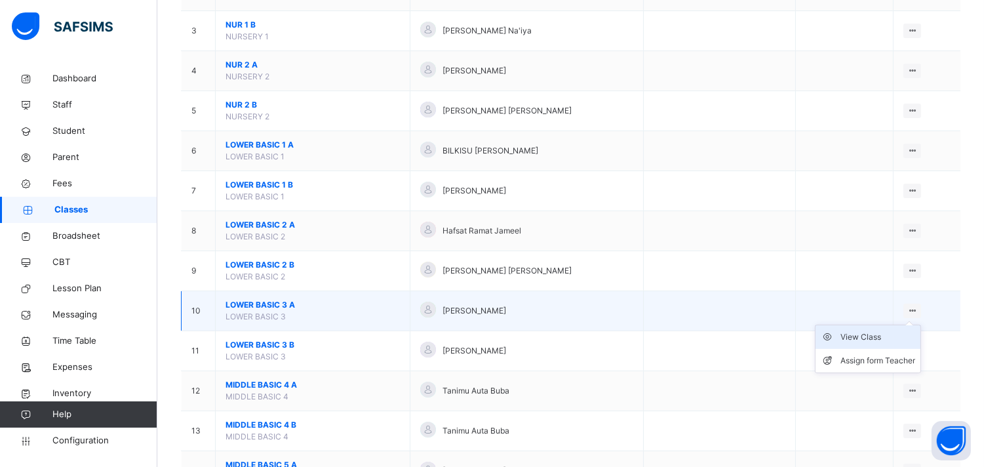
click at [894, 336] on div "View Class" at bounding box center [878, 336] width 75 height 13
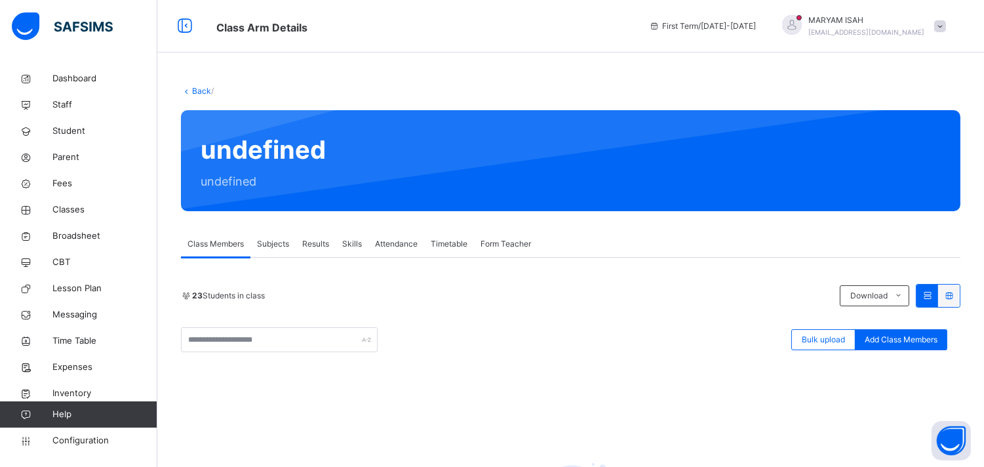
click at [197, 90] on link "Back" at bounding box center [201, 91] width 19 height 10
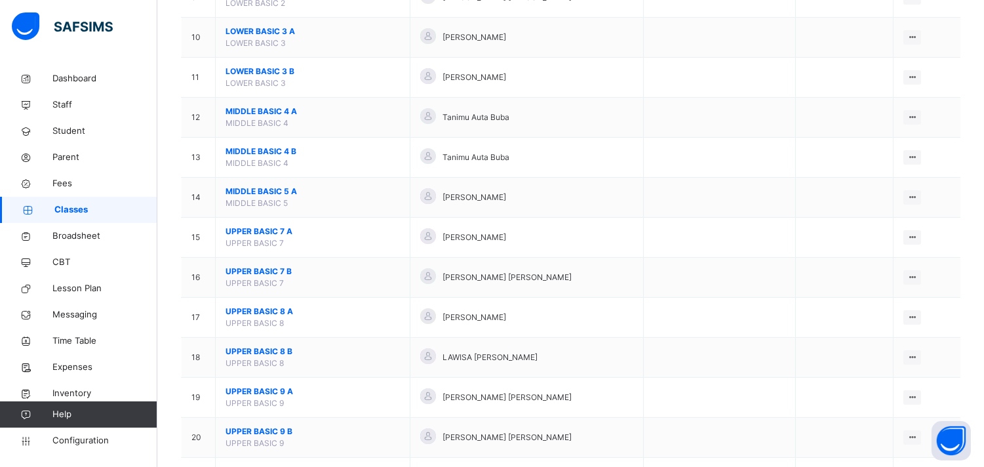
scroll to position [503, 0]
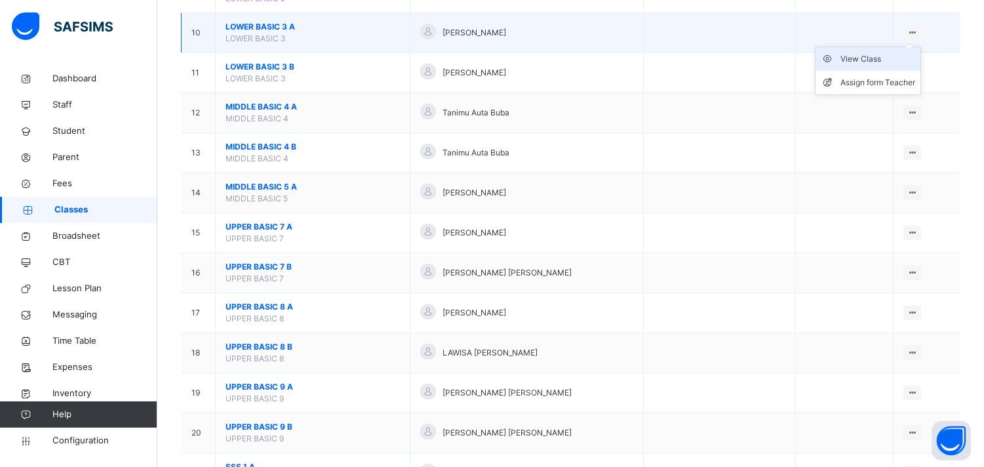
click at [885, 59] on div "View Class" at bounding box center [878, 58] width 75 height 13
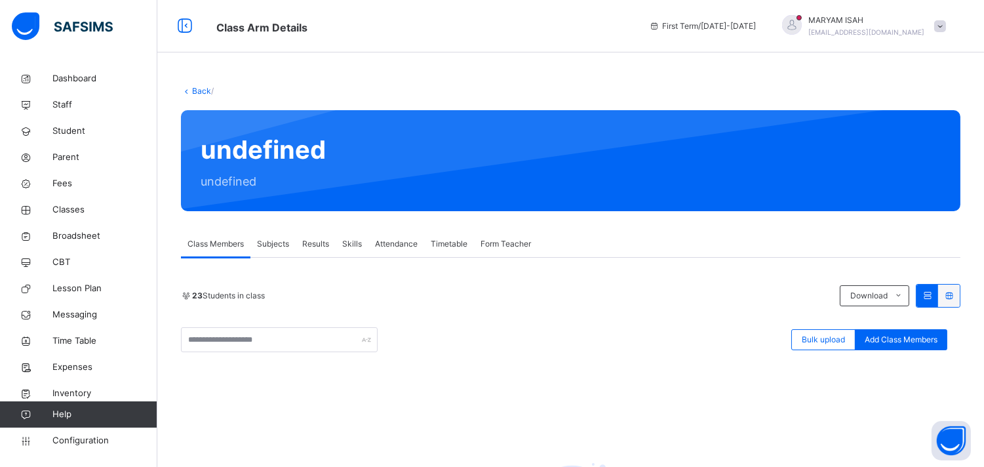
click at [195, 90] on link "Back" at bounding box center [201, 91] width 19 height 10
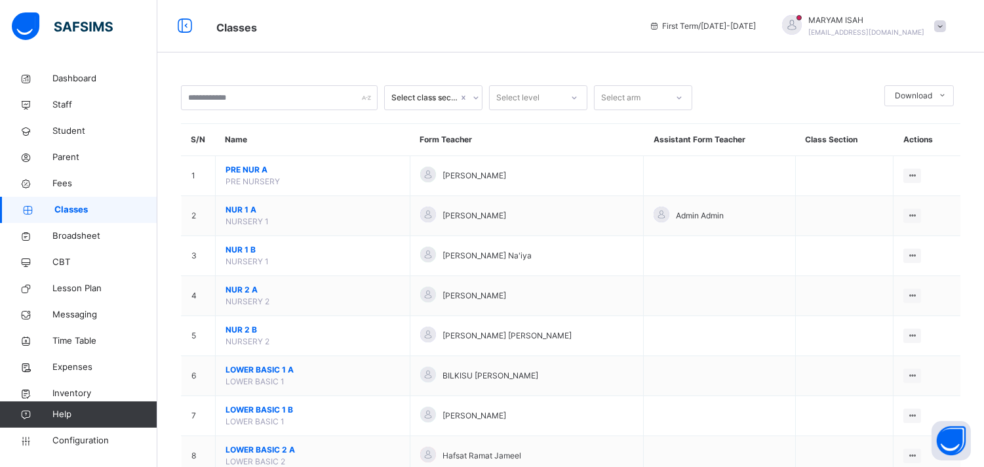
click at [802, 20] on div at bounding box center [792, 25] width 20 height 20
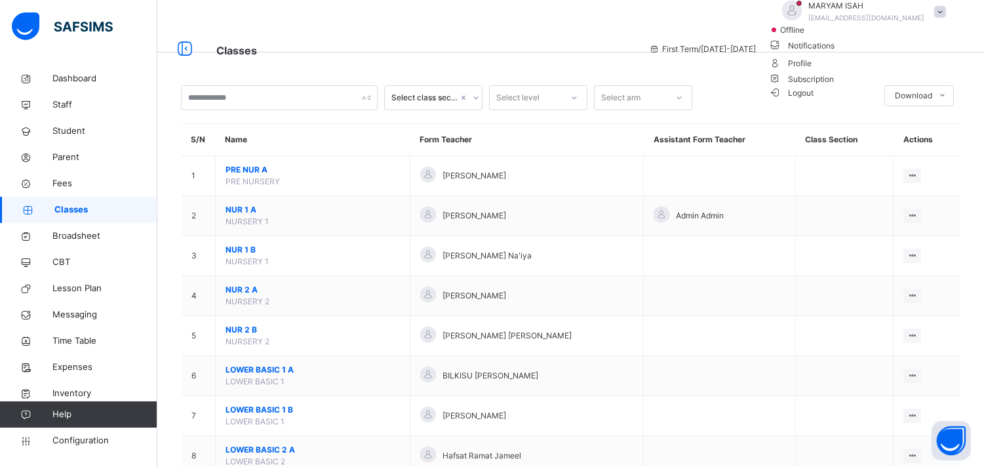
click at [812, 36] on span "offline" at bounding box center [795, 30] width 33 height 12
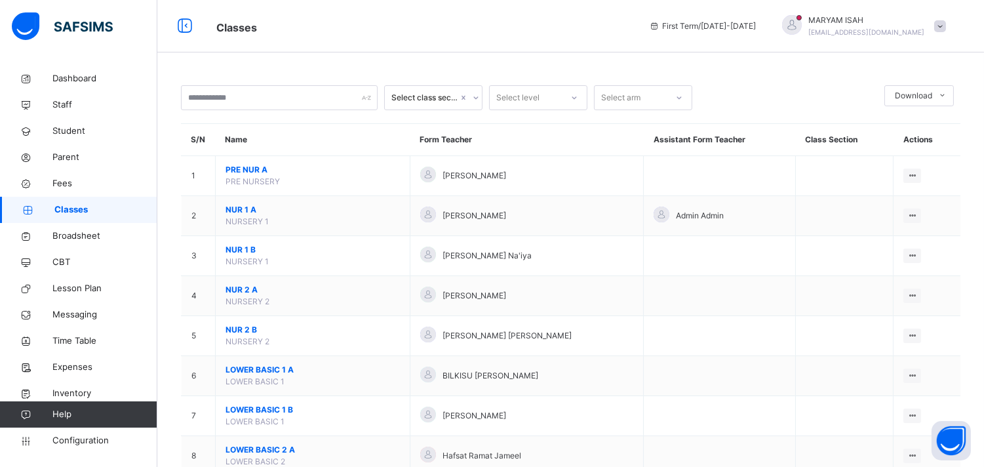
click at [895, 25] on span at bounding box center [940, 26] width 12 height 12
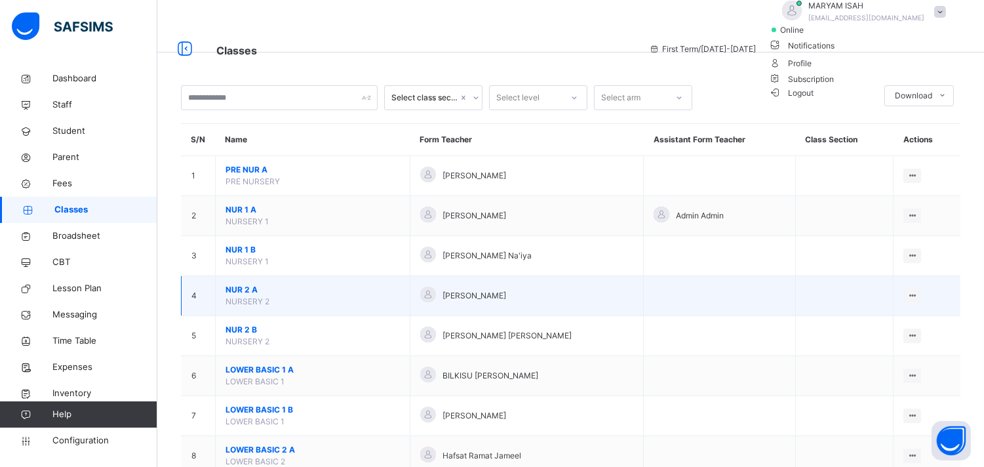
click at [646, 276] on td at bounding box center [719, 296] width 151 height 40
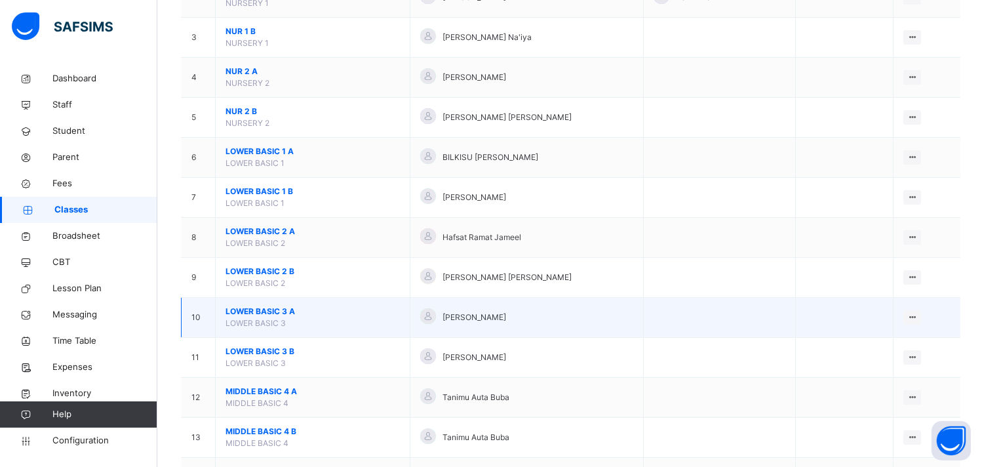
scroll to position [257, 0]
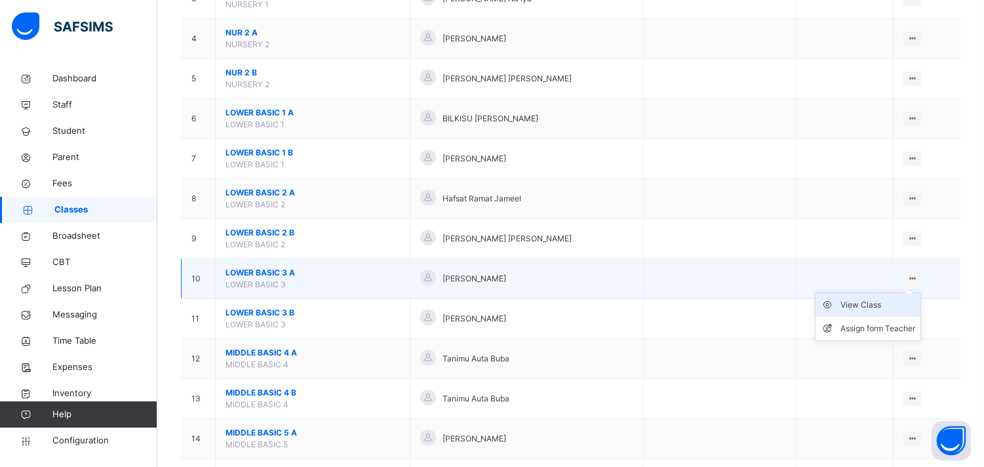
click at [890, 306] on div "View Class" at bounding box center [878, 304] width 75 height 13
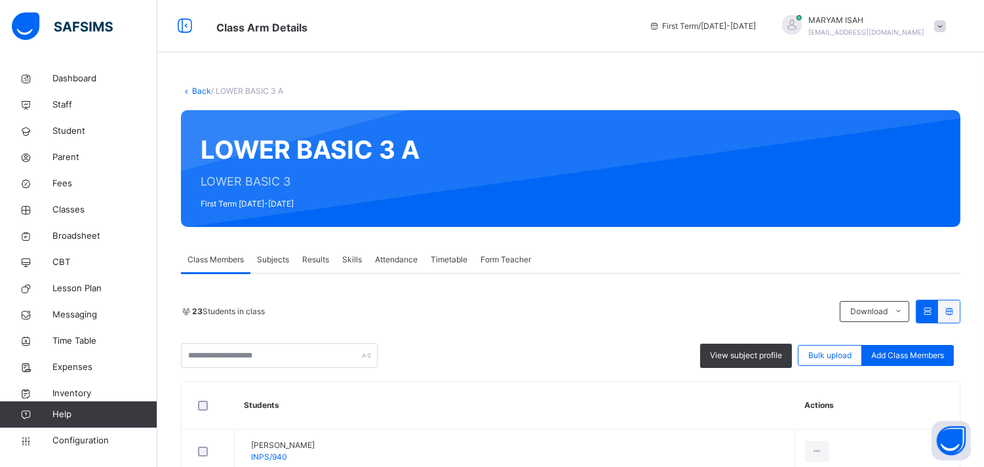
click at [270, 256] on span "Subjects" at bounding box center [273, 260] width 32 height 12
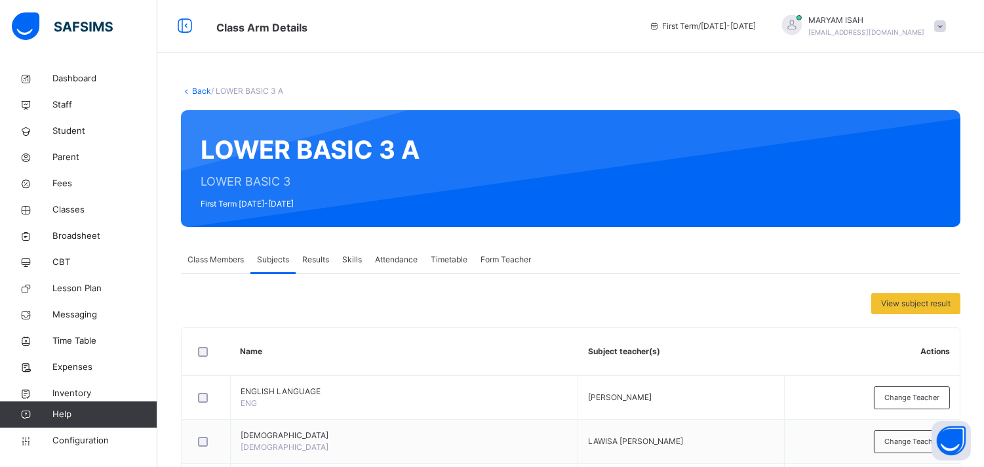
scroll to position [160, 0]
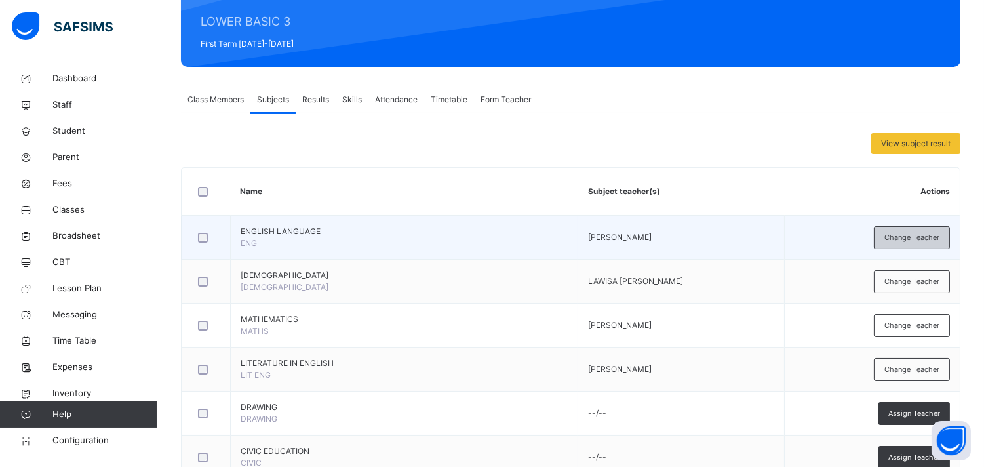
click at [895, 233] on span "Change Teacher" at bounding box center [912, 237] width 55 height 11
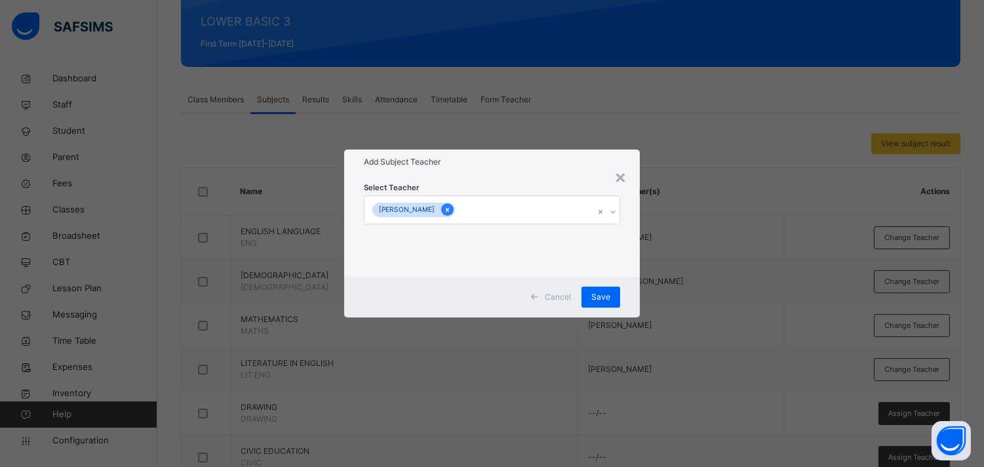
click at [451, 210] on icon at bounding box center [447, 209] width 7 height 9
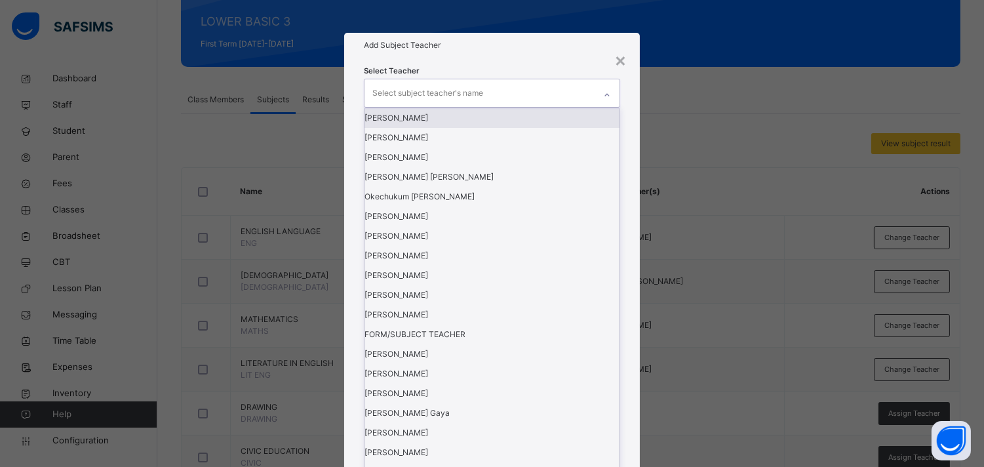
click at [464, 106] on div "Select subject teacher's name" at bounding box center [427, 93] width 111 height 25
type input "***"
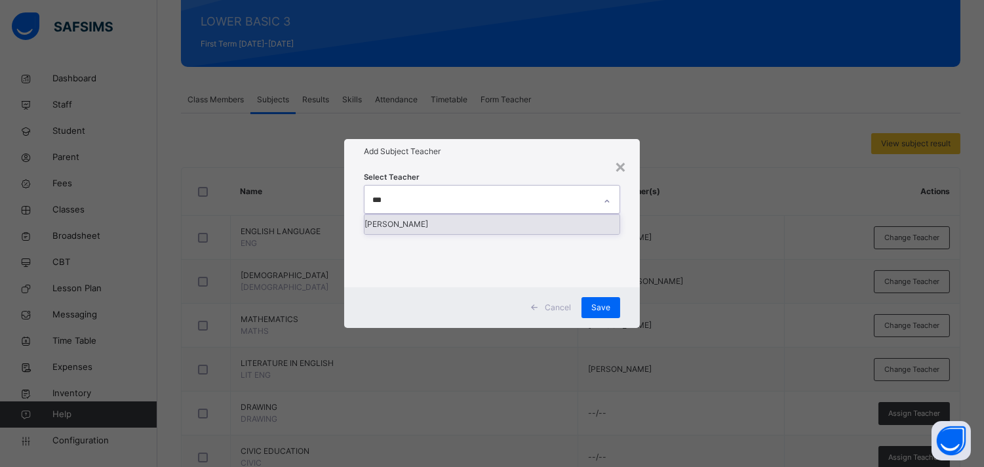
click at [456, 234] on div "[PERSON_NAME]" at bounding box center [492, 224] width 254 height 20
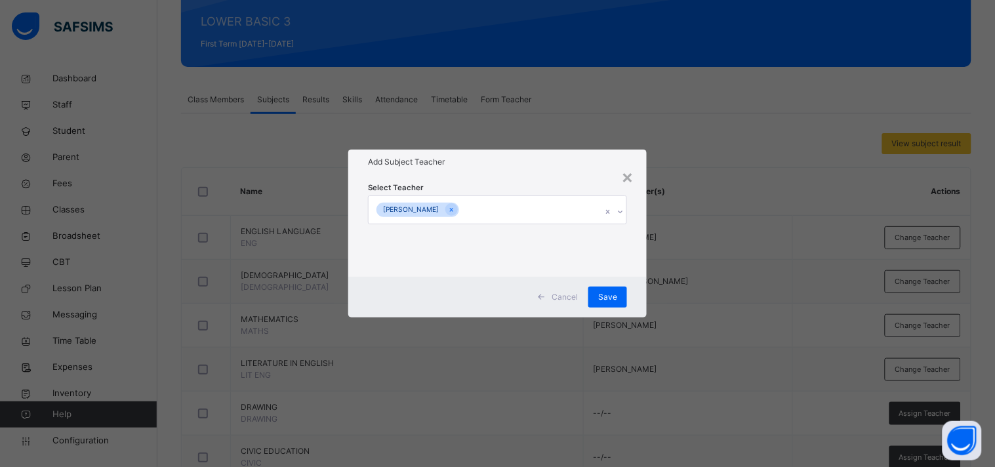
click at [520, 169] on div "Add Subject Teacher" at bounding box center [497, 161] width 298 height 25
click at [603, 298] on span "Save" at bounding box center [607, 297] width 19 height 12
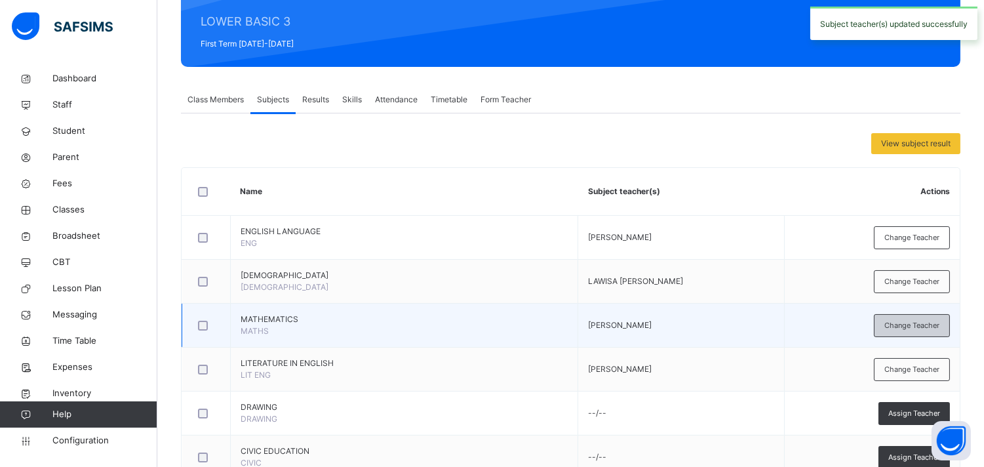
click at [895, 324] on span "Change Teacher" at bounding box center [912, 325] width 55 height 11
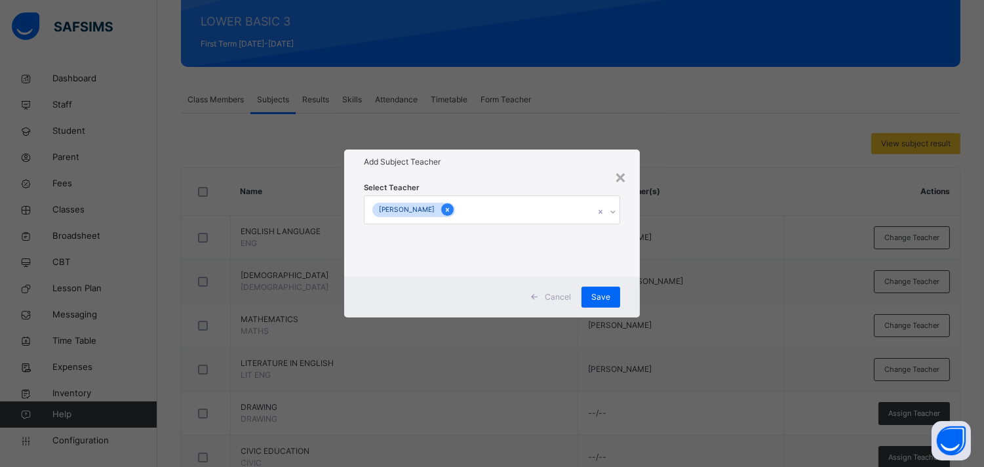
click at [451, 207] on icon at bounding box center [447, 209] width 7 height 9
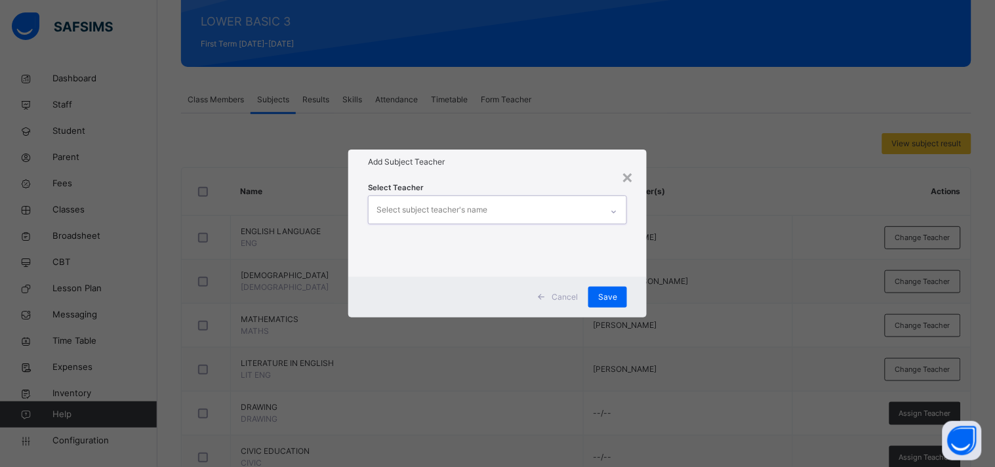
click at [466, 207] on div "Select subject teacher's name" at bounding box center [431, 209] width 111 height 25
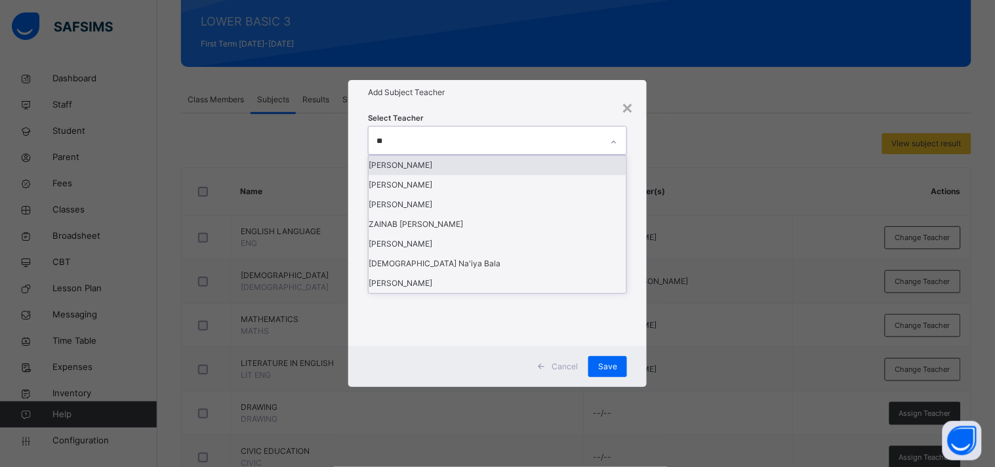
type input "***"
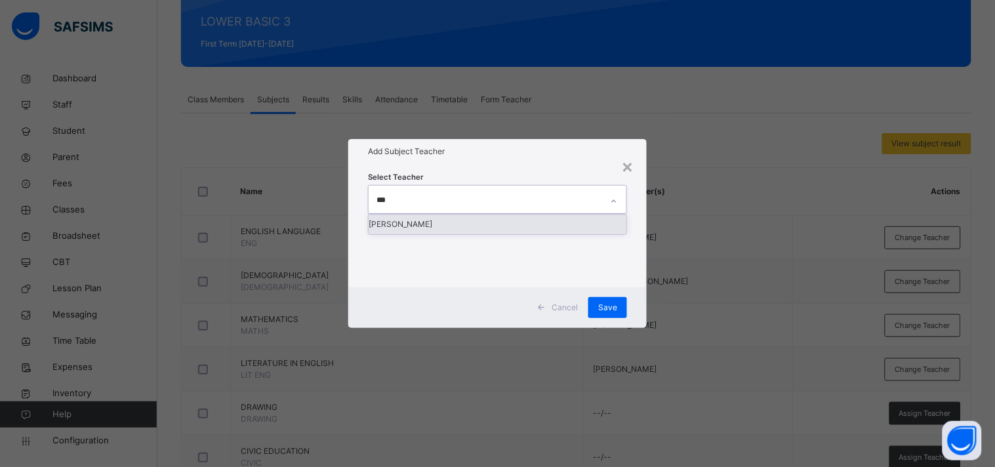
click at [463, 234] on div "[PERSON_NAME]" at bounding box center [497, 224] width 258 height 20
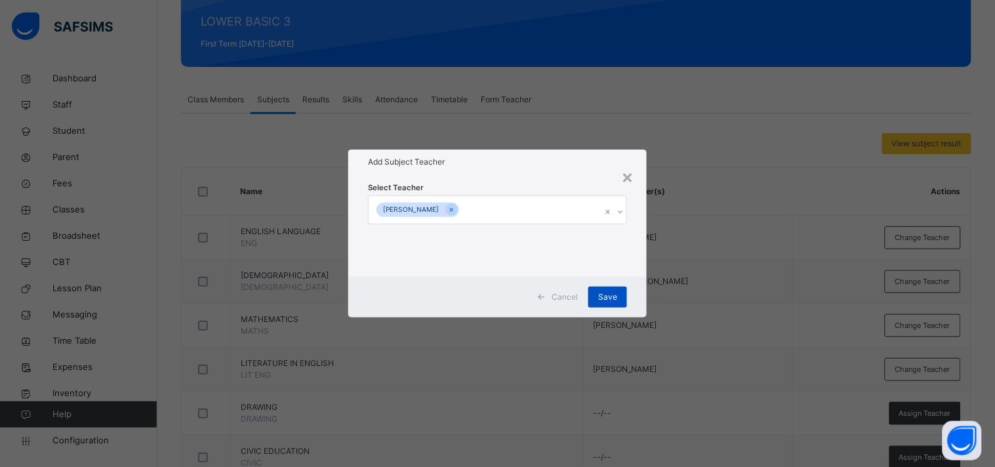
click at [606, 291] on span "Save" at bounding box center [607, 297] width 19 height 12
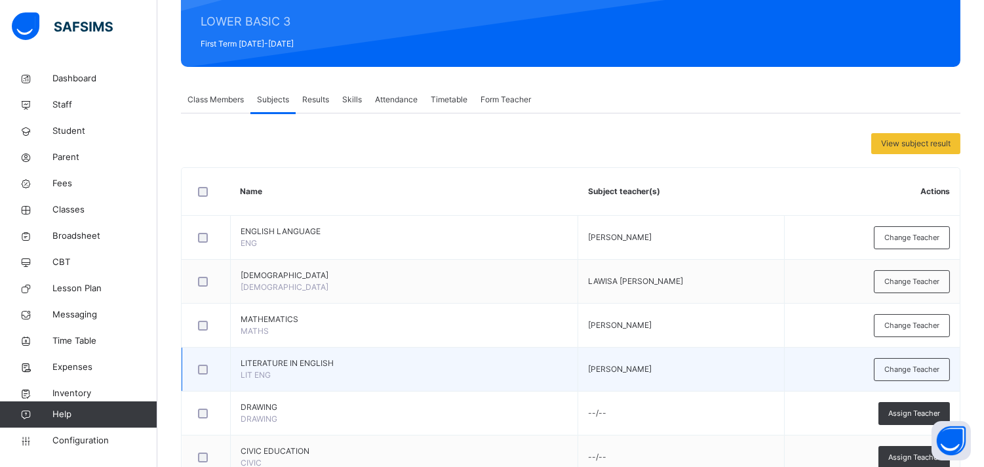
drag, startPoint x: 902, startPoint y: 367, endPoint x: 823, endPoint y: 386, distance: 81.4
click at [823, 386] on td "Change Teacher" at bounding box center [872, 370] width 176 height 44
click at [895, 369] on span "Change Teacher" at bounding box center [912, 369] width 55 height 11
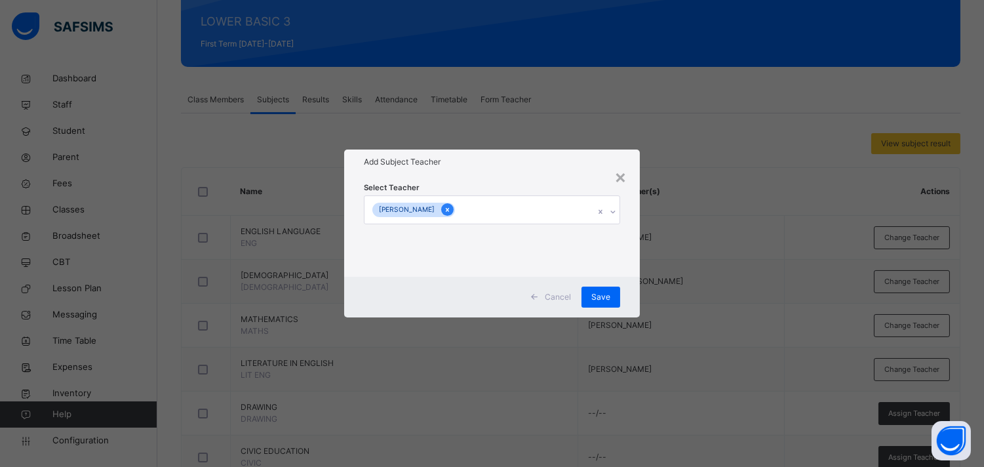
click at [451, 208] on icon at bounding box center [447, 209] width 7 height 9
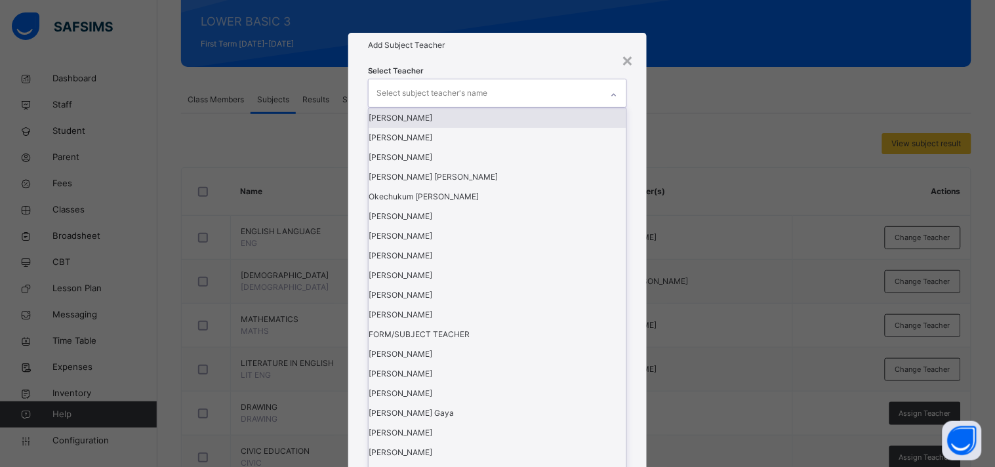
click at [466, 106] on div "Select subject teacher's name" at bounding box center [431, 93] width 111 height 25
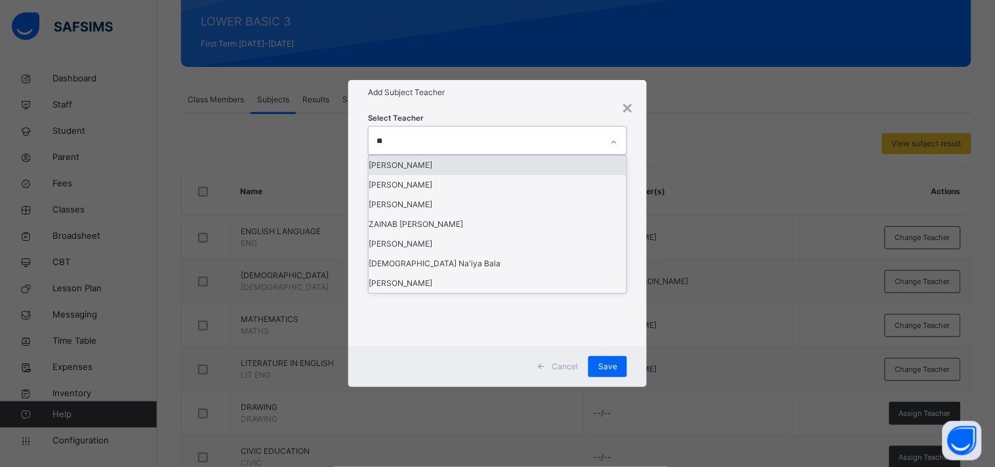
type input "***"
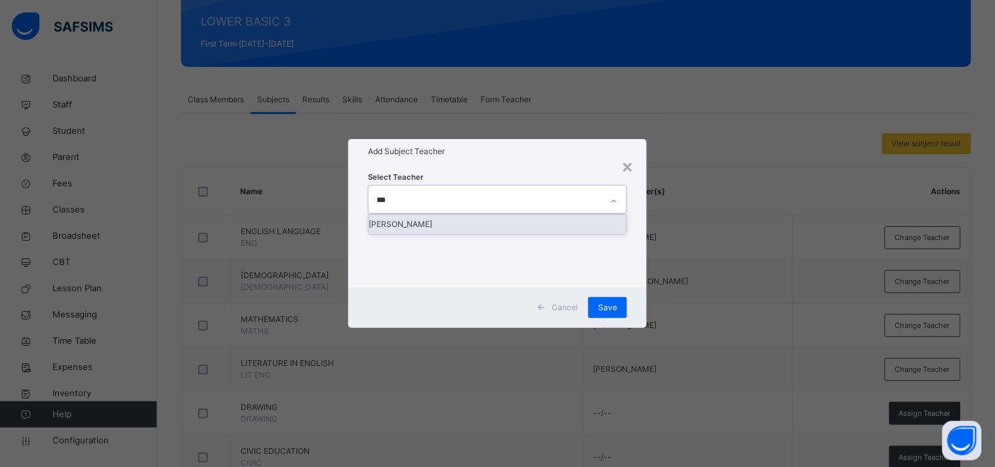
click at [448, 234] on div "[PERSON_NAME]" at bounding box center [497, 224] width 258 height 20
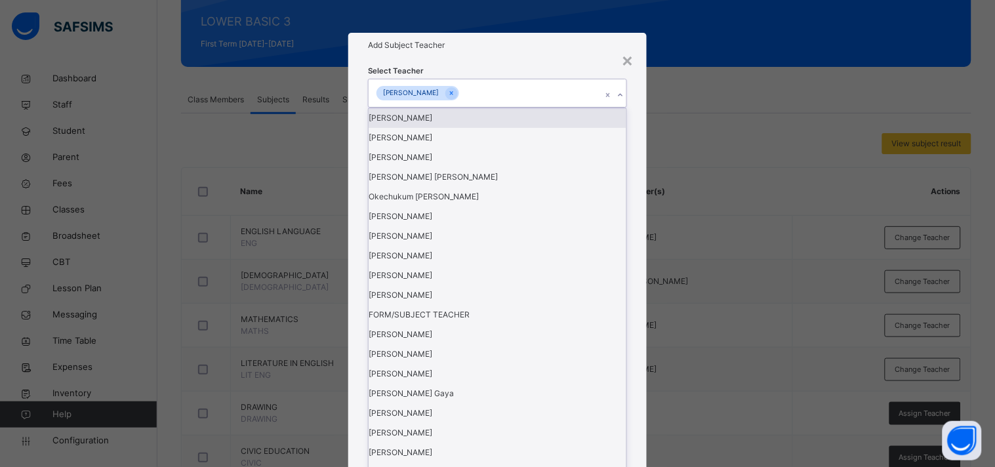
click at [526, 51] on h1 "Add Subject Teacher" at bounding box center [497, 45] width 259 height 12
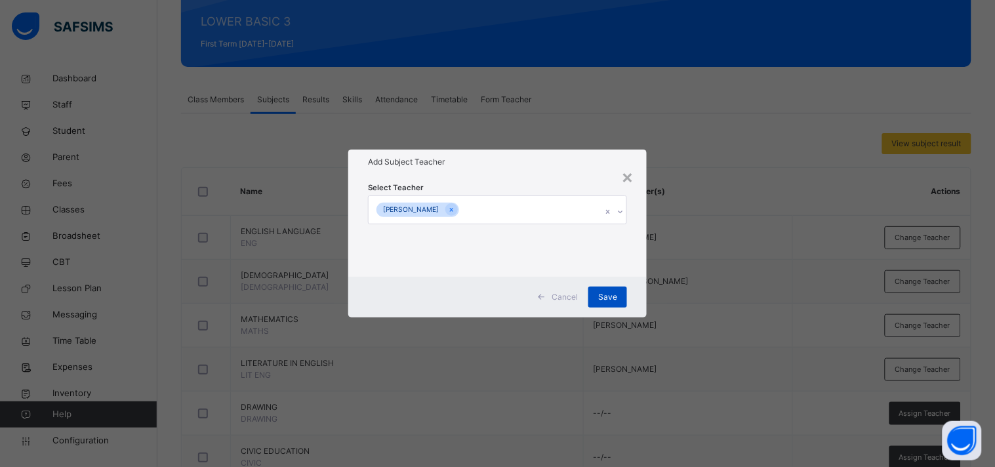
click at [611, 289] on div "Save" at bounding box center [607, 297] width 39 height 21
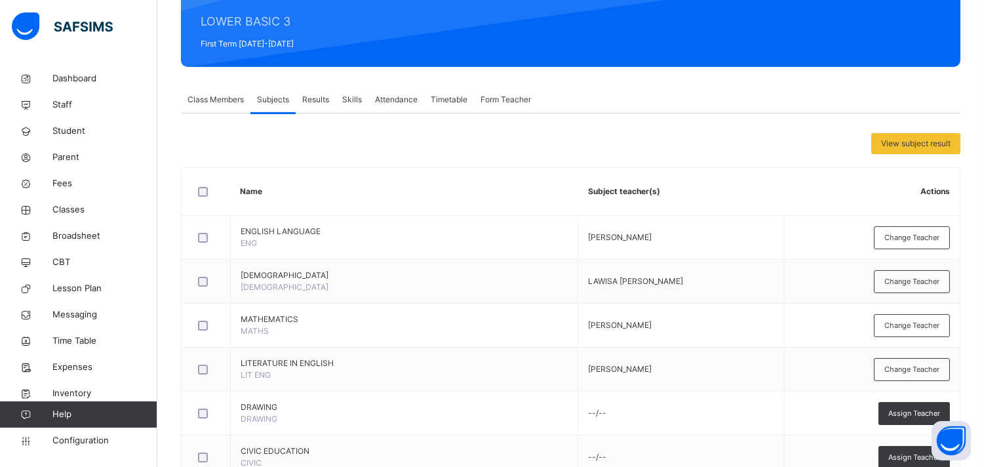
scroll to position [318, 0]
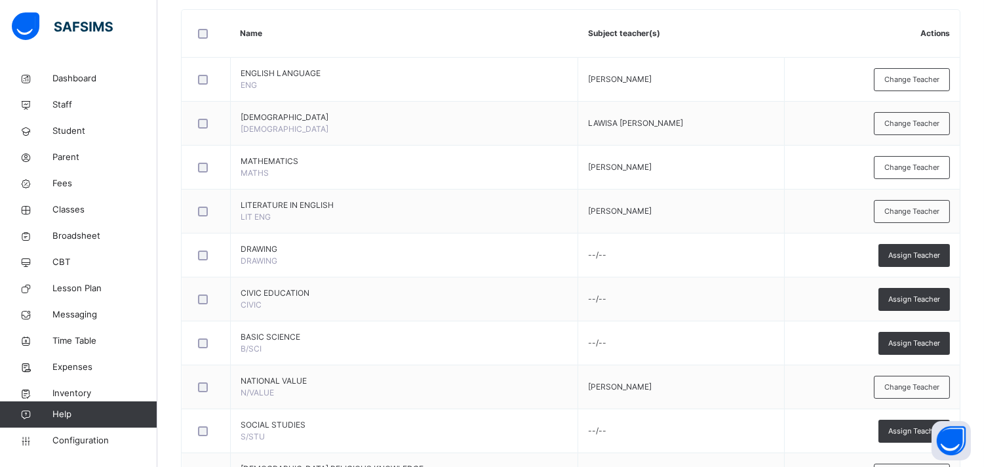
drag, startPoint x: 895, startPoint y: 74, endPoint x: 908, endPoint y: 75, distance: 13.1
click at [895, 75] on span "Change Teacher" at bounding box center [912, 79] width 55 height 11
click at [0, 0] on div "× Add Subject Teacher Select Teacher Select subject teacher's name Cancel Save" at bounding box center [0, 0] width 0 height 0
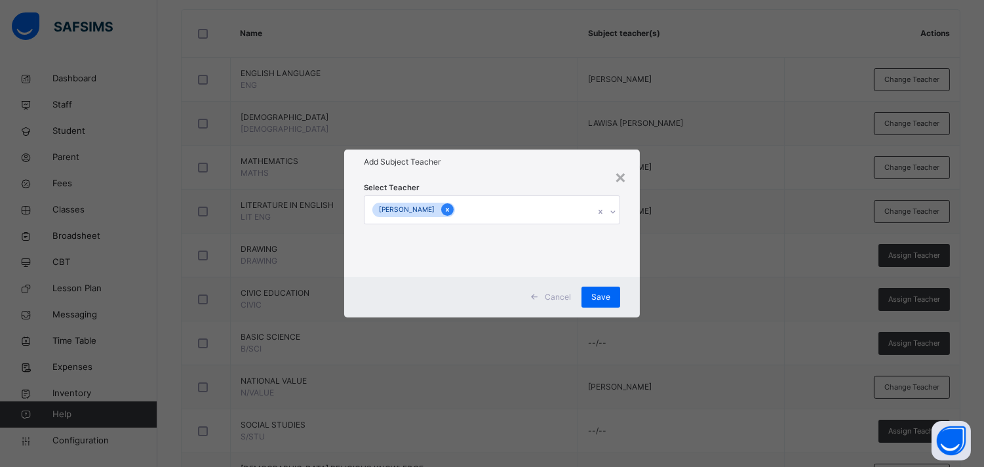
click at [451, 211] on icon at bounding box center [447, 209] width 7 height 9
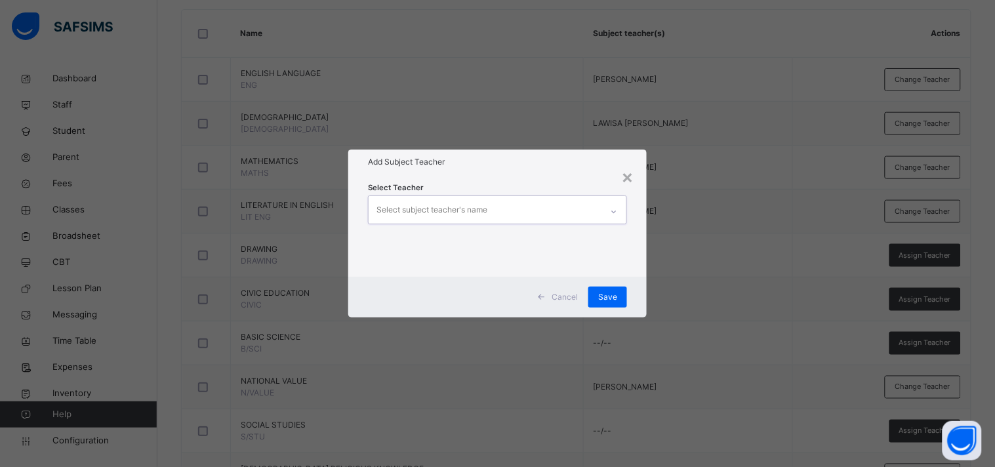
click at [450, 208] on div "Select subject teacher's name" at bounding box center [431, 209] width 111 height 25
click at [520, 89] on div "× Add Subject Teacher Select Teacher Select subject teacher's name Cancel Save" at bounding box center [497, 233] width 995 height 467
click at [632, 182] on div "×" at bounding box center [627, 177] width 12 height 28
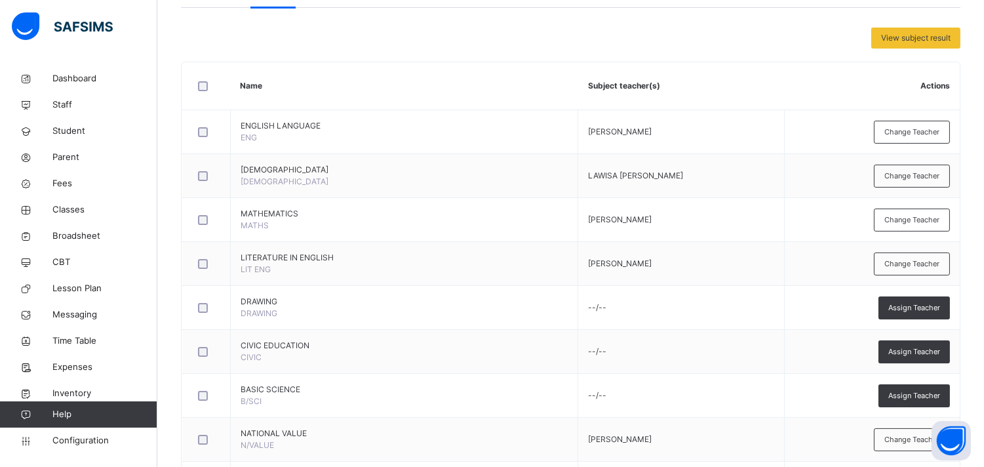
scroll to position [0, 0]
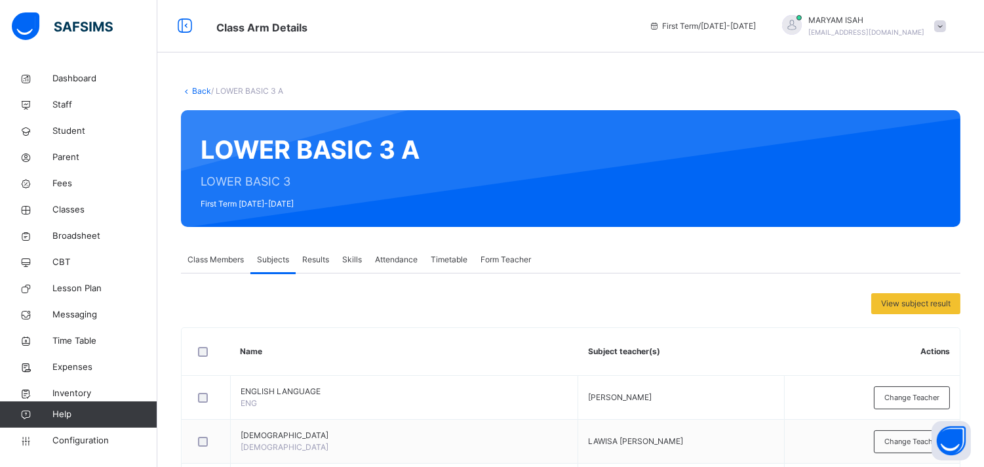
click at [193, 88] on link "Back" at bounding box center [201, 91] width 19 height 10
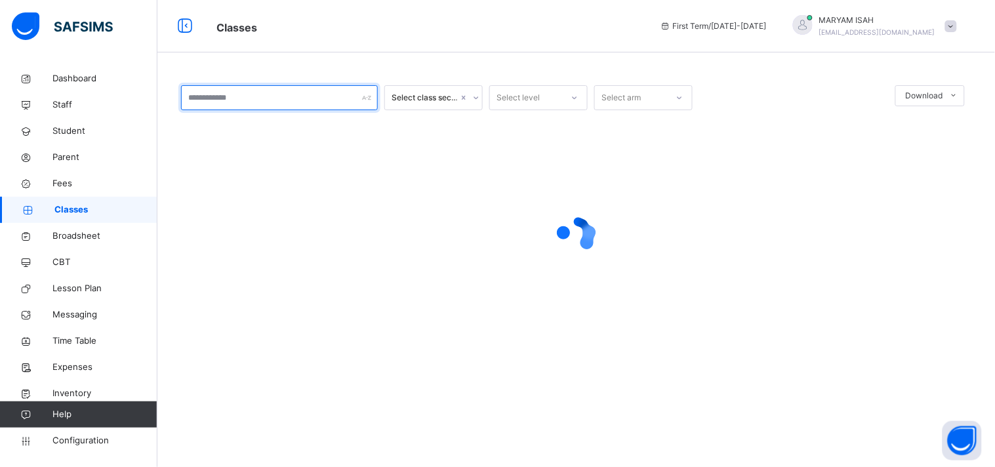
click at [200, 98] on input "text" at bounding box center [279, 97] width 197 height 25
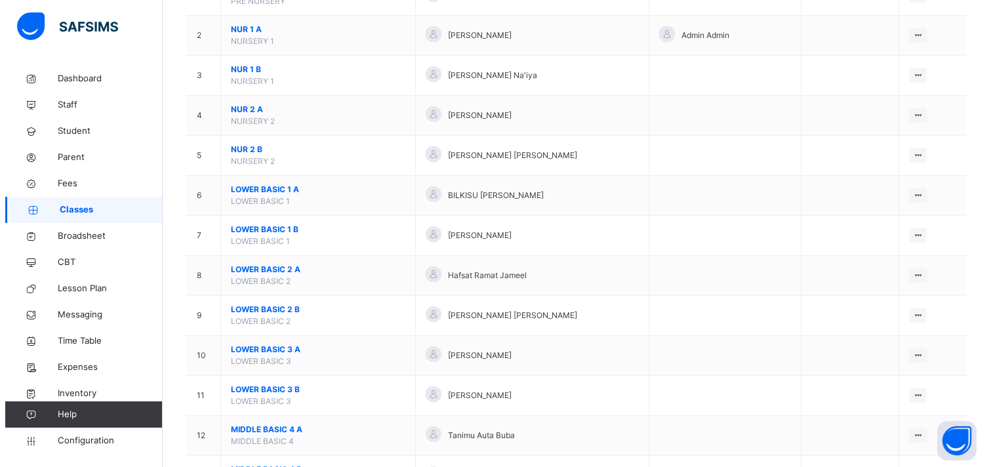
scroll to position [188, 0]
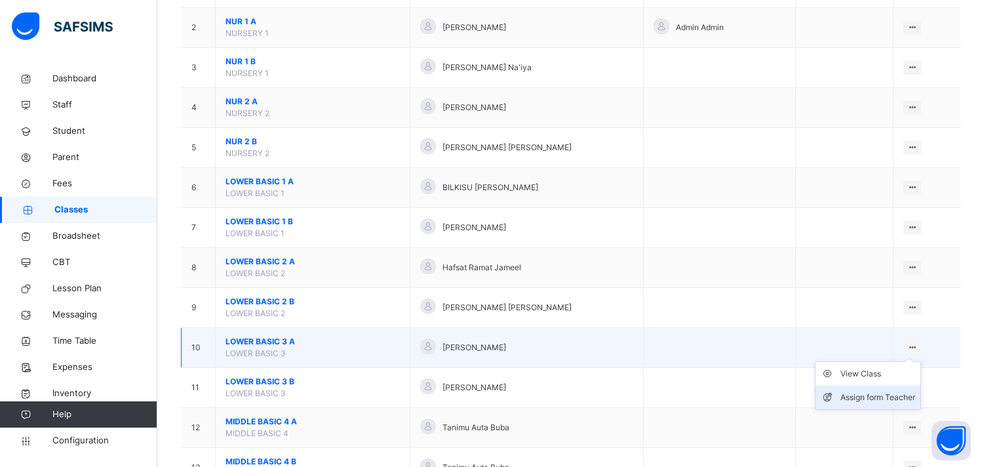
click at [883, 399] on div "Assign form Teacher" at bounding box center [878, 397] width 75 height 13
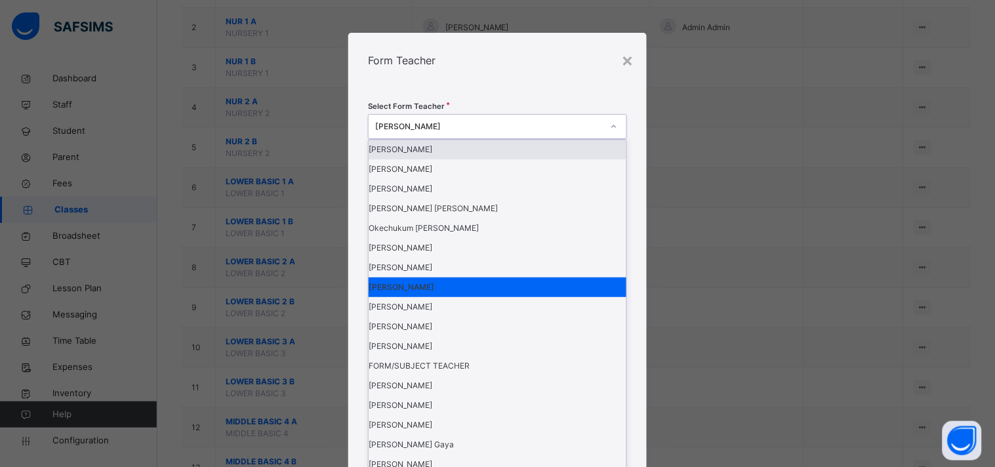
click at [499, 132] on div "[PERSON_NAME]" at bounding box center [489, 127] width 228 height 12
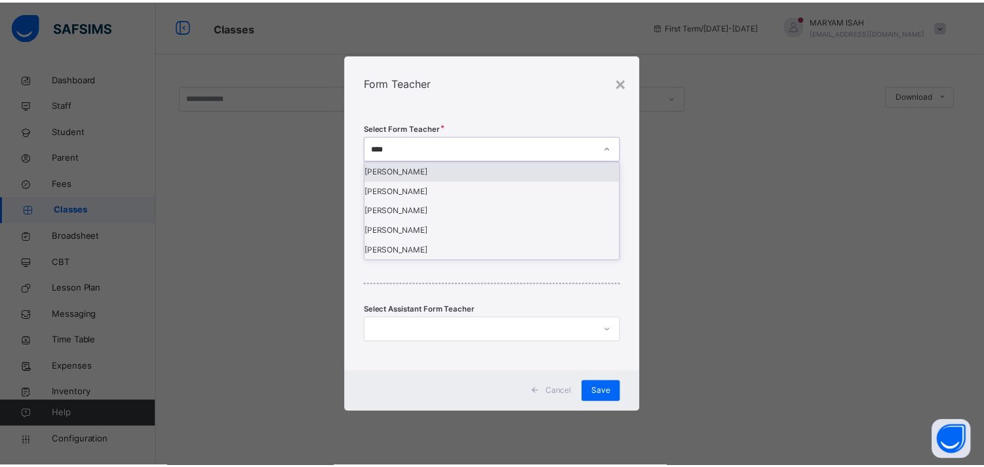
scroll to position [0, 0]
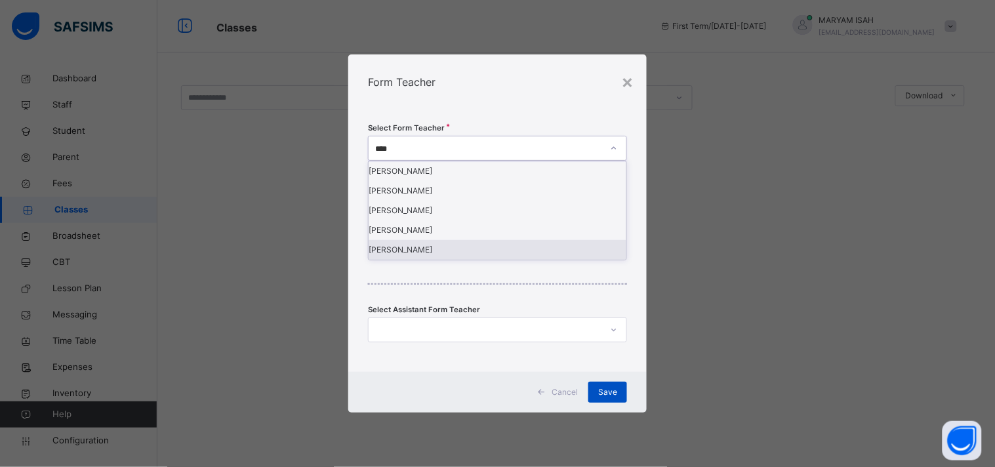
type input "****"
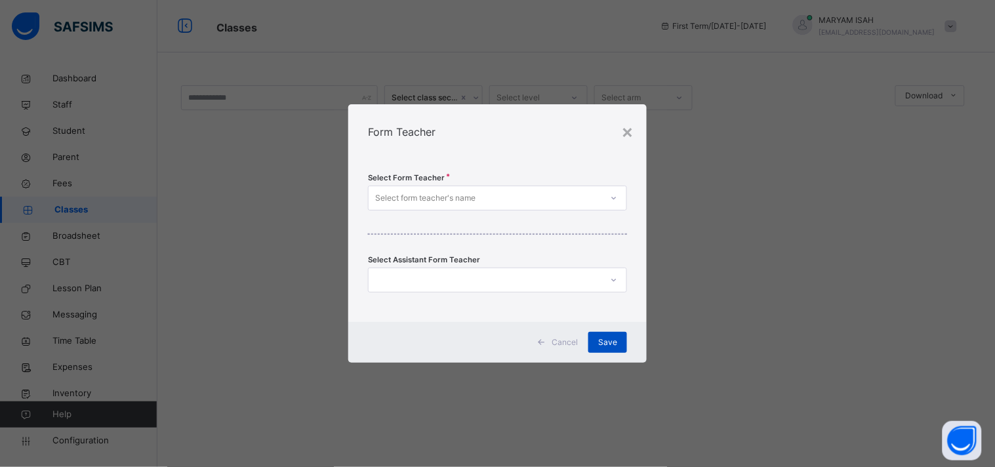
click at [612, 341] on span "Save" at bounding box center [607, 342] width 19 height 12
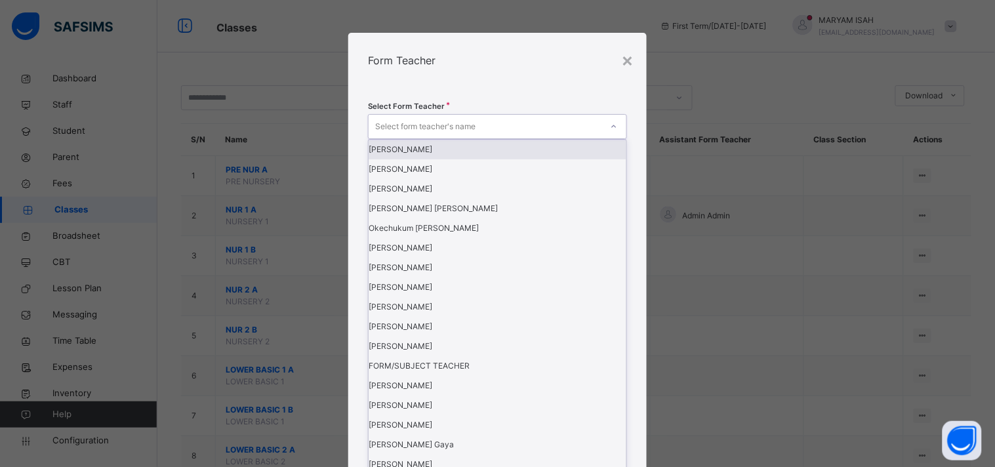
click at [437, 139] on div "Select form teacher's name" at bounding box center [425, 126] width 100 height 25
type input "***"
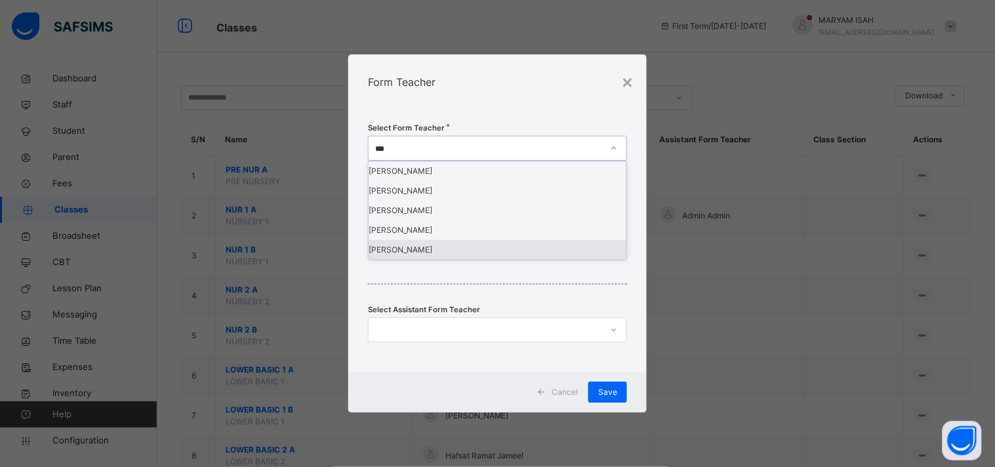
click at [435, 260] on div "[PERSON_NAME]" at bounding box center [497, 250] width 258 height 20
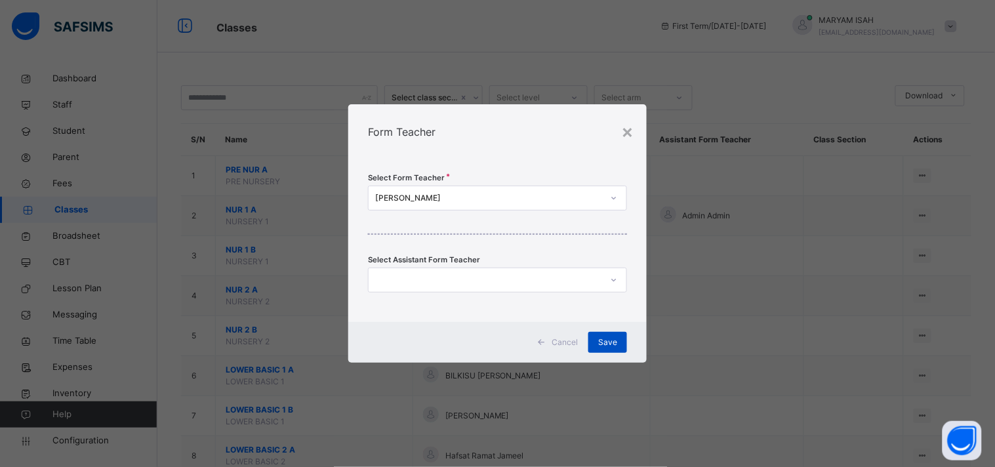
click at [620, 342] on div "Save" at bounding box center [607, 342] width 39 height 21
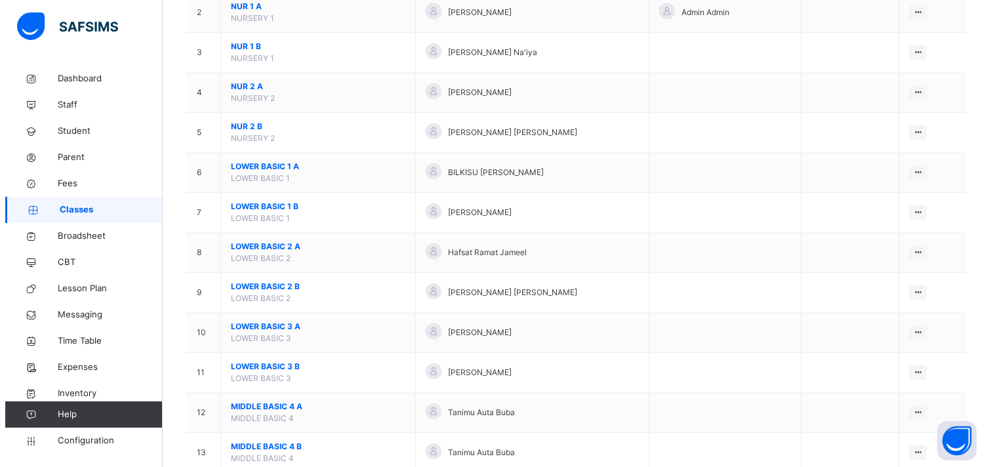
scroll to position [238, 0]
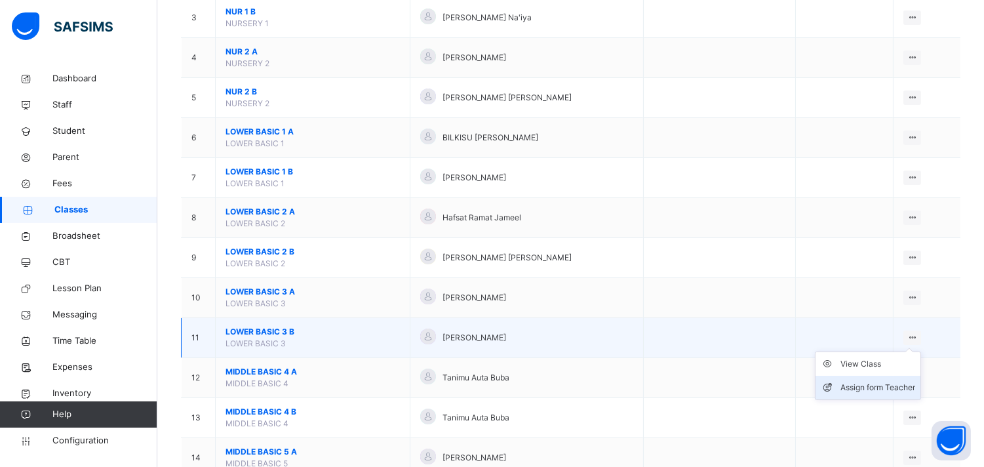
click at [867, 384] on div "Assign form Teacher" at bounding box center [878, 387] width 75 height 13
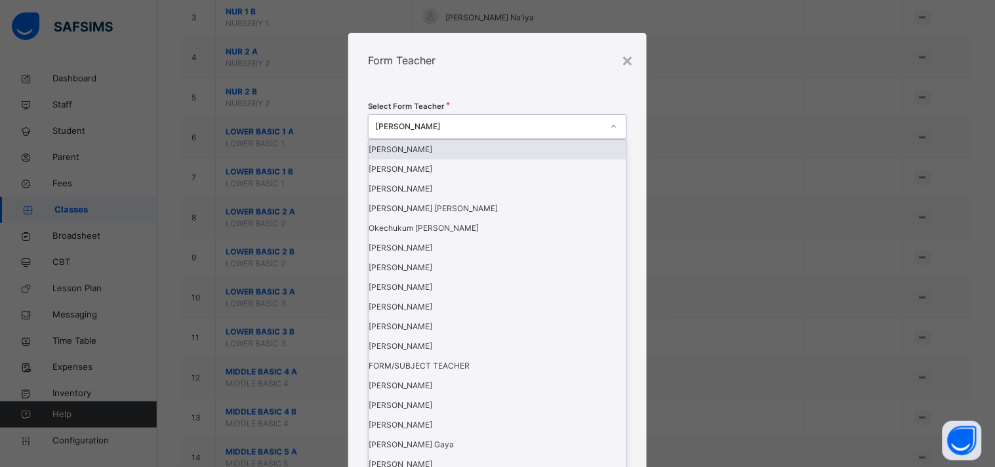
click at [612, 133] on icon at bounding box center [614, 126] width 8 height 13
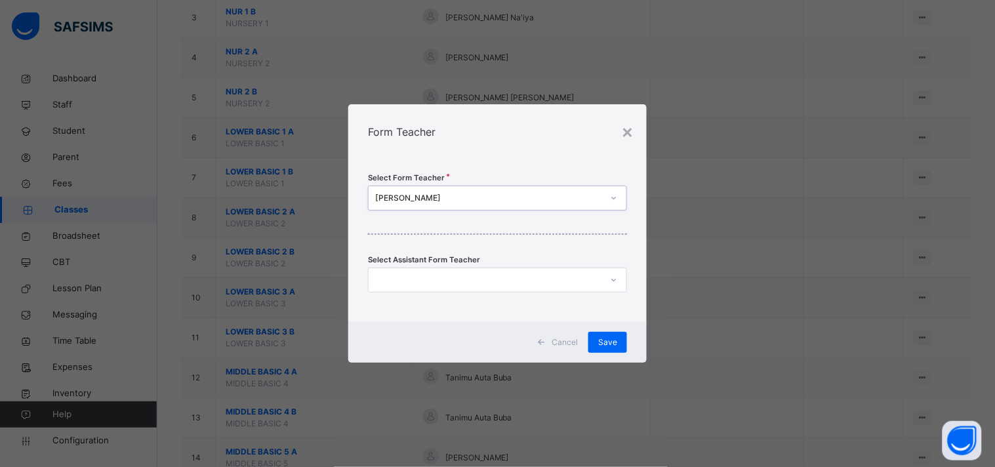
click at [510, 197] on div "[PERSON_NAME]" at bounding box center [489, 198] width 228 height 12
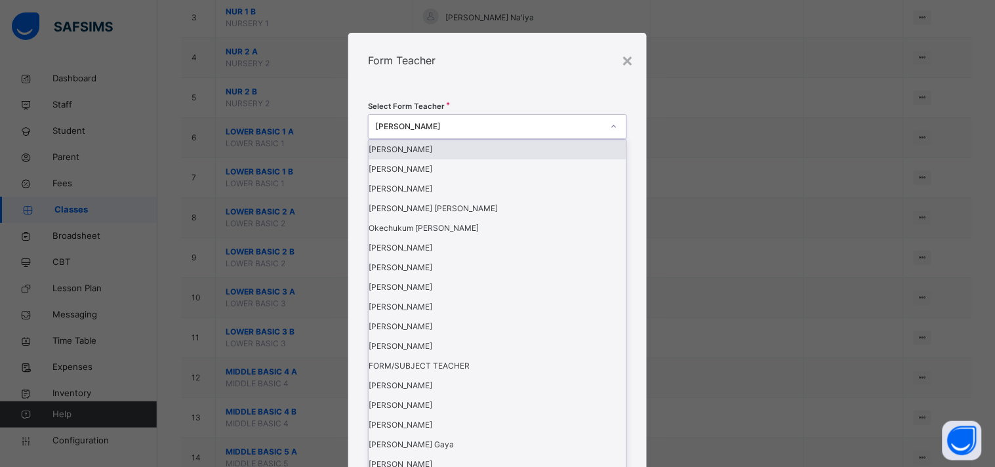
click at [510, 132] on div "[PERSON_NAME]" at bounding box center [489, 127] width 228 height 12
type input "**"
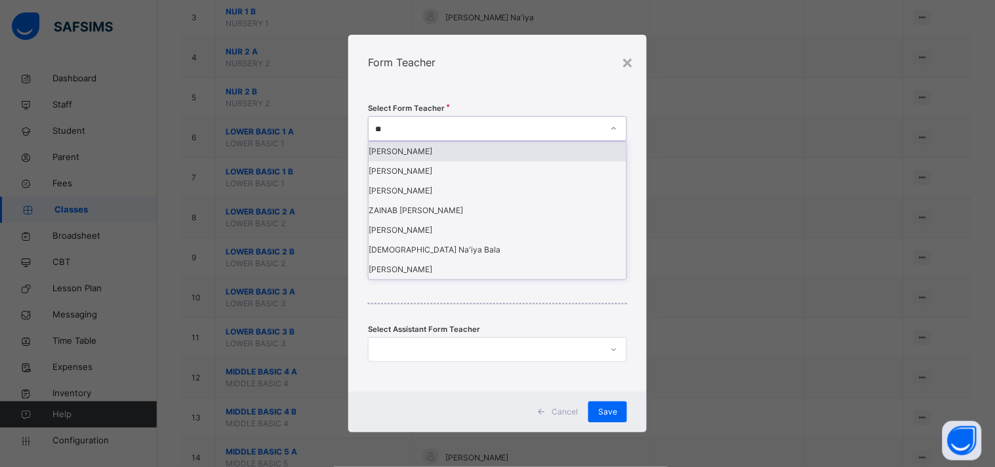
click at [494, 161] on div "[PERSON_NAME]" at bounding box center [497, 152] width 258 height 20
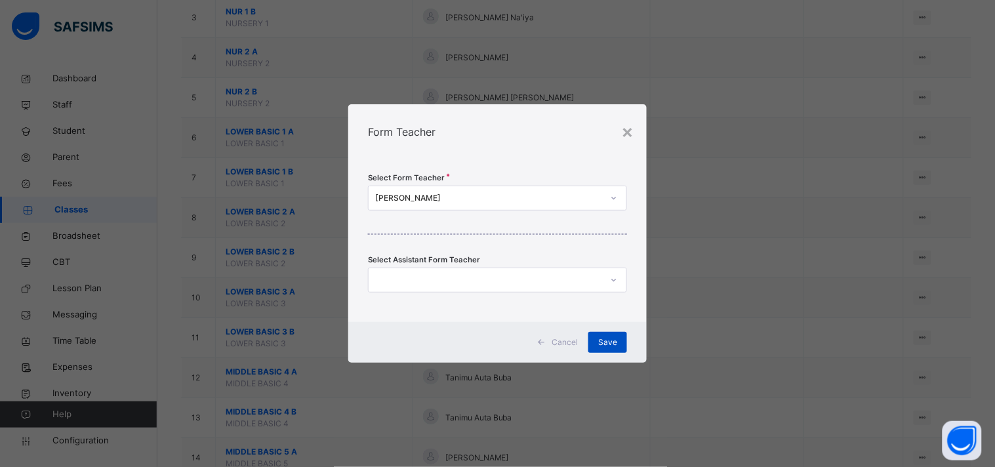
click at [607, 348] on span "Save" at bounding box center [607, 342] width 19 height 12
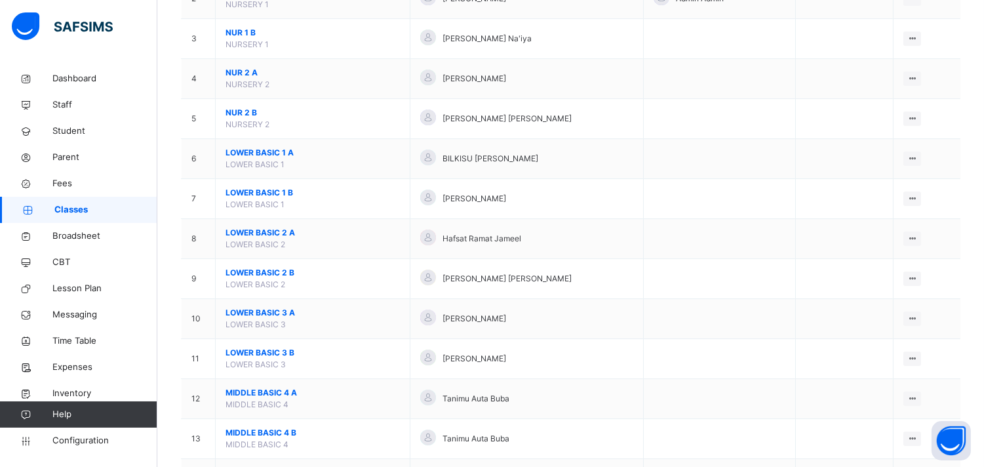
scroll to position [223, 0]
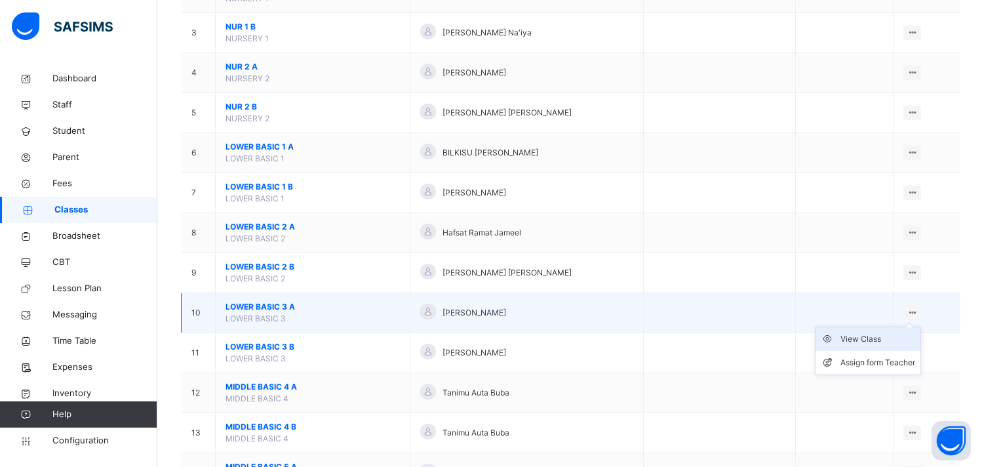
click at [892, 336] on div "View Class" at bounding box center [878, 338] width 75 height 13
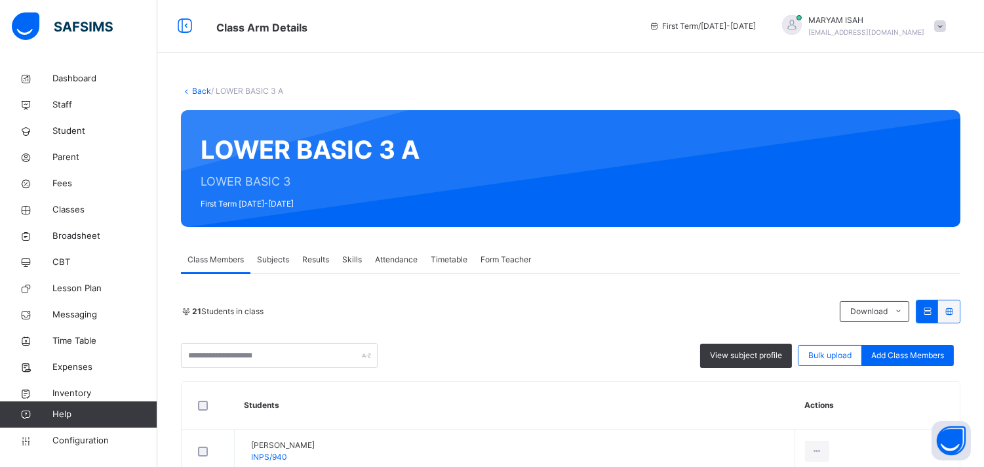
click at [265, 266] on div "Subjects" at bounding box center [272, 260] width 45 height 26
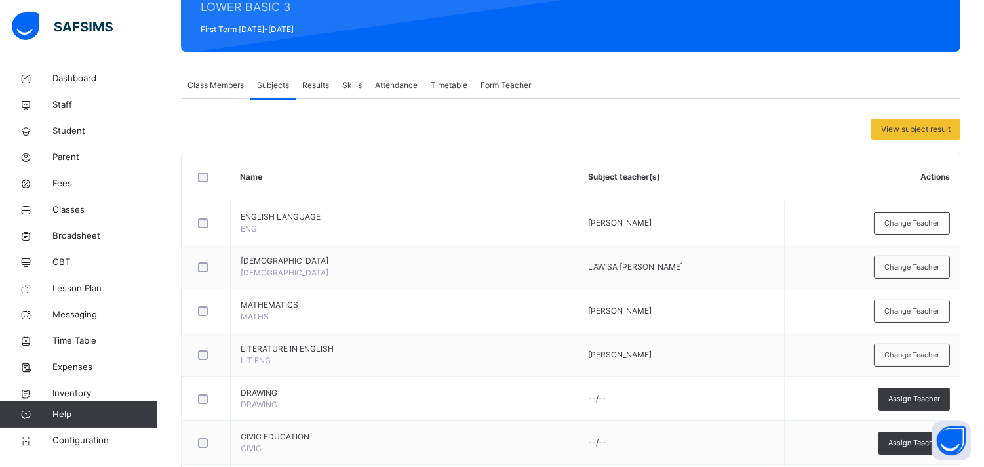
scroll to position [179, 0]
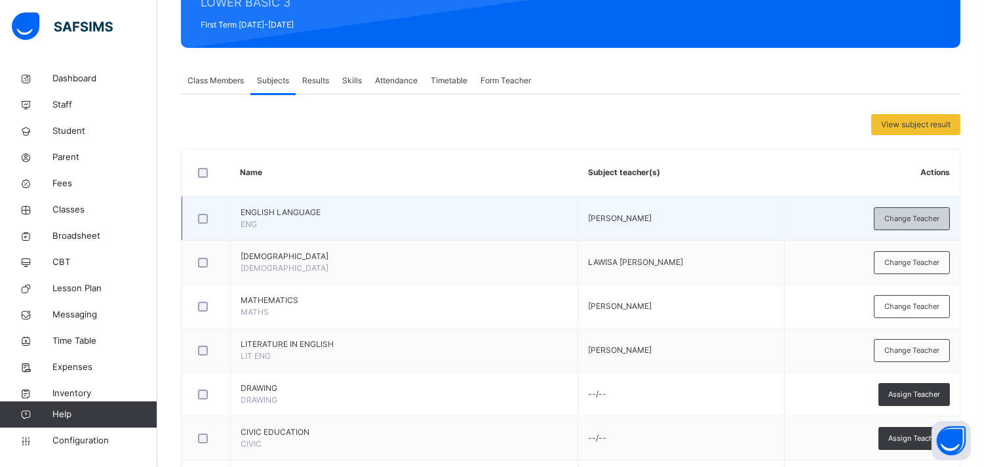
click at [890, 215] on div "Change Teacher" at bounding box center [912, 218] width 76 height 23
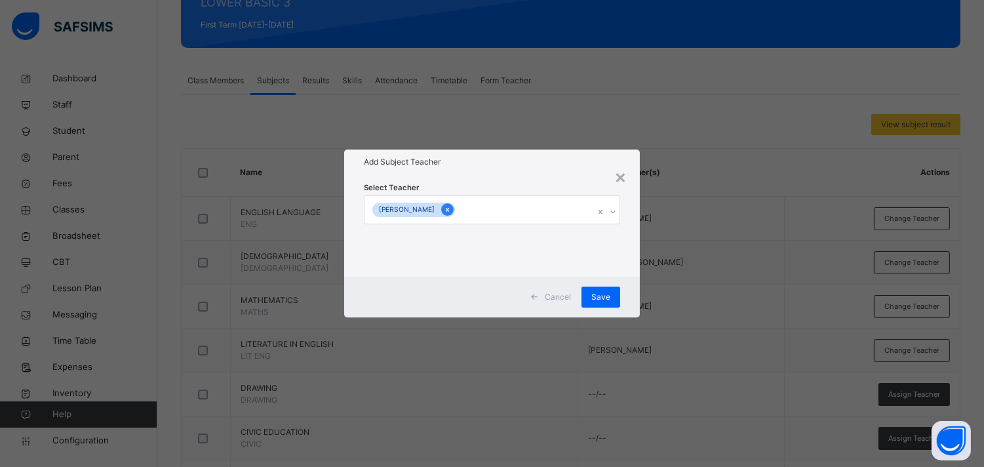
click at [451, 208] on icon at bounding box center [447, 209] width 7 height 9
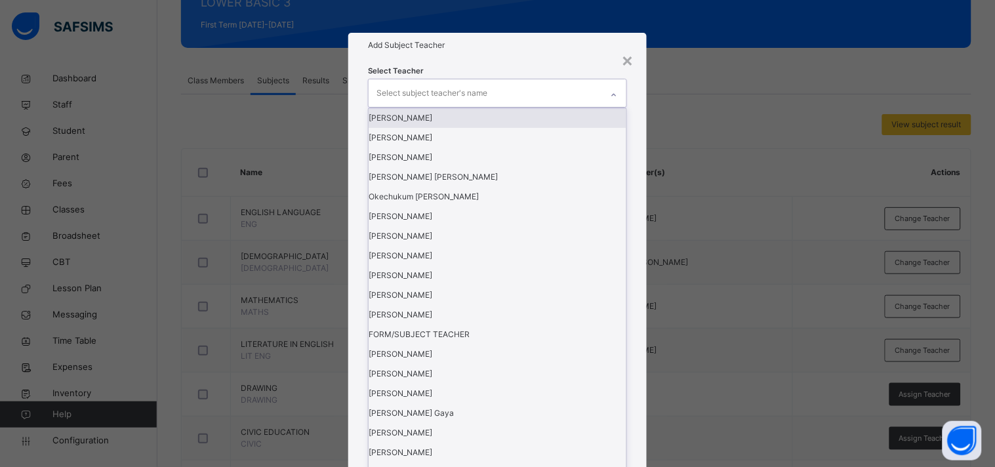
click at [466, 106] on div "Select subject teacher's name" at bounding box center [431, 93] width 111 height 25
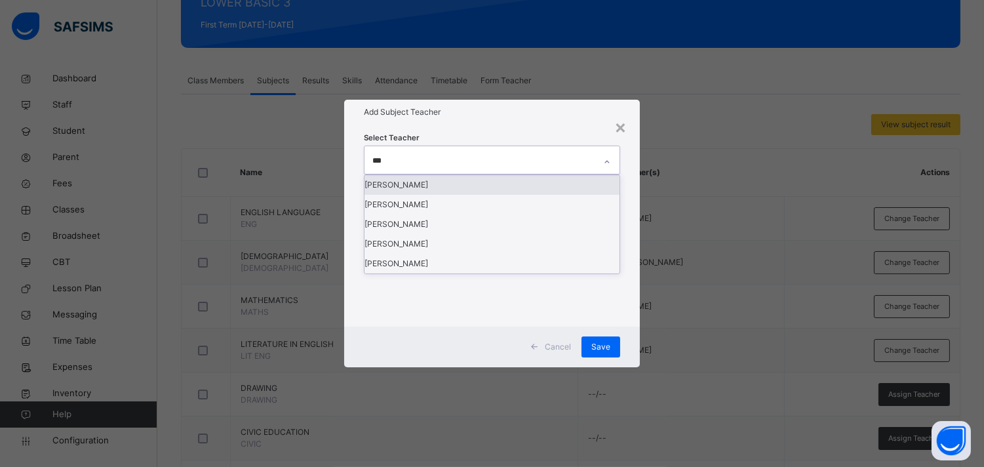
type input "****"
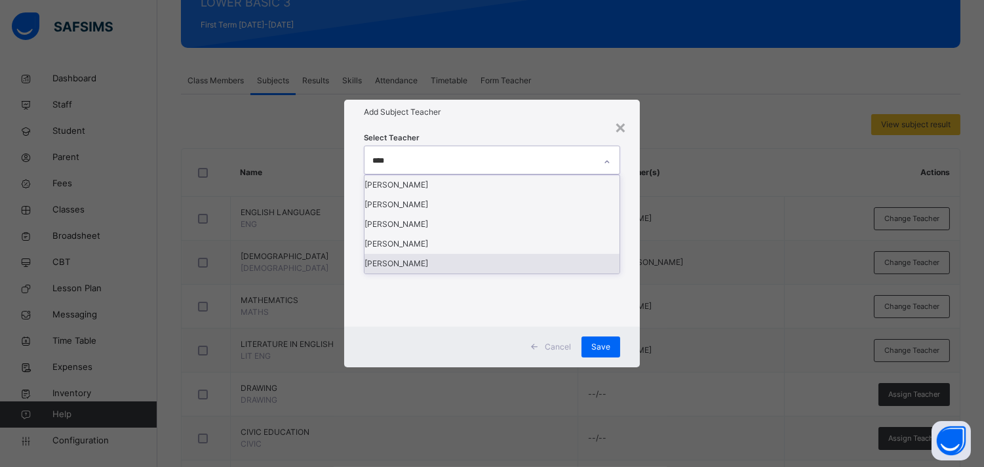
click at [417, 273] on div "[PERSON_NAME]" at bounding box center [492, 264] width 254 height 20
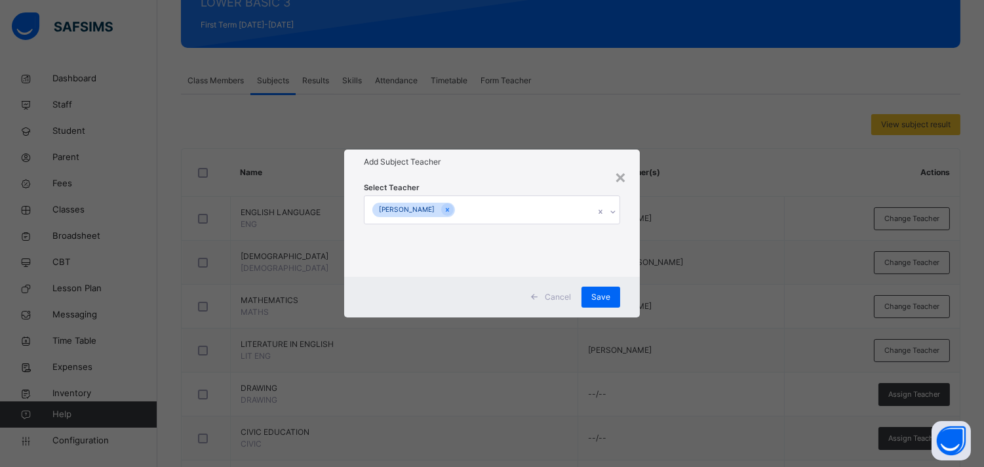
click at [501, 158] on h1 "Add Subject Teacher" at bounding box center [492, 162] width 256 height 12
click at [605, 300] on span "Save" at bounding box center [600, 297] width 19 height 12
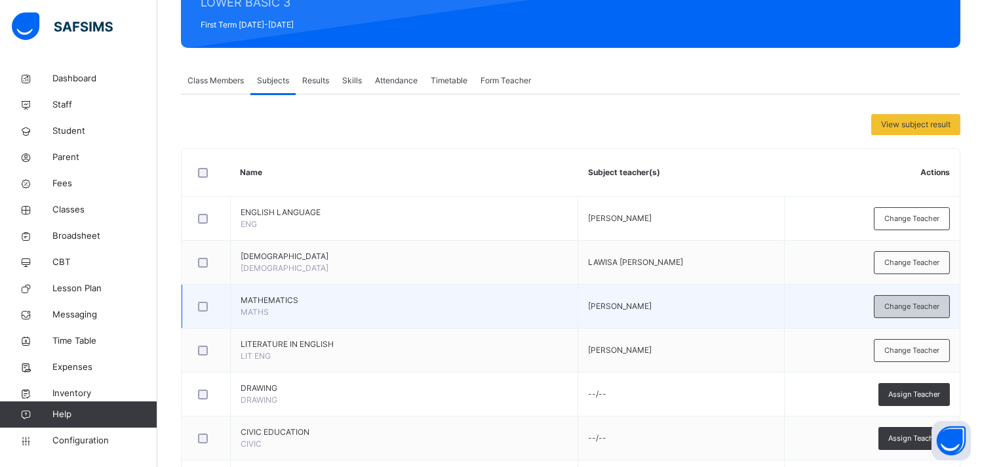
click at [895, 317] on div "Change Teacher" at bounding box center [912, 306] width 76 height 23
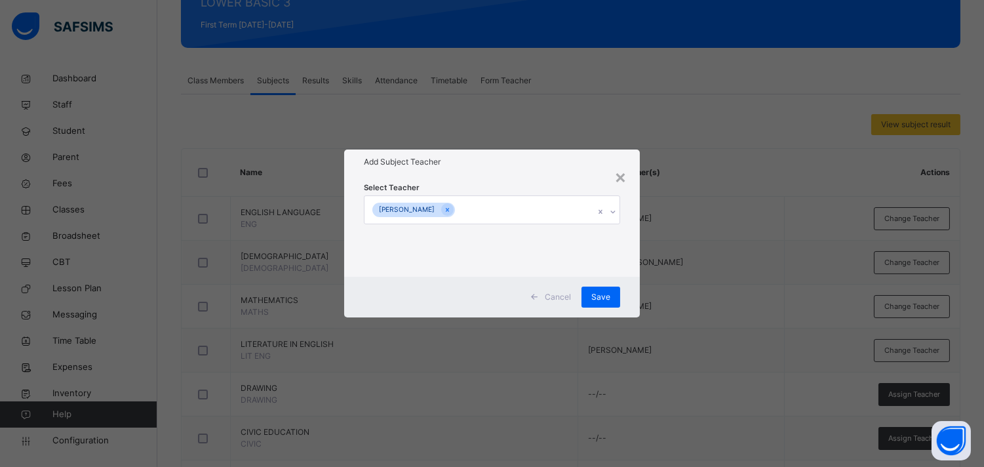
click at [459, 214] on input "text" at bounding box center [458, 211] width 1 height 12
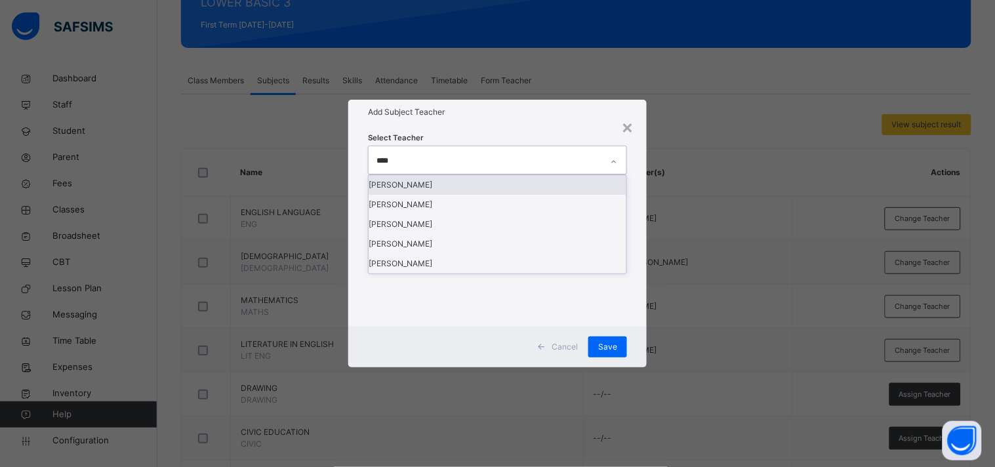
type input "*****"
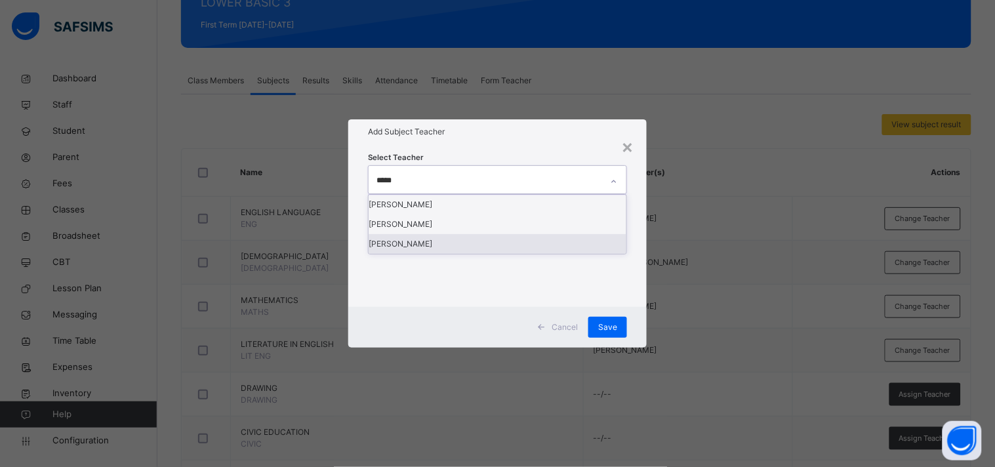
click at [443, 254] on div "[PERSON_NAME]" at bounding box center [497, 244] width 258 height 20
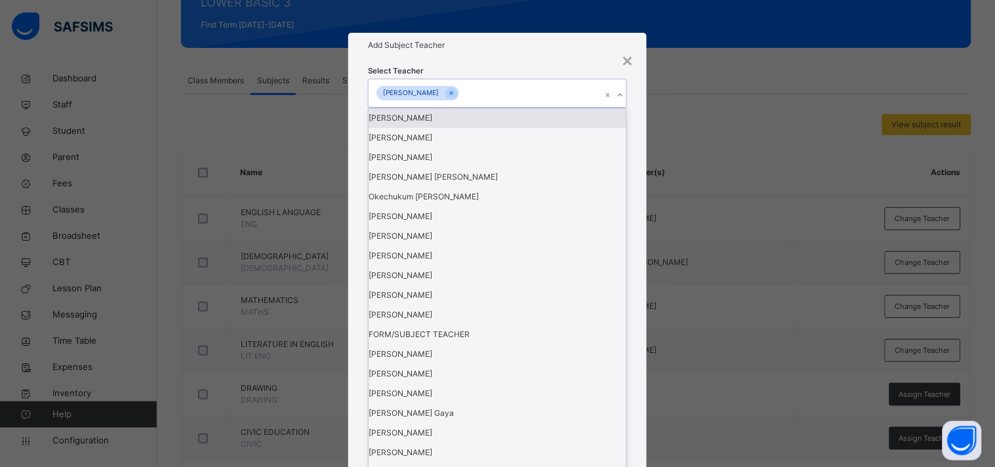
click at [506, 51] on h1 "Add Subject Teacher" at bounding box center [497, 45] width 259 height 12
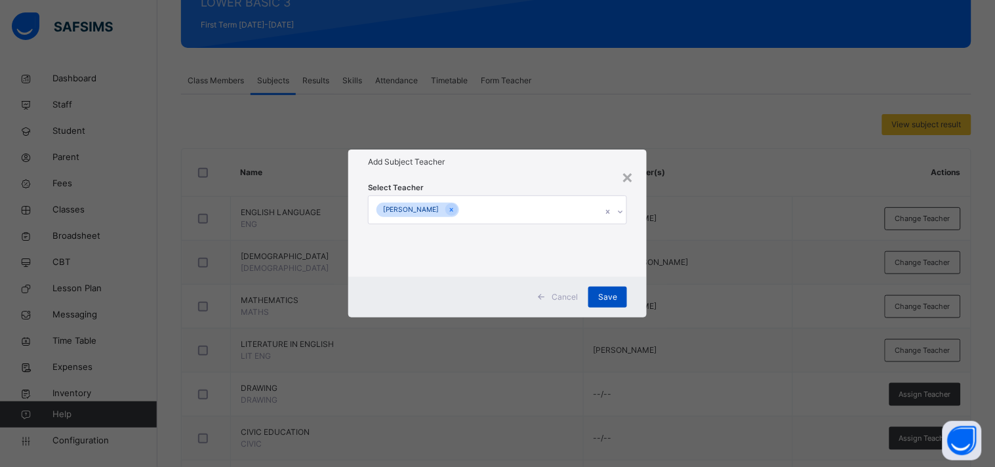
click at [599, 300] on span "Save" at bounding box center [607, 297] width 19 height 12
click at [598, 299] on div "Save" at bounding box center [607, 297] width 39 height 21
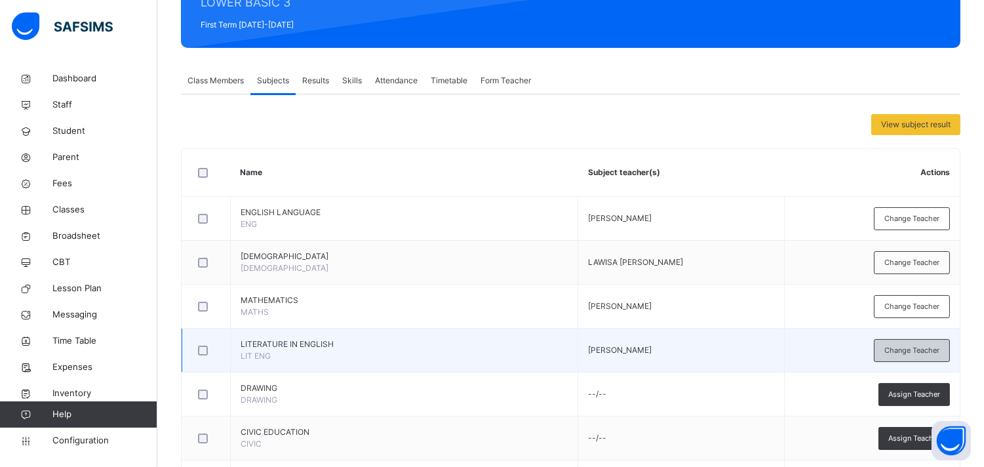
click at [895, 346] on span "Change Teacher" at bounding box center [912, 350] width 55 height 11
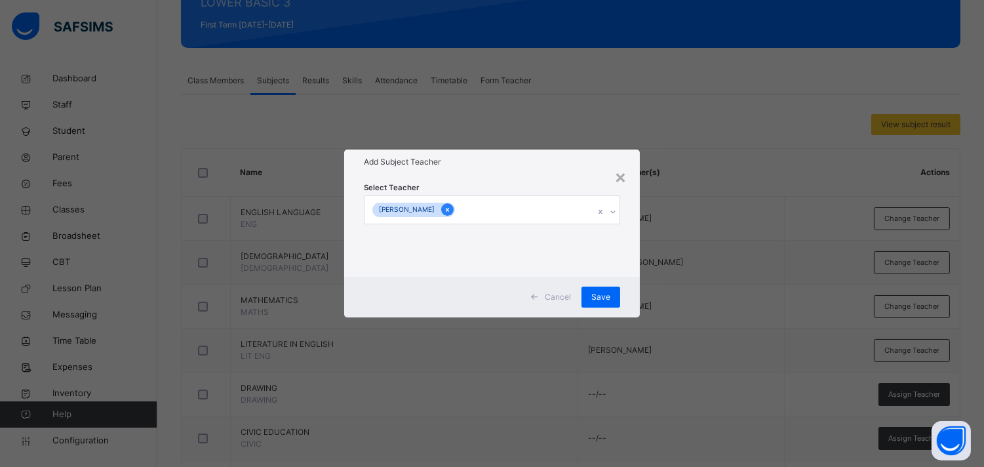
click at [451, 212] on icon at bounding box center [447, 209] width 7 height 9
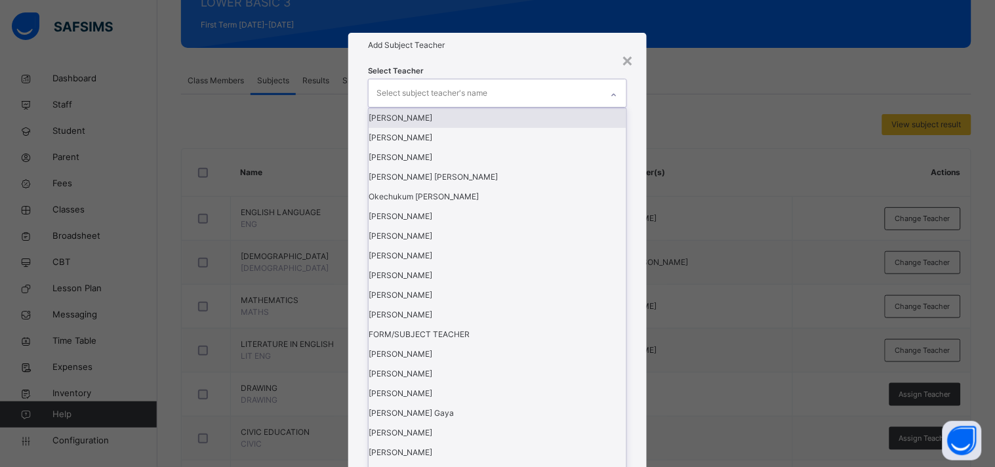
click at [458, 106] on div "Select subject teacher's name" at bounding box center [431, 93] width 111 height 25
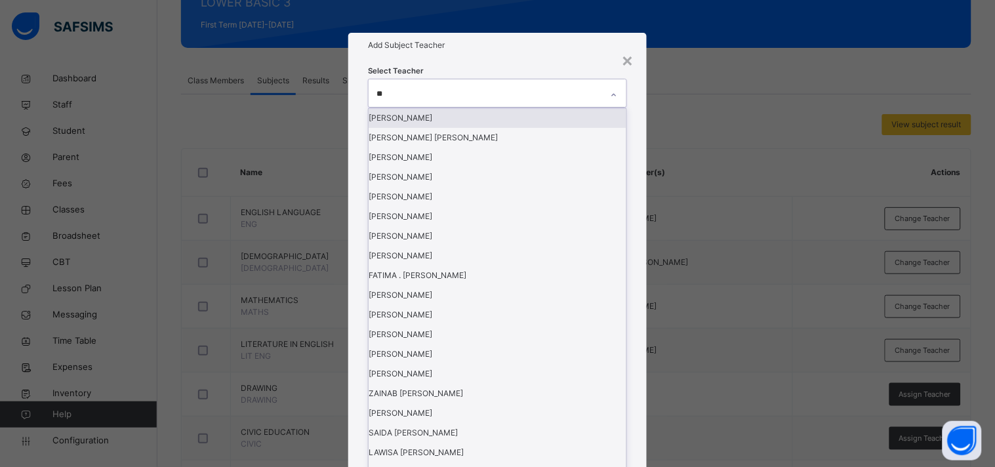
type input "***"
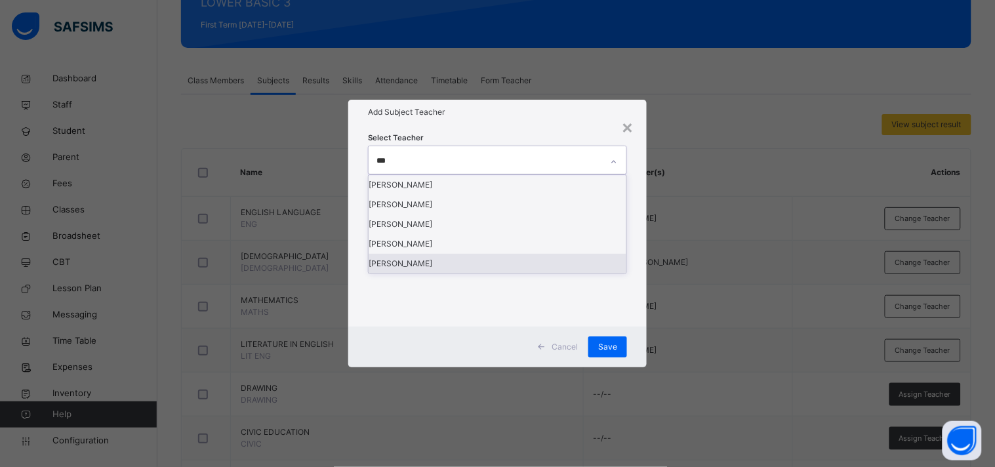
click at [475, 273] on div "[PERSON_NAME]" at bounding box center [497, 264] width 258 height 20
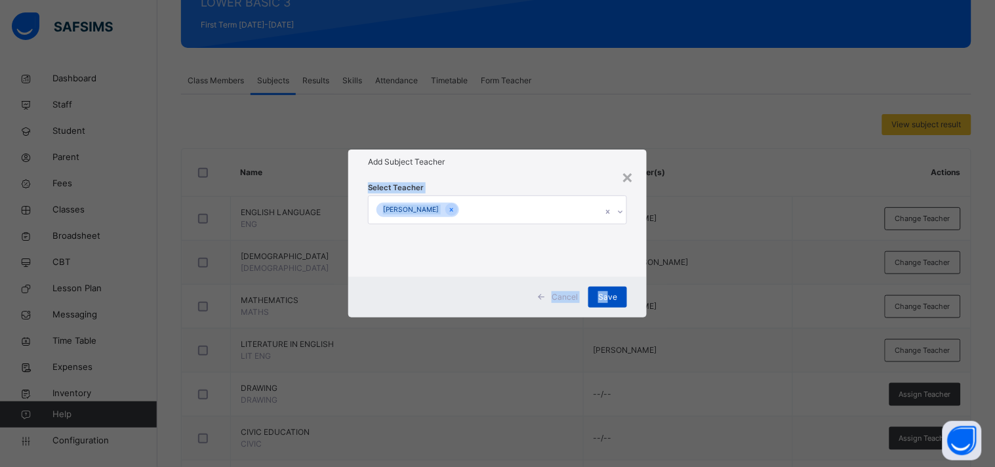
drag, startPoint x: 590, startPoint y: 171, endPoint x: 610, endPoint y: 289, distance: 119.8
click at [610, 289] on div "× Add Subject Teacher Select Teacher [PERSON_NAME] Cancel Save" at bounding box center [497, 233] width 298 height 168
click at [610, 289] on div "Save" at bounding box center [607, 297] width 39 height 21
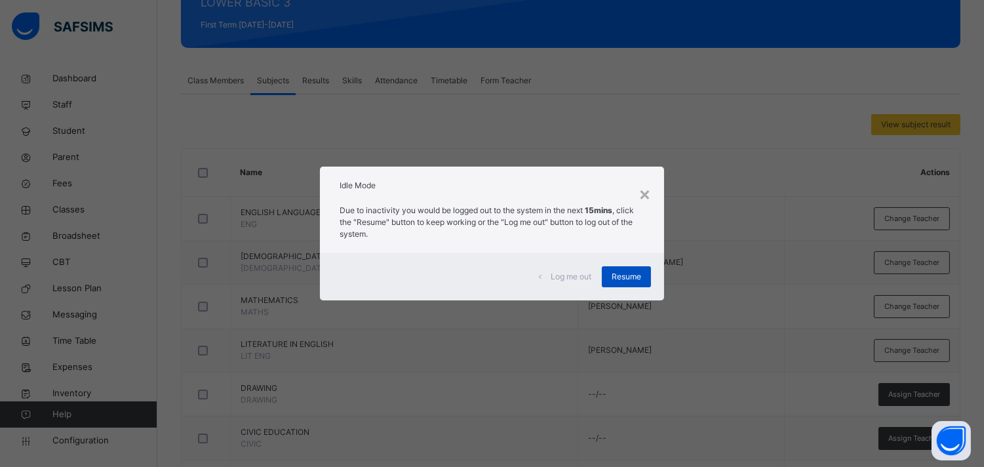
click at [616, 276] on span "Resume" at bounding box center [627, 277] width 30 height 12
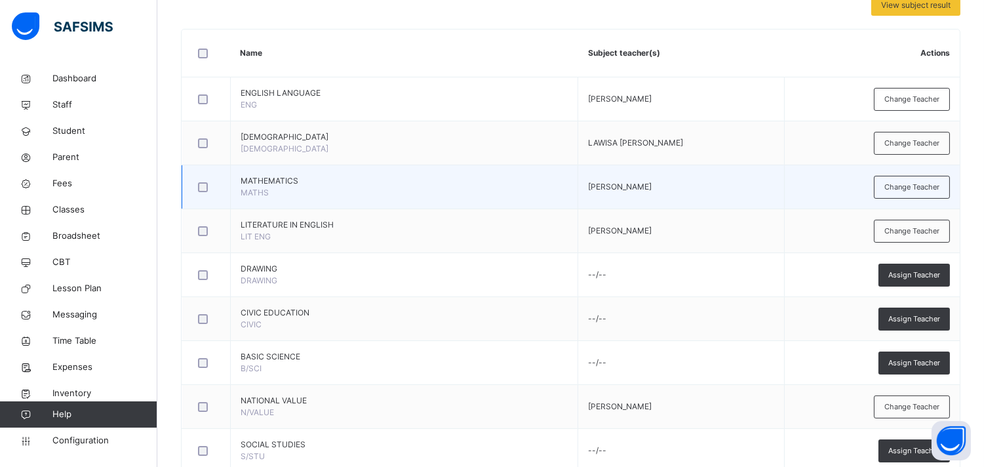
scroll to position [352, 0]
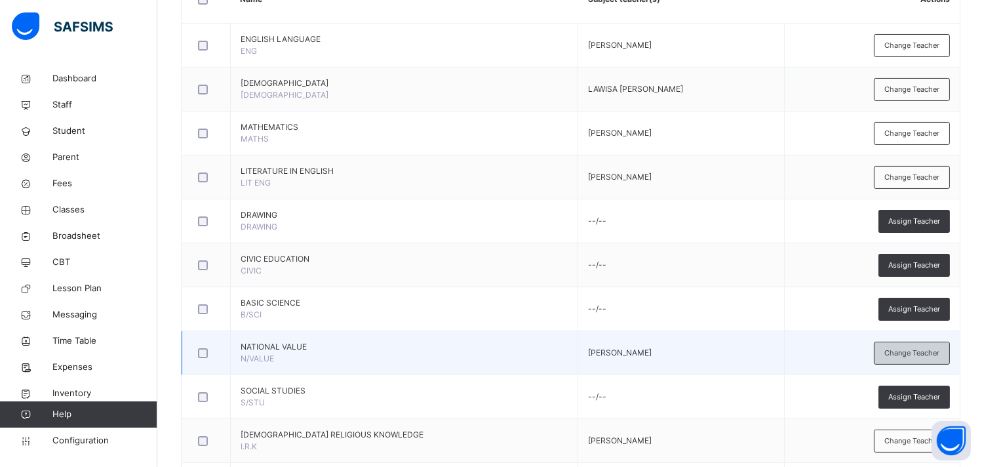
click at [895, 351] on span "Change Teacher" at bounding box center [912, 353] width 55 height 11
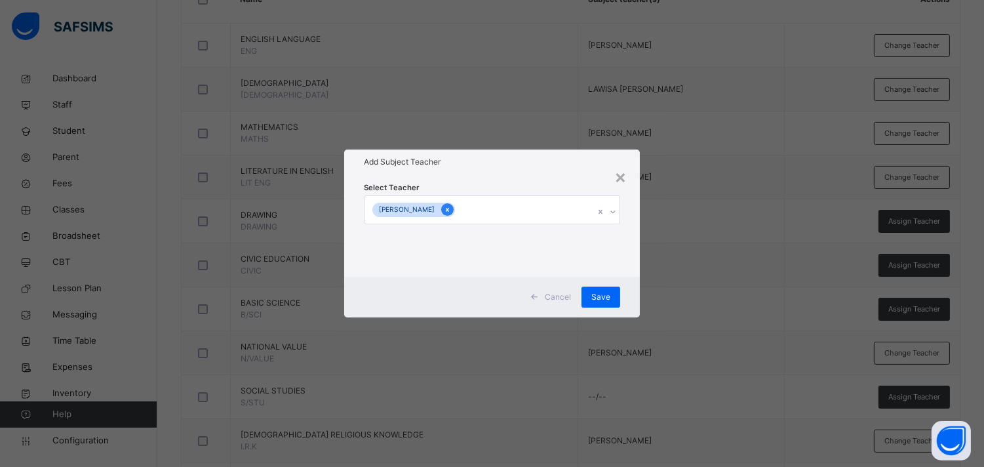
click at [451, 210] on icon at bounding box center [447, 209] width 7 height 9
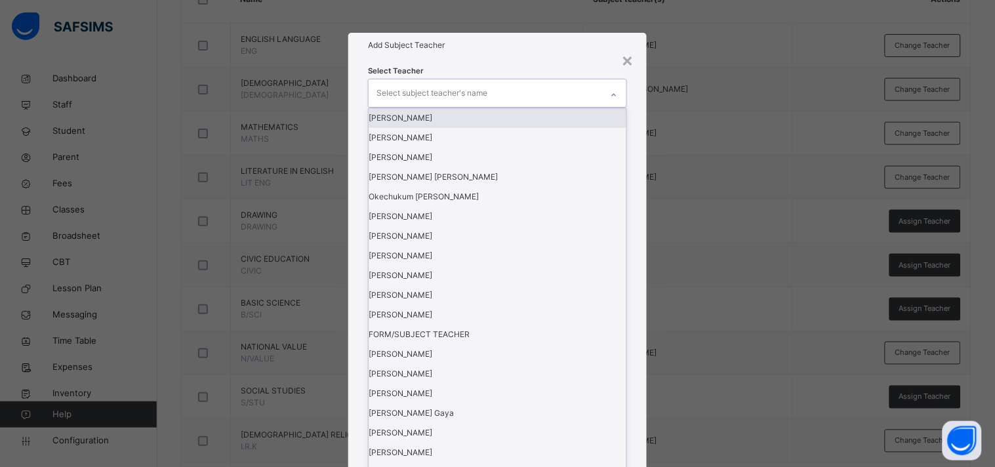
click at [467, 106] on div "Select subject teacher's name" at bounding box center [431, 93] width 111 height 25
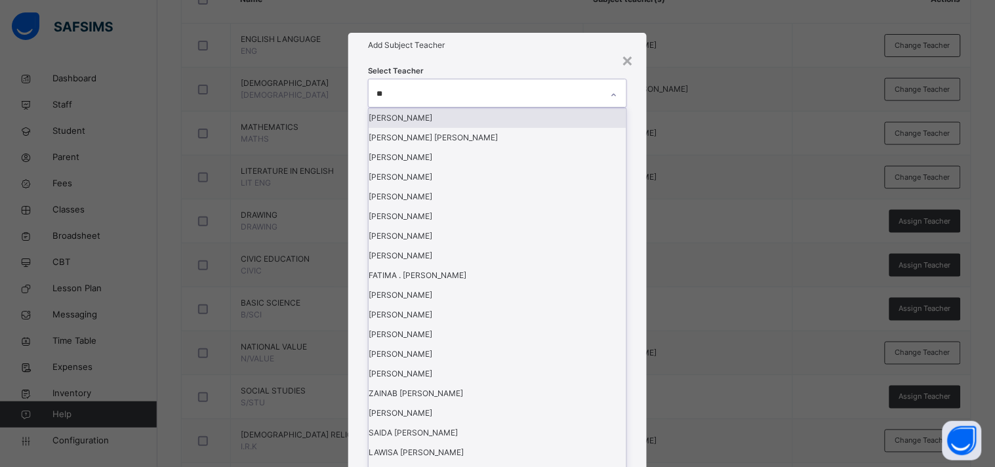
type input "***"
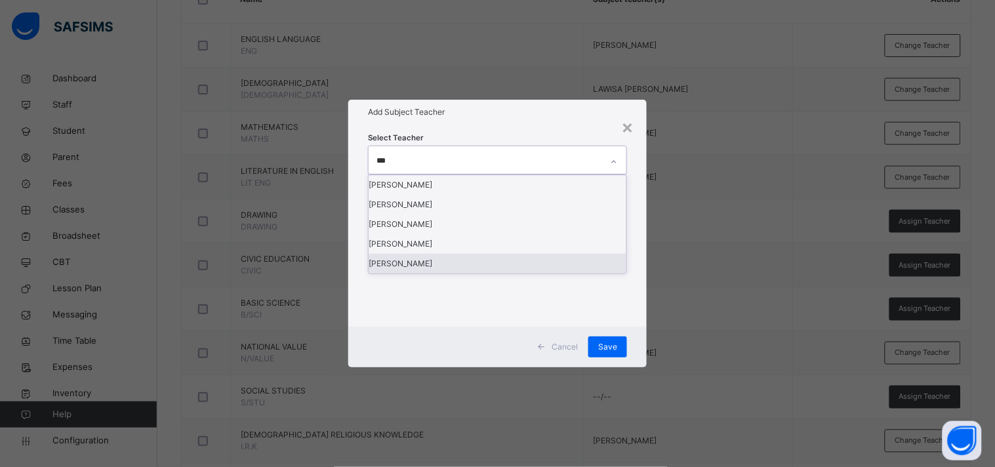
click at [475, 273] on div "[PERSON_NAME]" at bounding box center [497, 264] width 258 height 20
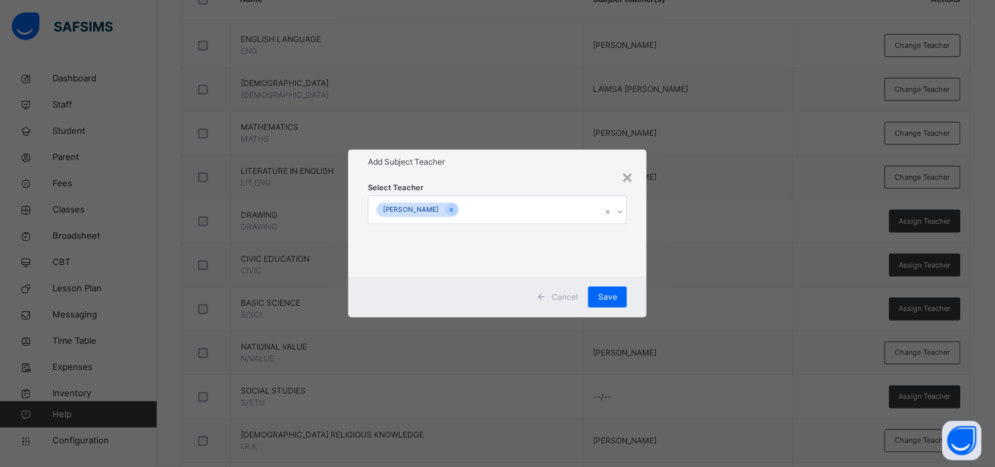
click at [540, 182] on div "Select Teacher [PERSON_NAME]" at bounding box center [497, 225] width 259 height 89
click at [605, 300] on span "Save" at bounding box center [607, 297] width 19 height 12
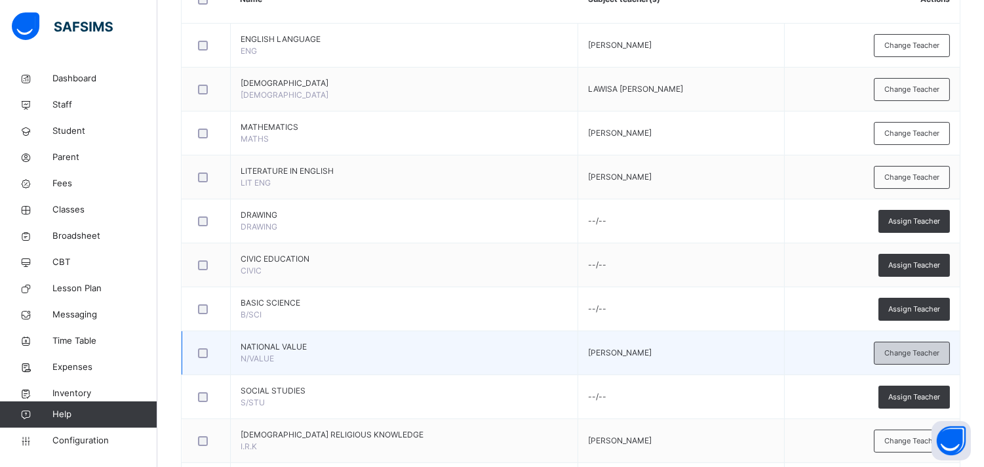
click at [895, 350] on span "Change Teacher" at bounding box center [912, 353] width 55 height 11
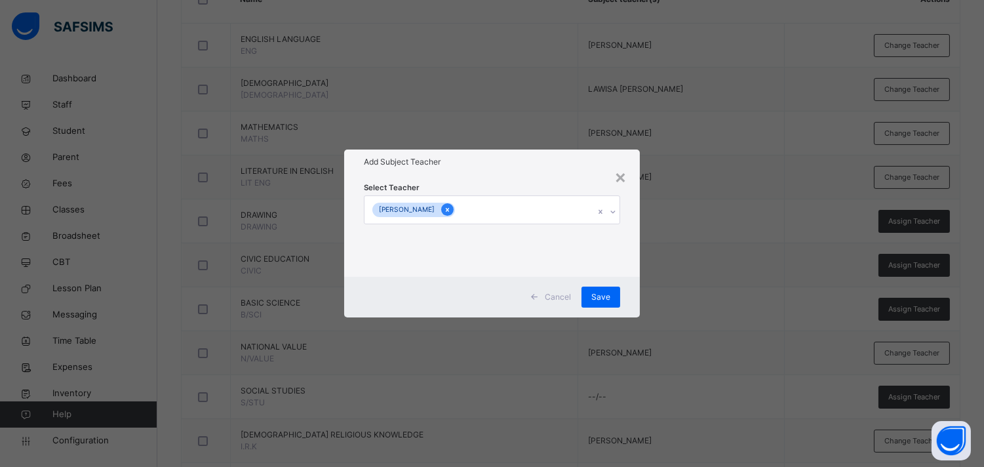
click at [451, 211] on icon at bounding box center [447, 209] width 7 height 9
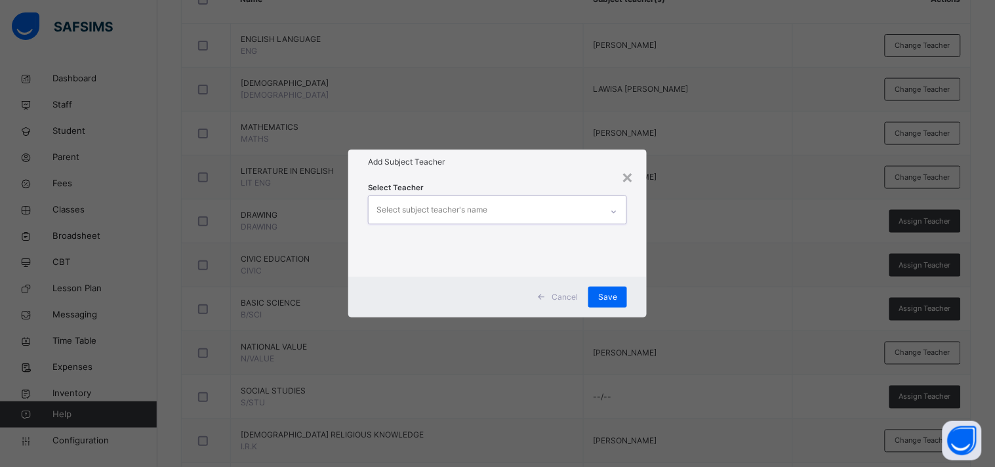
click at [428, 201] on div "Select subject teacher's name" at bounding box center [431, 209] width 111 height 25
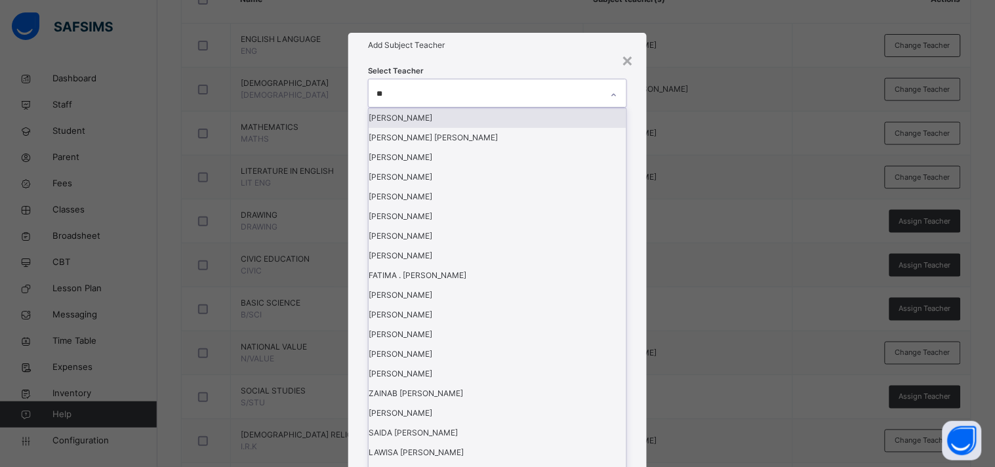
type input "***"
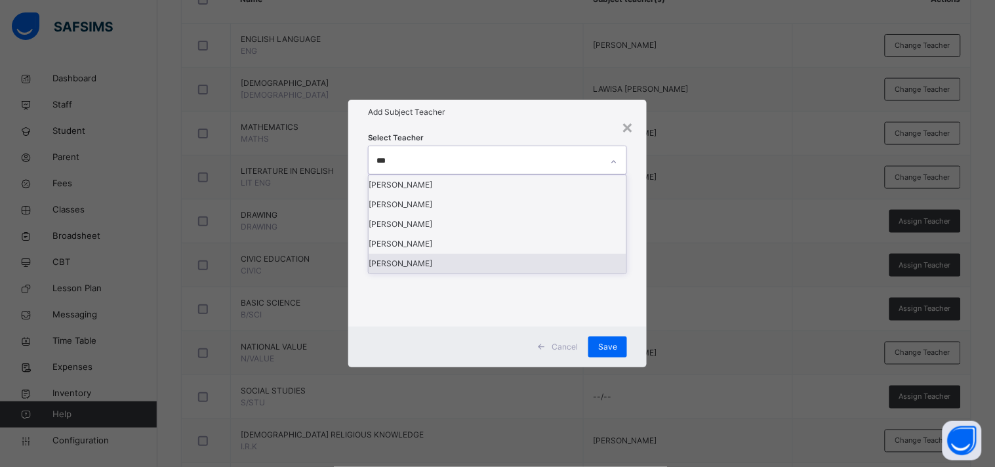
click at [435, 273] on div "[PERSON_NAME]" at bounding box center [497, 264] width 258 height 20
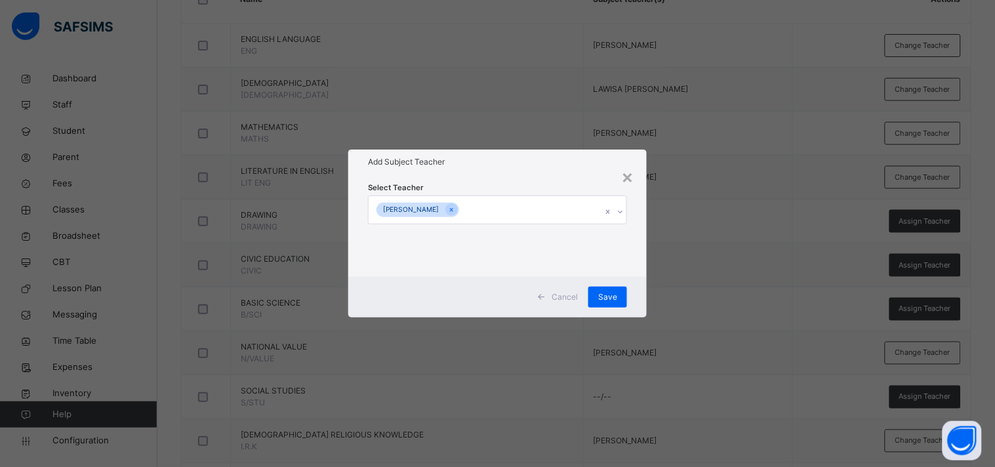
click at [462, 182] on div "Select Teacher [PERSON_NAME]" at bounding box center [497, 225] width 259 height 89
click at [608, 287] on div "Save" at bounding box center [607, 297] width 39 height 21
click at [605, 297] on span "Save" at bounding box center [607, 297] width 19 height 12
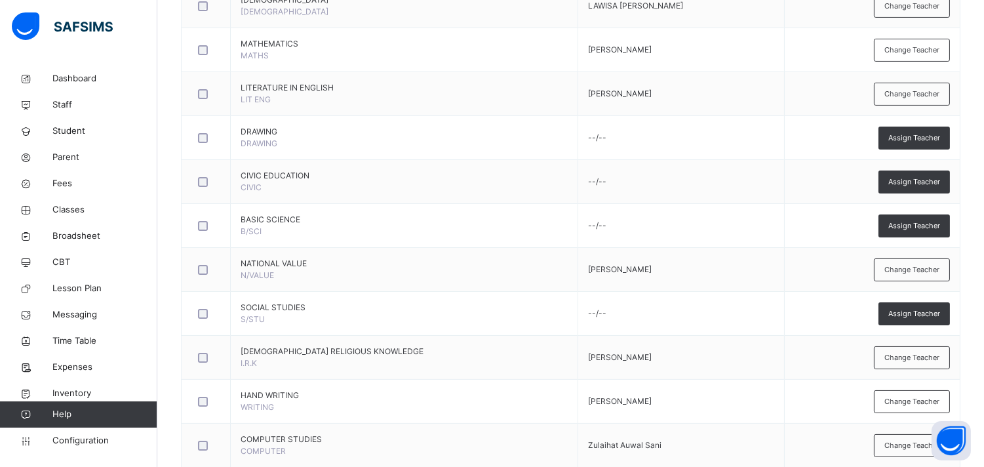
scroll to position [441, 0]
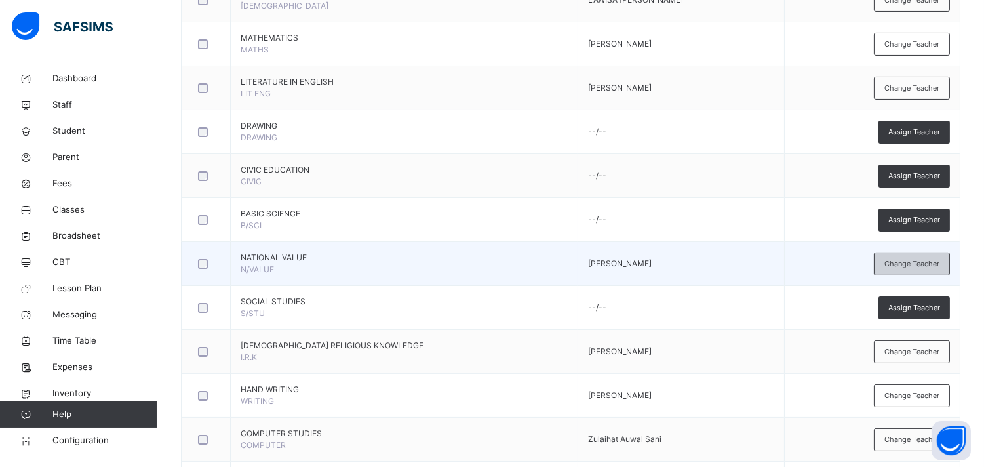
click at [895, 269] on span "Change Teacher" at bounding box center [912, 263] width 55 height 11
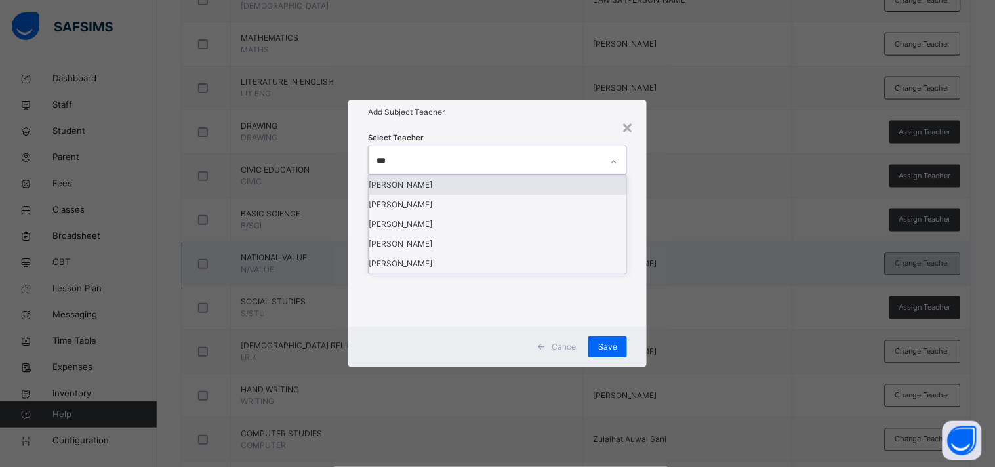
type input "***"
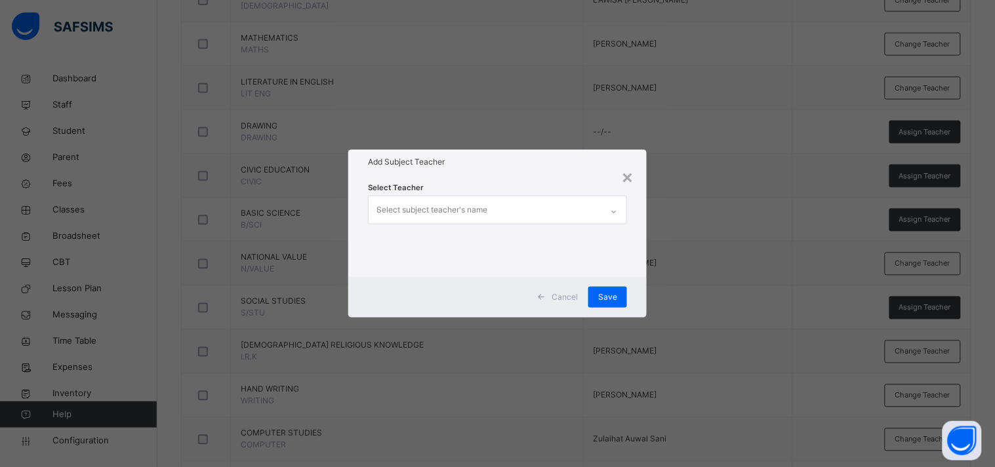
click at [534, 349] on div "× Add Subject Teacher Select Teacher Select subject teacher's name *** Cancel S…" at bounding box center [497, 233] width 995 height 467
click at [523, 330] on div "× Add Subject Teacher Select Teacher Select subject teacher's name *** Cancel S…" at bounding box center [497, 233] width 995 height 467
click at [472, 328] on div "× Add Subject Teacher Select Teacher Select subject teacher's name *** Cancel S…" at bounding box center [497, 233] width 995 height 467
click at [489, 338] on div "× Add Subject Teacher Select Teacher Select subject teacher's name *** Cancel S…" at bounding box center [497, 233] width 995 height 467
click at [472, 341] on div "× Add Subject Teacher Select Teacher Select subject teacher's name *** Cancel S…" at bounding box center [497, 233] width 995 height 467
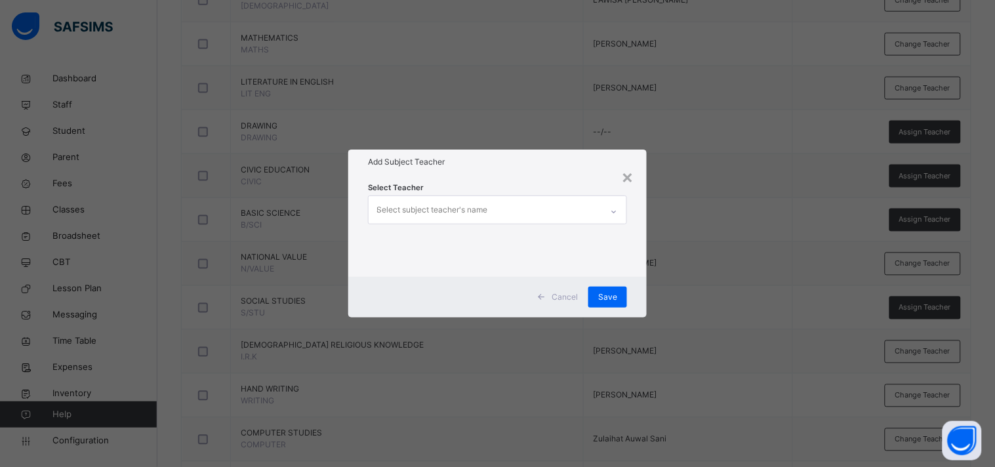
click at [462, 345] on div "× Add Subject Teacher Select Teacher Select subject teacher's name *** Cancel S…" at bounding box center [497, 233] width 995 height 467
click at [461, 338] on div "× Add Subject Teacher Select Teacher Select subject teacher's name *** Cancel S…" at bounding box center [497, 233] width 995 height 467
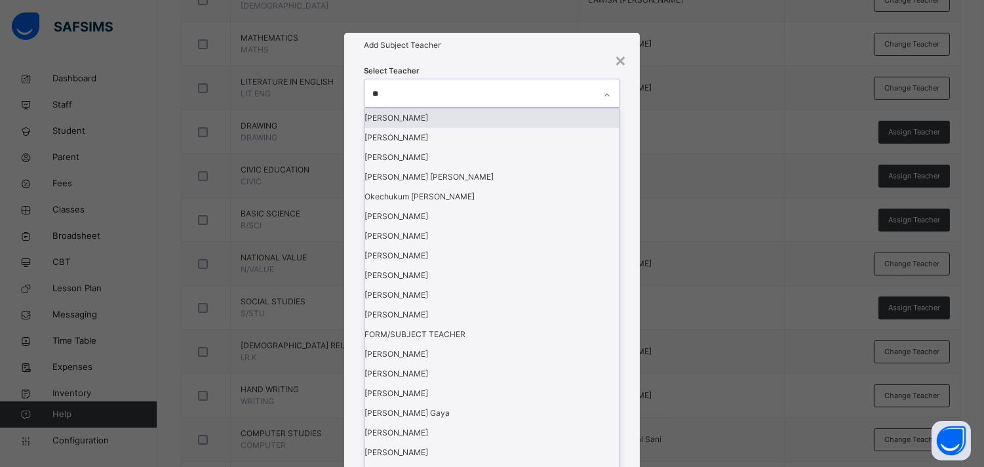
type input "***"
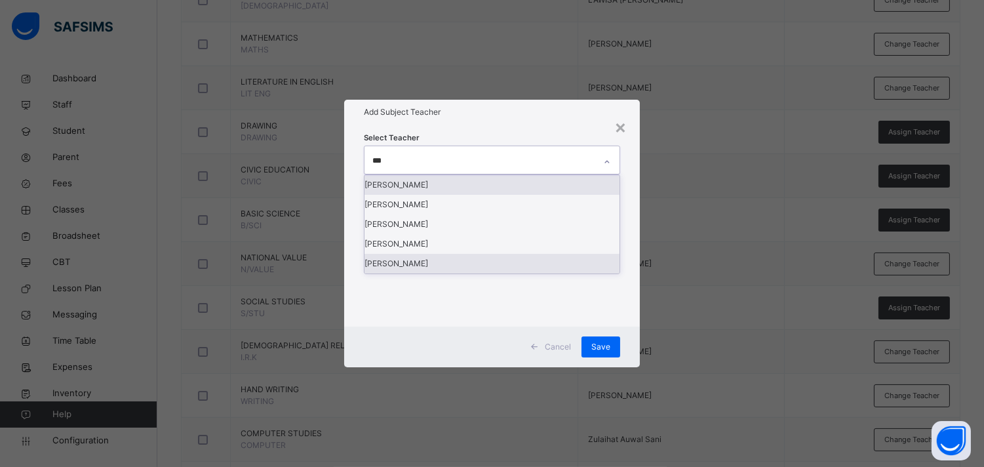
click at [408, 273] on div "[PERSON_NAME]" at bounding box center [492, 264] width 254 height 20
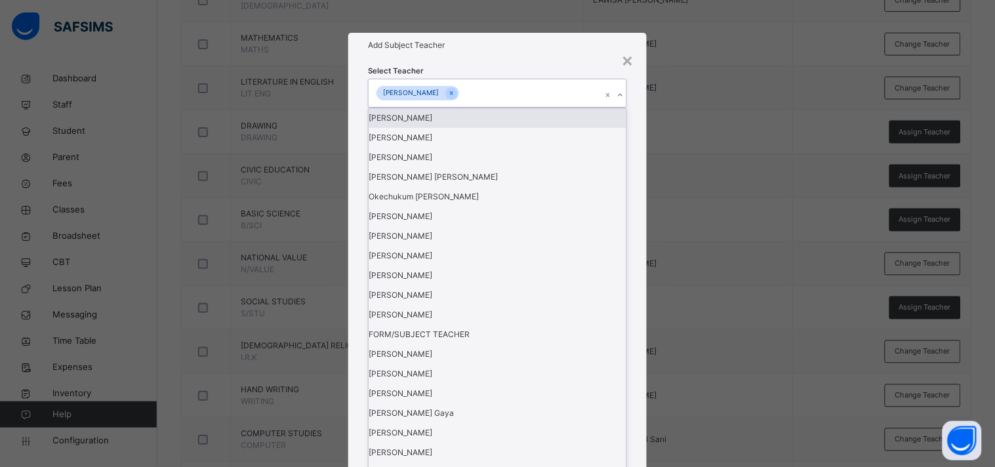
click at [515, 51] on h1 "Add Subject Teacher" at bounding box center [497, 45] width 259 height 12
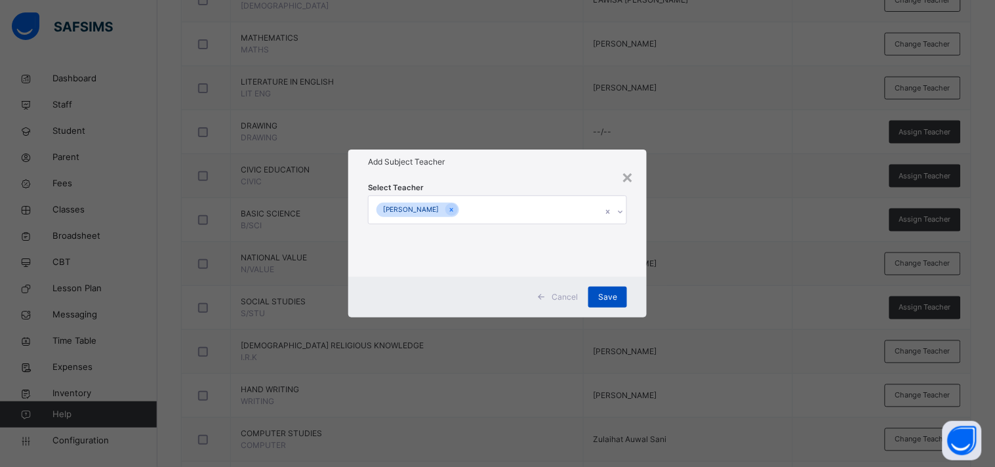
click at [605, 305] on div "Save" at bounding box center [607, 297] width 39 height 21
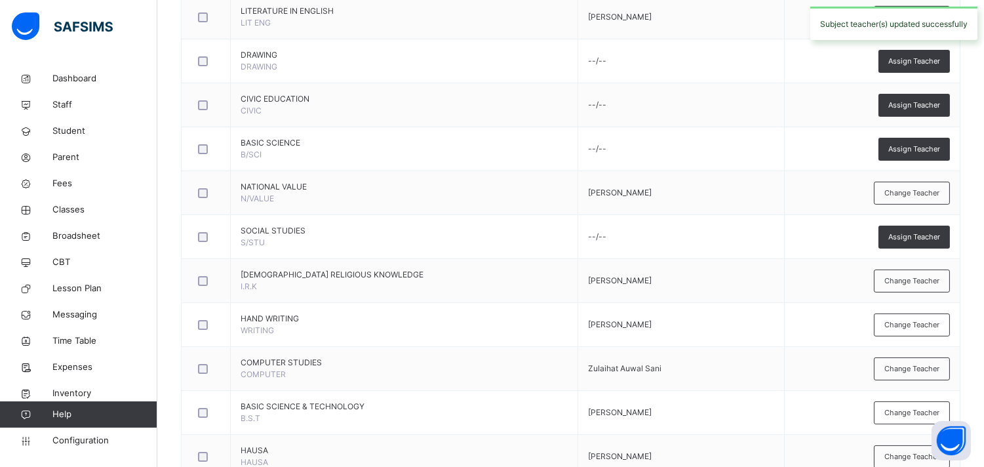
scroll to position [513, 0]
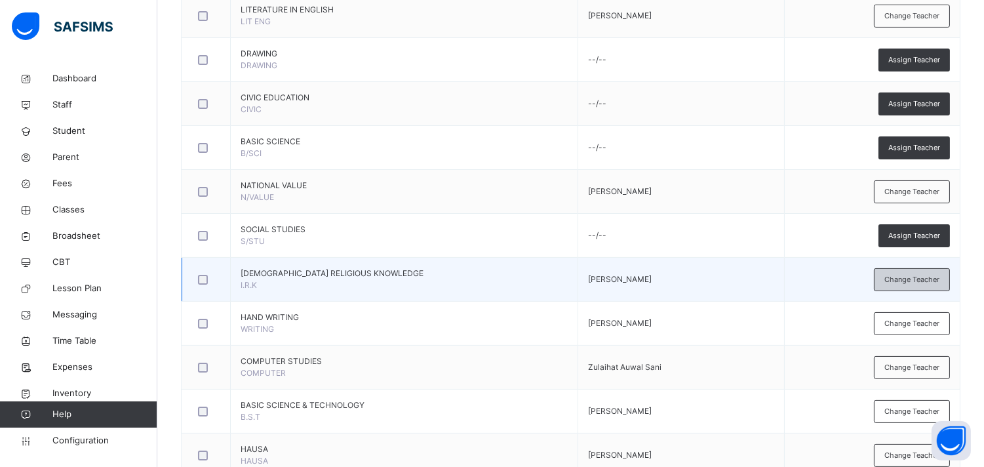
click at [895, 279] on span "Change Teacher" at bounding box center [912, 279] width 55 height 11
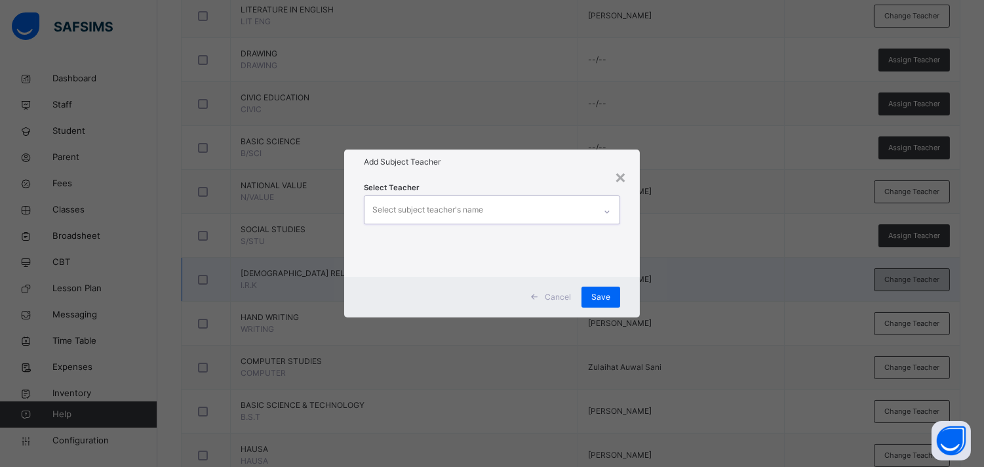
click at [463, 210] on div "Select subject teacher's name" at bounding box center [427, 209] width 111 height 25
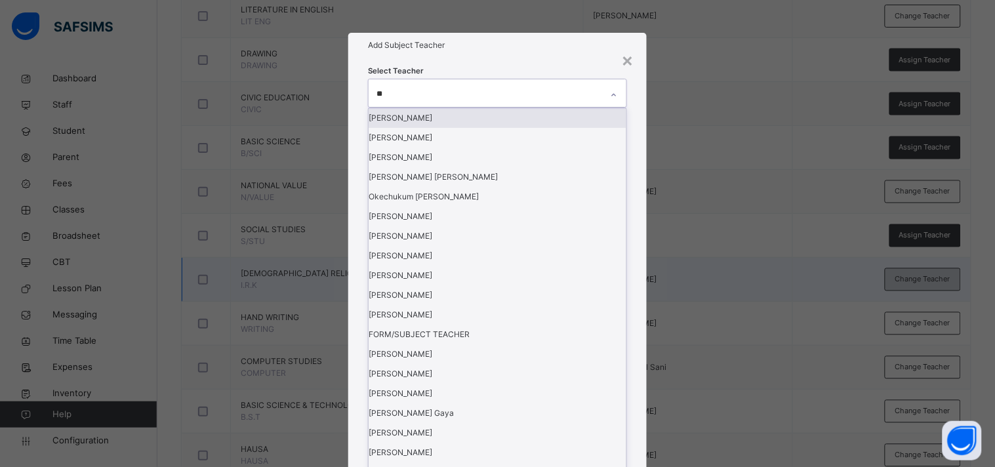
type input "***"
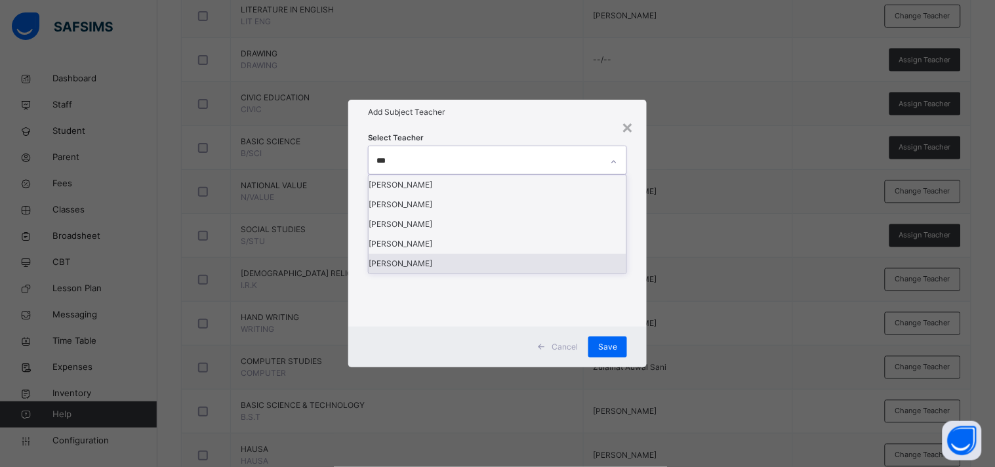
click at [441, 273] on div "[PERSON_NAME]" at bounding box center [497, 264] width 258 height 20
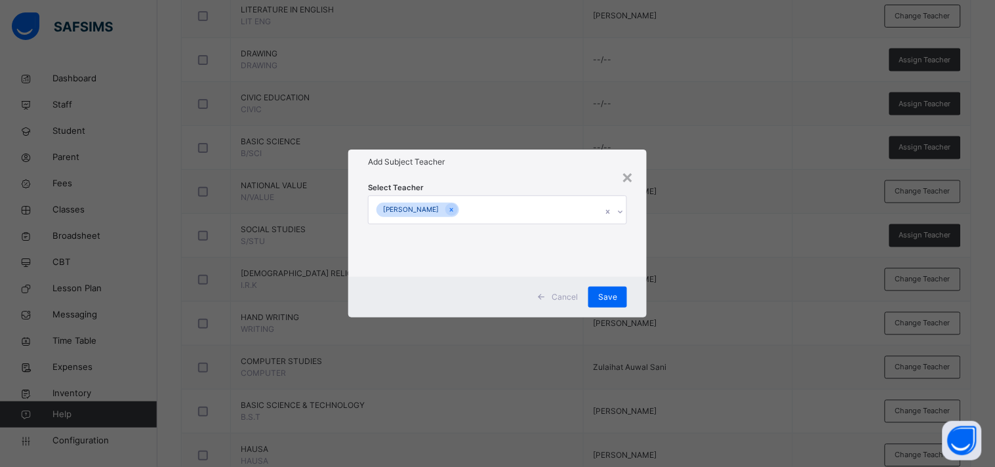
click at [515, 169] on div "Add Subject Teacher" at bounding box center [497, 161] width 298 height 25
click at [602, 298] on span "Save" at bounding box center [607, 297] width 19 height 12
drag, startPoint x: 602, startPoint y: 298, endPoint x: 602, endPoint y: 289, distance: 9.2
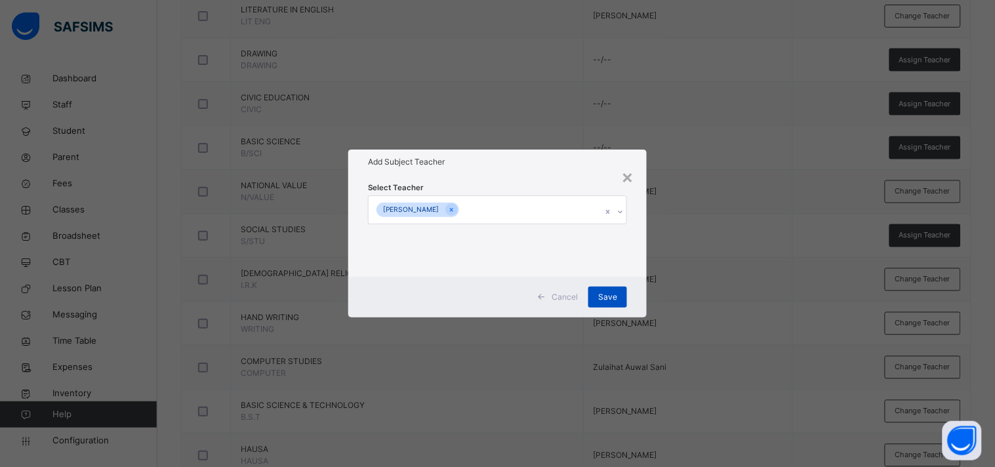
click at [602, 298] on span "Save" at bounding box center [607, 297] width 19 height 12
click at [602, 289] on div "Save" at bounding box center [607, 297] width 39 height 21
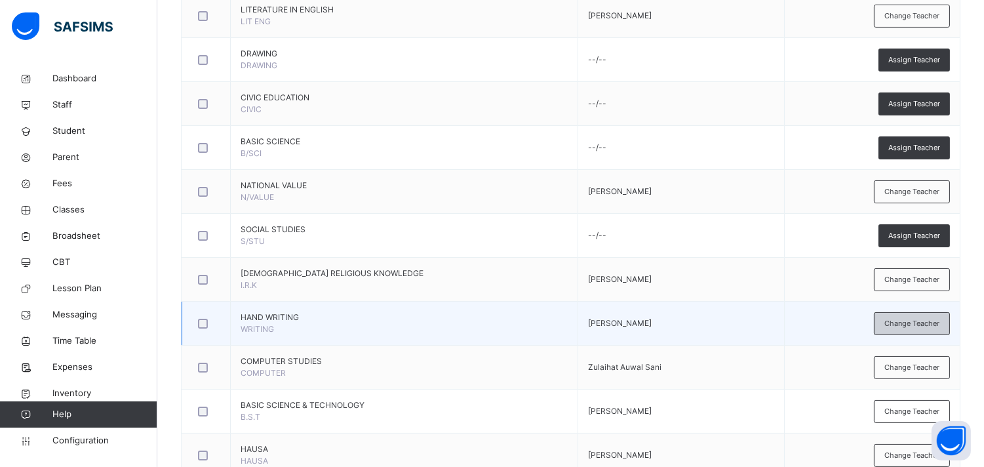
click at [894, 323] on span "Change Teacher" at bounding box center [912, 323] width 55 height 11
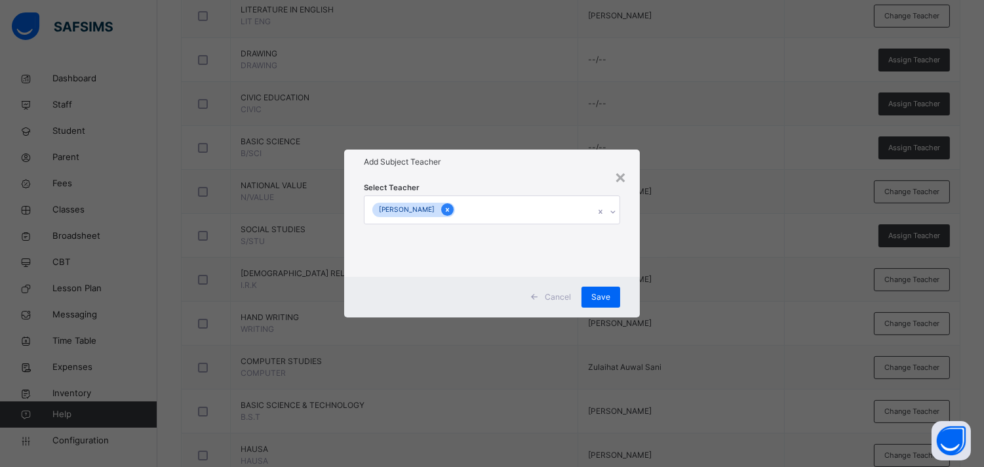
click at [451, 207] on icon at bounding box center [447, 209] width 7 height 9
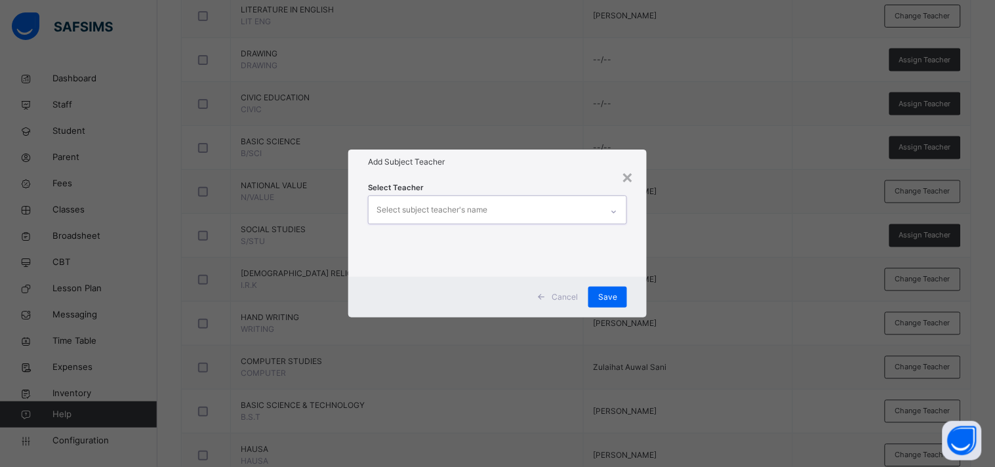
click at [466, 207] on div "Select subject teacher's name" at bounding box center [431, 209] width 111 height 25
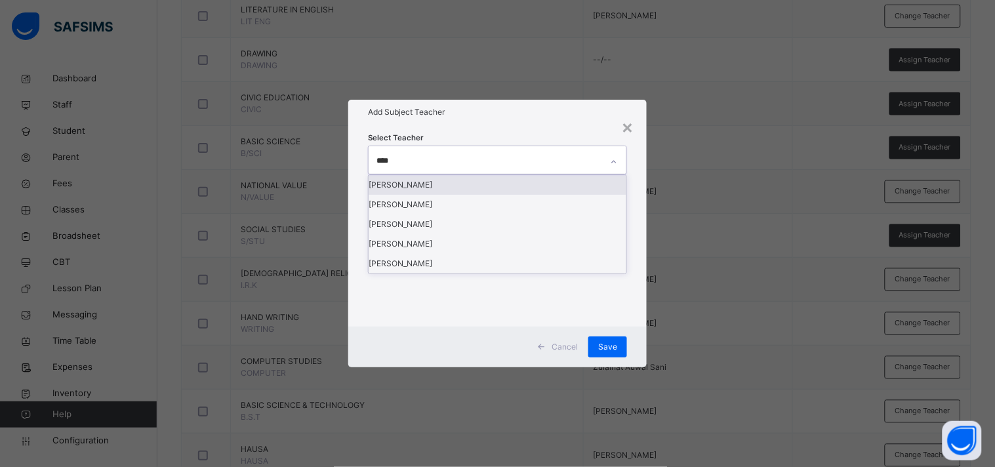
type input "*****"
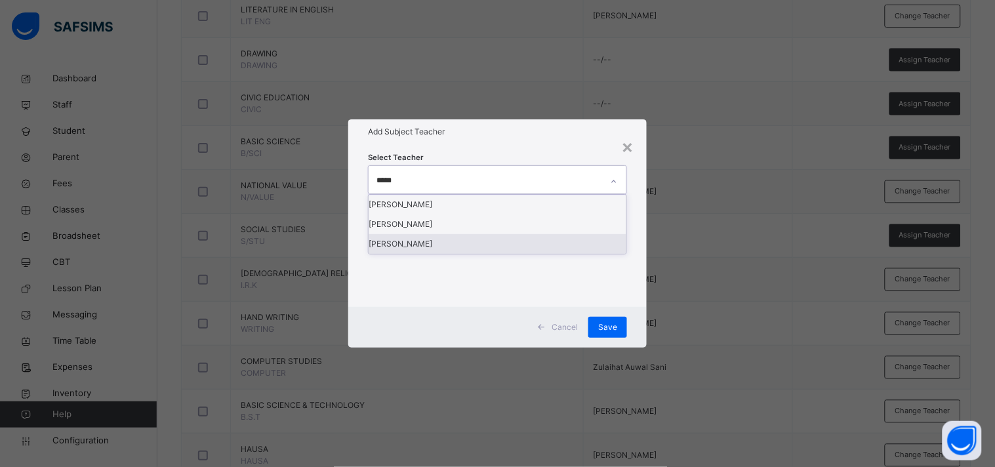
click at [459, 254] on div "[PERSON_NAME]" at bounding box center [497, 244] width 258 height 20
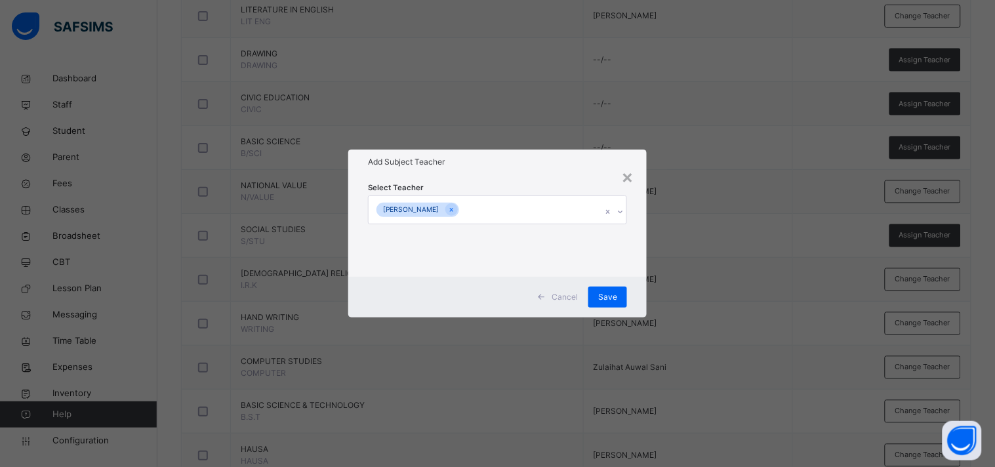
click at [555, 169] on div "Add Subject Teacher" at bounding box center [497, 161] width 298 height 25
click at [607, 293] on span "Save" at bounding box center [607, 297] width 19 height 12
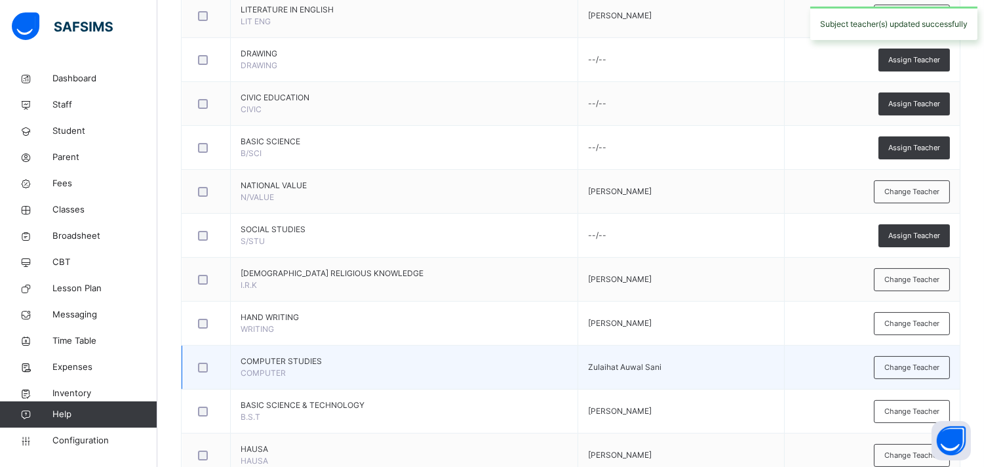
click at [895, 348] on td "Change Teacher" at bounding box center [872, 368] width 176 height 44
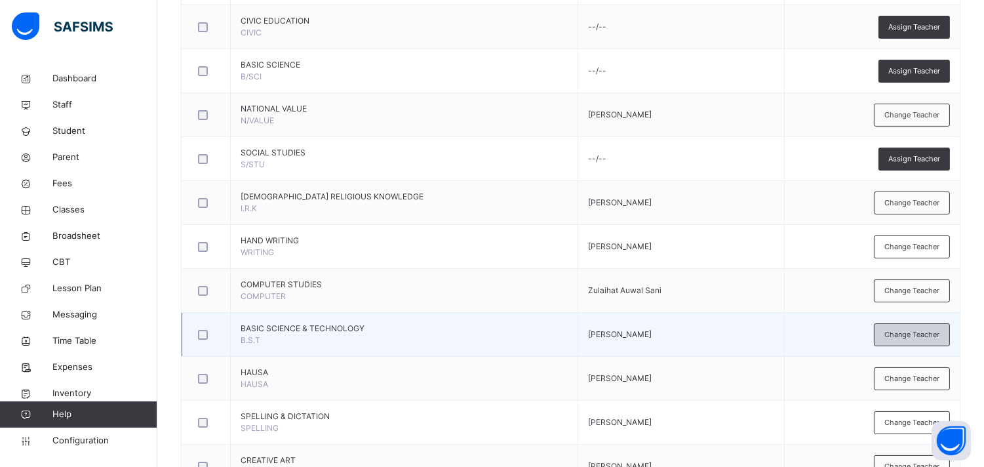
click at [895, 339] on span "Change Teacher" at bounding box center [912, 334] width 55 height 11
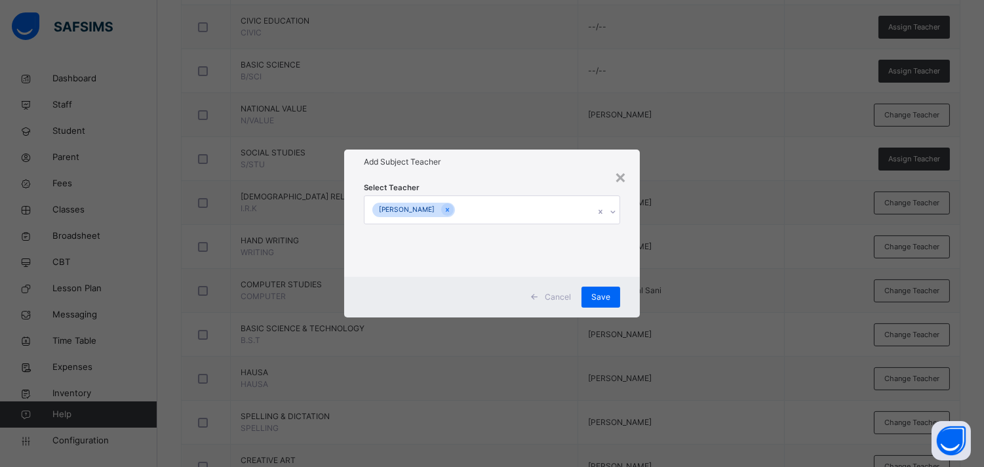
click at [459, 205] on input "text" at bounding box center [458, 211] width 1 height 12
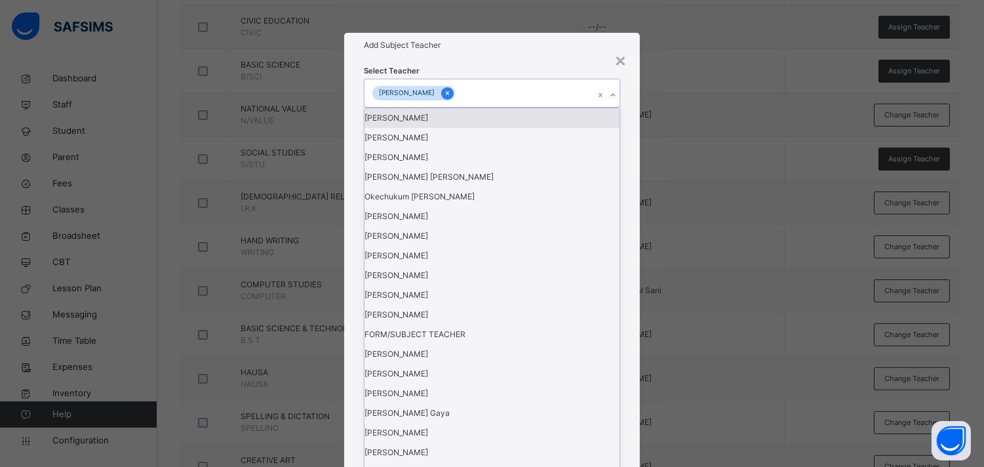
click at [451, 98] on icon at bounding box center [447, 93] width 7 height 9
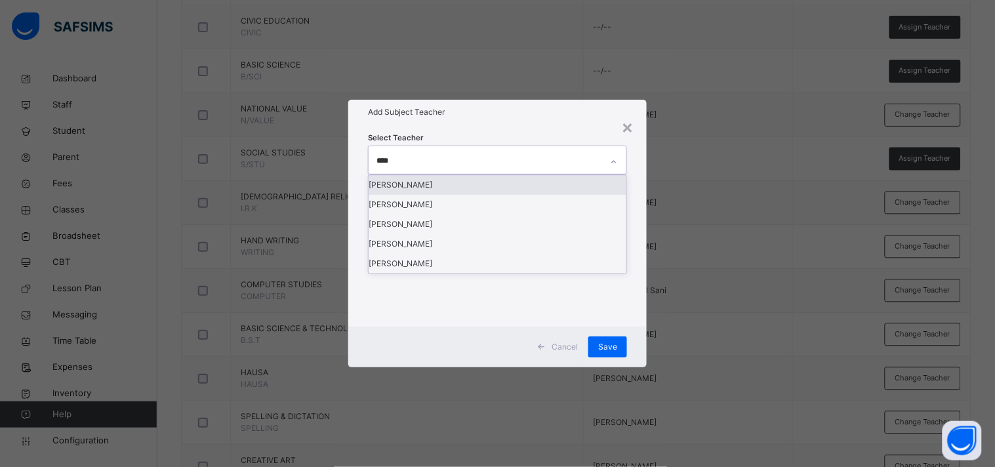
type input "*****"
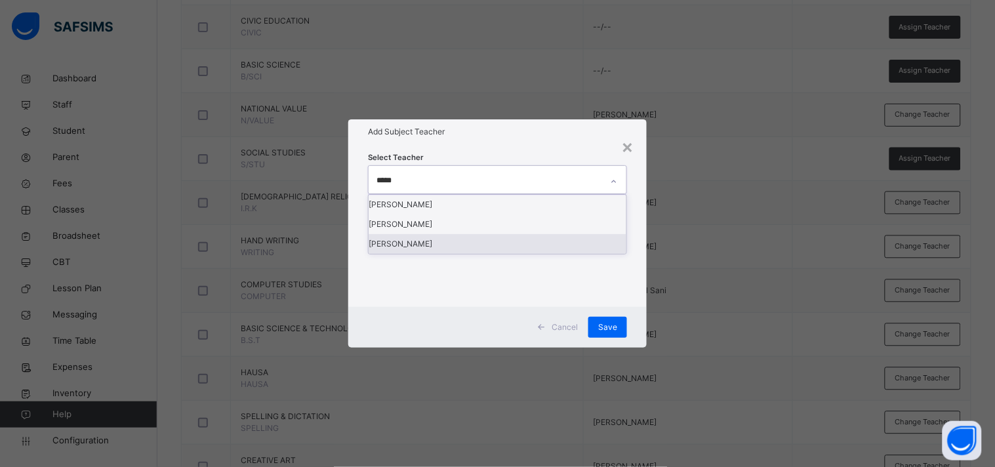
click at [450, 254] on div "[PERSON_NAME]" at bounding box center [497, 244] width 258 height 20
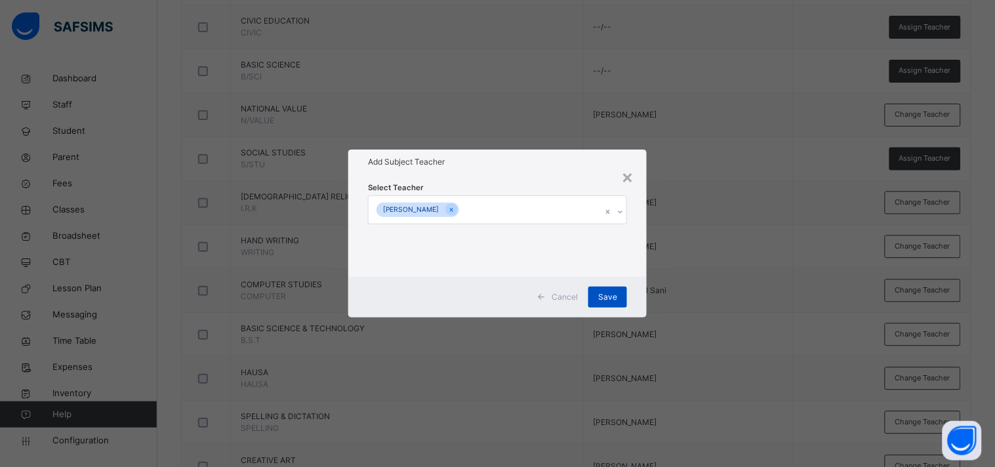
click at [612, 292] on span "Save" at bounding box center [607, 297] width 19 height 12
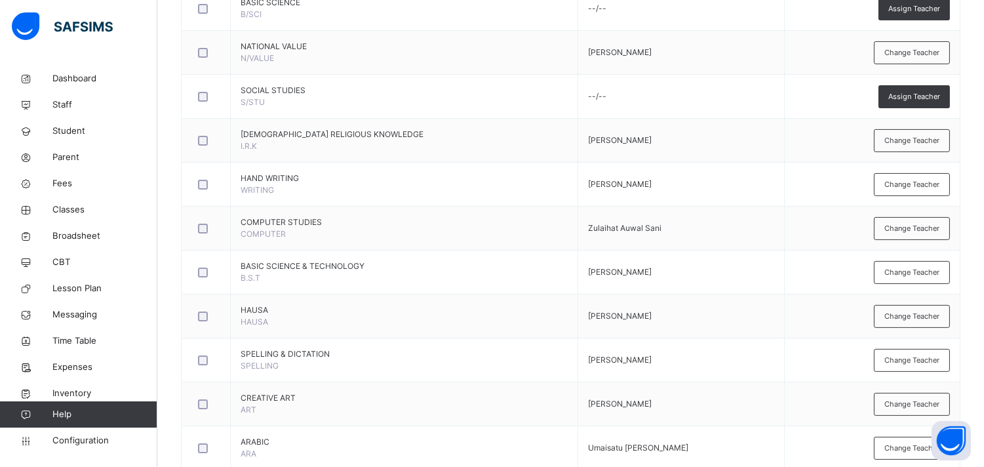
scroll to position [654, 0]
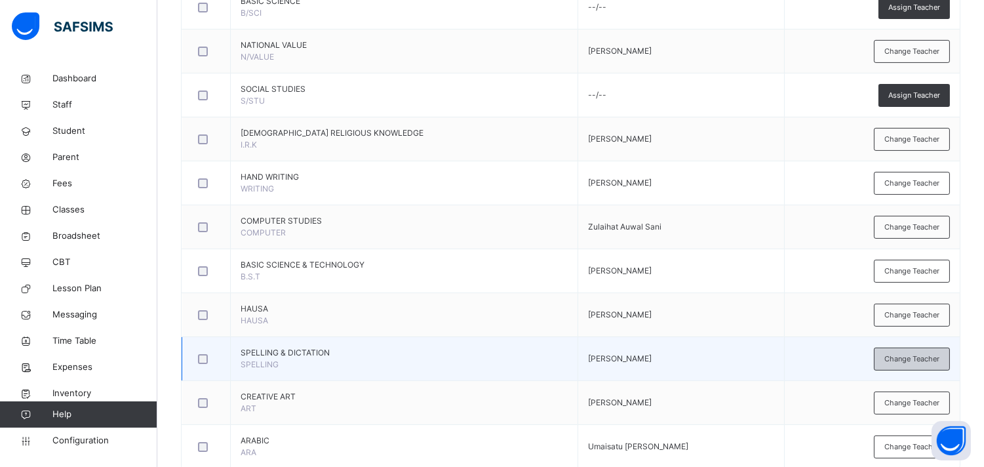
click at [895, 368] on div "Change Teacher" at bounding box center [912, 359] width 76 height 23
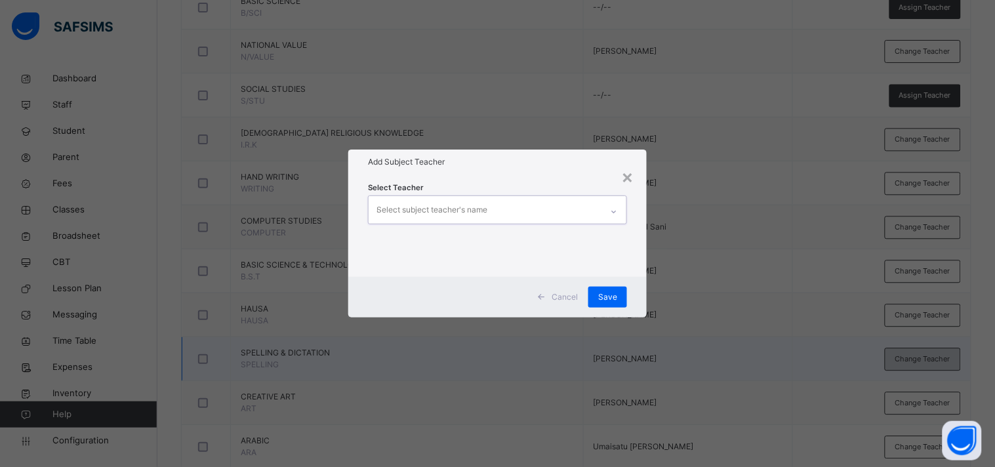
type input "***"
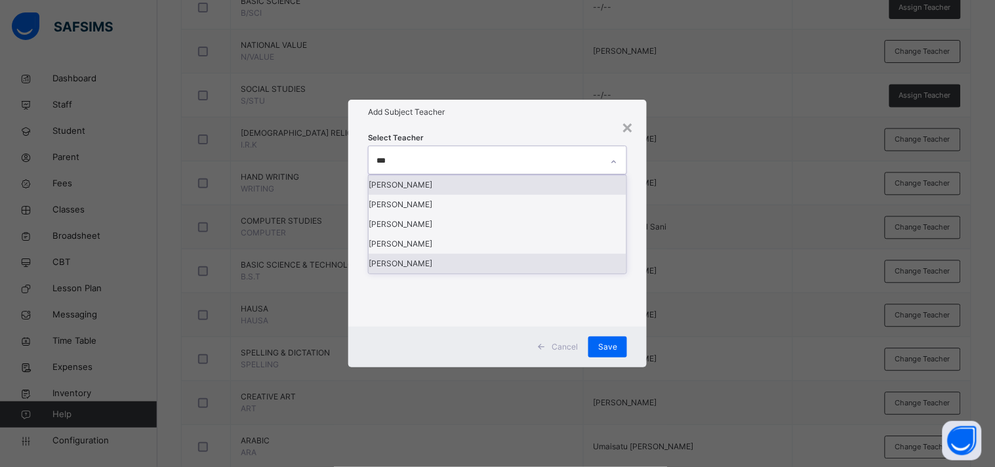
click at [479, 273] on div "[PERSON_NAME]" at bounding box center [497, 264] width 258 height 20
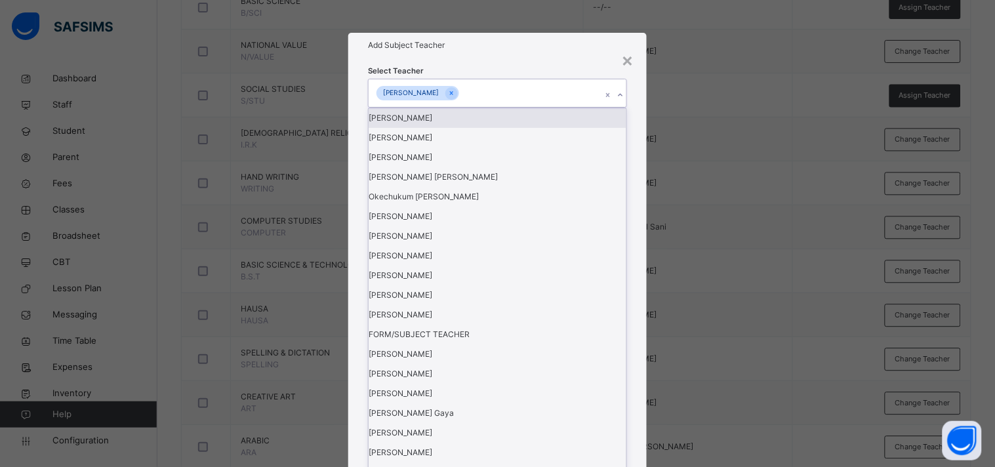
click at [574, 58] on div "Add Subject Teacher" at bounding box center [497, 45] width 298 height 25
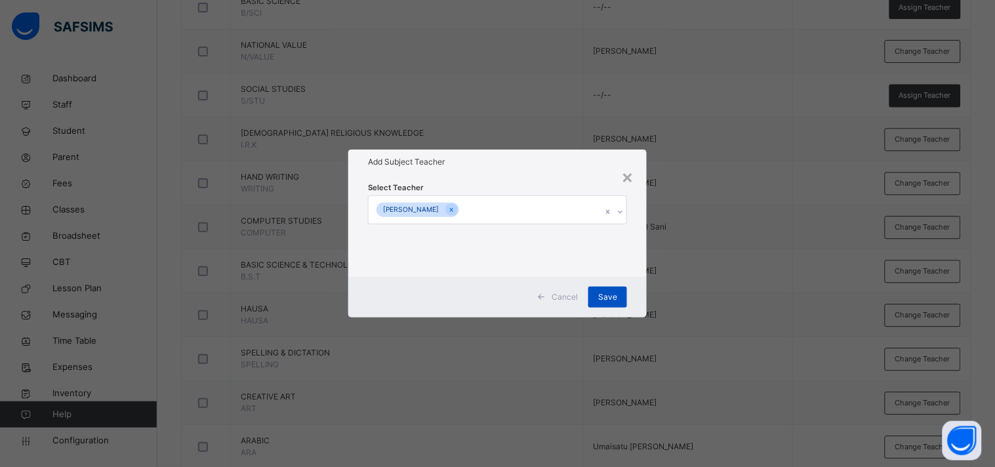
click at [624, 300] on div "Save" at bounding box center [607, 297] width 39 height 21
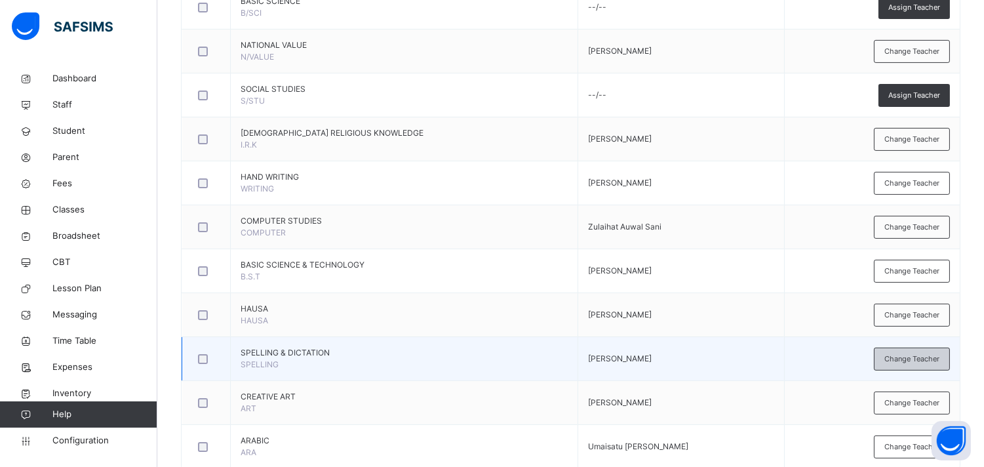
click at [895, 364] on span "Change Teacher" at bounding box center [912, 358] width 55 height 11
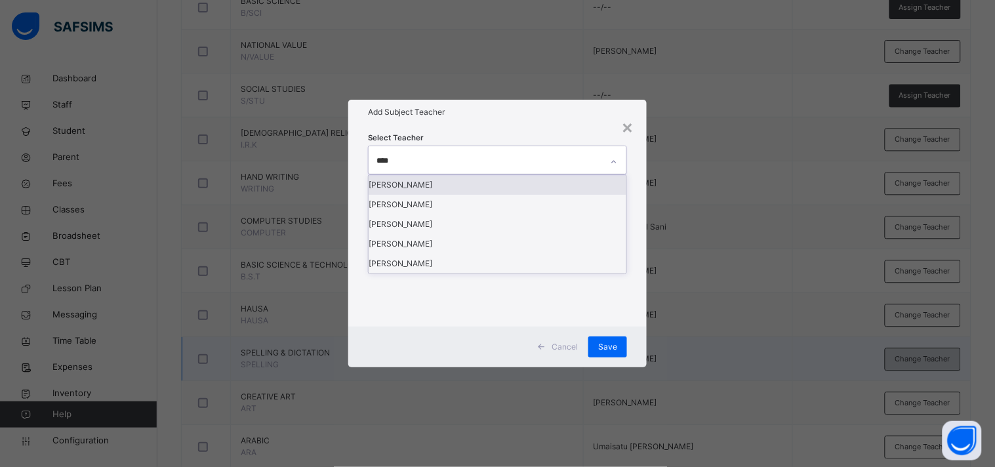
type input "*****"
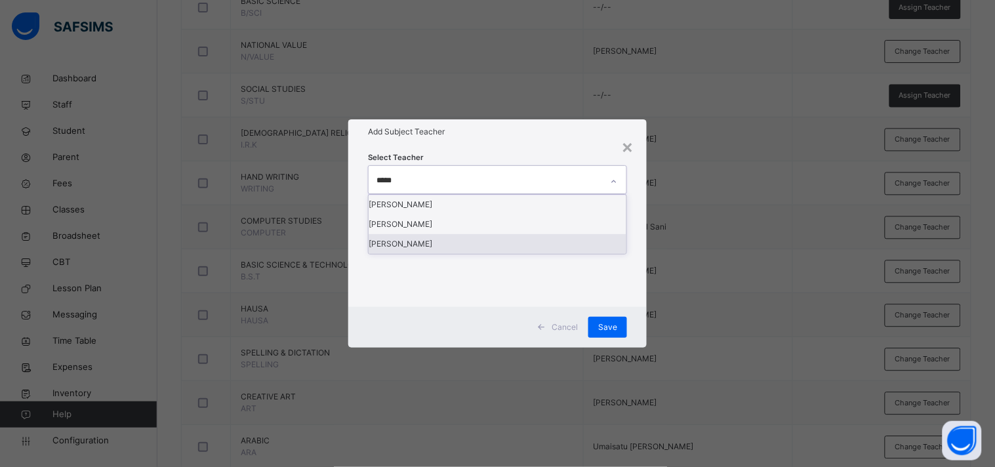
click at [496, 254] on div "[PERSON_NAME]" at bounding box center [497, 244] width 258 height 20
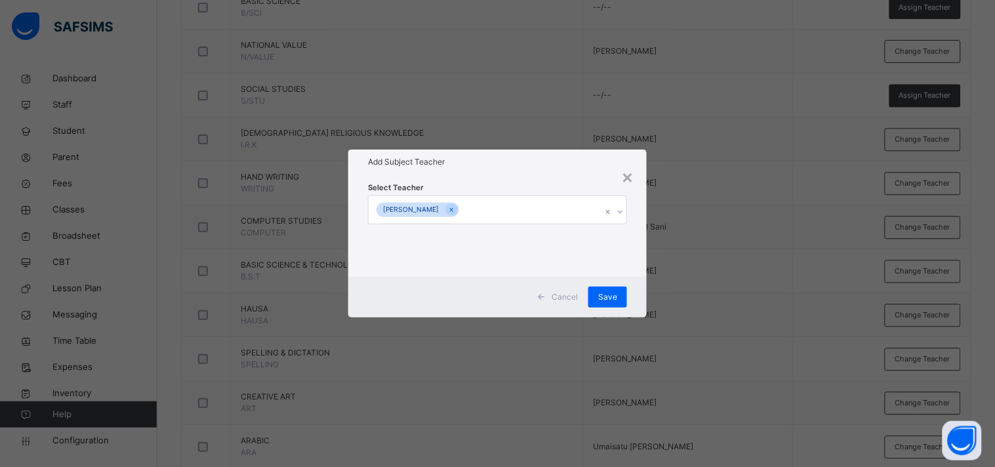
click at [519, 172] on div "Add Subject Teacher" at bounding box center [497, 161] width 298 height 25
click at [606, 300] on span "Save" at bounding box center [607, 297] width 19 height 12
click at [611, 297] on span "Save" at bounding box center [607, 297] width 19 height 12
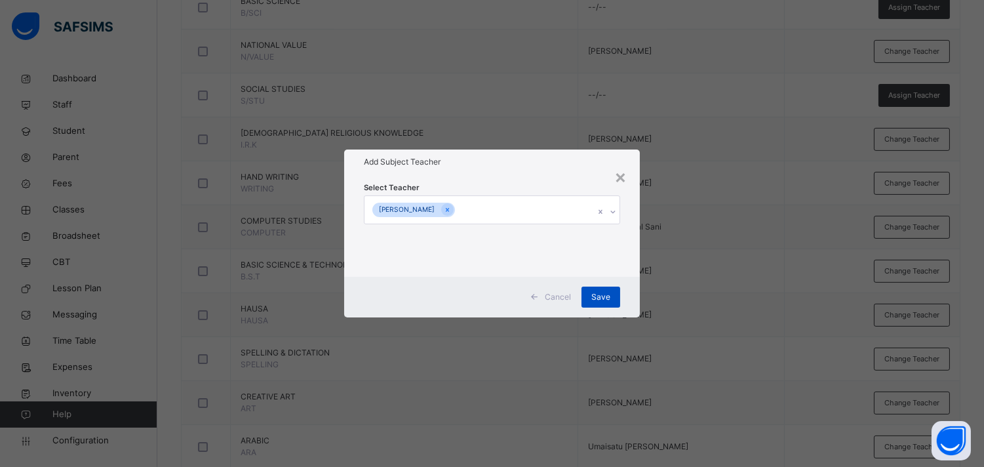
click at [612, 298] on div "Save" at bounding box center [601, 297] width 39 height 21
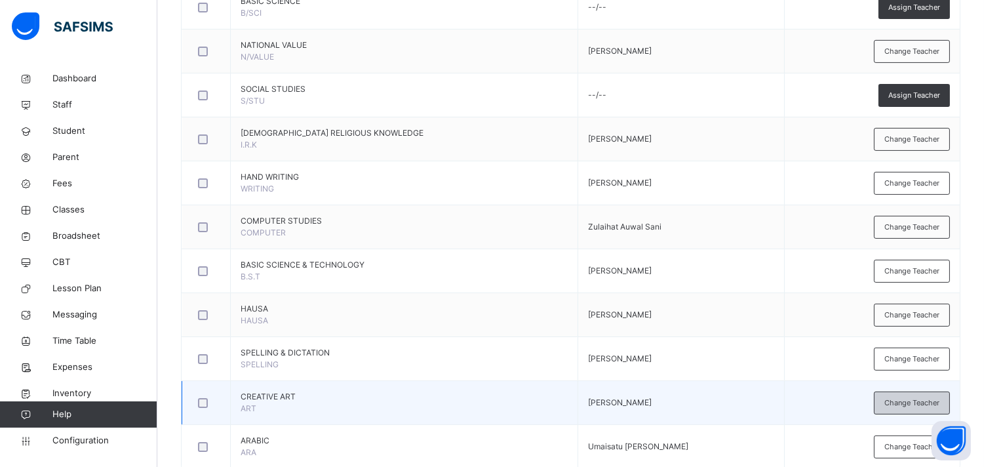
click at [895, 403] on span "Change Teacher" at bounding box center [912, 402] width 55 height 11
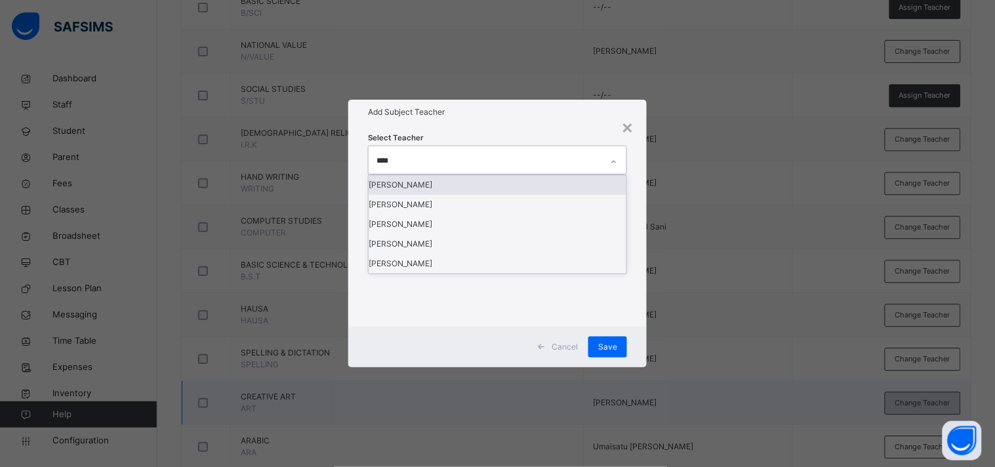
type input "*****"
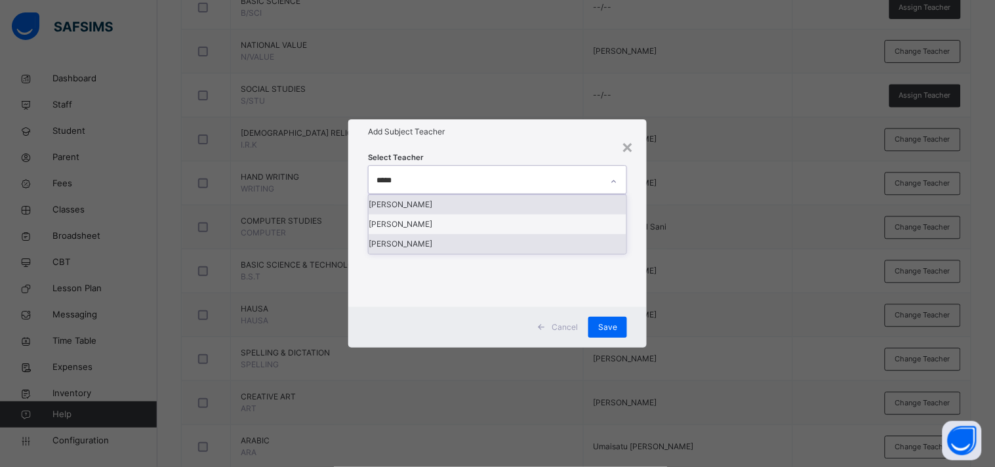
click at [462, 254] on div "[PERSON_NAME]" at bounding box center [497, 244] width 258 height 20
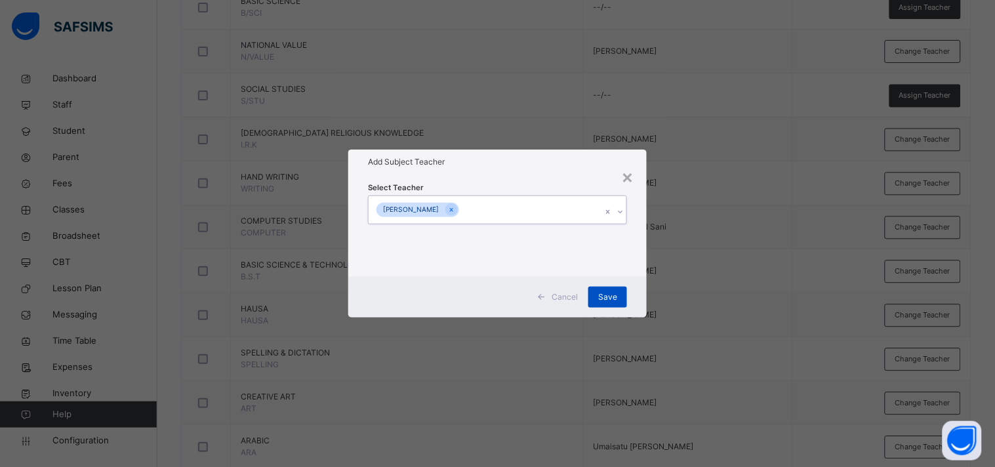
click at [612, 304] on div "Save" at bounding box center [607, 297] width 39 height 21
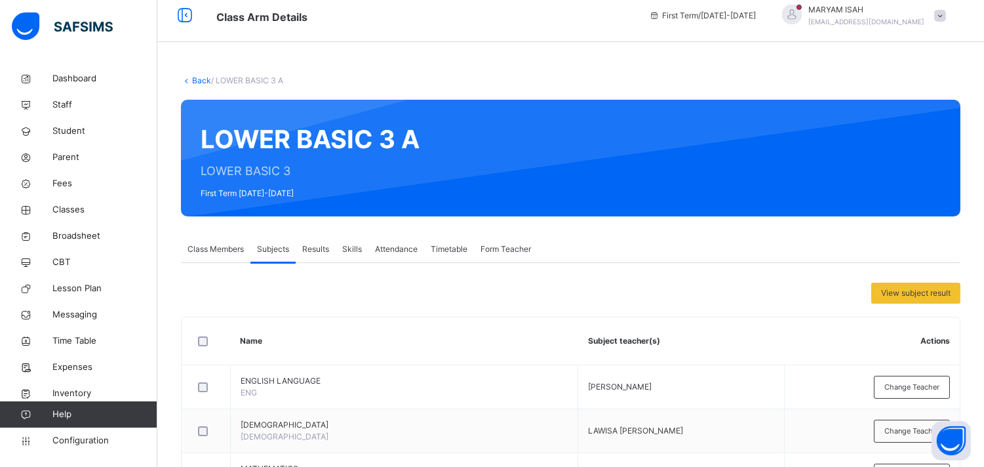
scroll to position [0, 0]
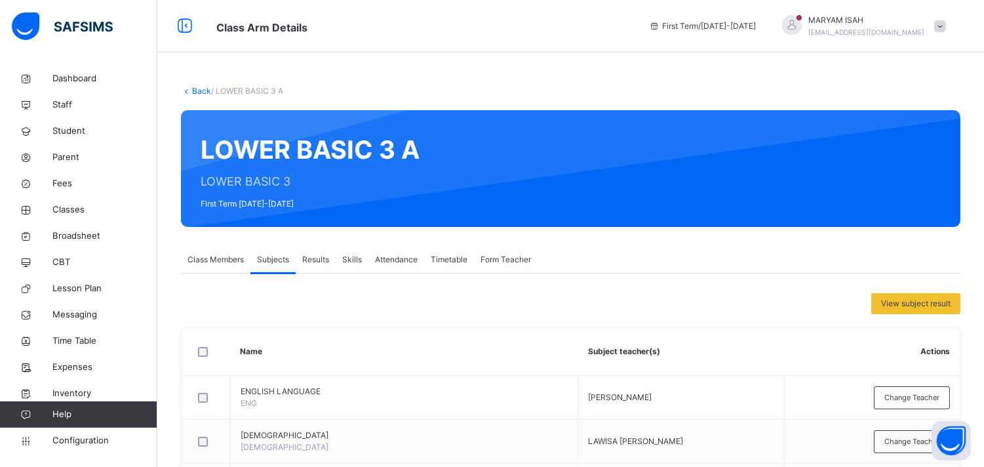
click at [197, 90] on link "Back" at bounding box center [201, 91] width 19 height 10
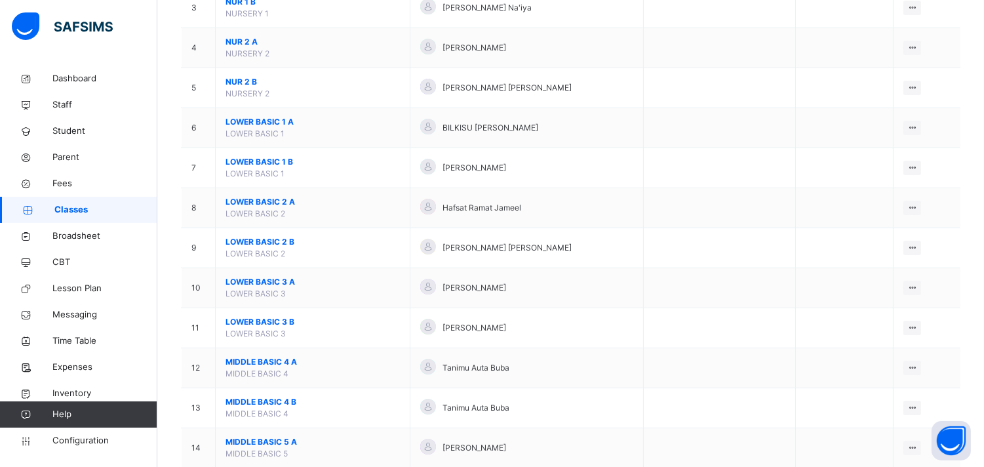
scroll to position [257, 0]
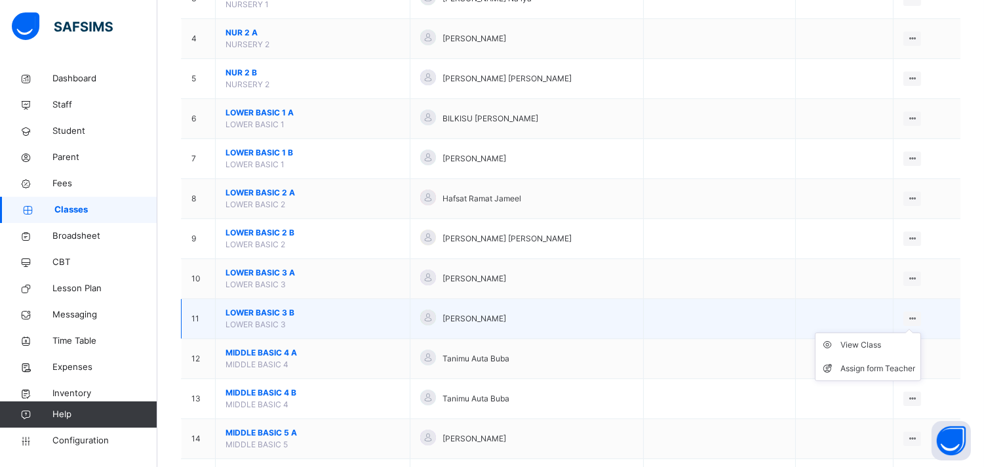
click at [895, 332] on ul "View Class Assign form Teacher" at bounding box center [868, 356] width 106 height 49
click at [885, 348] on div "View Class" at bounding box center [878, 344] width 75 height 13
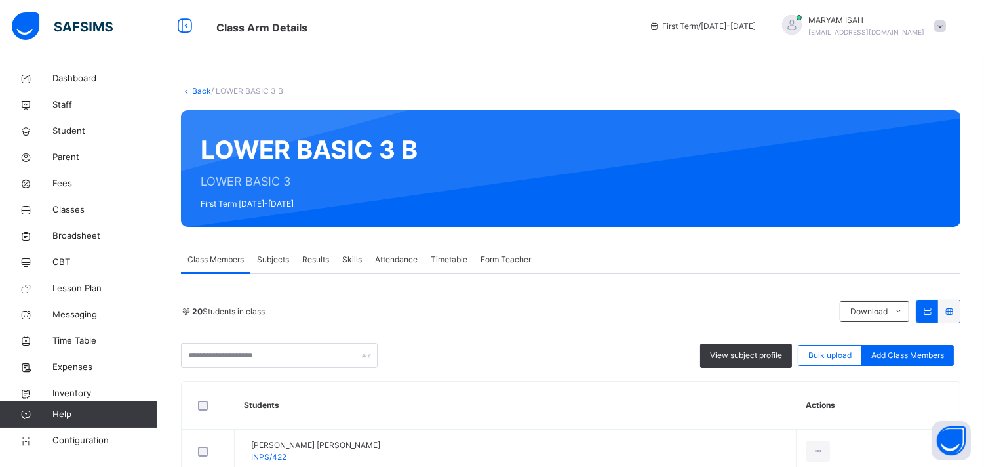
click at [281, 256] on span "Subjects" at bounding box center [273, 260] width 32 height 12
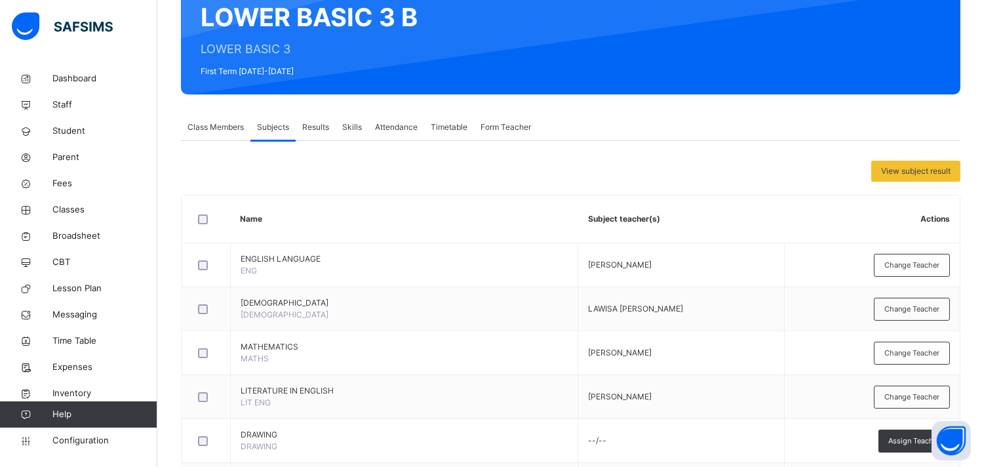
scroll to position [144, 0]
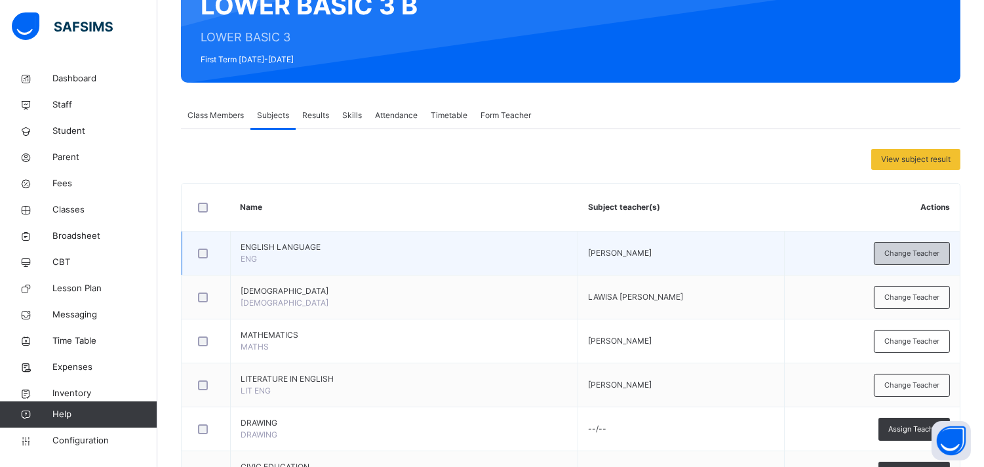
click at [895, 261] on div "Change Teacher" at bounding box center [912, 253] width 76 height 23
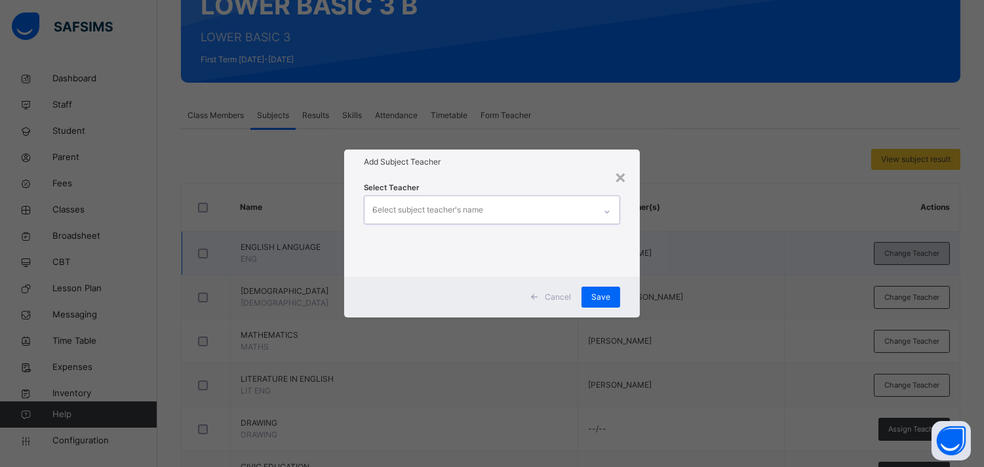
type input "*****"
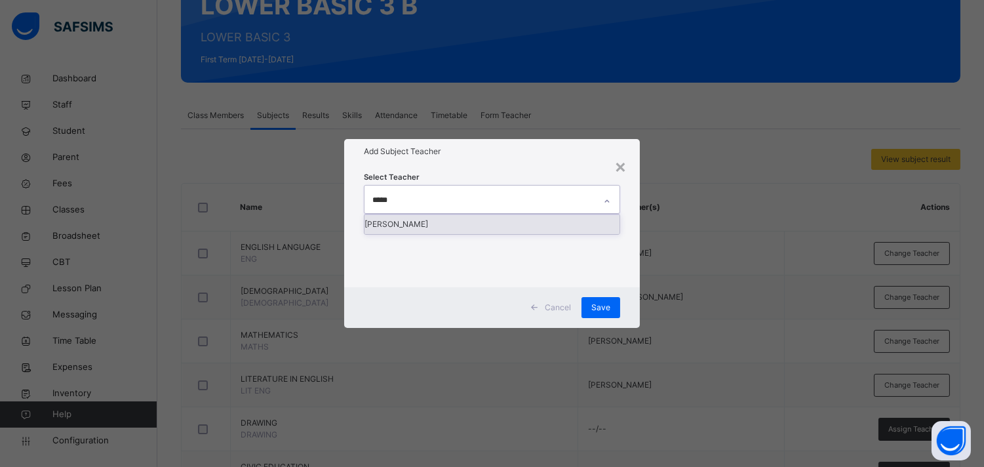
click at [469, 234] on div "[PERSON_NAME]" at bounding box center [492, 224] width 254 height 20
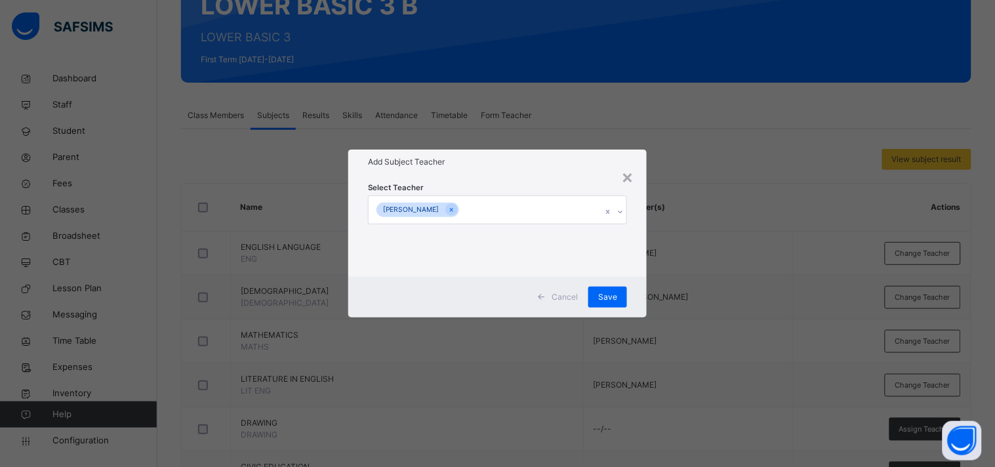
click at [486, 156] on h1 "Add Subject Teacher" at bounding box center [497, 162] width 259 height 12
click at [612, 292] on span "Save" at bounding box center [607, 297] width 19 height 12
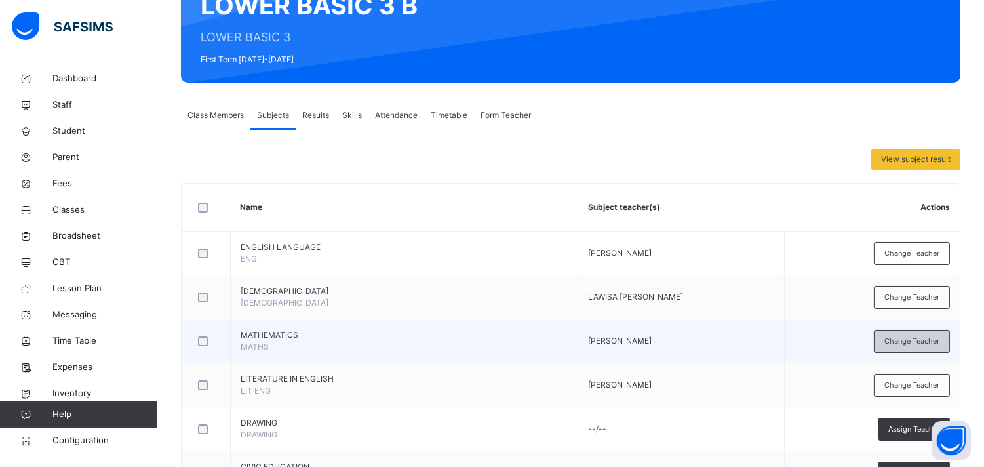
click at [895, 344] on span "Change Teacher" at bounding box center [912, 341] width 55 height 11
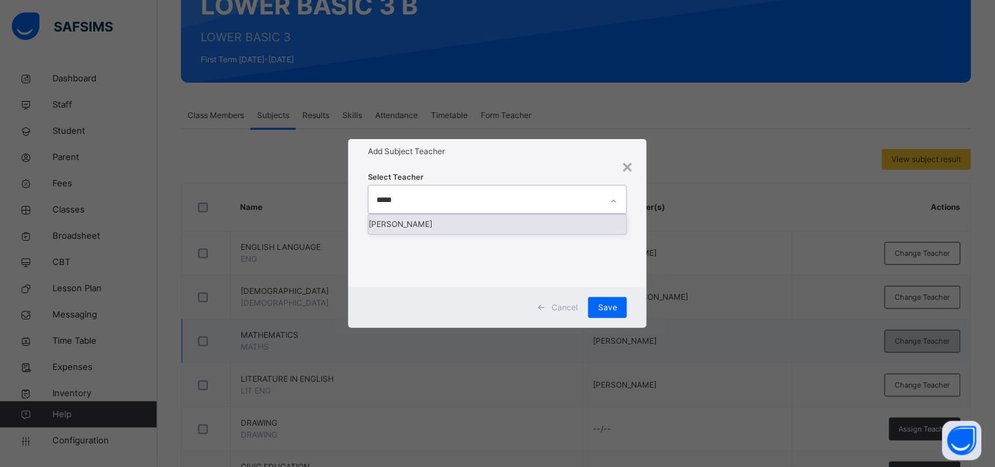
type input "*****"
click at [454, 261] on div "Select Teacher option [PERSON_NAME] , deselected. option [PERSON_NAME] focused,…" at bounding box center [497, 225] width 259 height 110
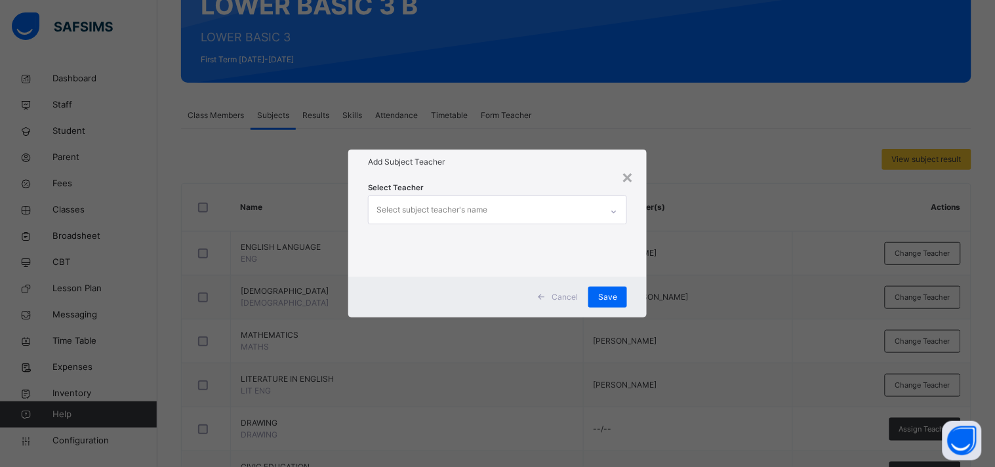
click at [461, 244] on div "Select Teacher Select subject teacher's name" at bounding box center [497, 225] width 259 height 89
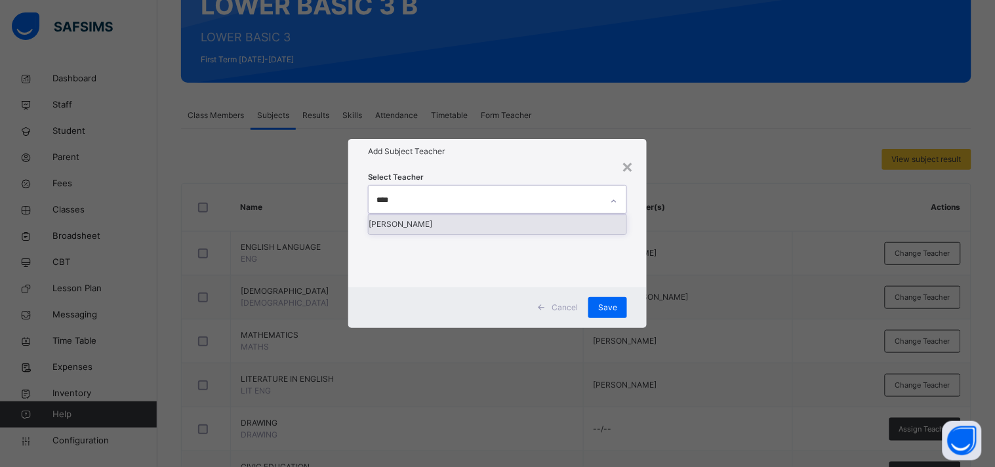
type input "*****"
click at [509, 234] on div "[PERSON_NAME]" at bounding box center [497, 224] width 258 height 20
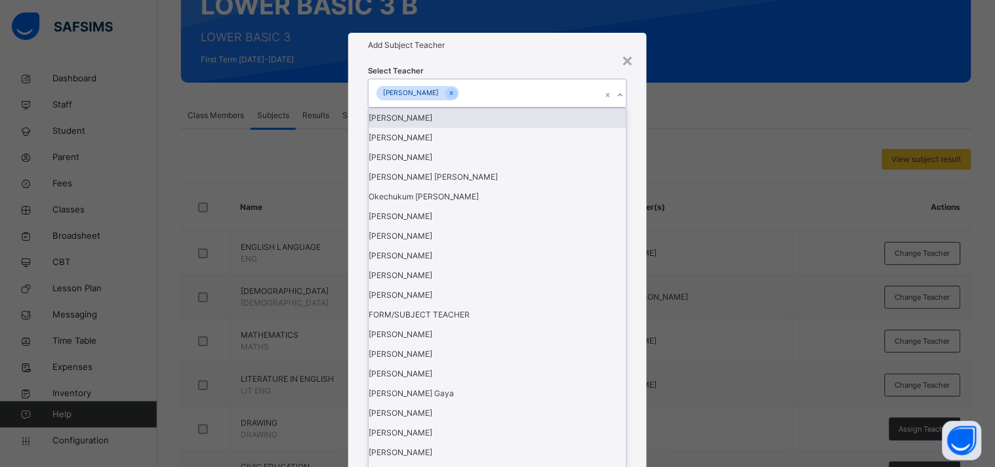
click at [532, 58] on div "Add Subject Teacher" at bounding box center [497, 45] width 298 height 25
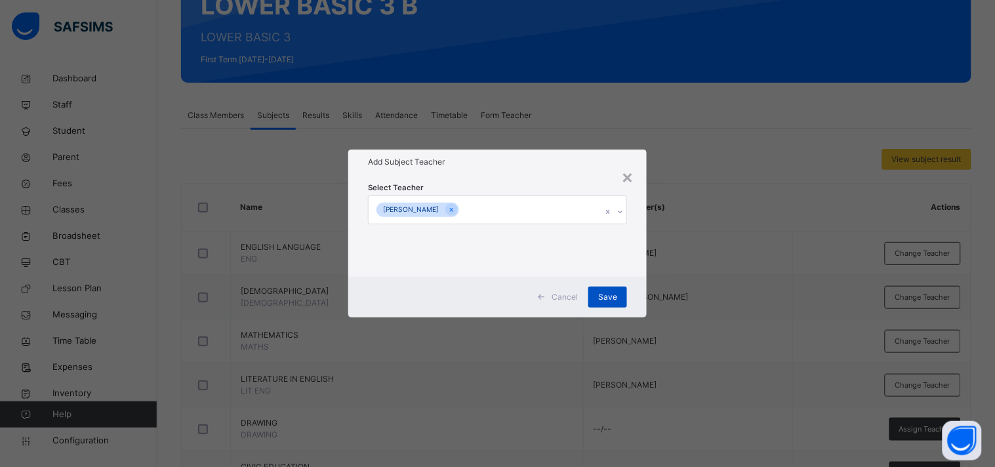
click at [611, 304] on div "Save" at bounding box center [607, 297] width 39 height 21
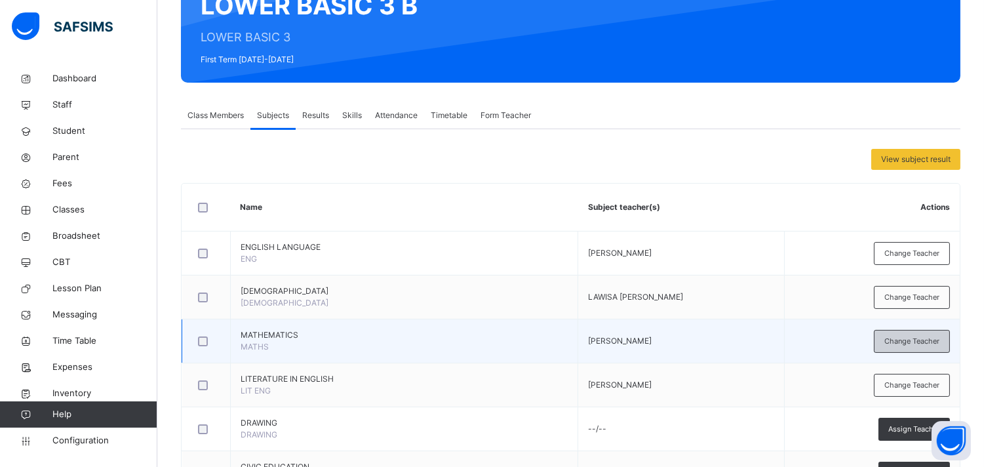
click at [895, 346] on div "Change Teacher" at bounding box center [912, 341] width 76 height 23
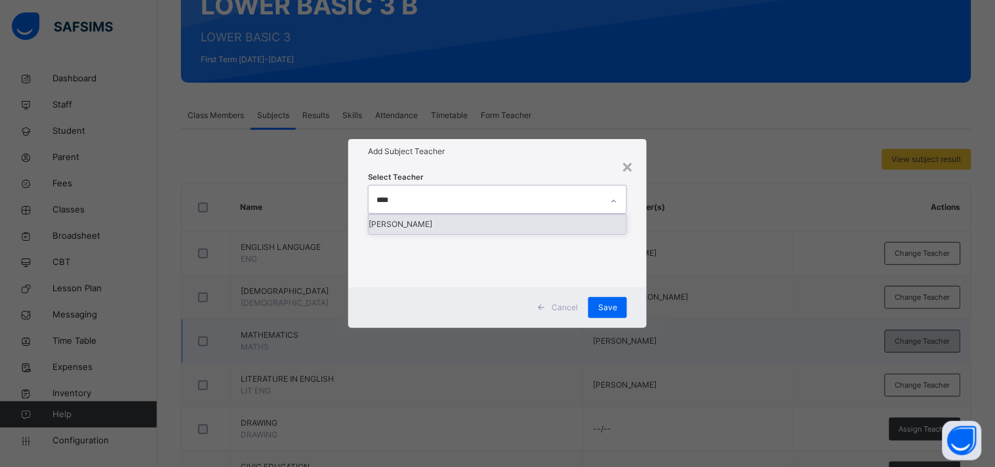
type input "*****"
click at [504, 234] on div "[PERSON_NAME]" at bounding box center [497, 224] width 258 height 20
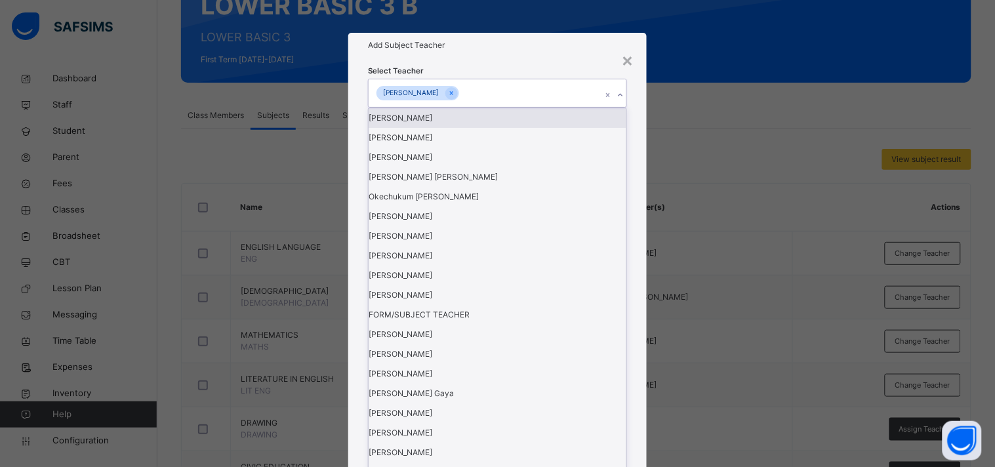
click at [539, 58] on div "Add Subject Teacher" at bounding box center [497, 45] width 298 height 25
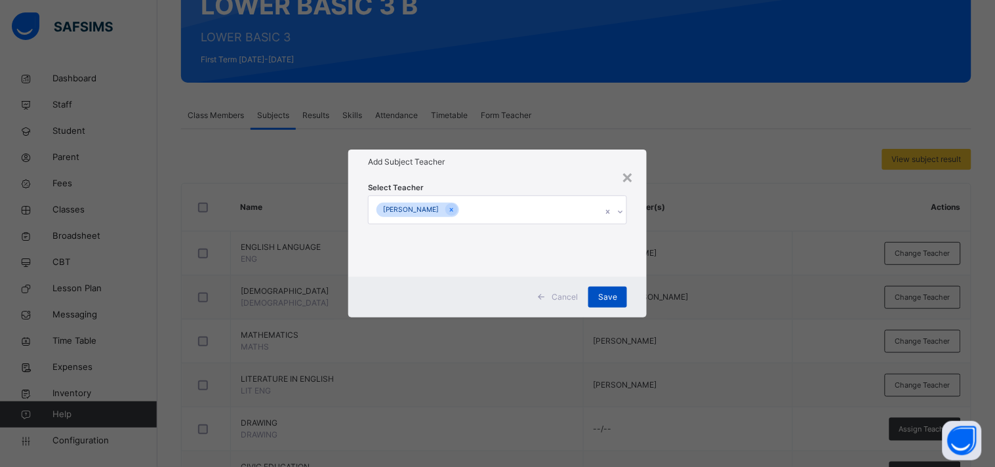
click at [616, 295] on span "Save" at bounding box center [607, 297] width 19 height 12
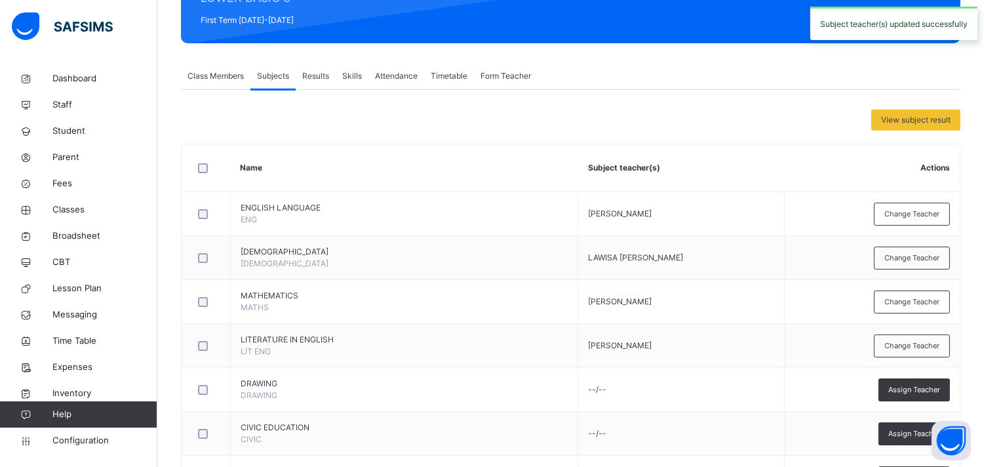
scroll to position [192, 0]
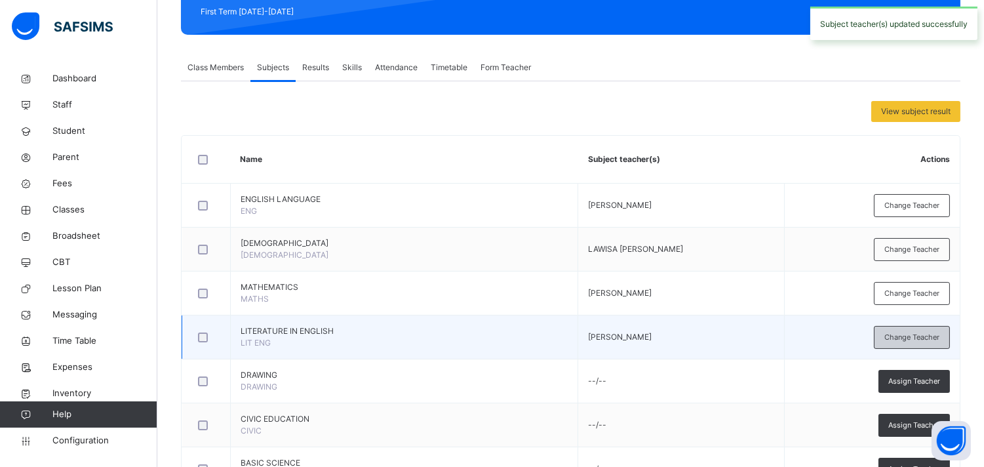
click at [895, 330] on div "Change Teacher" at bounding box center [912, 337] width 76 height 23
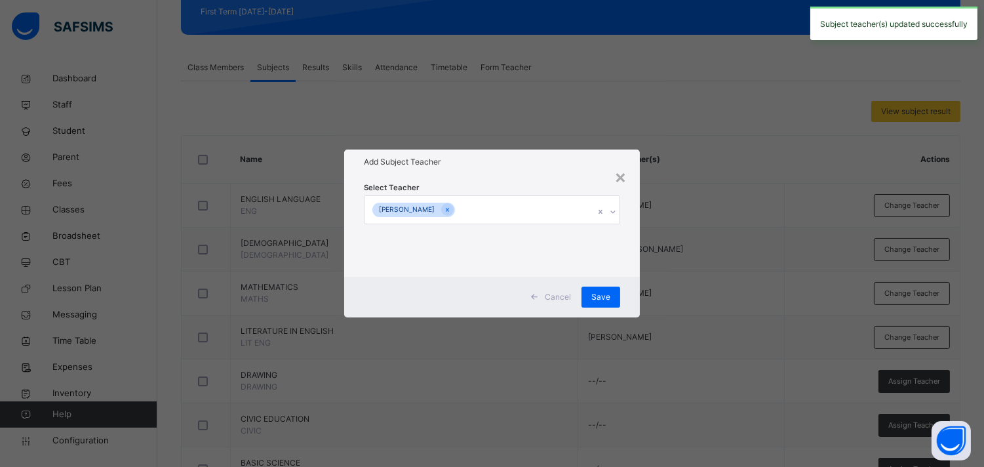
click at [459, 212] on input "text" at bounding box center [458, 211] width 1 height 12
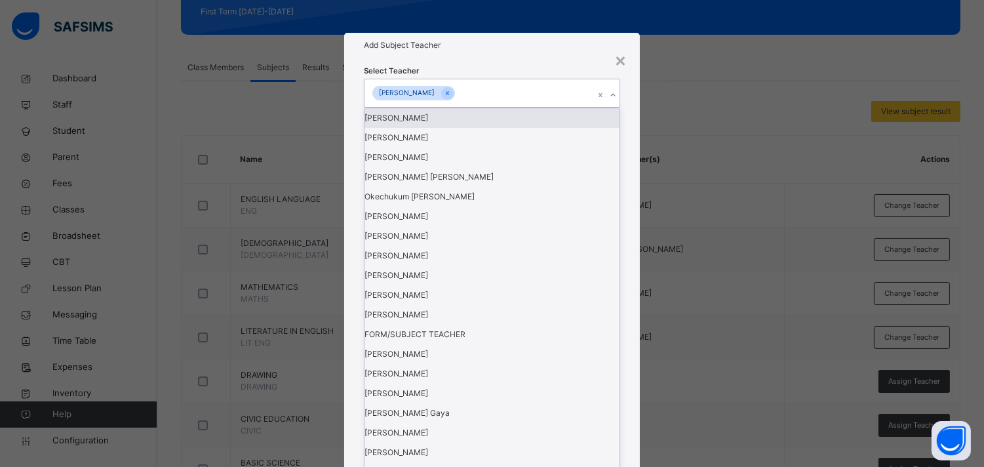
click at [459, 100] on input "text" at bounding box center [458, 94] width 1 height 12
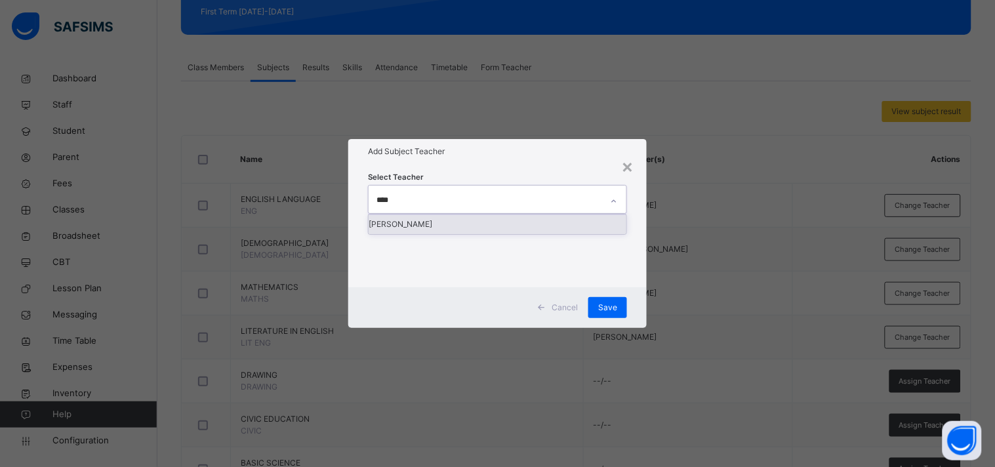
type input "*****"
click at [500, 234] on div "[PERSON_NAME]" at bounding box center [497, 224] width 258 height 20
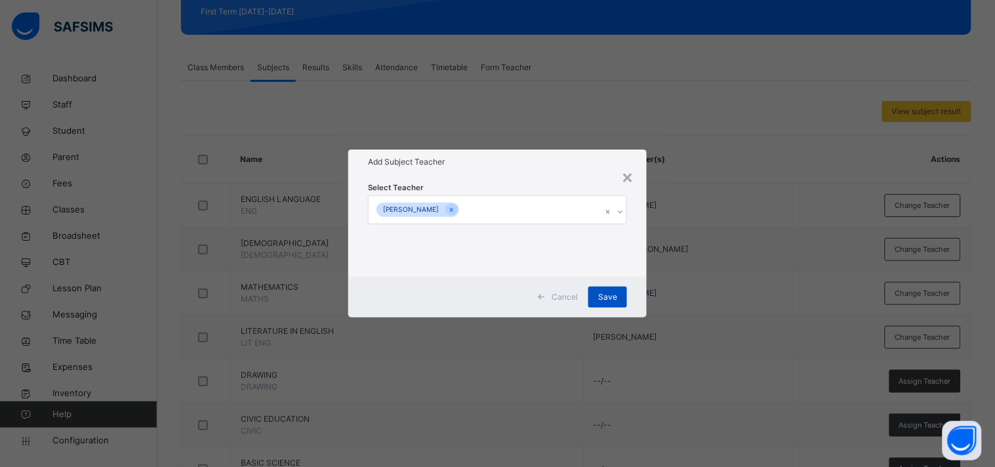
click at [608, 299] on span "Save" at bounding box center [607, 297] width 19 height 12
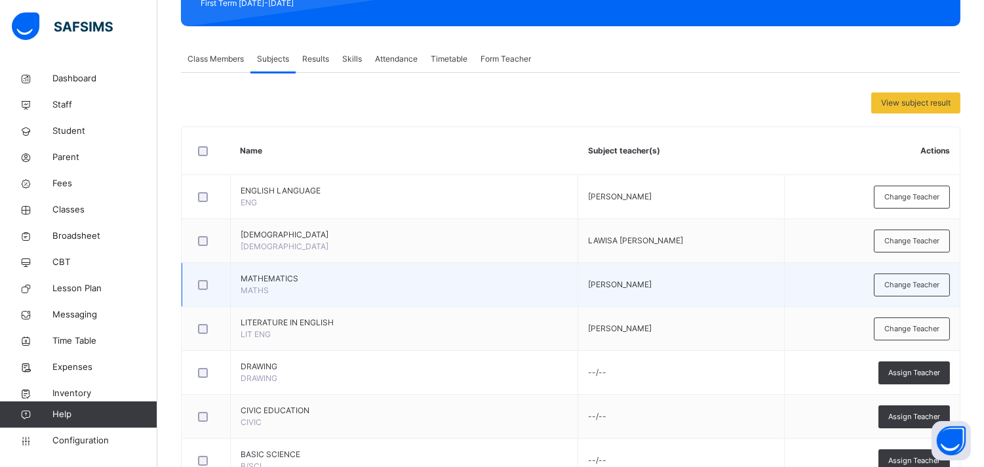
scroll to position [213, 0]
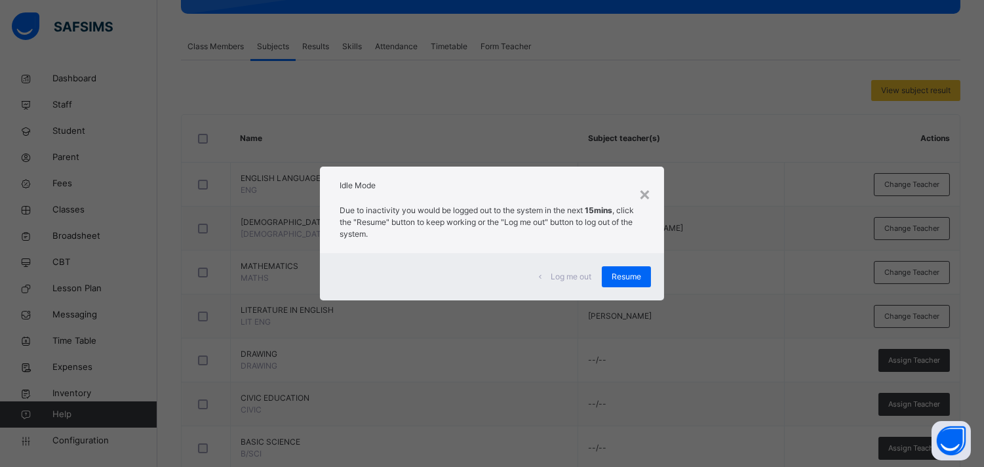
click at [660, 272] on div "Log me out Resume" at bounding box center [492, 276] width 344 height 47
click at [633, 268] on div "Resume" at bounding box center [626, 276] width 49 height 21
